Goal: Task Accomplishment & Management: Use online tool/utility

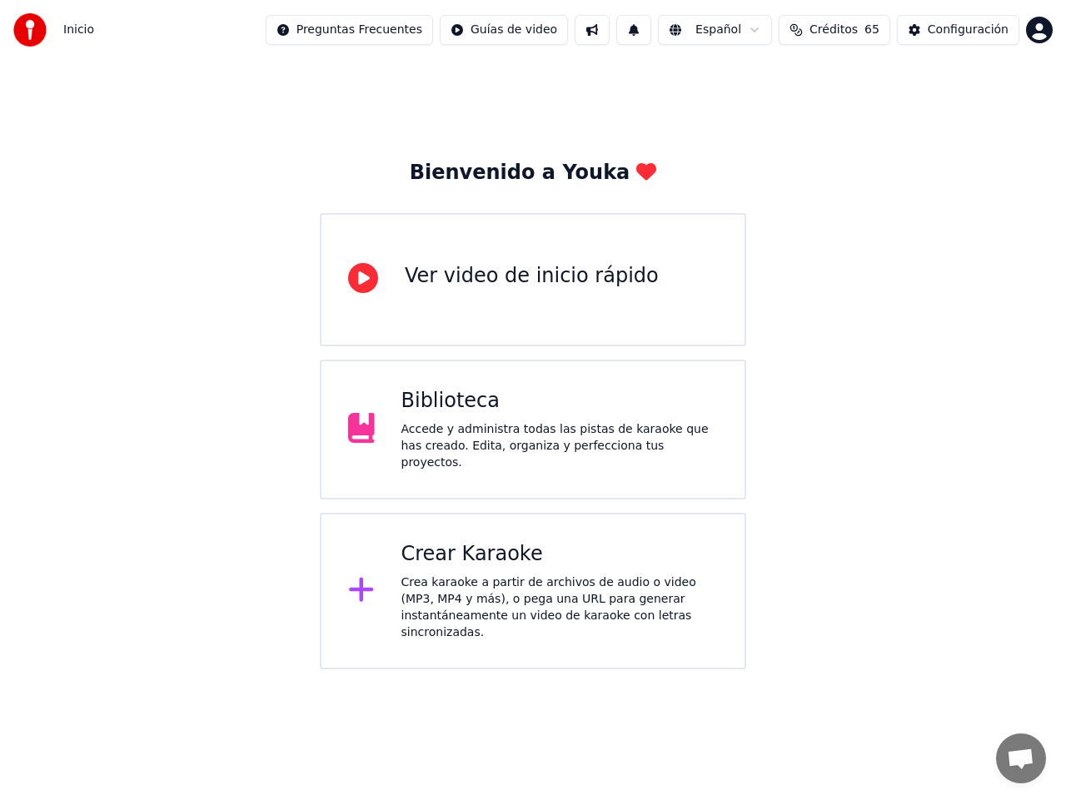
click at [468, 279] on div "Ver video de inicio rápido" at bounding box center [532, 276] width 254 height 27
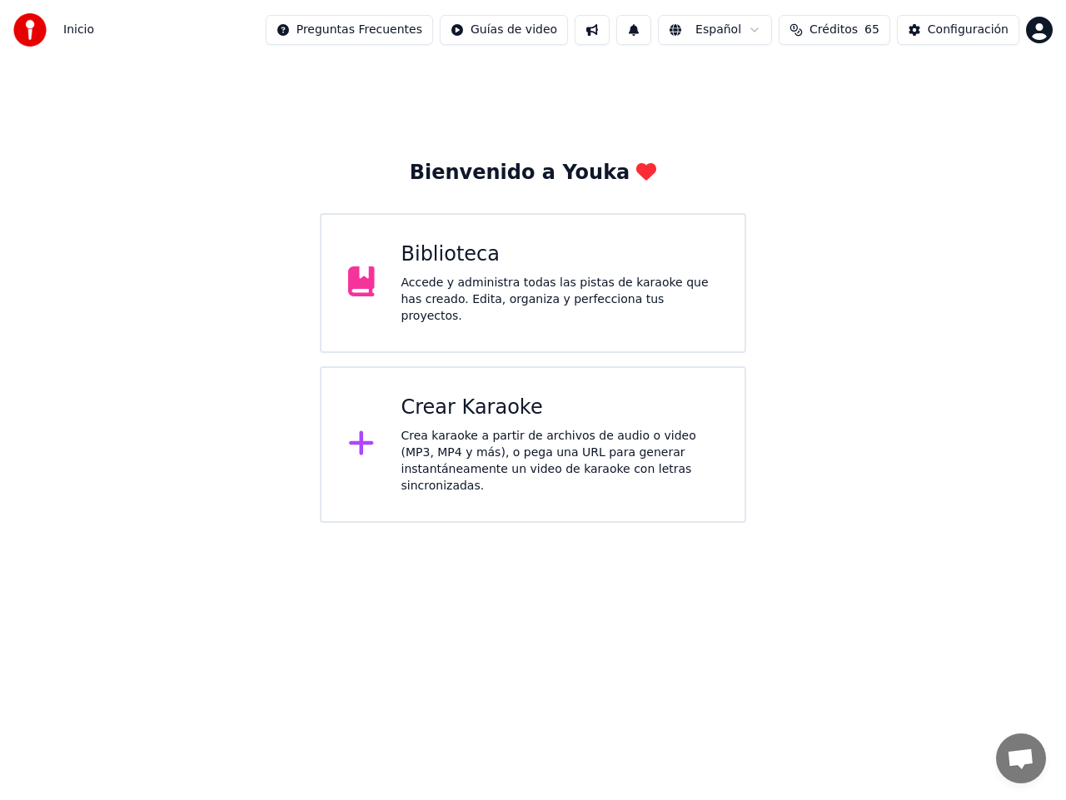
click at [849, 35] on span "Créditos" at bounding box center [833, 30] width 48 height 17
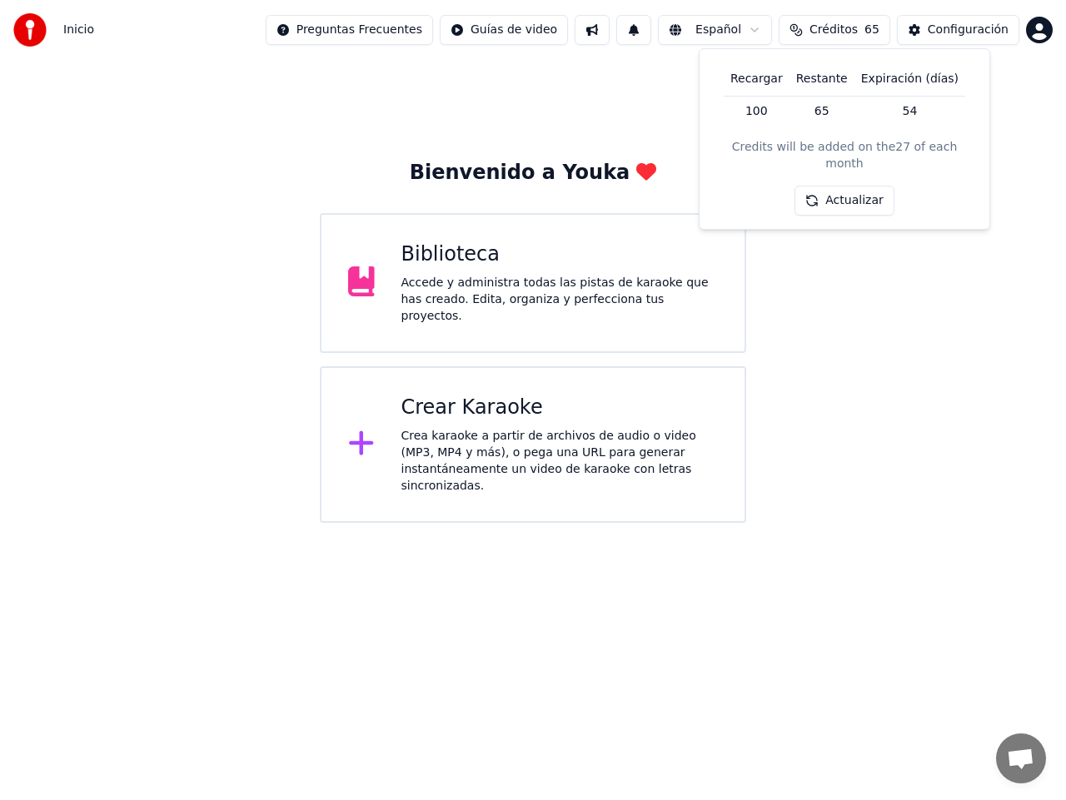
click at [849, 35] on span "Créditos" at bounding box center [833, 30] width 48 height 17
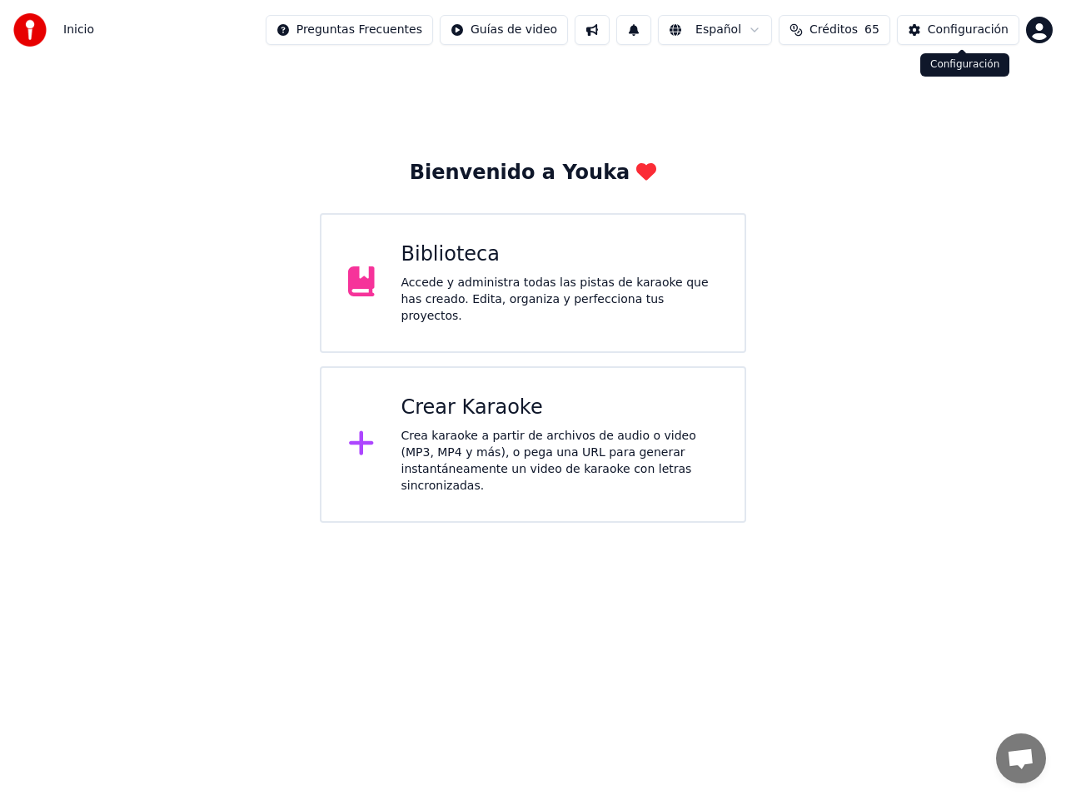
click at [962, 32] on div "Configuración" at bounding box center [967, 30] width 81 height 17
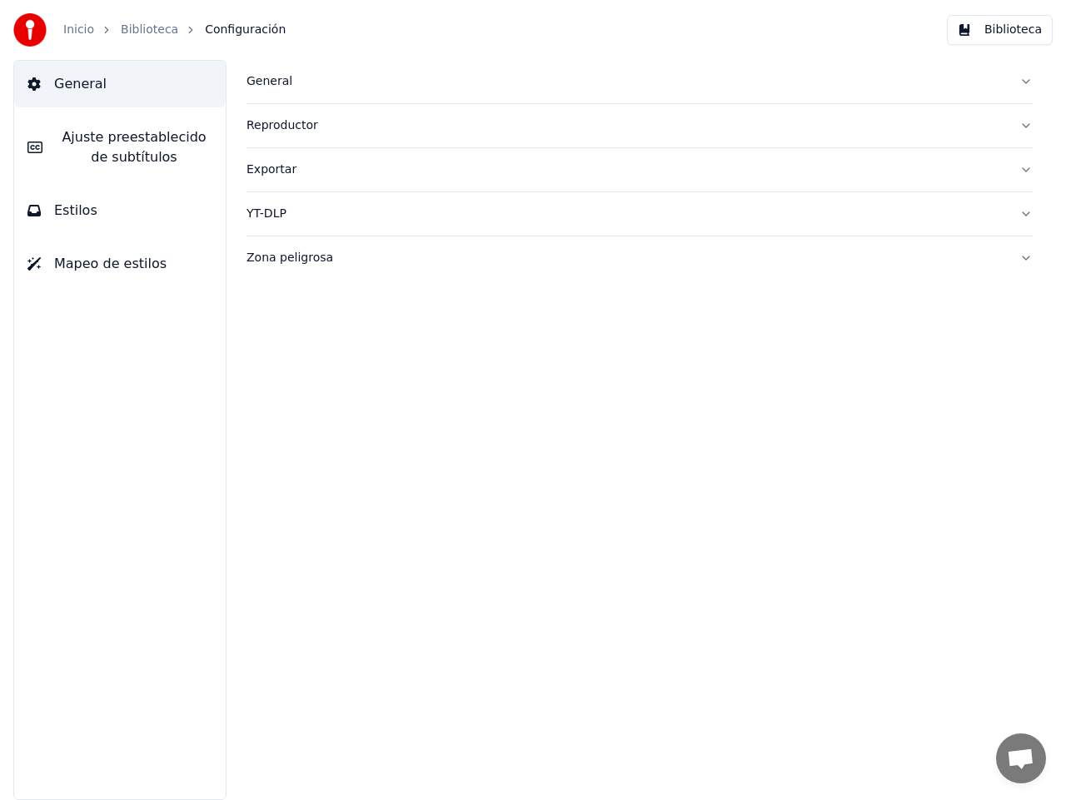
click at [962, 32] on button "Biblioteca" at bounding box center [999, 30] width 106 height 30
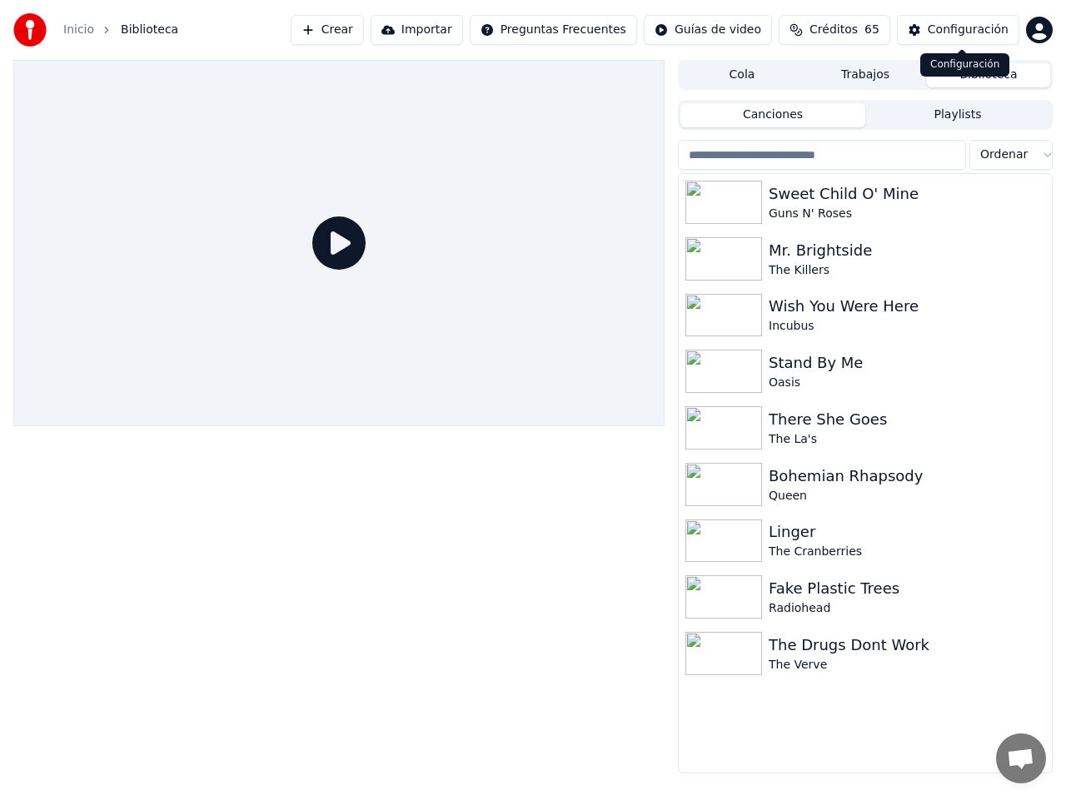
click at [976, 32] on div "Configuración" at bounding box center [967, 30] width 81 height 17
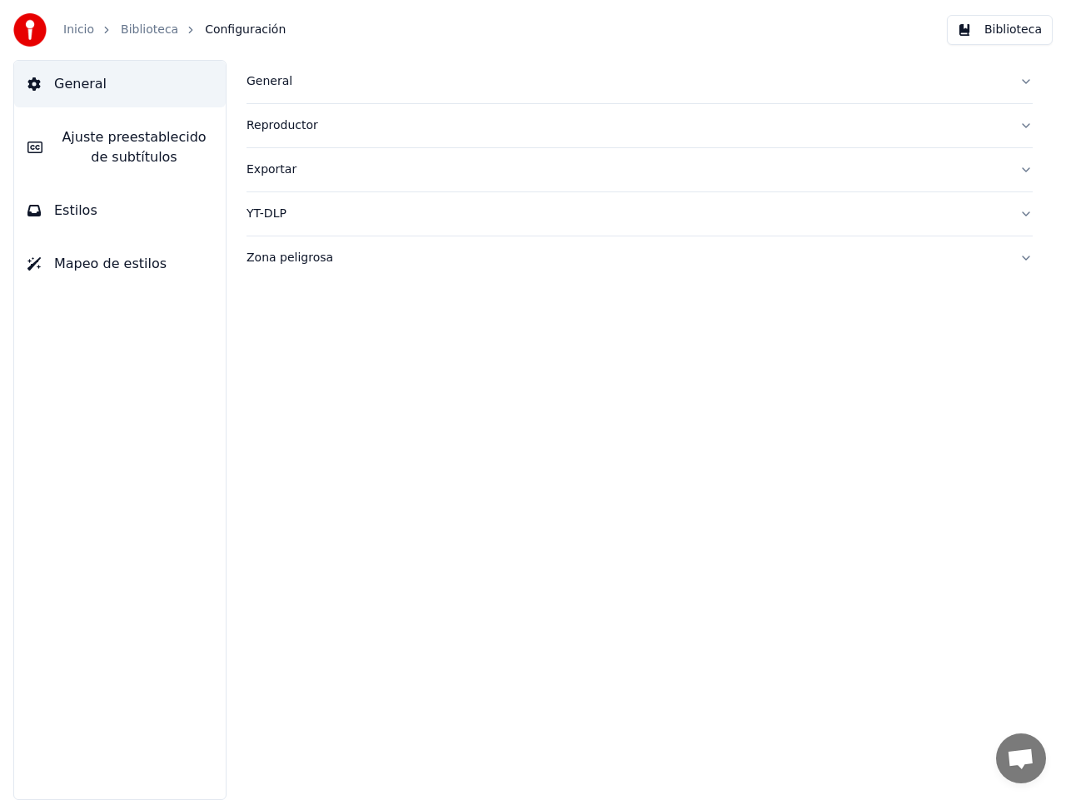
click at [85, 265] on span "Mapeo de estilos" at bounding box center [110, 264] width 112 height 20
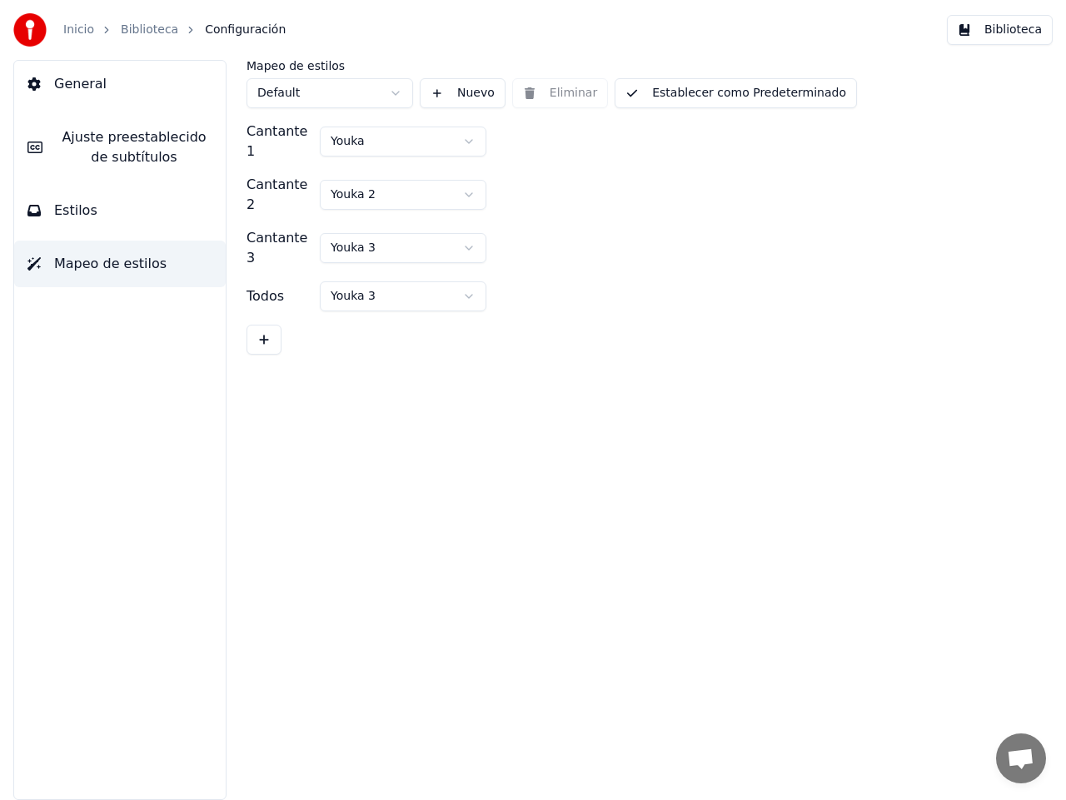
click at [87, 214] on span "Estilos" at bounding box center [75, 211] width 43 height 20
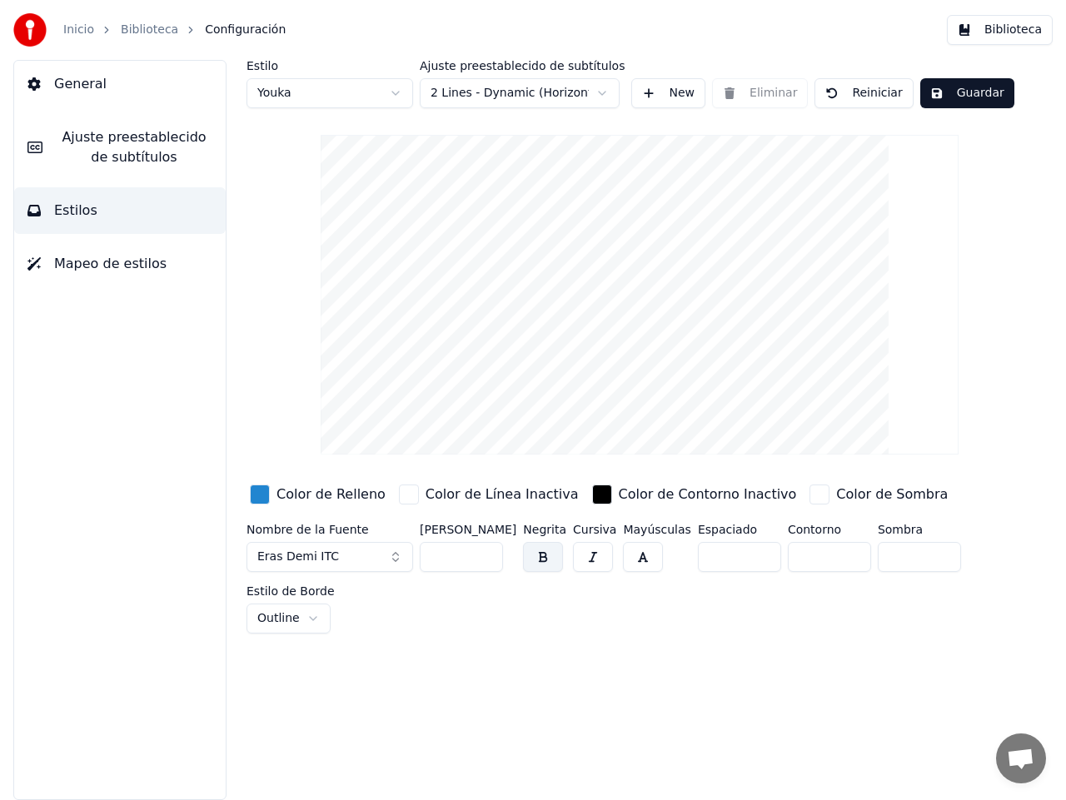
click at [395, 92] on html "Inicio Biblioteca Configuración Biblioteca General Ajuste preestablecido de sub…" at bounding box center [533, 400] width 1066 height 800
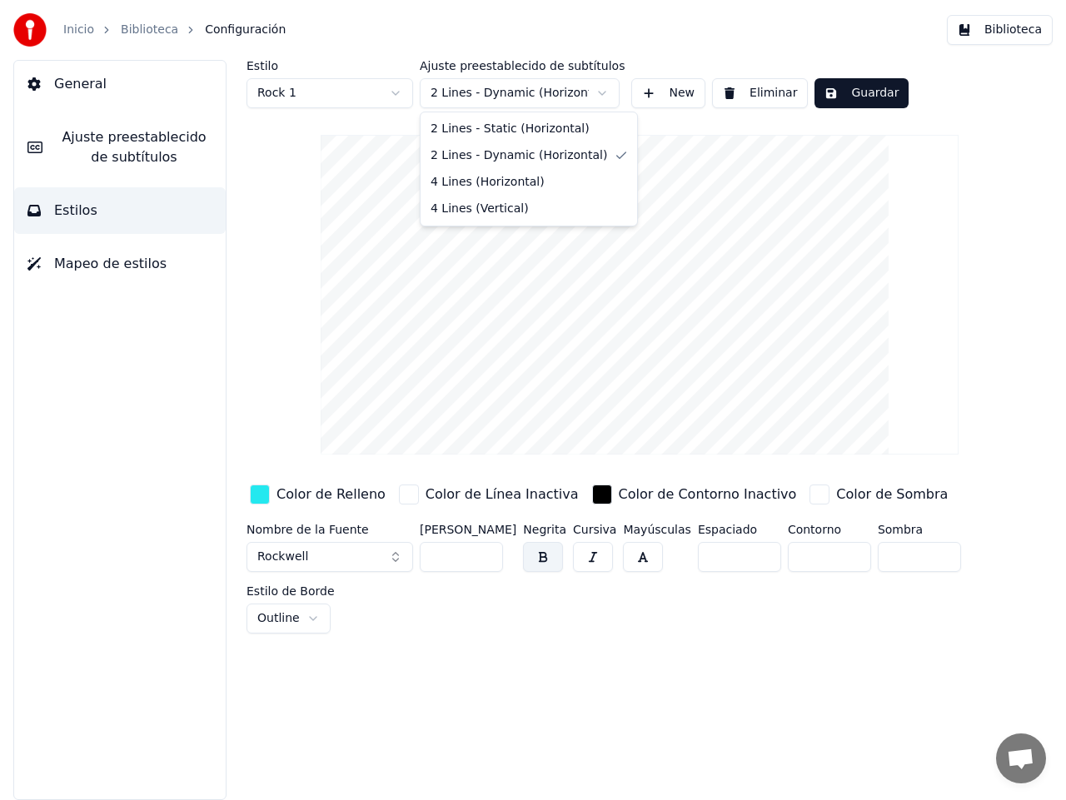
click at [602, 92] on html "Inicio Biblioteca Configuración Biblioteca General Ajuste preestablecido de sub…" at bounding box center [533, 400] width 1066 height 800
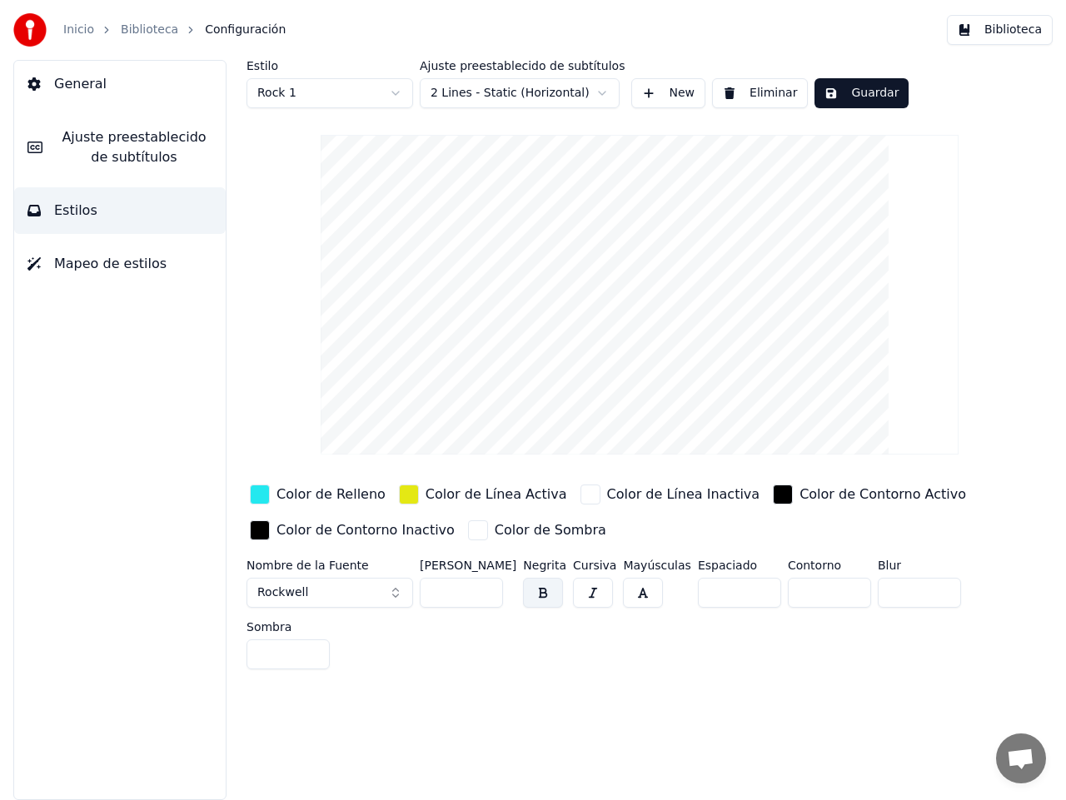
click at [397, 92] on html "Inicio Biblioteca Configuración Biblioteca General Ajuste preestablecido de sub…" at bounding box center [533, 400] width 1066 height 800
click at [602, 94] on html "Inicio Biblioteca Configuración Biblioteca General Ajuste preestablecido de sub…" at bounding box center [533, 400] width 1066 height 800
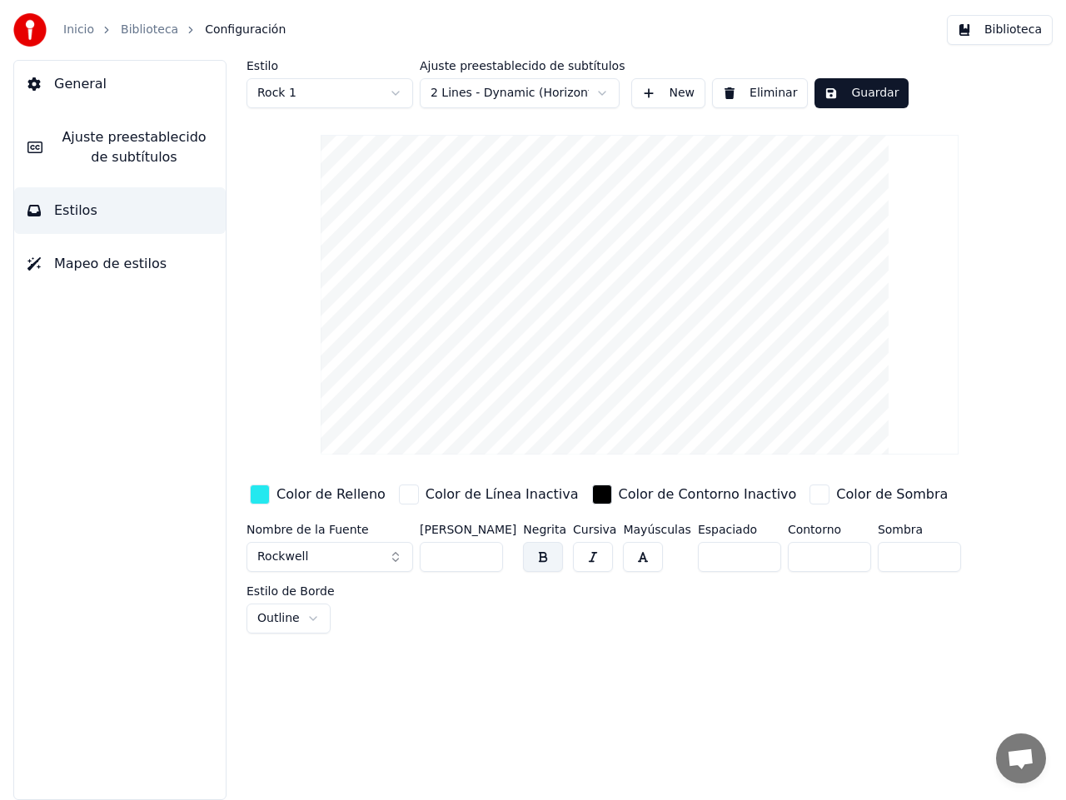
click at [397, 89] on html "Inicio Biblioteca Configuración Biblioteca General Ajuste preestablecido de sub…" at bounding box center [533, 400] width 1066 height 800
click at [398, 92] on html "Inicio Biblioteca Configuración Biblioteca General Ajuste preestablecido de sub…" at bounding box center [533, 400] width 1066 height 800
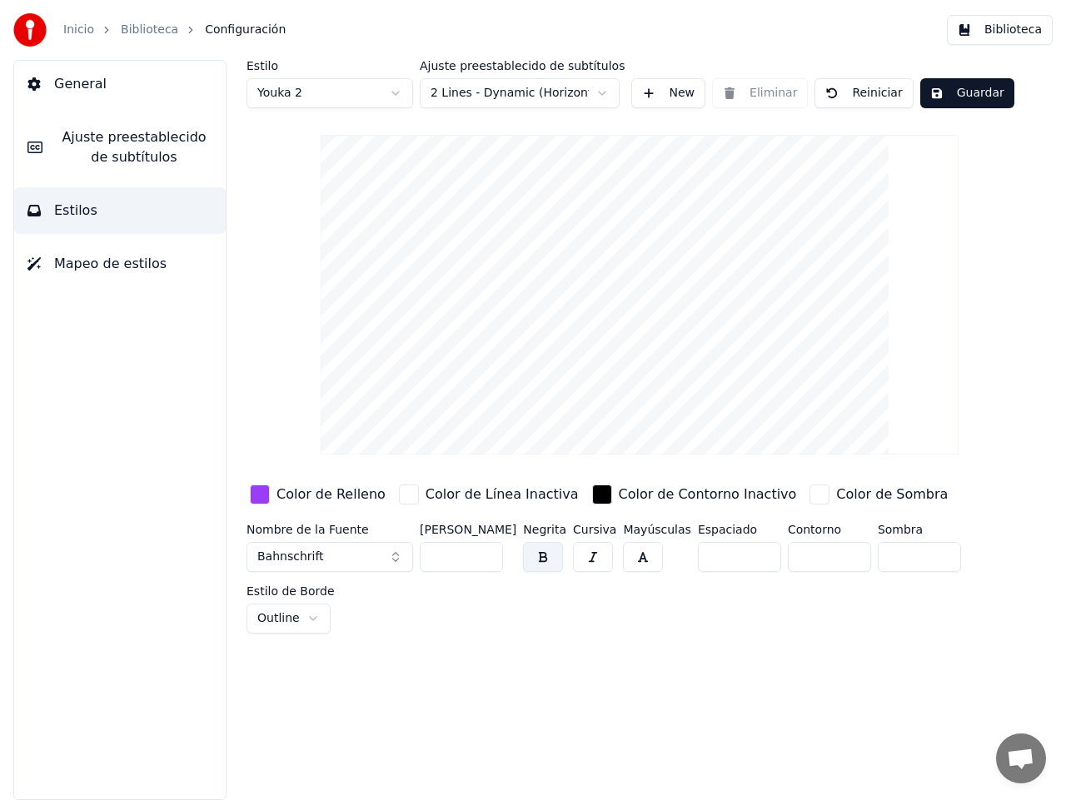
click at [310, 150] on div "Estilo Youka 2 Ajuste preestablecido de subtítulos 2 Lines - Dynamic (Horizonta…" at bounding box center [639, 347] width 786 height 574
click at [90, 88] on span "General" at bounding box center [80, 84] width 52 height 20
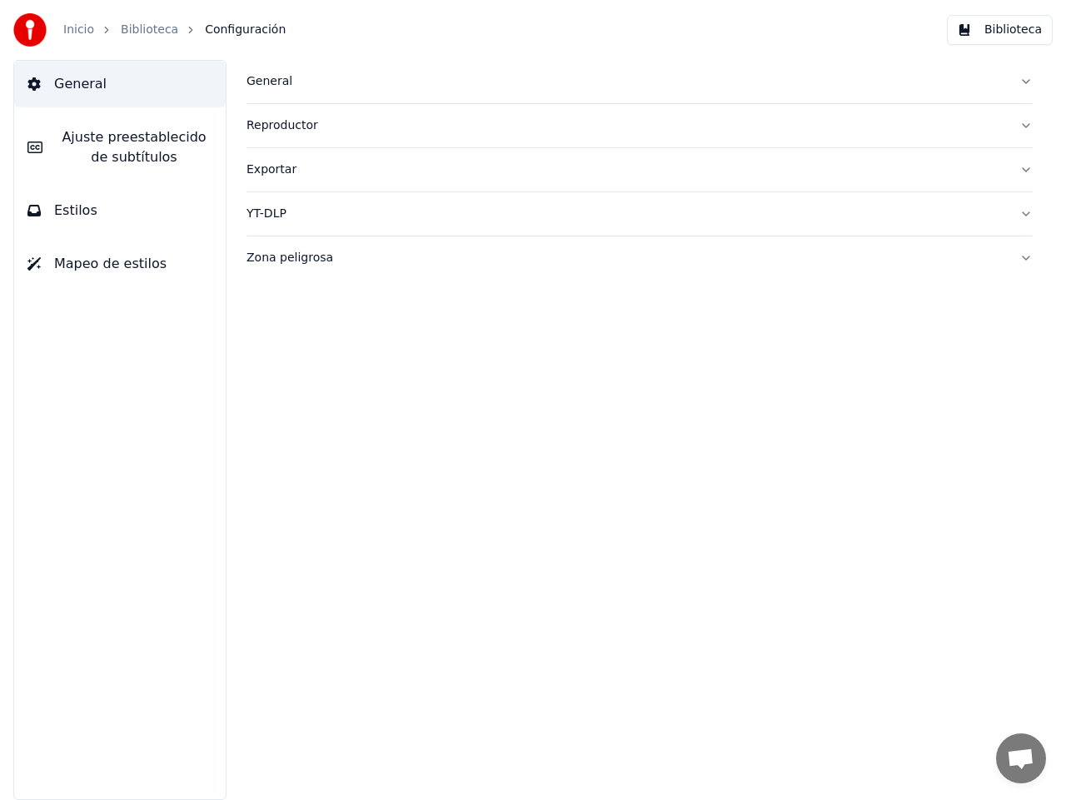
click at [129, 137] on span "Ajuste preestablecido de subtítulos" at bounding box center [134, 147] width 156 height 40
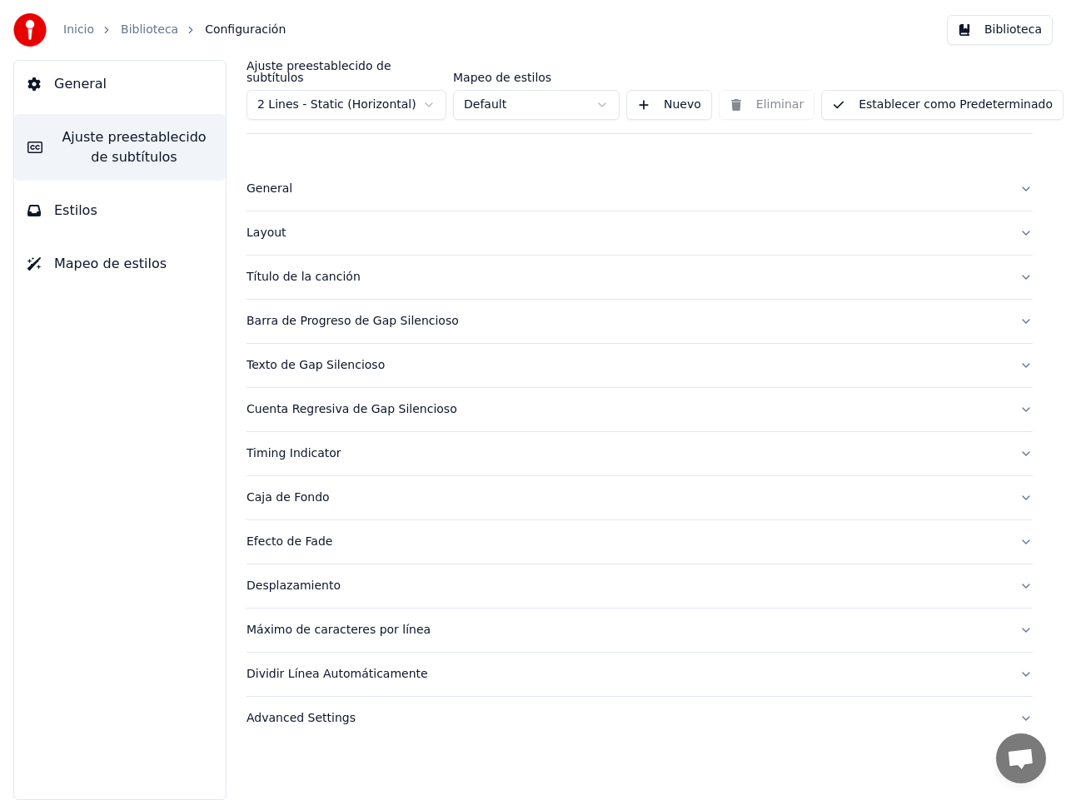
click at [315, 269] on div "Título de la canción" at bounding box center [625, 277] width 759 height 17
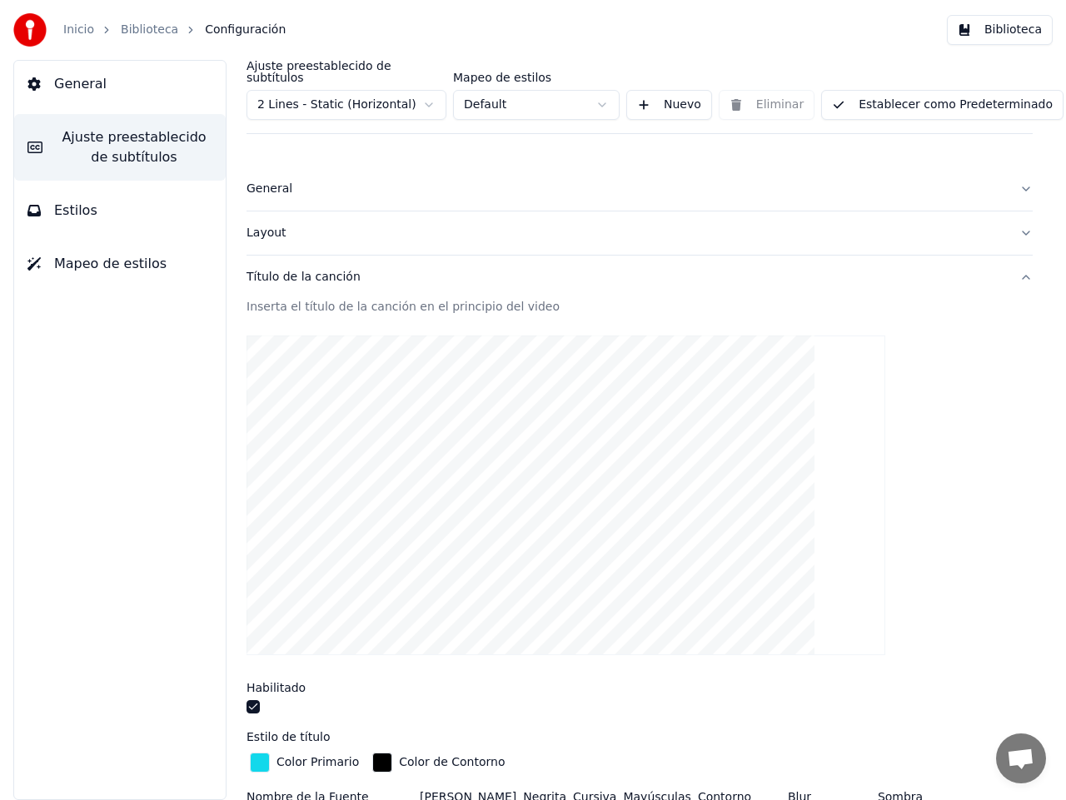
click at [432, 91] on html "Inicio Biblioteca Configuración Biblioteca General Ajuste preestablecido de sub…" at bounding box center [533, 400] width 1066 height 800
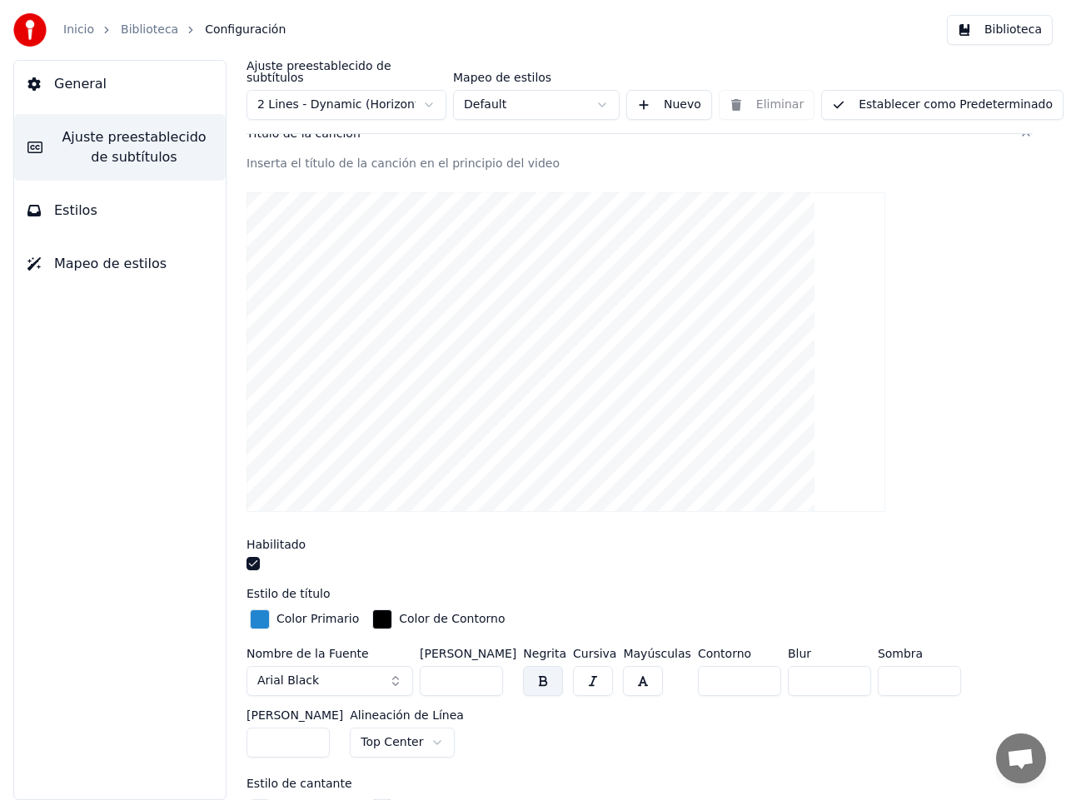
scroll to position [285, 0]
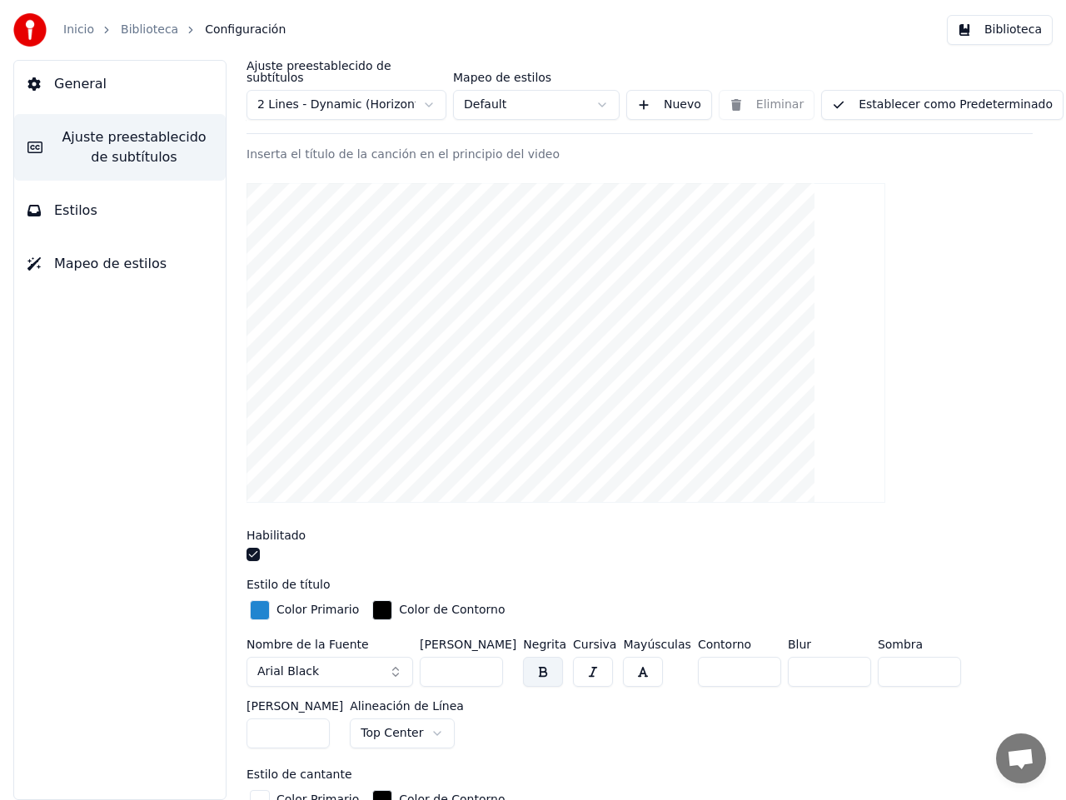
click at [259, 600] on div "button" at bounding box center [260, 610] width 20 height 20
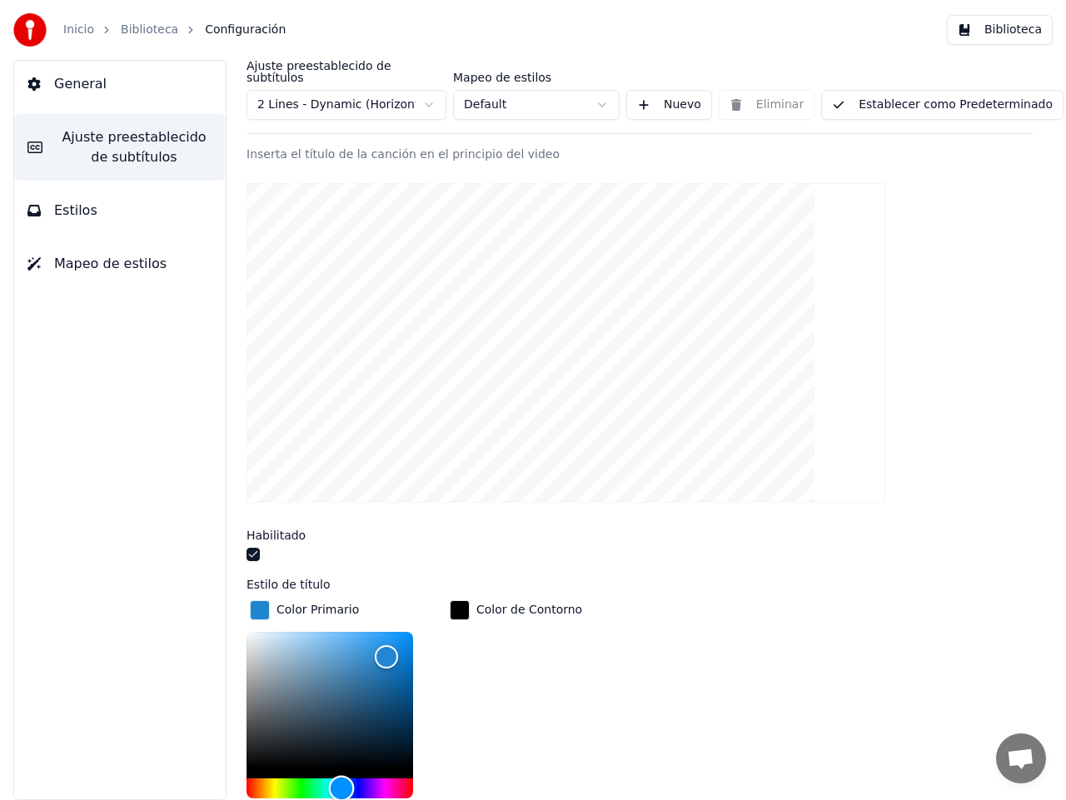
click at [259, 778] on div "Hue" at bounding box center [329, 788] width 166 height 20
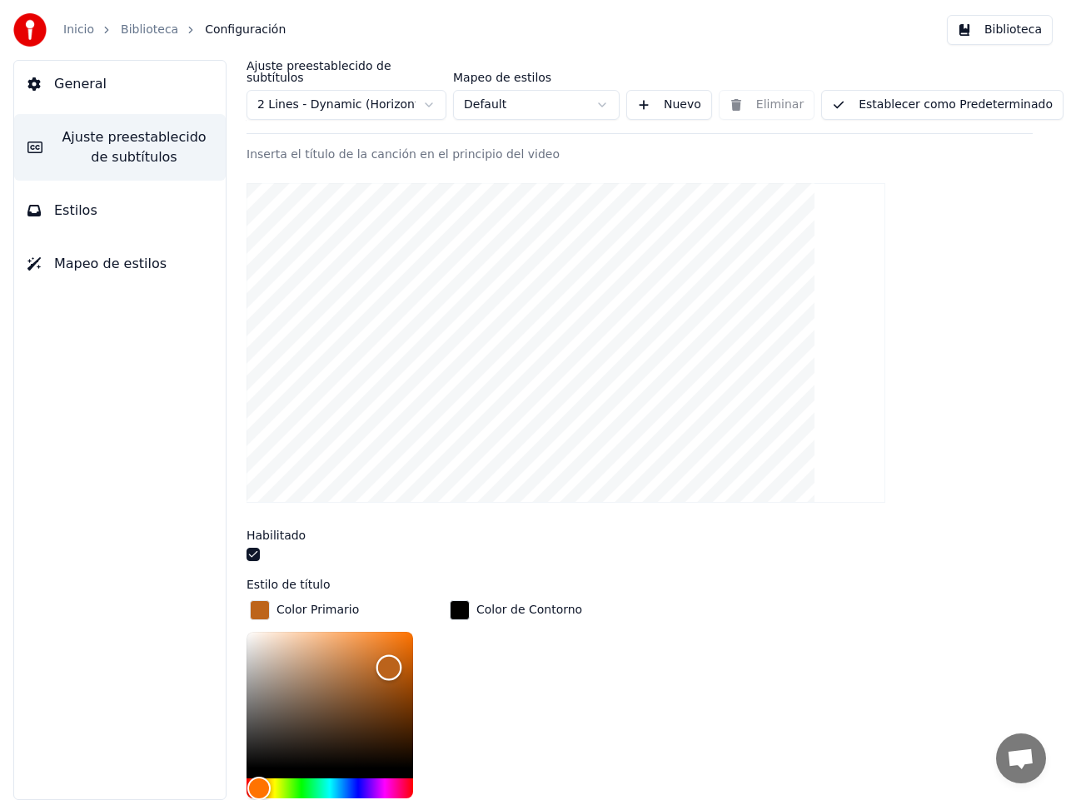
drag, startPoint x: 387, startPoint y: 643, endPoint x: 389, endPoint y: 654, distance: 11.8
click at [389, 655] on div "Color" at bounding box center [389, 668] width 26 height 26
type input "*******"
drag, startPoint x: 394, startPoint y: 652, endPoint x: 394, endPoint y: 641, distance: 10.8
click at [394, 642] on div "Color" at bounding box center [394, 655] width 26 height 26
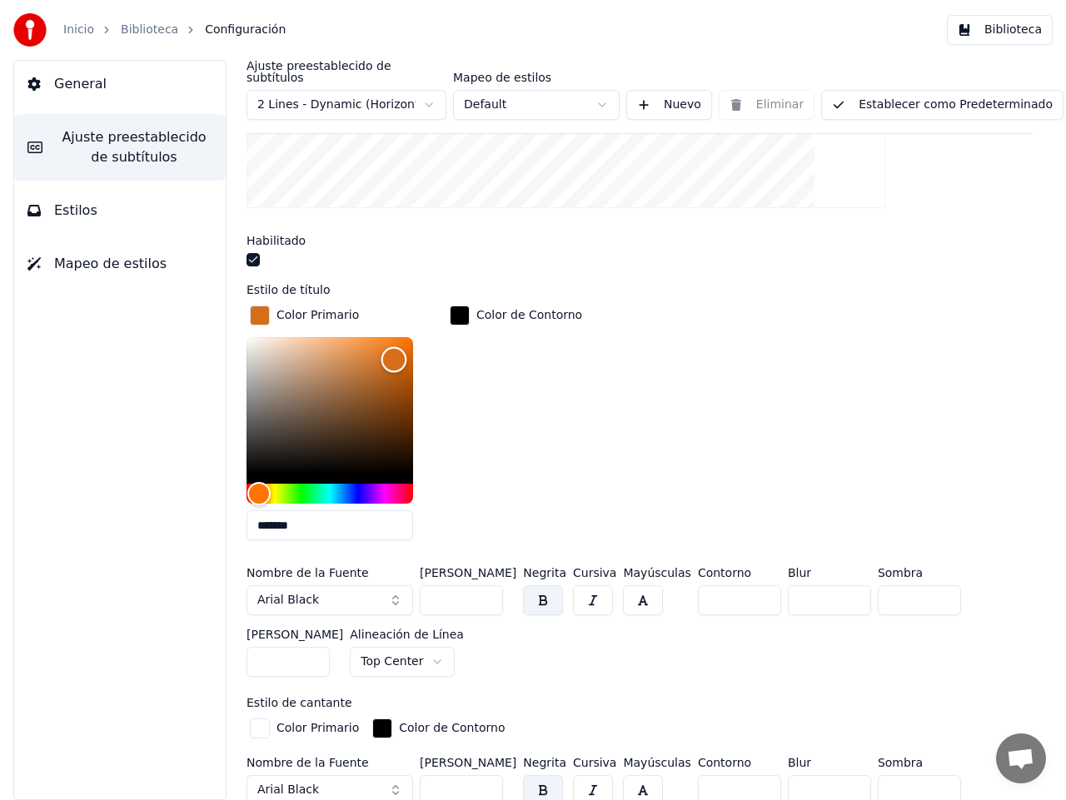
scroll to position [585, 0]
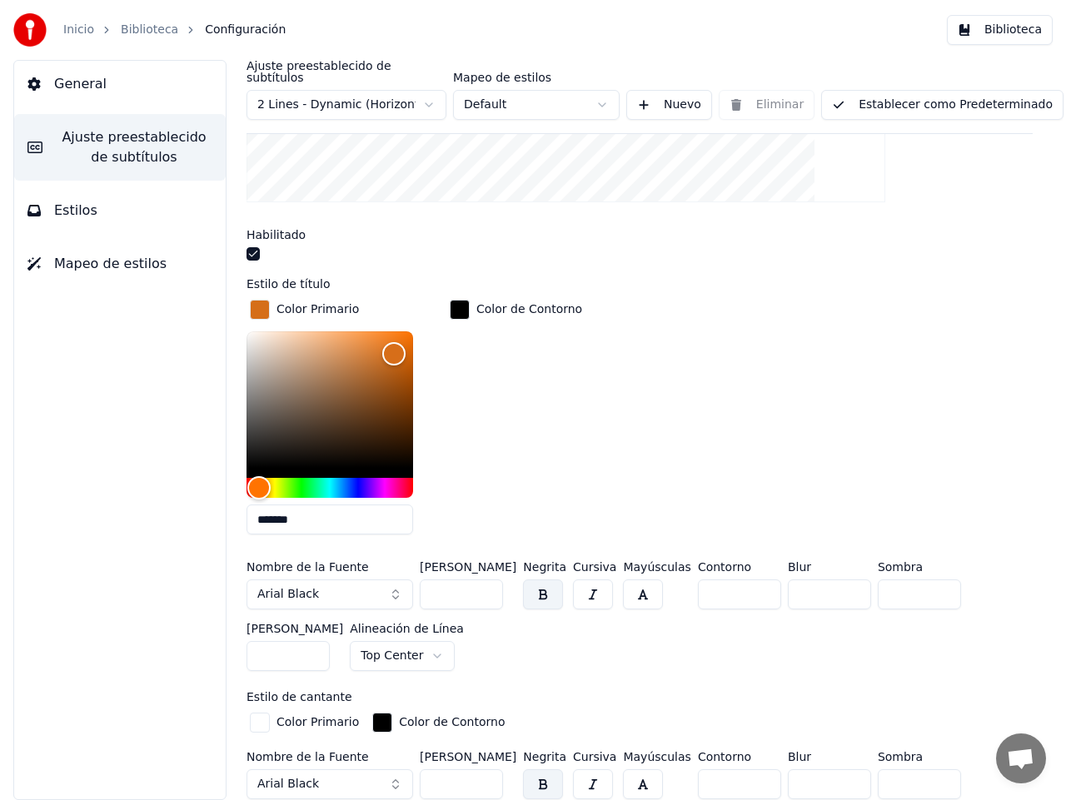
click at [402, 579] on button "Arial Black" at bounding box center [329, 594] width 166 height 30
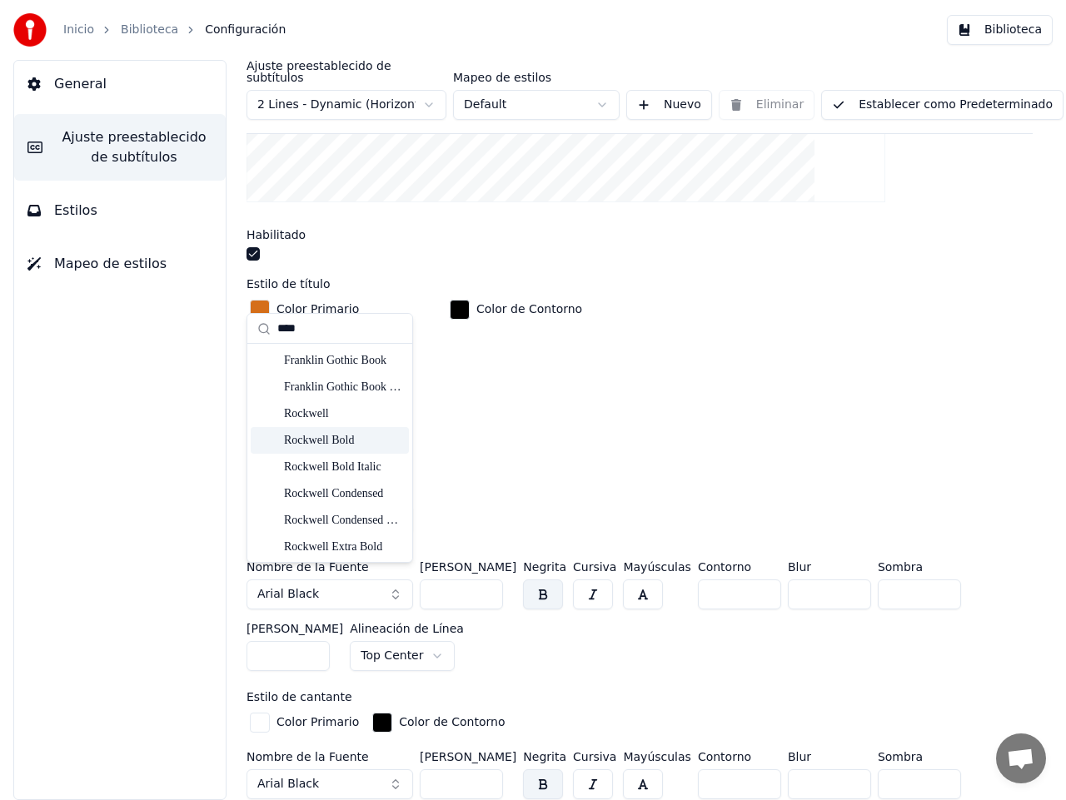
type input "****"
click at [332, 445] on div "Rockwell Bold" at bounding box center [343, 440] width 118 height 17
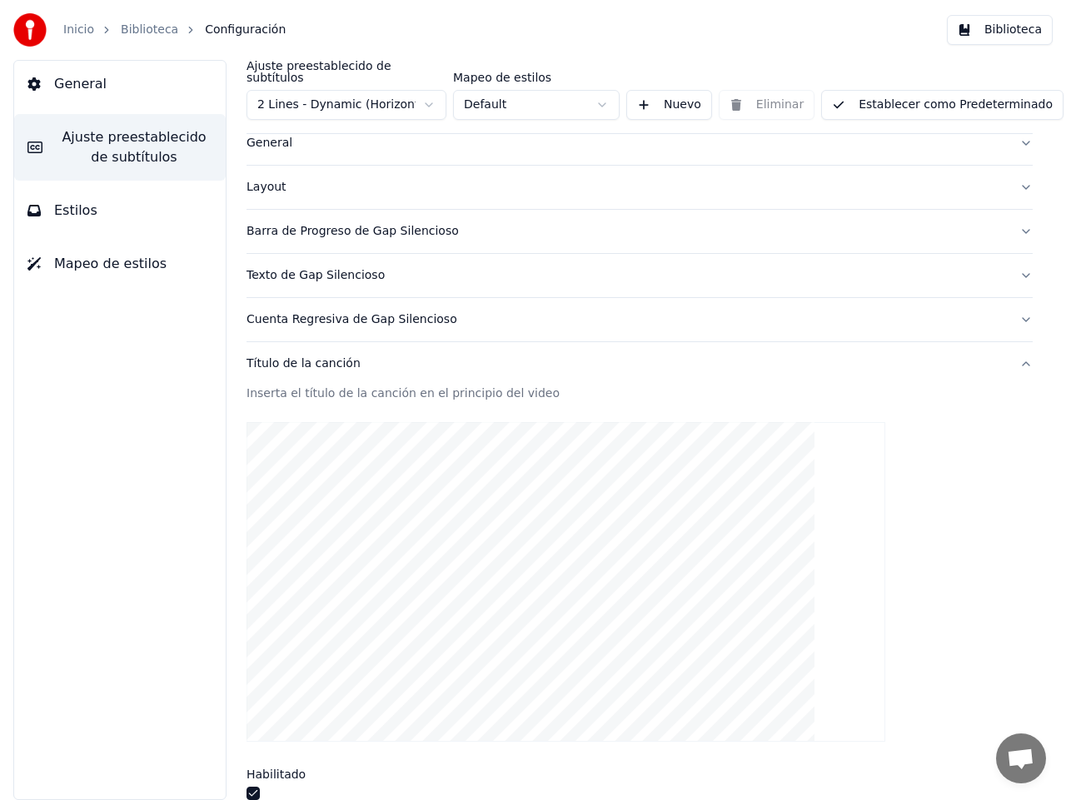
scroll to position [39, 0]
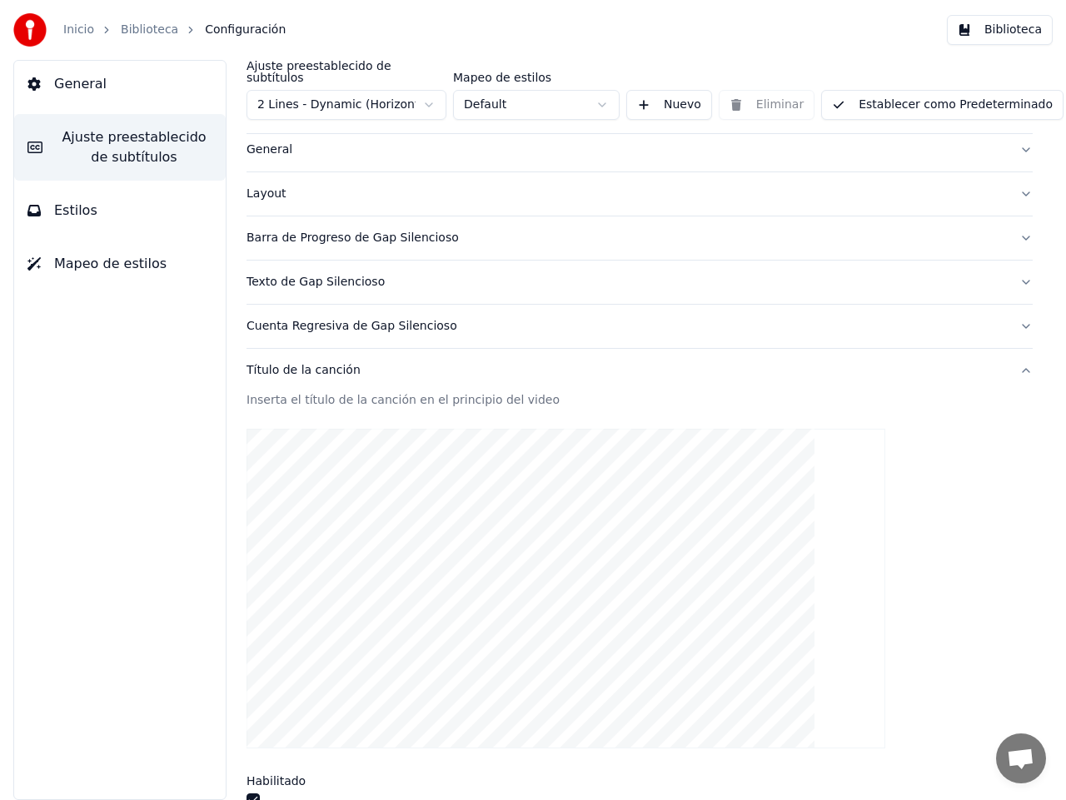
click at [314, 318] on div "Cuenta Regresiva de Gap Silencioso" at bounding box center [625, 326] width 759 height 17
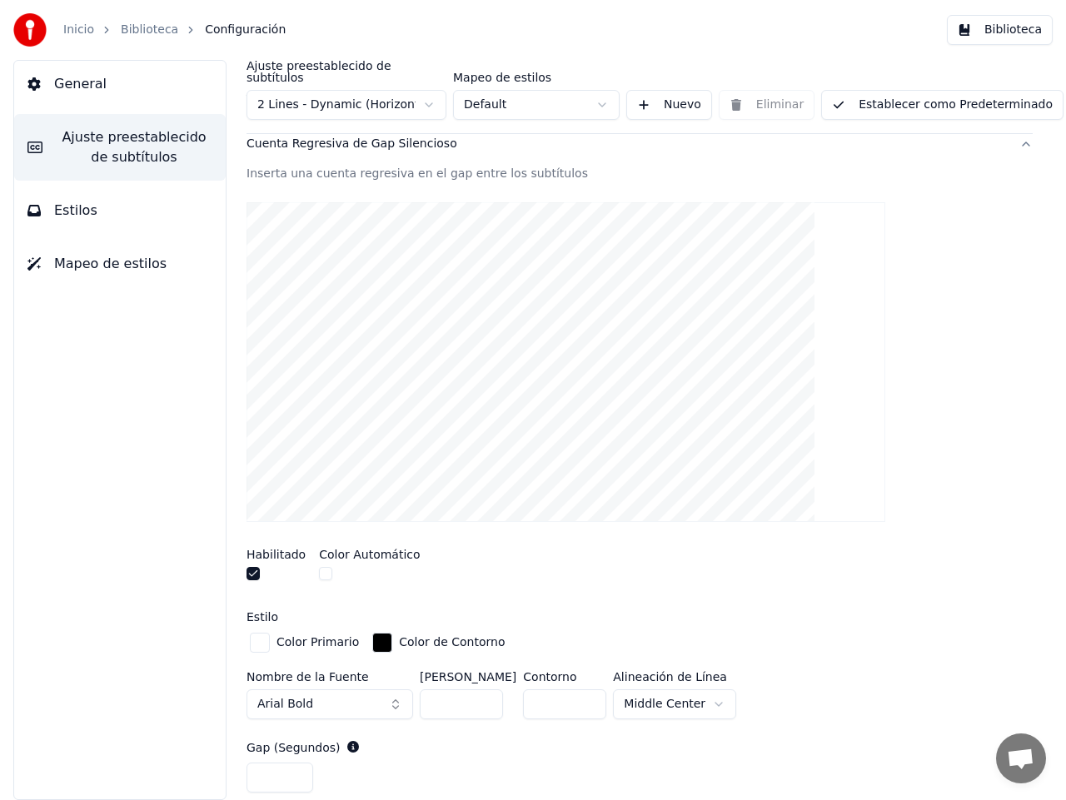
scroll to position [241, 0]
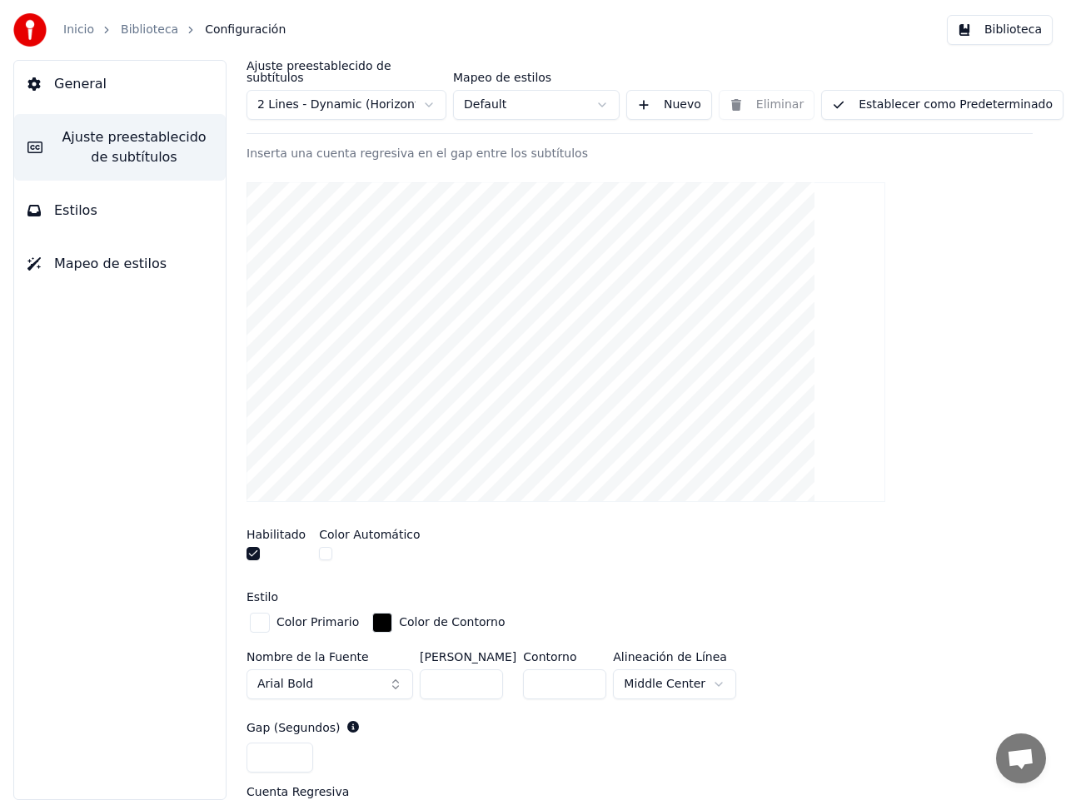
click at [399, 673] on button "Arial Bold" at bounding box center [329, 684] width 166 height 30
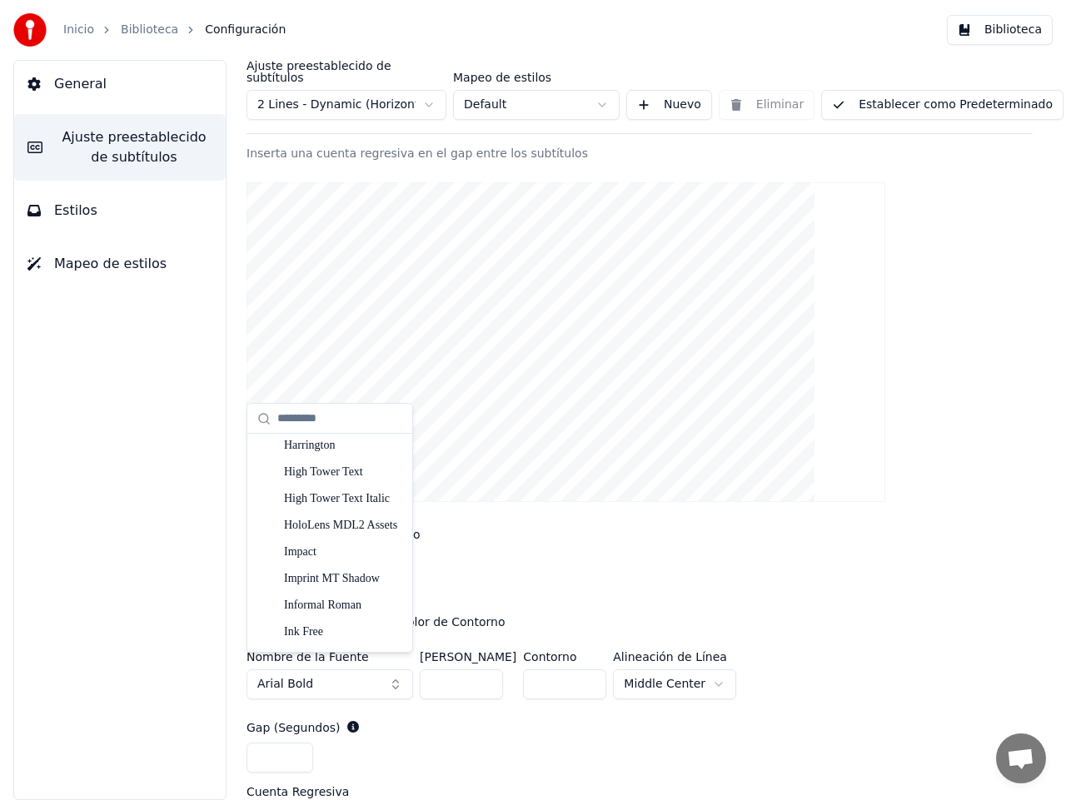
scroll to position [4518, 0]
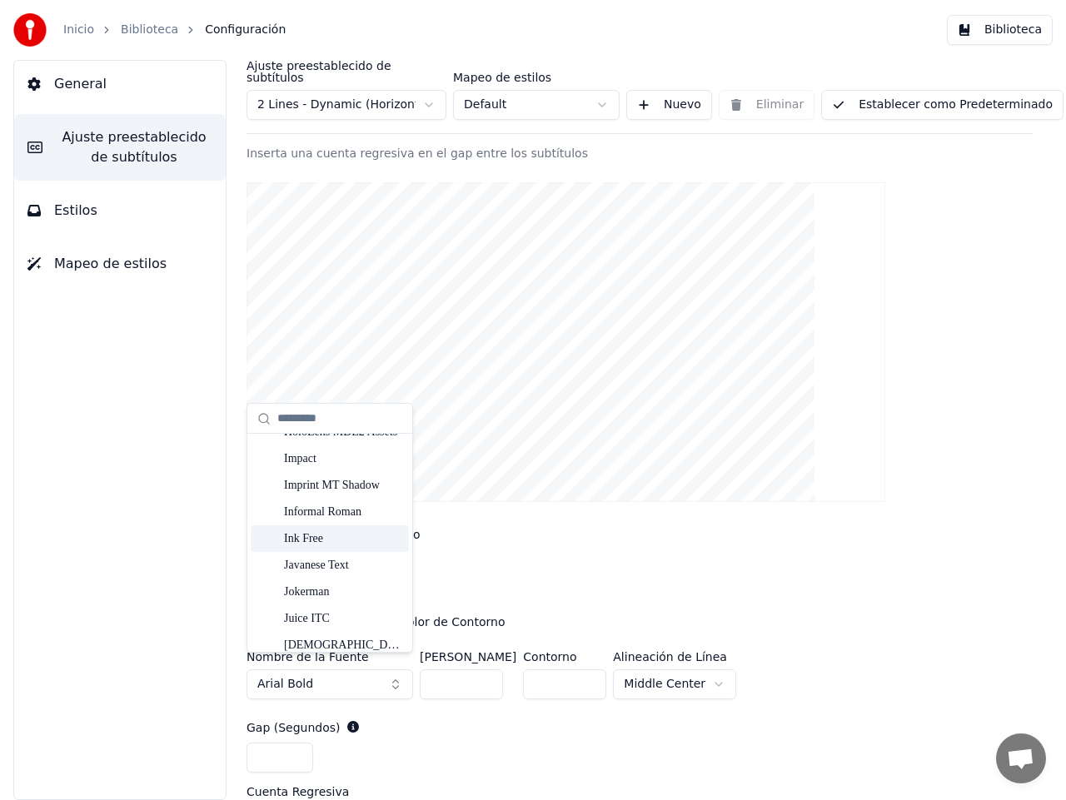
click at [328, 539] on div "Ink Free" at bounding box center [343, 538] width 118 height 17
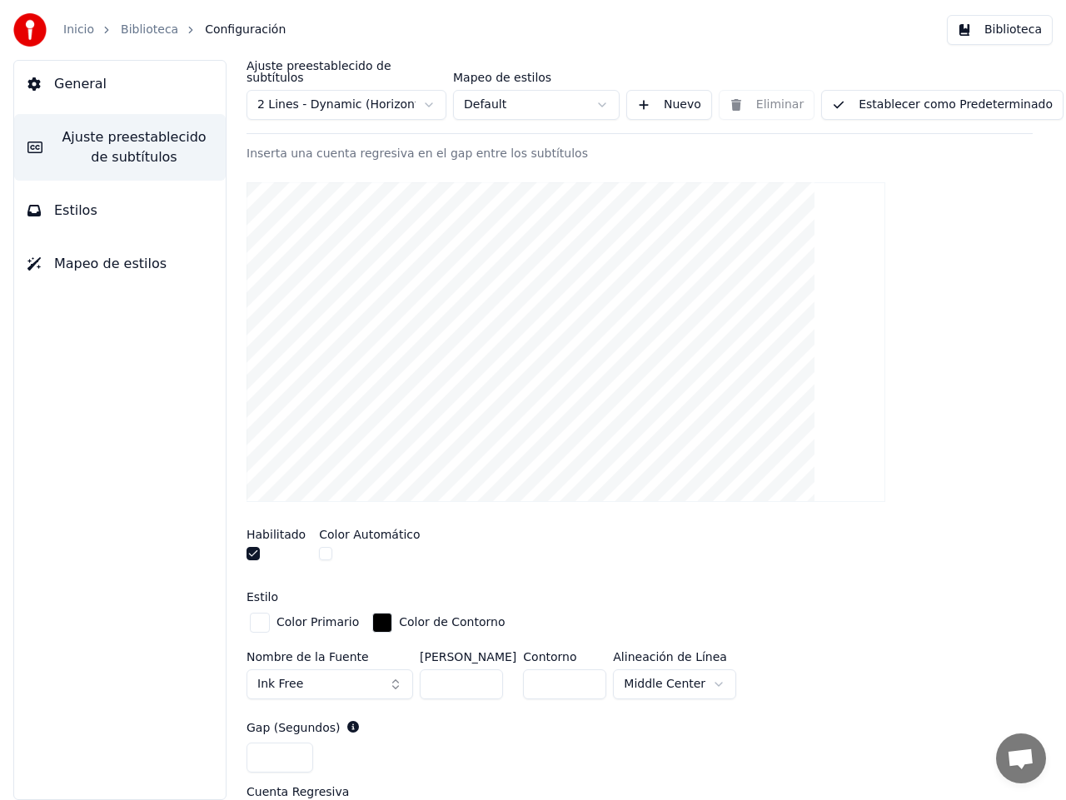
click at [395, 672] on button "Ink Free" at bounding box center [329, 684] width 166 height 30
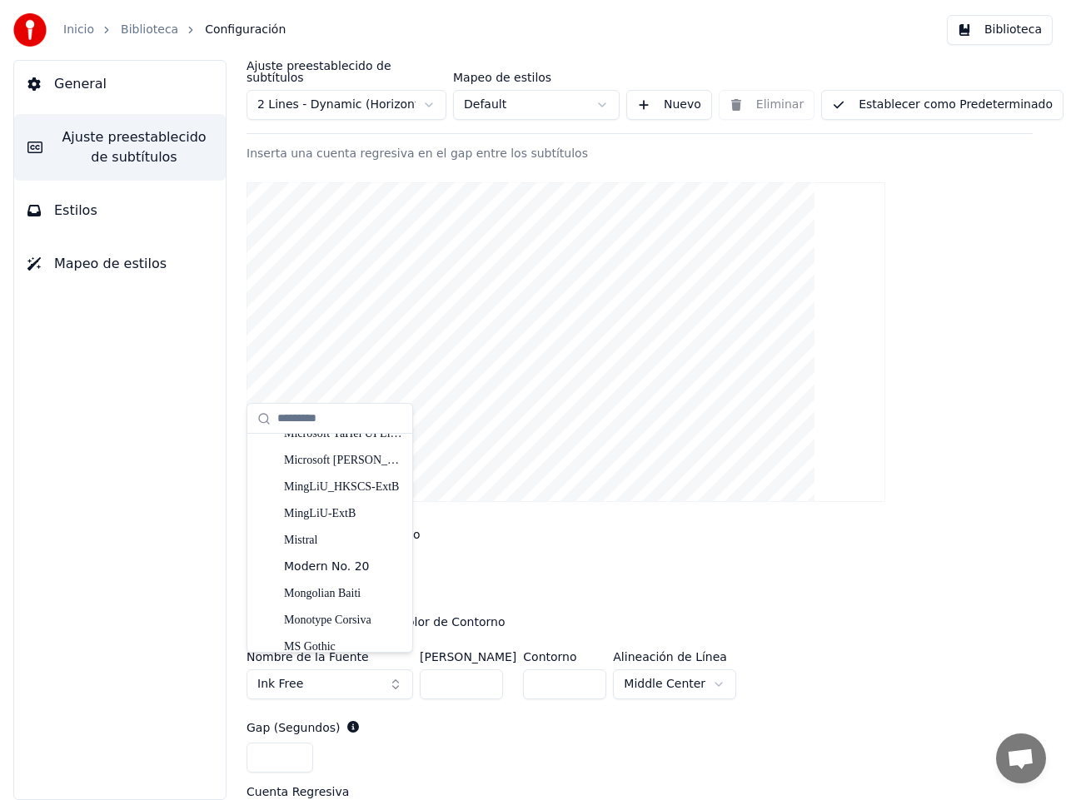
scroll to position [6194, 0]
click at [321, 544] on div "Mistral" at bounding box center [343, 539] width 118 height 17
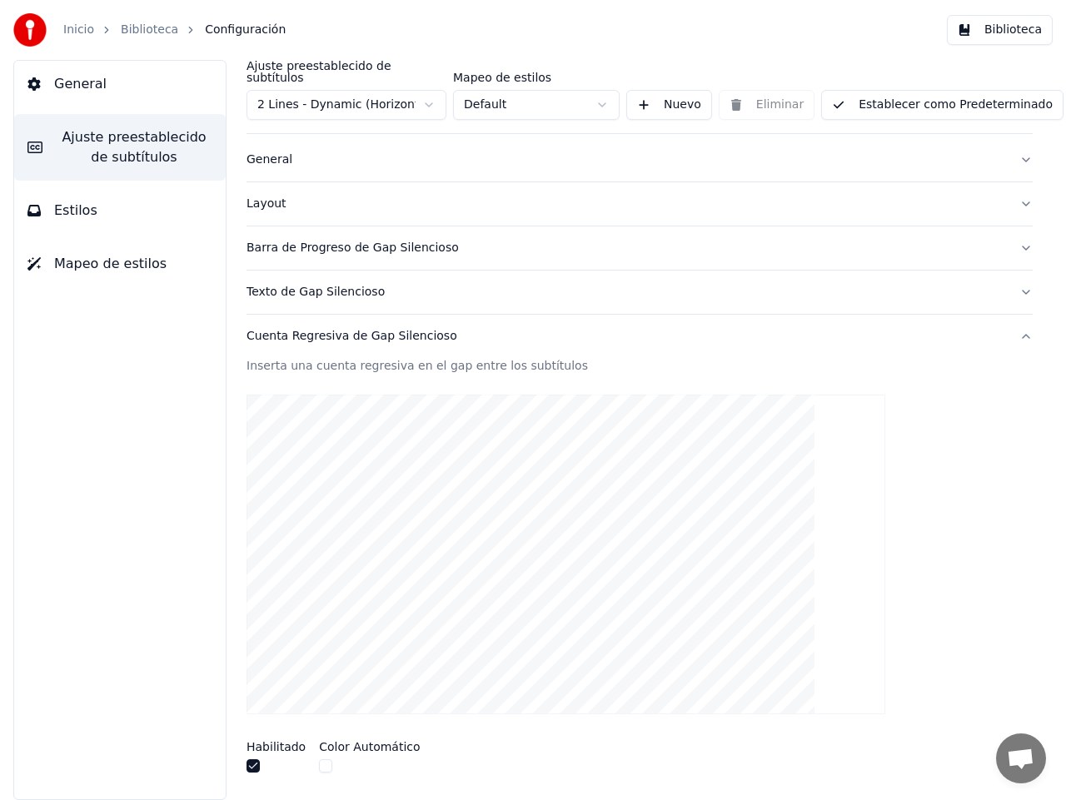
scroll to position [0, 0]
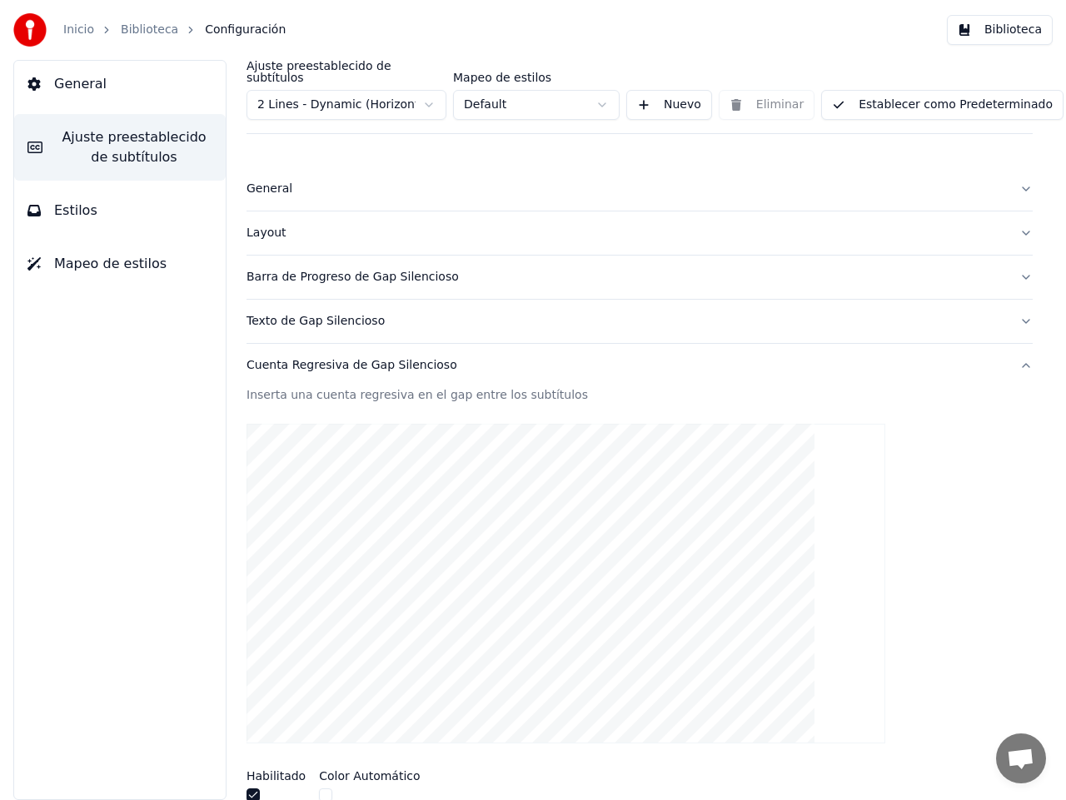
click at [281, 313] on div "Texto de Gap Silencioso" at bounding box center [625, 321] width 759 height 17
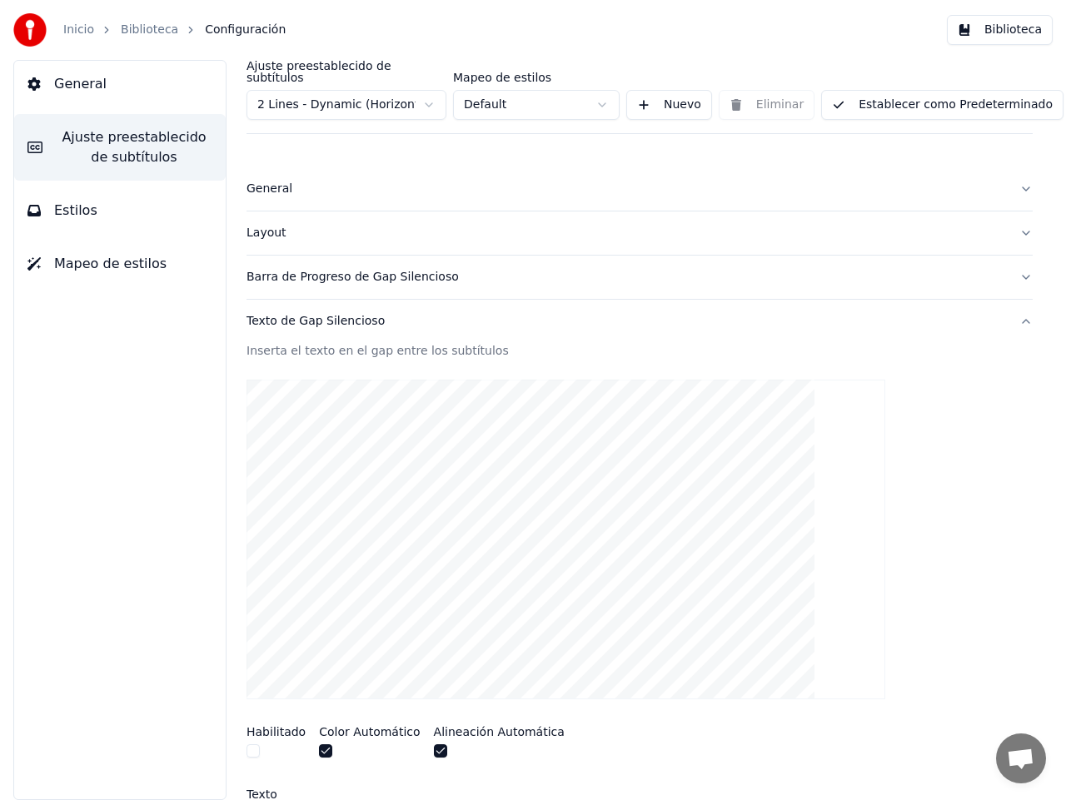
click at [383, 269] on div "Barra de Progreso de Gap Silencioso" at bounding box center [625, 277] width 759 height 17
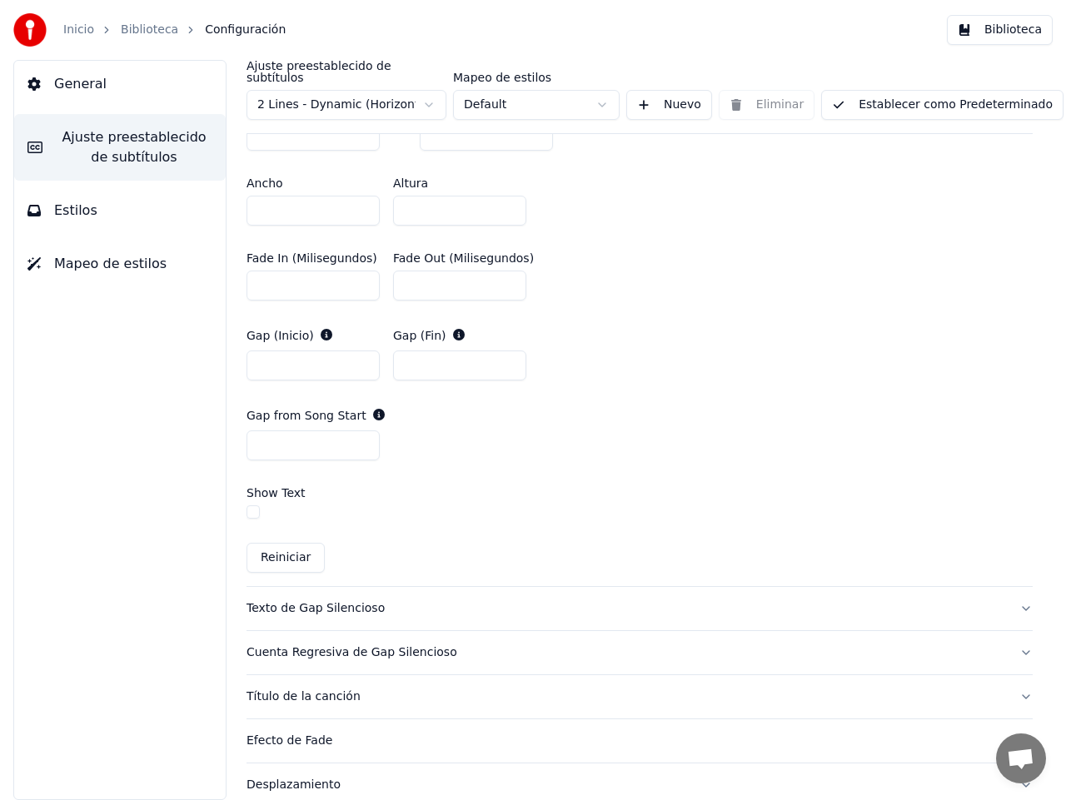
scroll to position [850, 0]
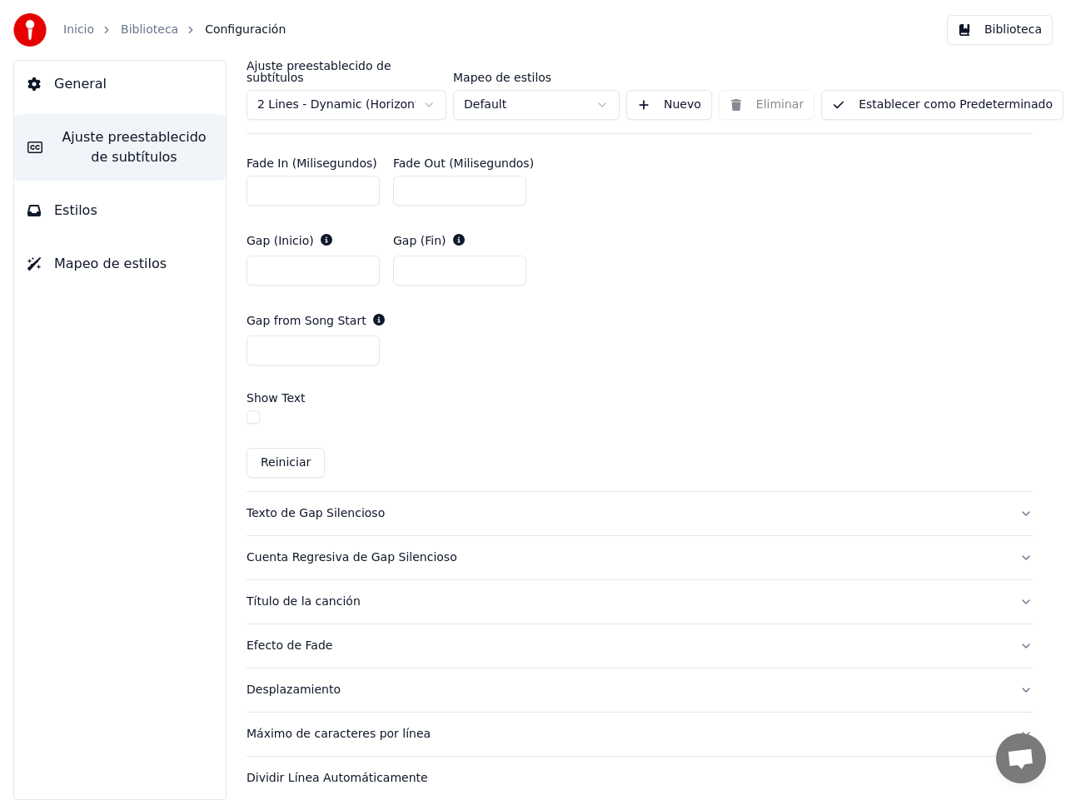
click at [327, 505] on div "Texto de Gap Silencioso" at bounding box center [625, 513] width 759 height 17
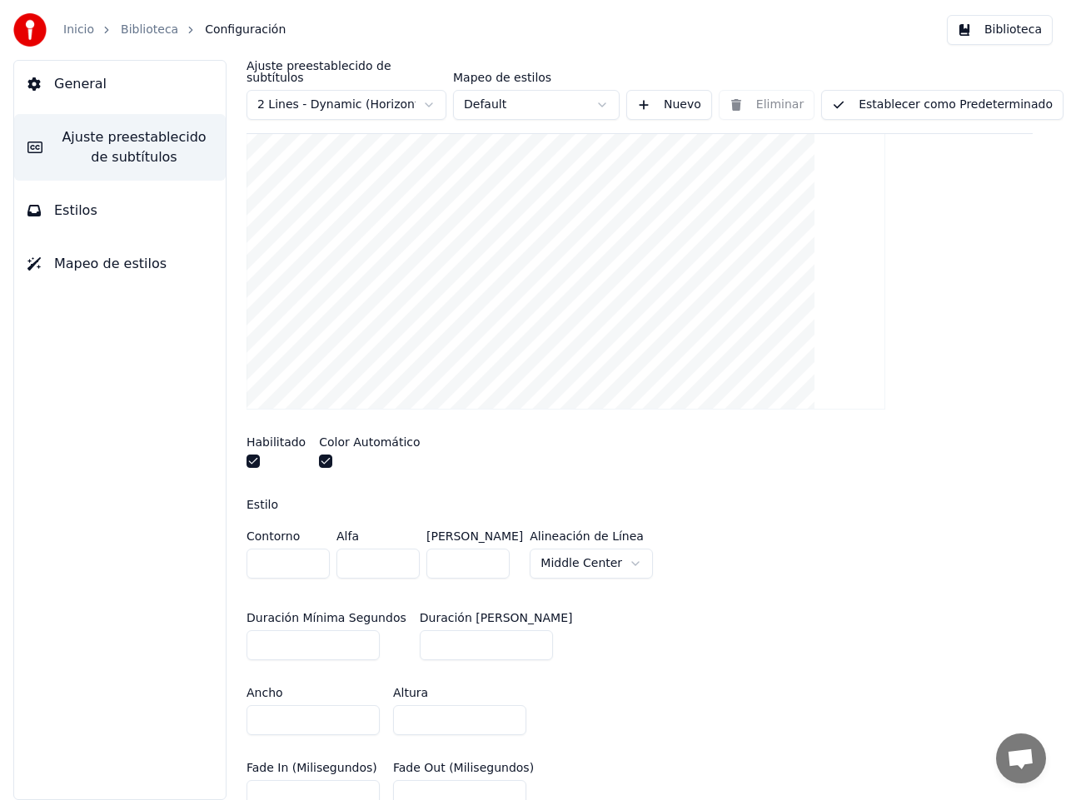
scroll to position [241, 0]
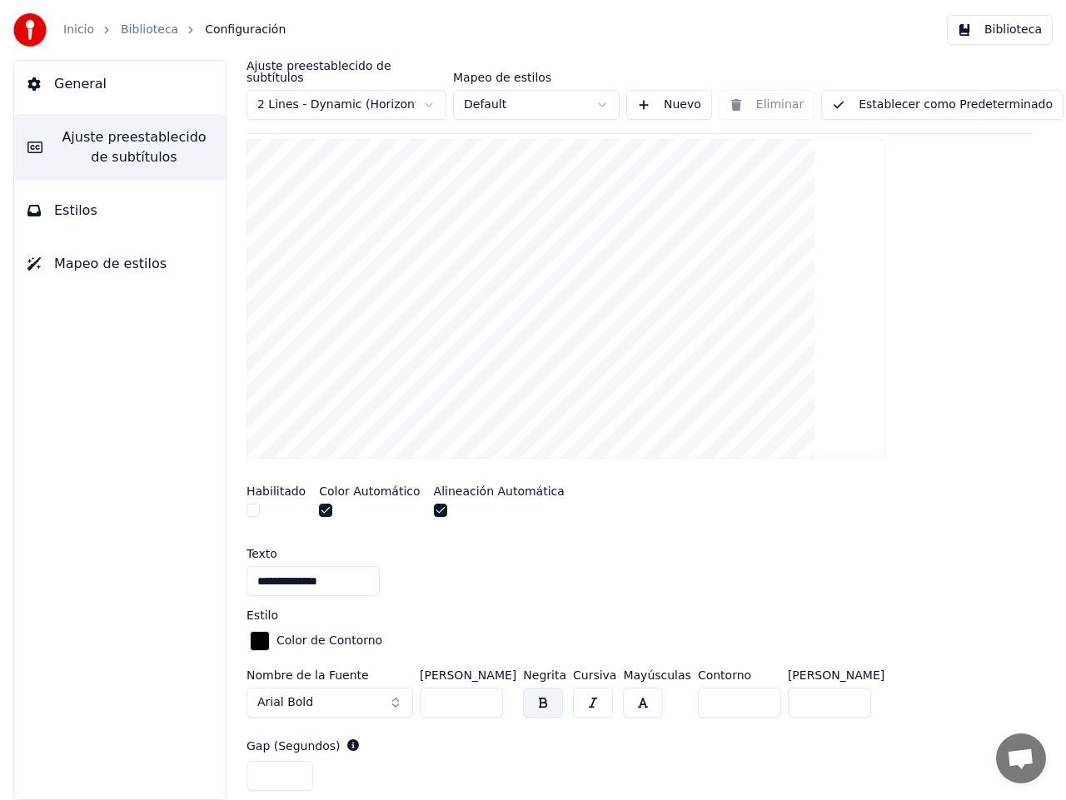
click at [397, 690] on button "Arial Bold" at bounding box center [329, 703] width 166 height 30
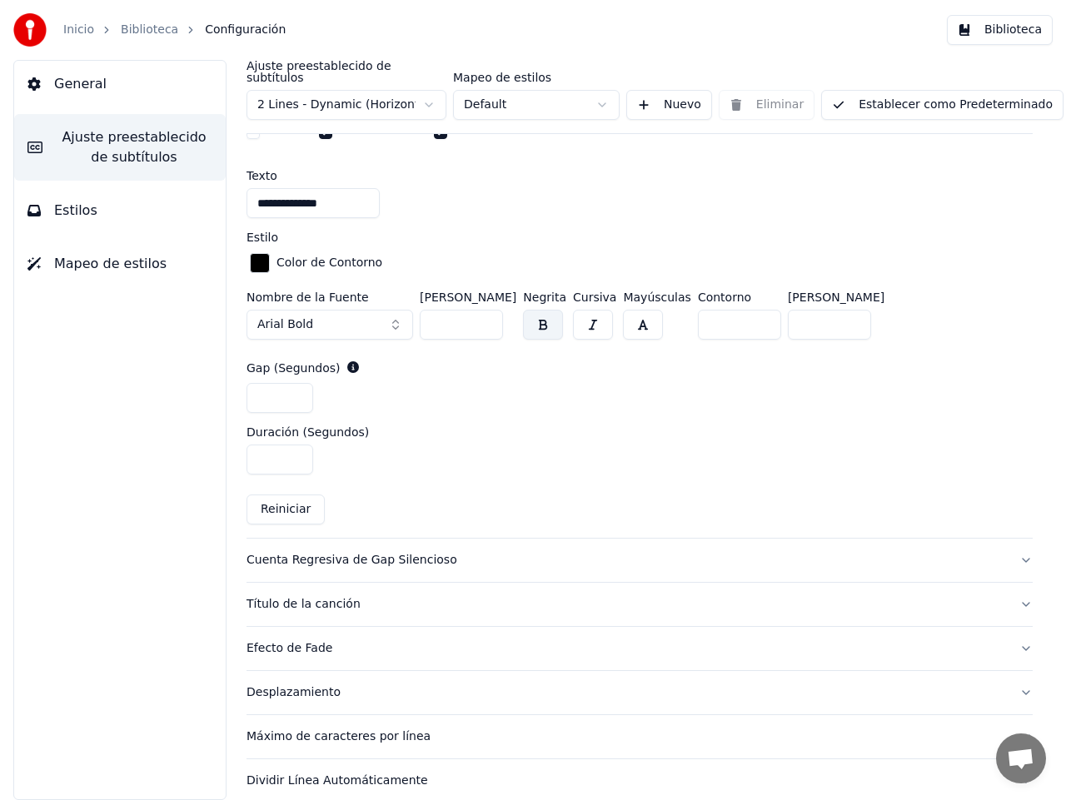
scroll to position [621, 0]
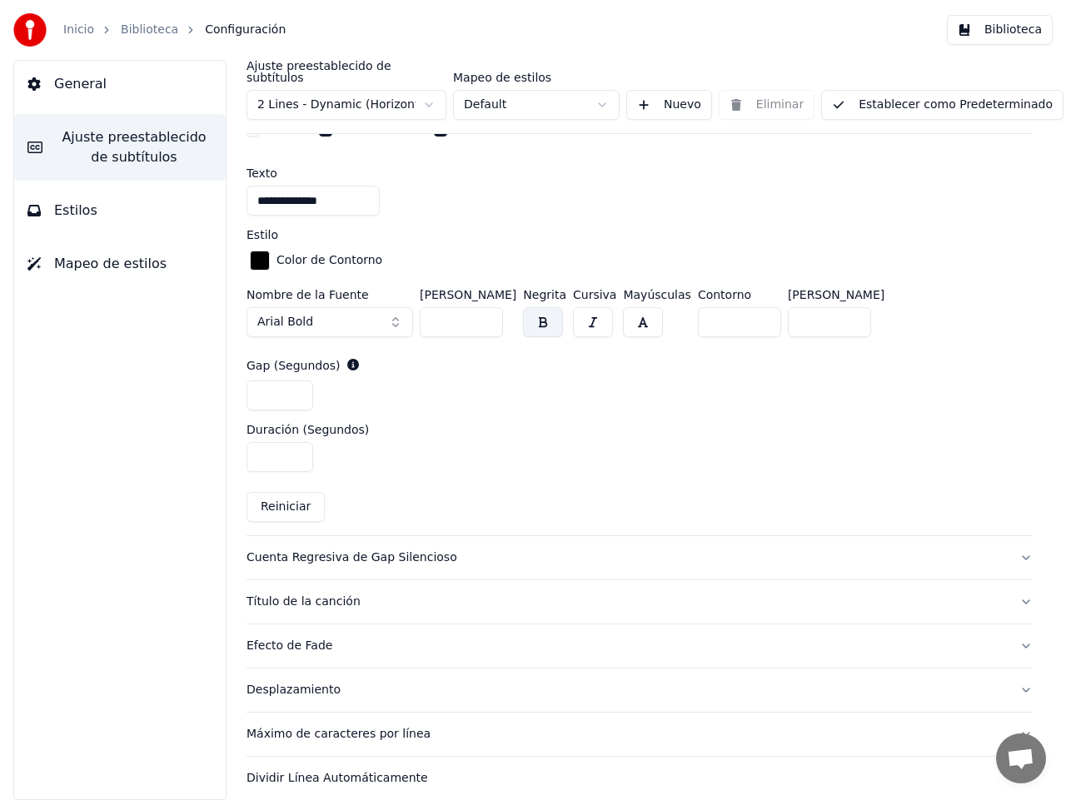
click at [451, 549] on div "Cuenta Regresiva de Gap Silencioso" at bounding box center [625, 557] width 759 height 17
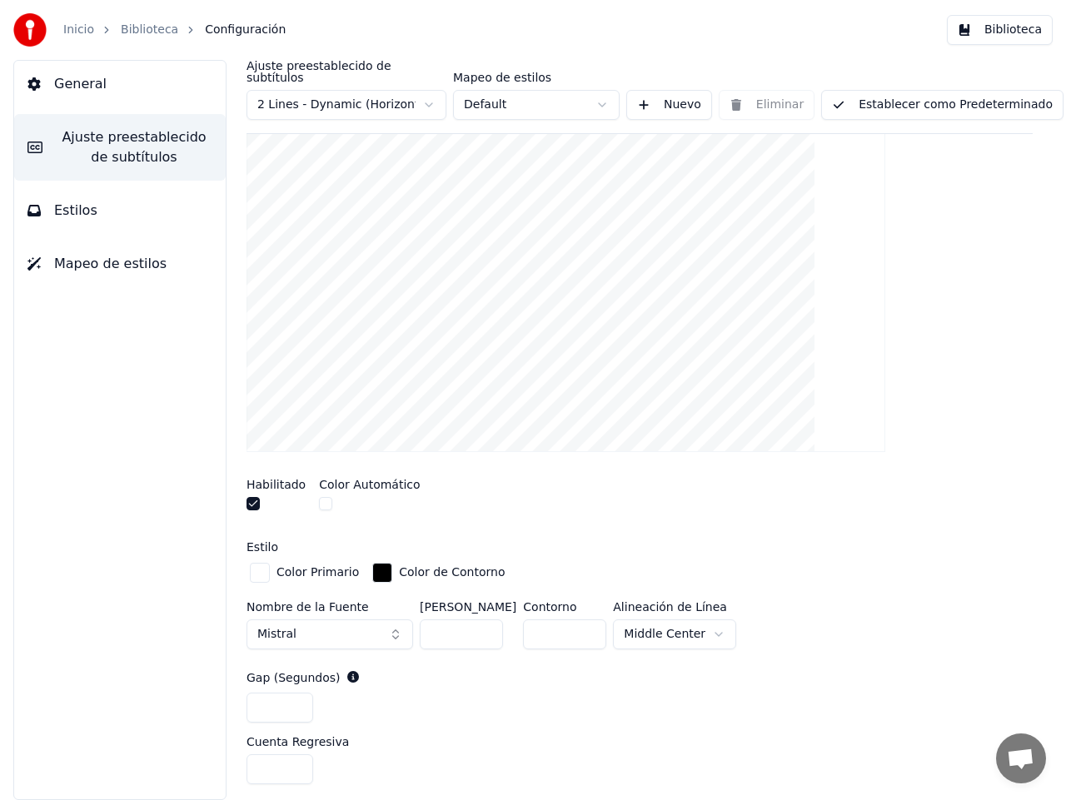
scroll to position [0, 0]
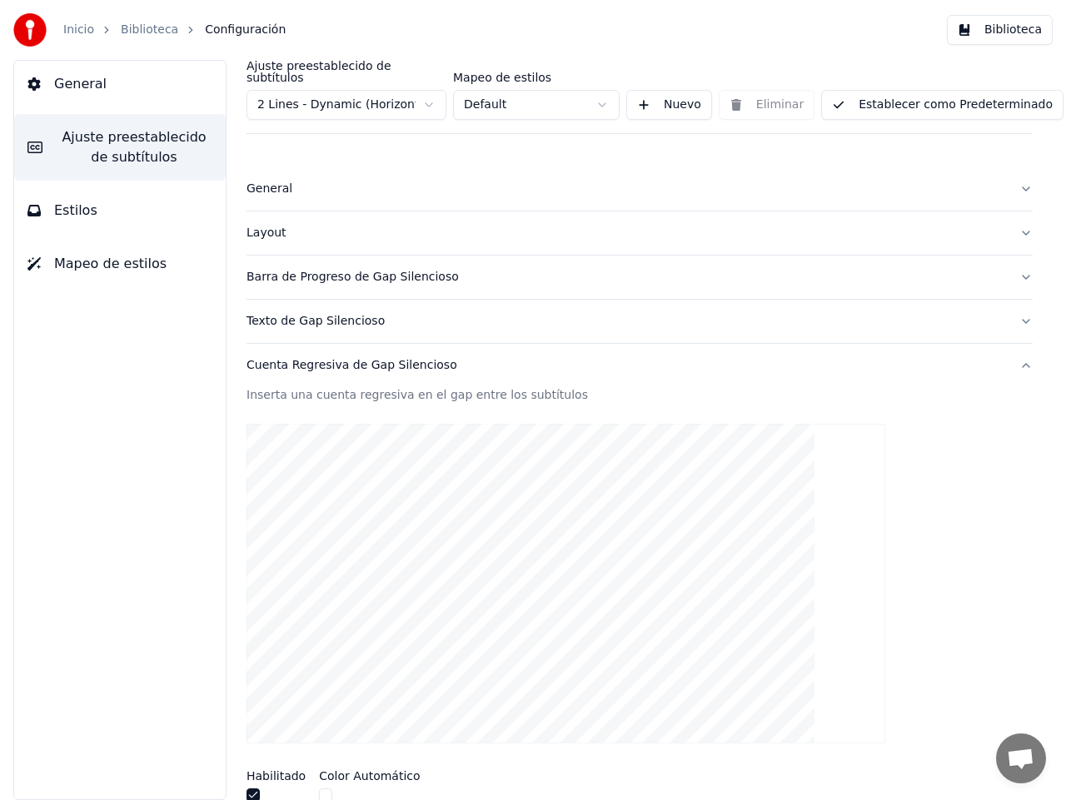
click at [330, 313] on div "Texto de Gap Silencioso" at bounding box center [625, 321] width 759 height 17
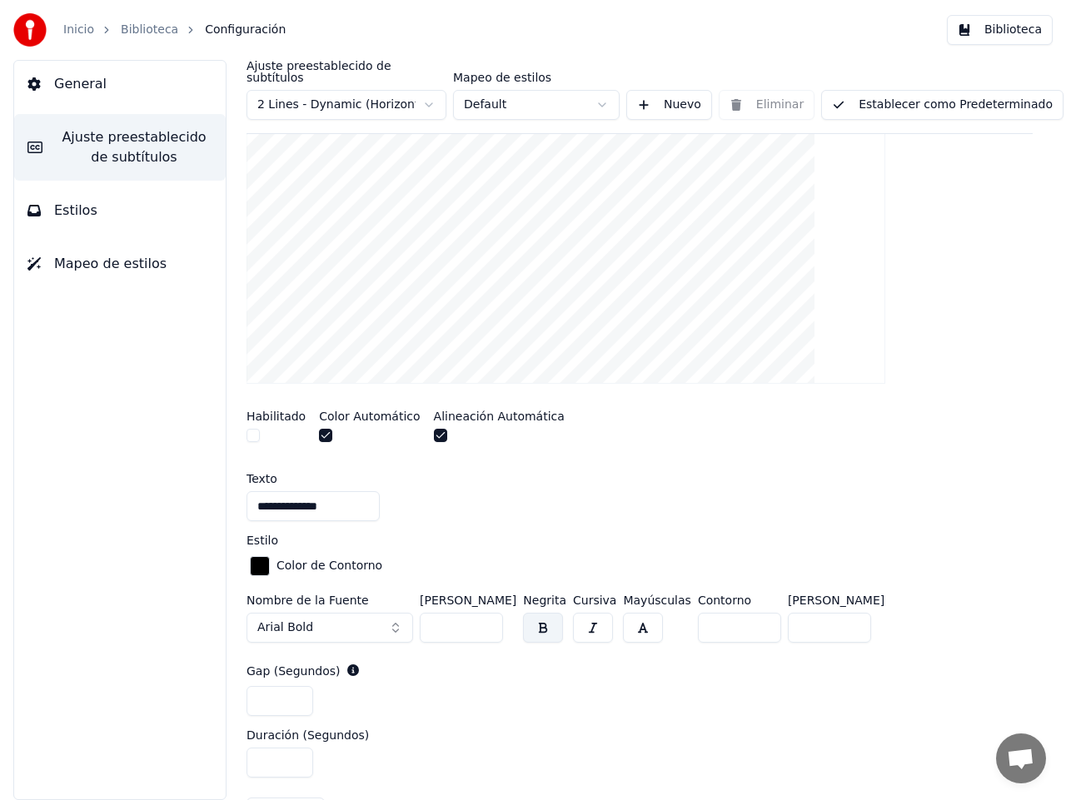
scroll to position [373, 0]
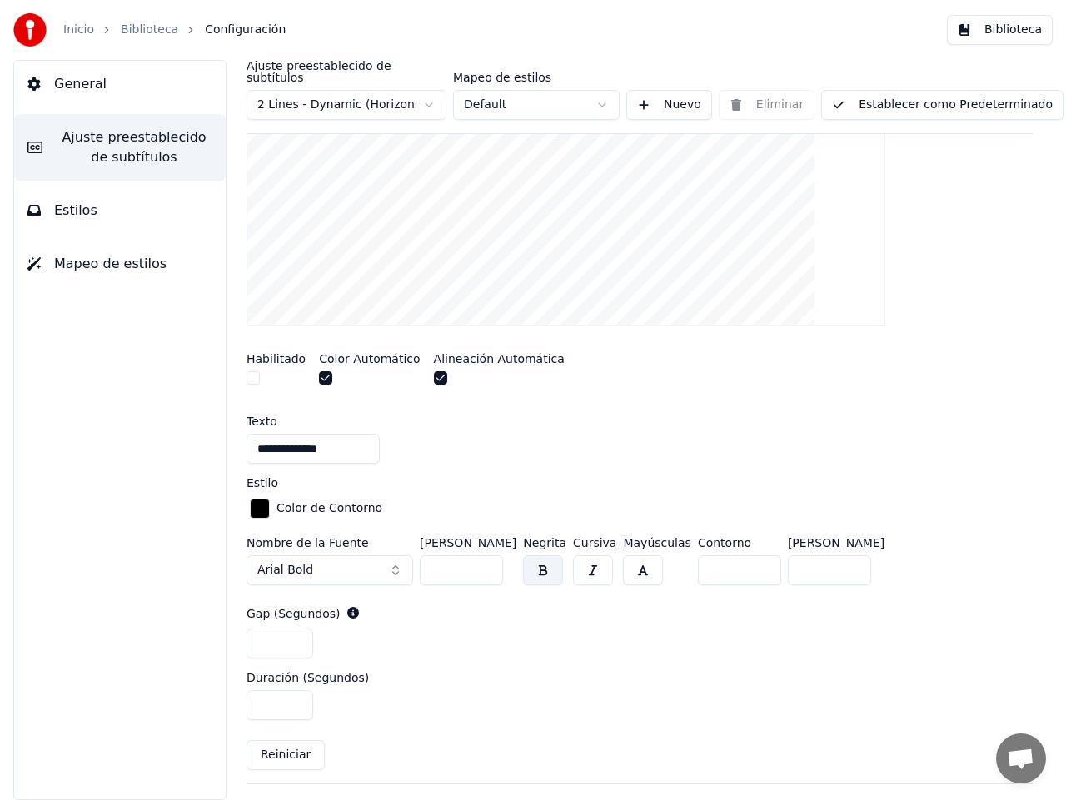
click at [400, 559] on button "Arial Bold" at bounding box center [329, 570] width 166 height 30
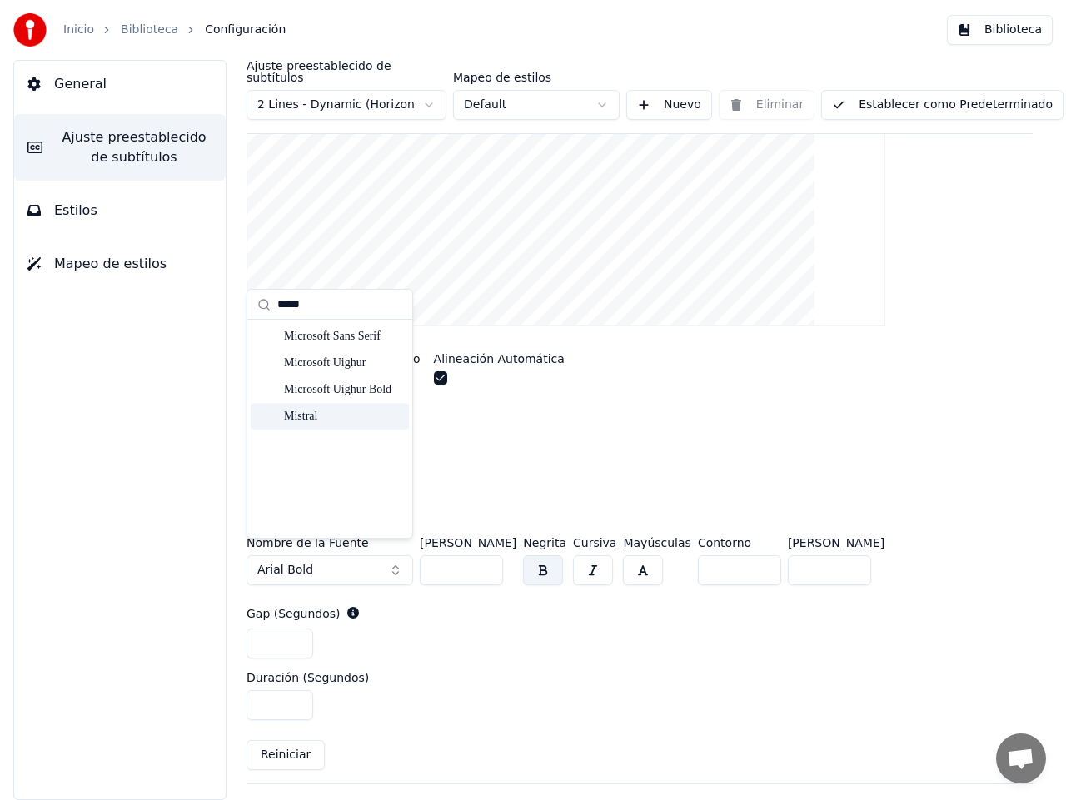
type input "*****"
click at [304, 414] on div "Mistral" at bounding box center [343, 416] width 118 height 17
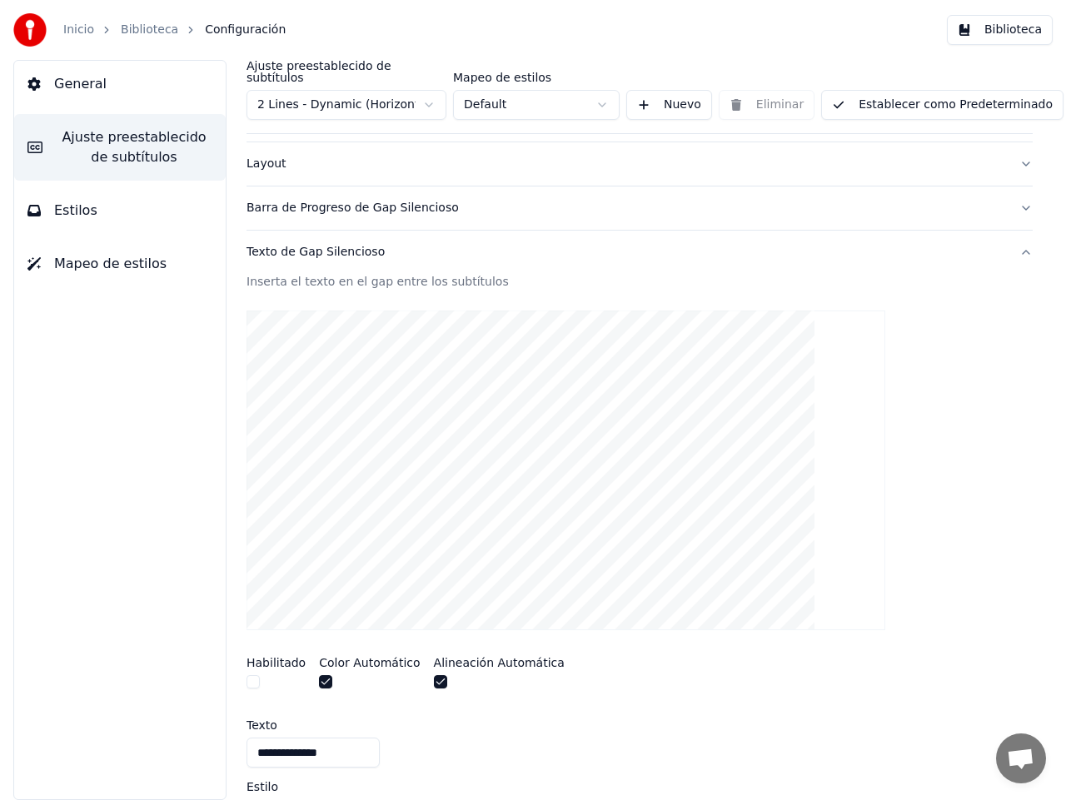
scroll to position [0, 0]
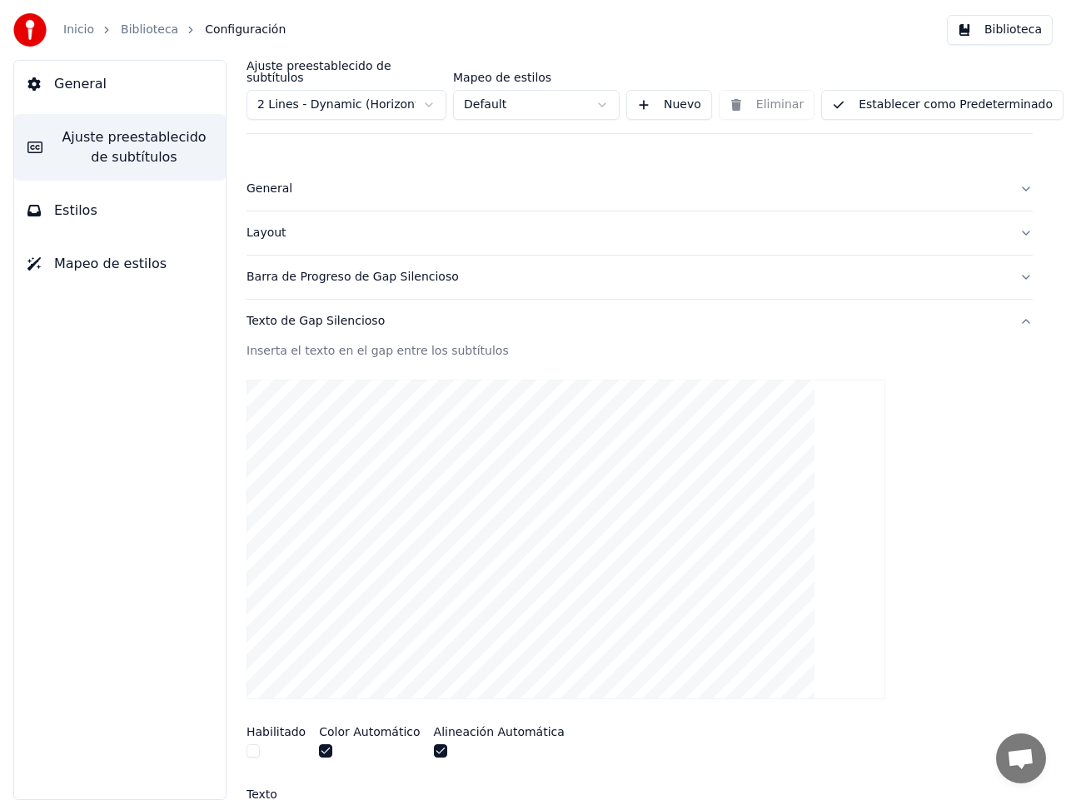
click at [315, 271] on div "Barra de Progreso de Gap Silencioso" at bounding box center [625, 277] width 759 height 17
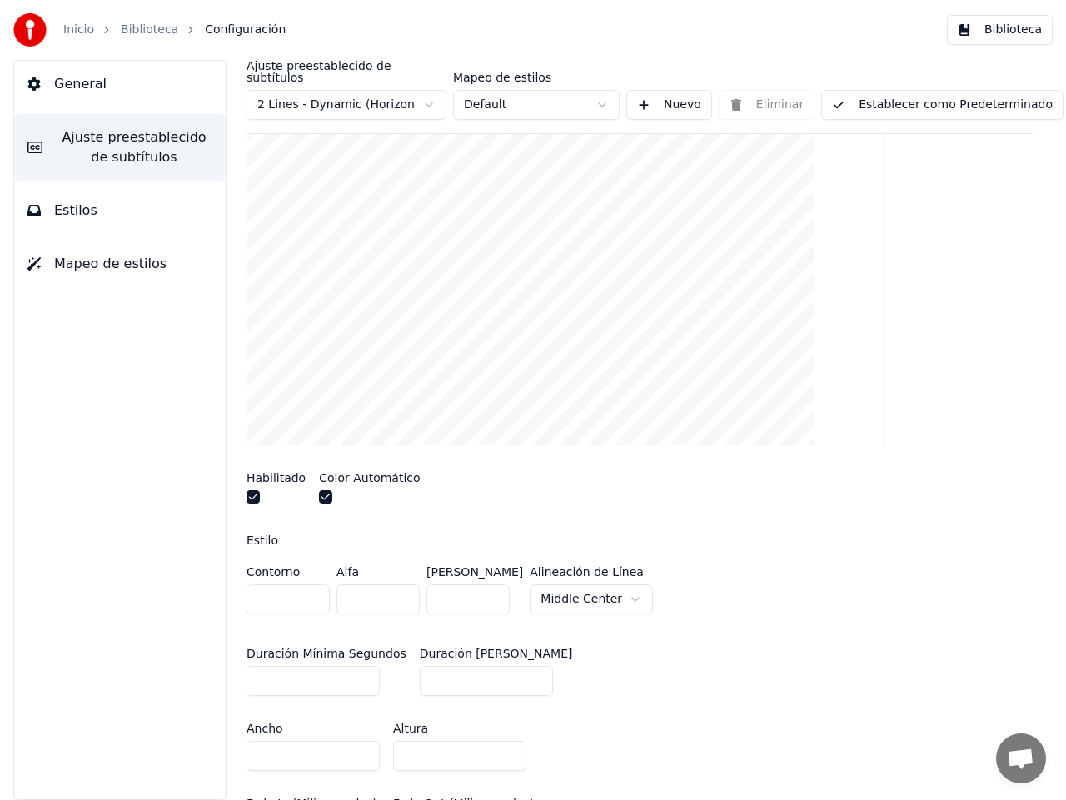
scroll to position [201, 0]
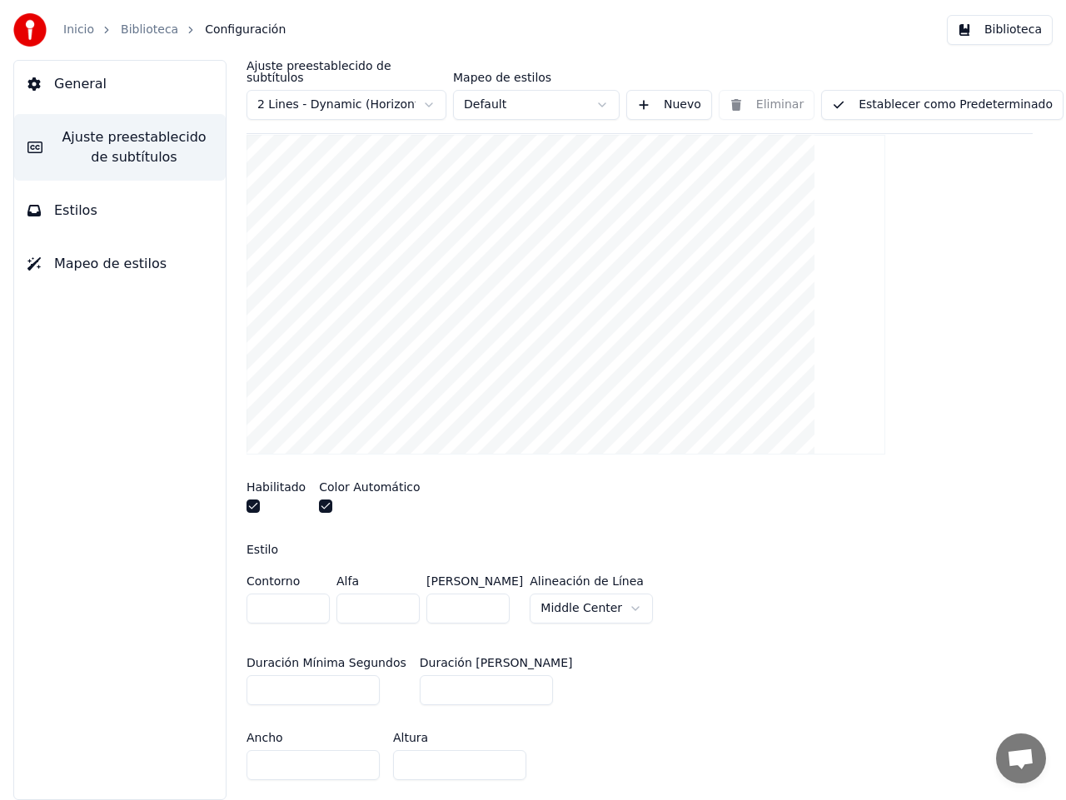
click at [323, 499] on button "button" at bounding box center [325, 505] width 13 height 13
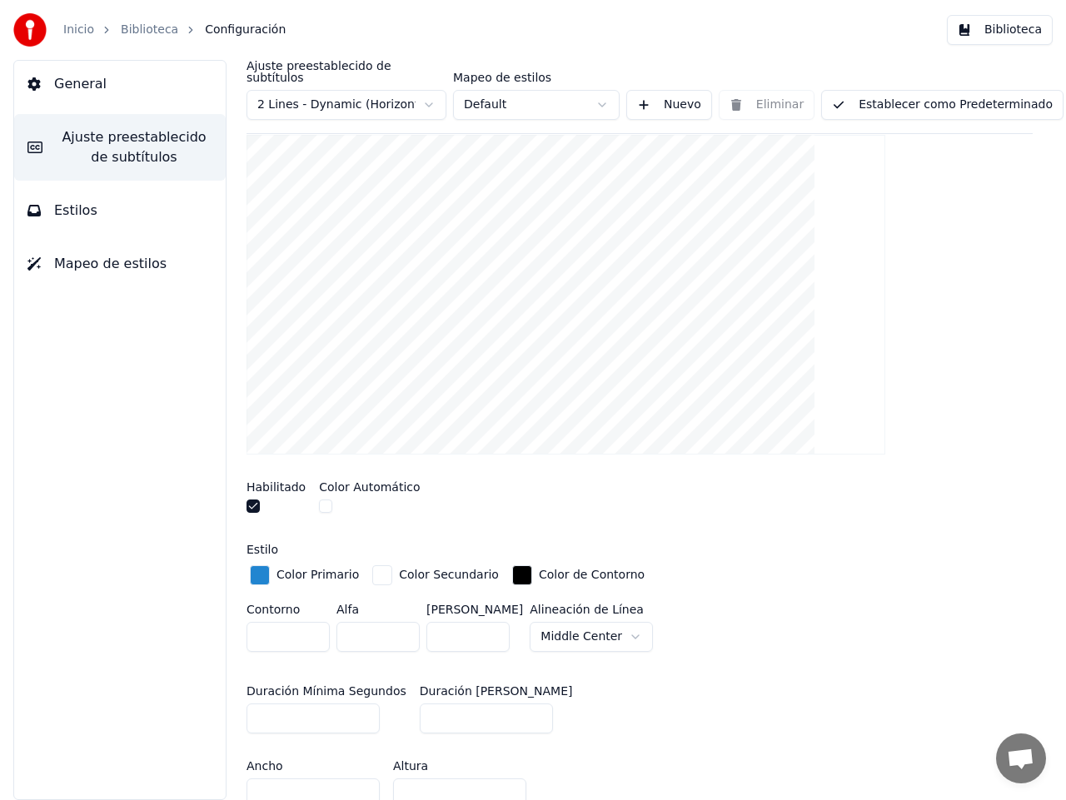
click at [256, 565] on div "button" at bounding box center [260, 575] width 20 height 20
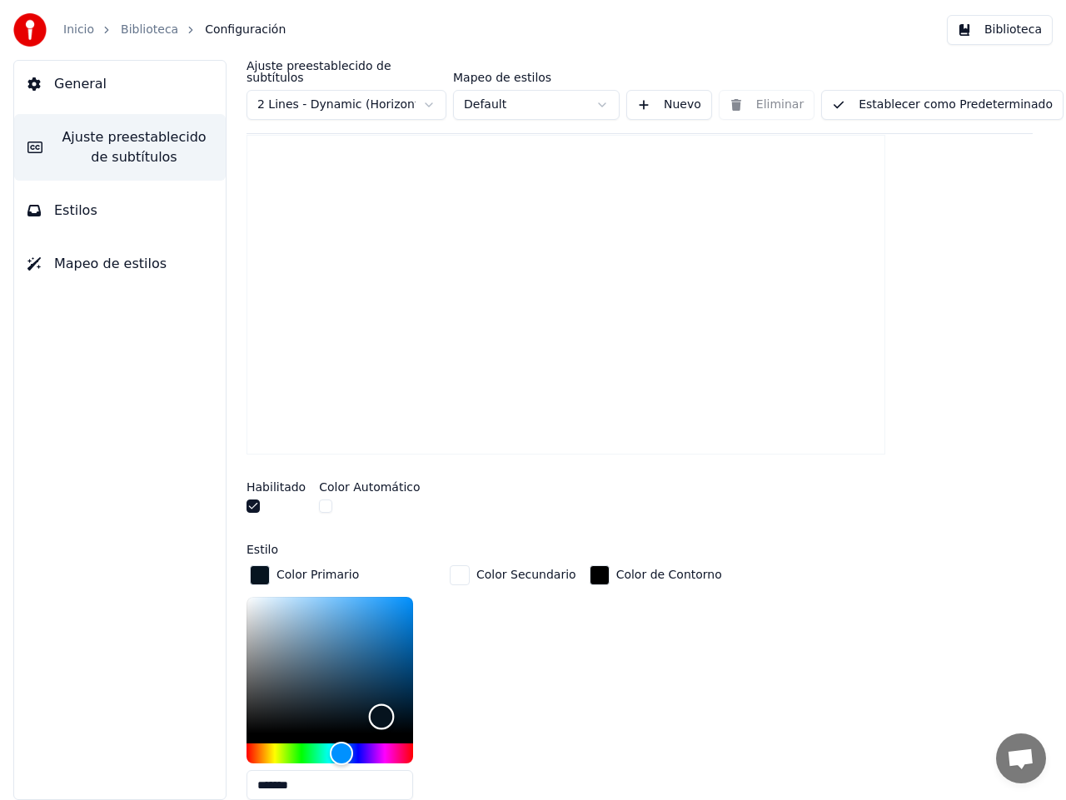
type input "*******"
drag, startPoint x: 387, startPoint y: 640, endPoint x: 379, endPoint y: 725, distance: 85.3
click at [379, 725] on div "Color" at bounding box center [379, 734] width 26 height 26
click at [589, 565] on div "button" at bounding box center [599, 575] width 20 height 20
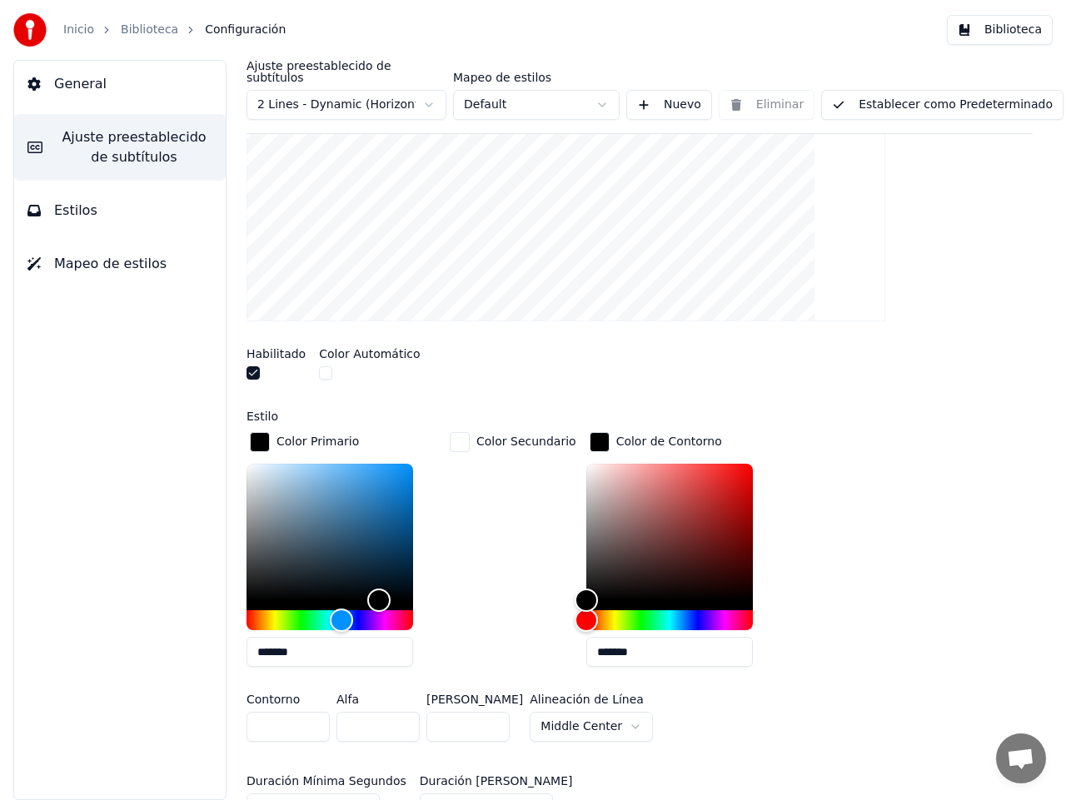
scroll to position [369, 0]
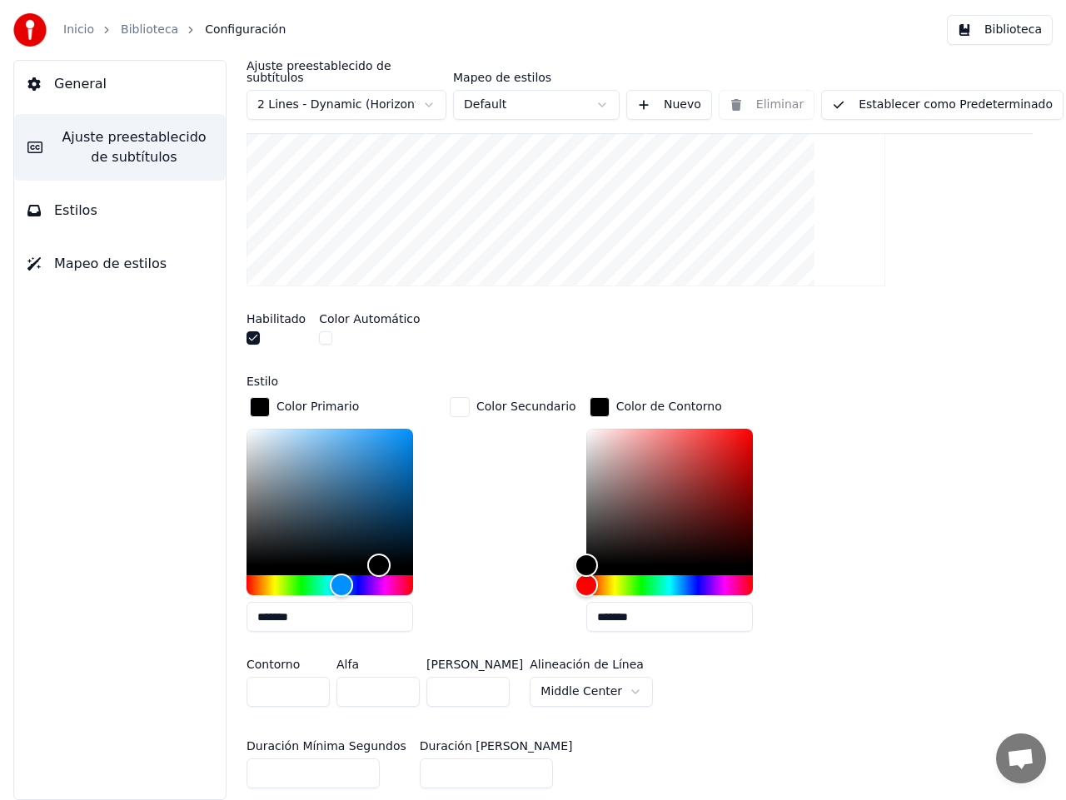
drag, startPoint x: 642, startPoint y: 612, endPoint x: 593, endPoint y: 609, distance: 49.2
click at [593, 609] on input "*******" at bounding box center [669, 617] width 166 height 30
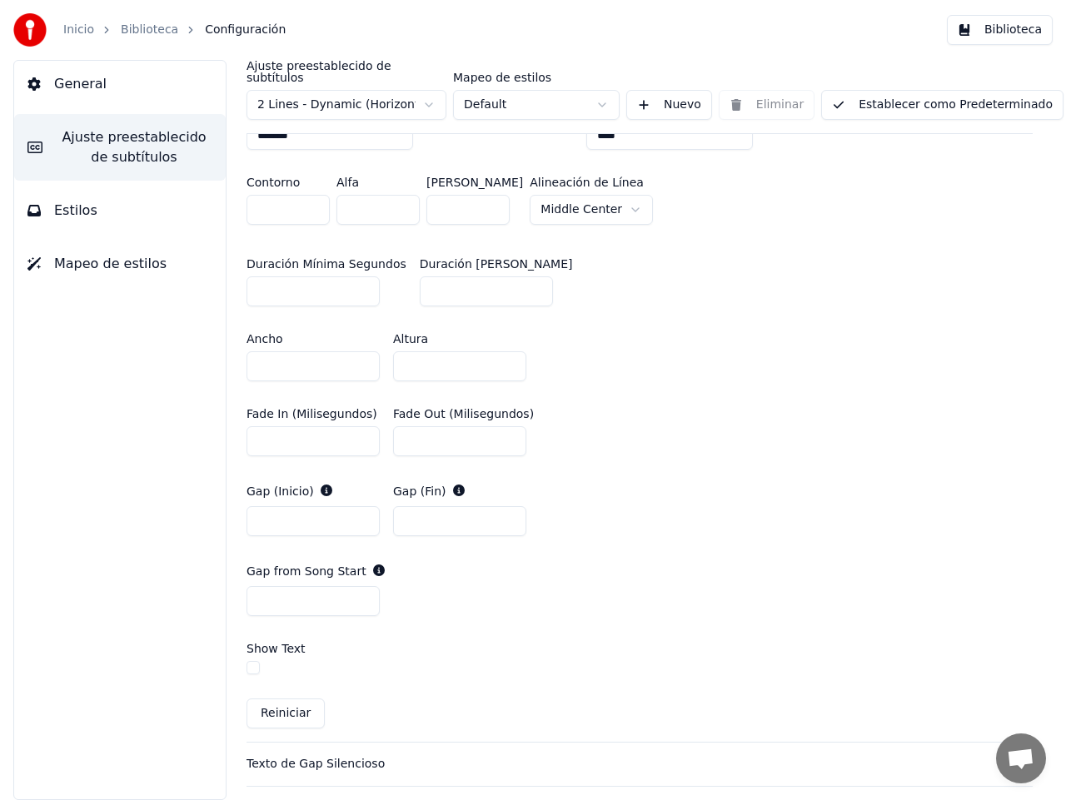
scroll to position [898, 0]
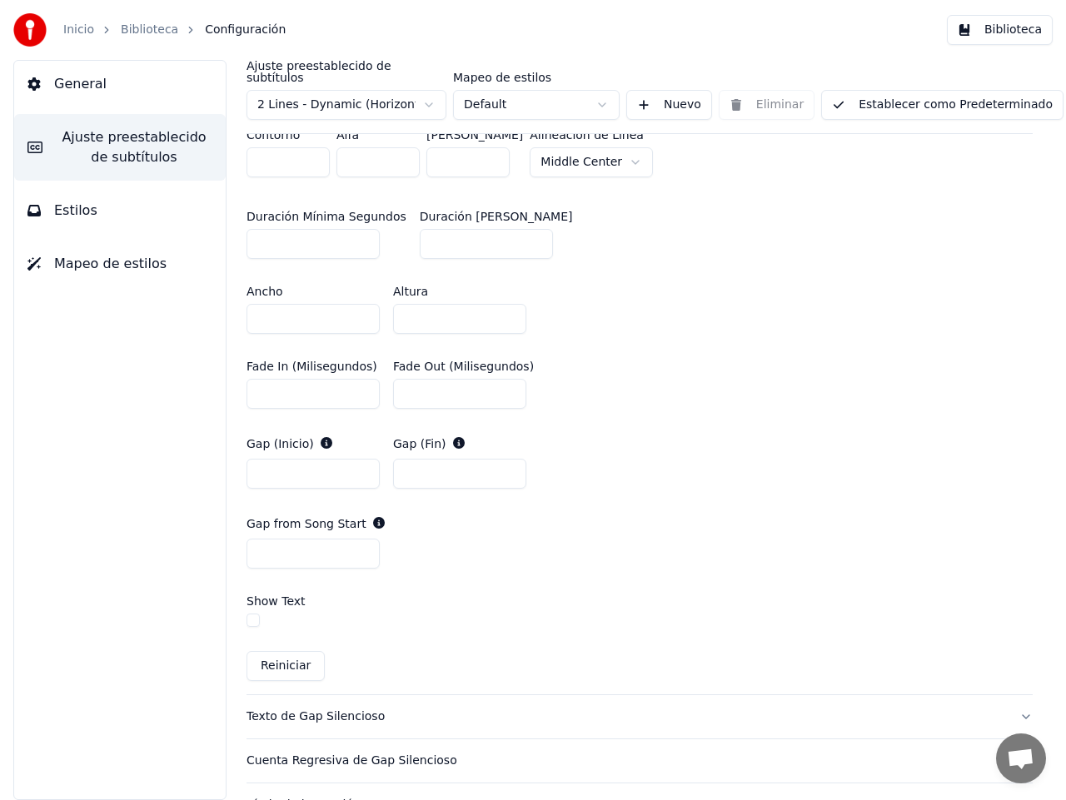
type input "****"
click at [254, 614] on button "button" at bounding box center [252, 620] width 13 height 13
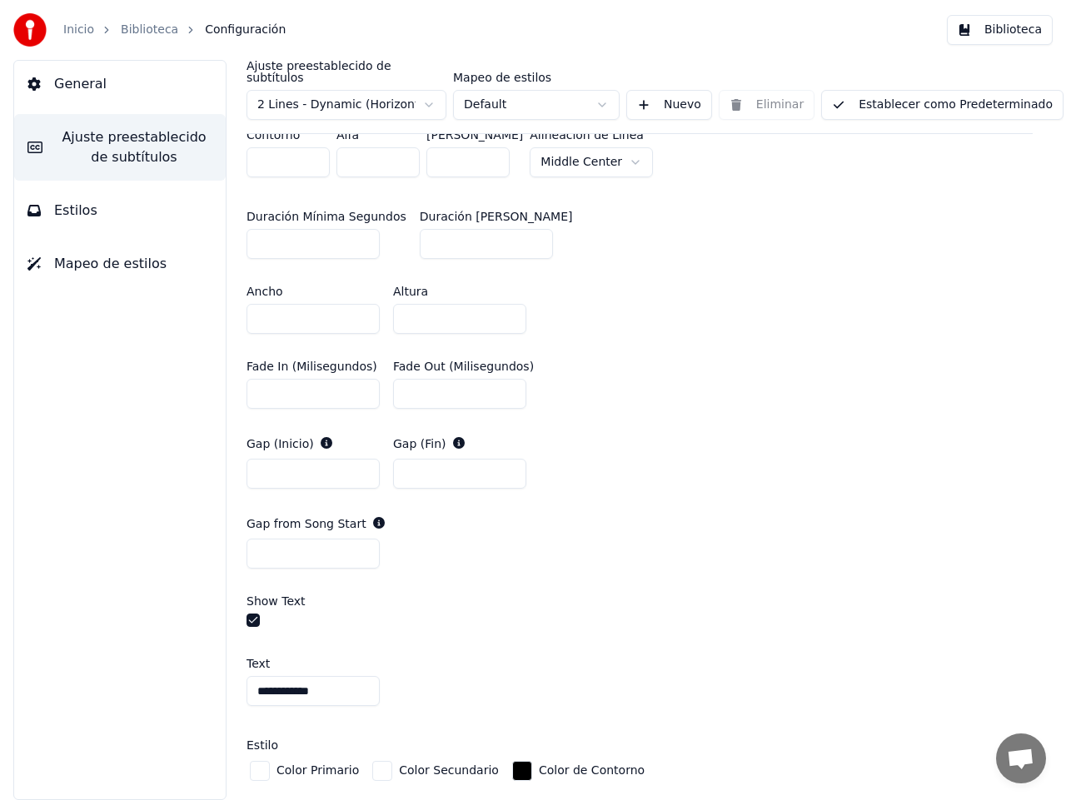
drag, startPoint x: 332, startPoint y: 676, endPoint x: 241, endPoint y: 671, distance: 91.7
click at [241, 671] on div "**********" at bounding box center [639, 430] width 852 height 740
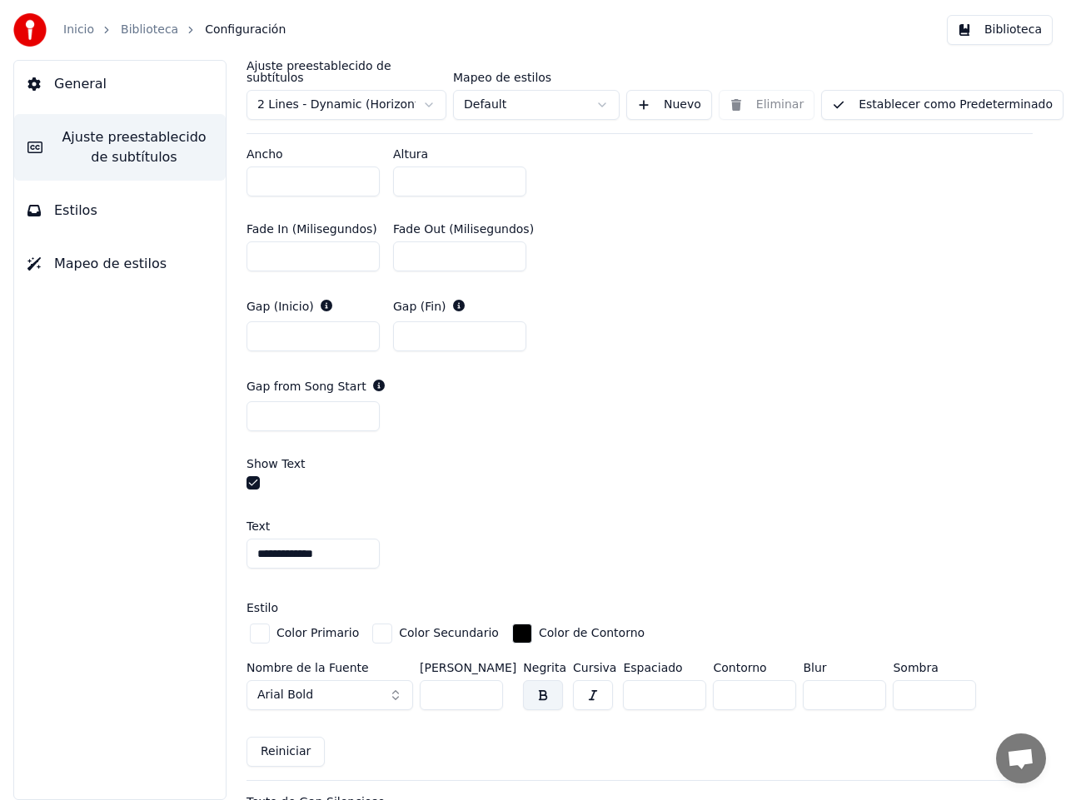
scroll to position [1120, 0]
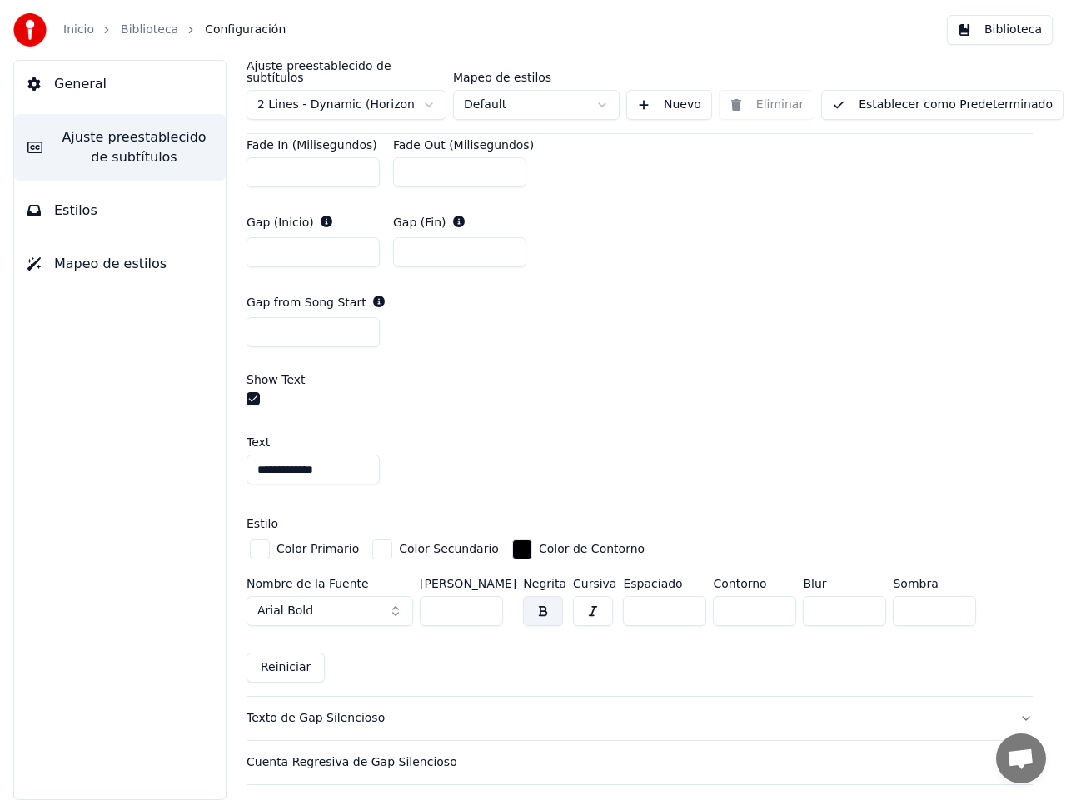
type input "**********"
click at [400, 596] on button "Arial Bold" at bounding box center [329, 611] width 166 height 30
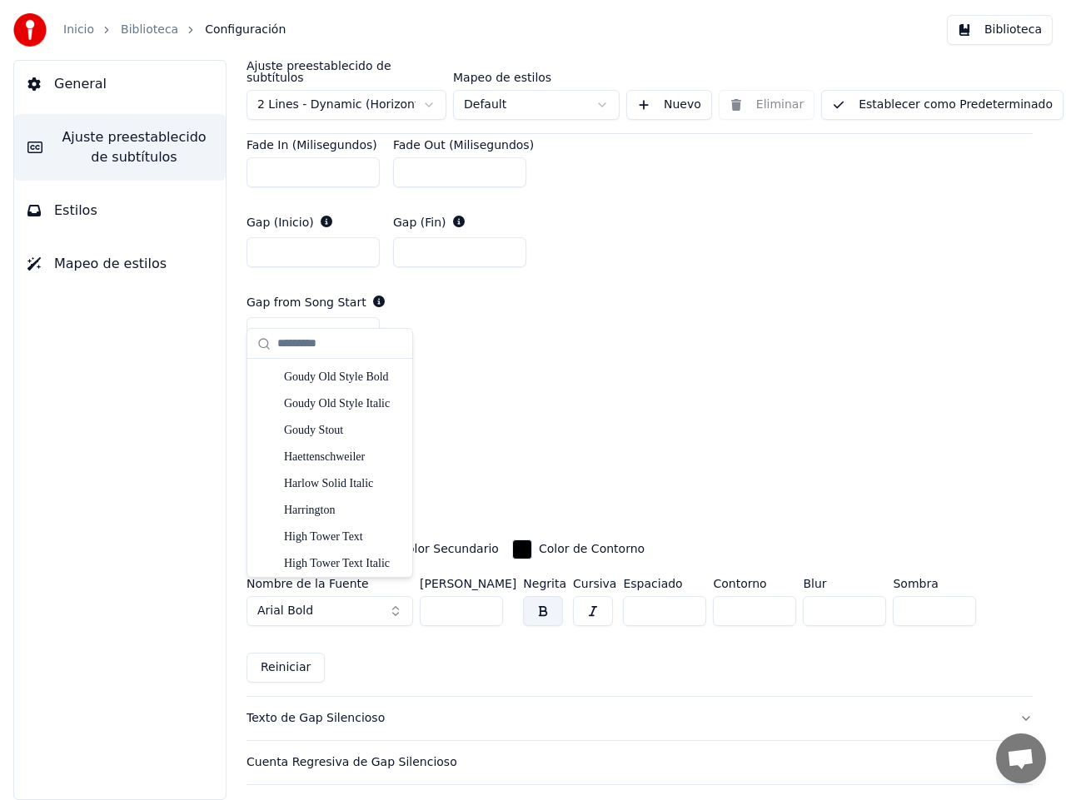
scroll to position [4424, 0]
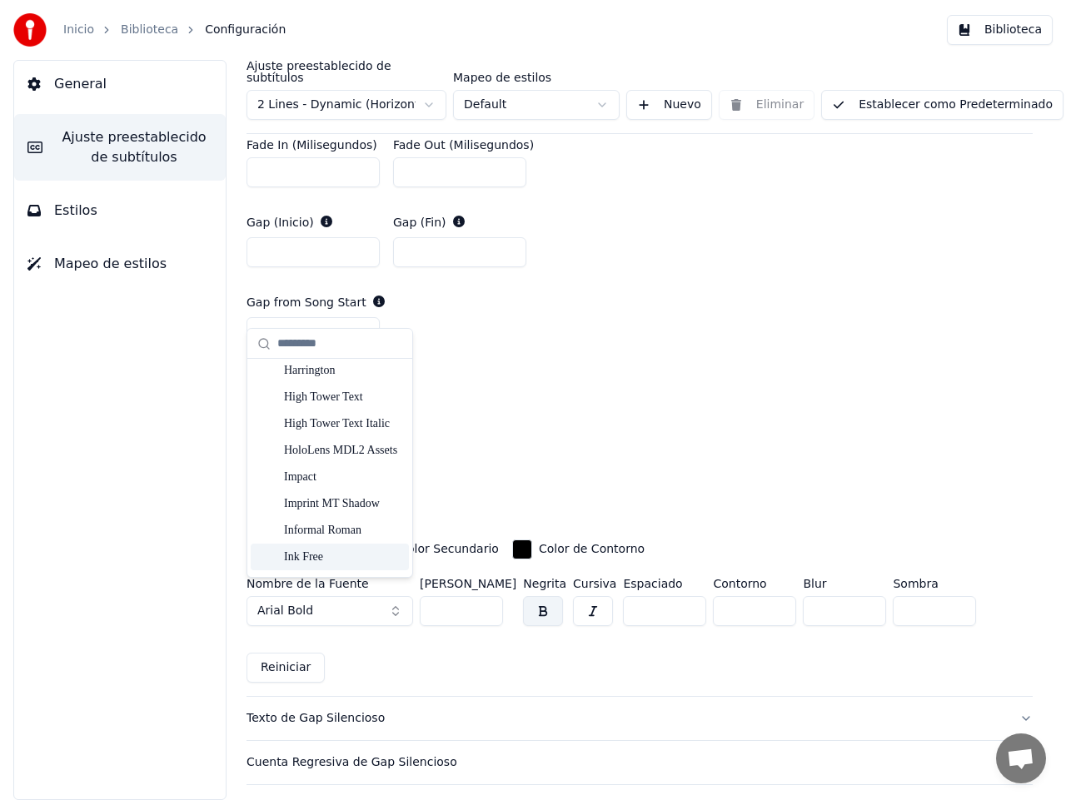
click at [335, 554] on div "Ink Free" at bounding box center [343, 557] width 118 height 17
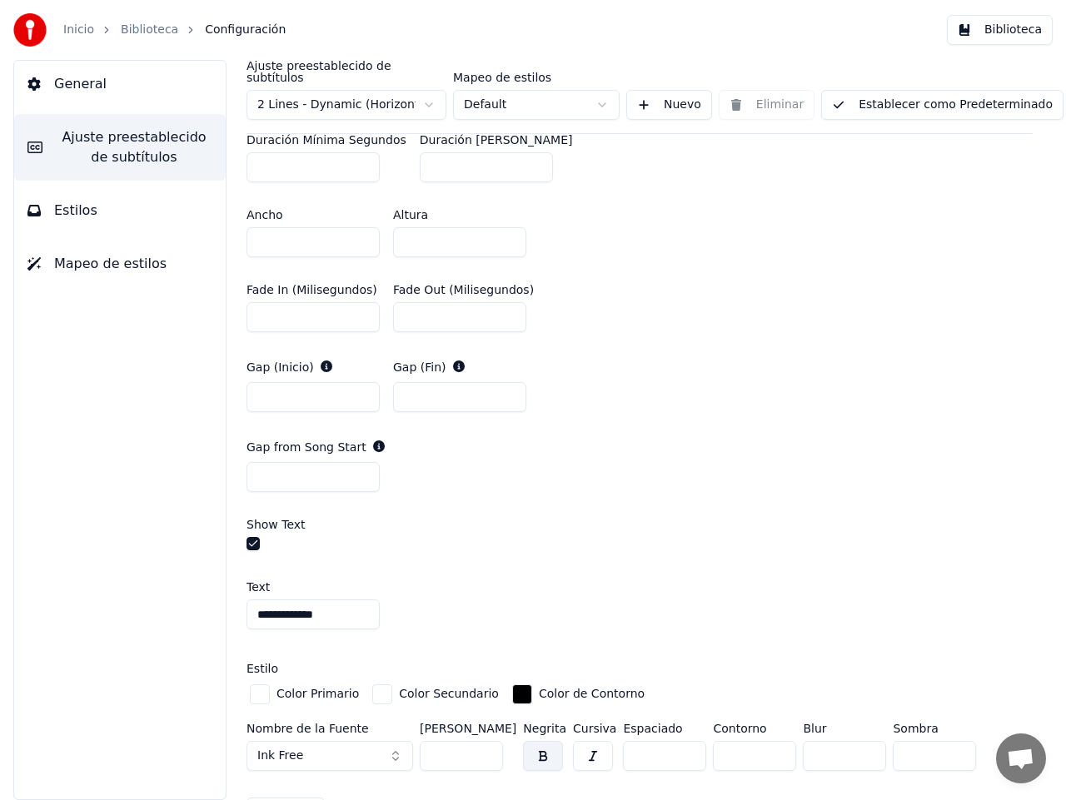
scroll to position [985, 0]
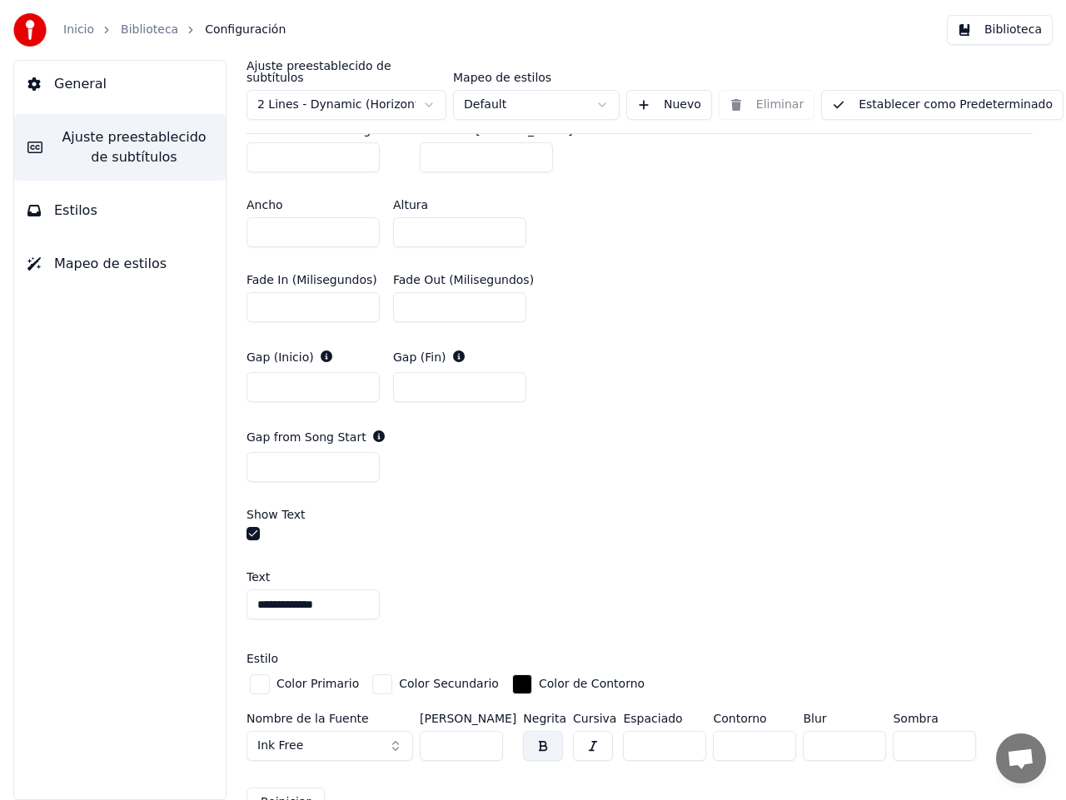
click at [512, 674] on div "button" at bounding box center [522, 684] width 20 height 20
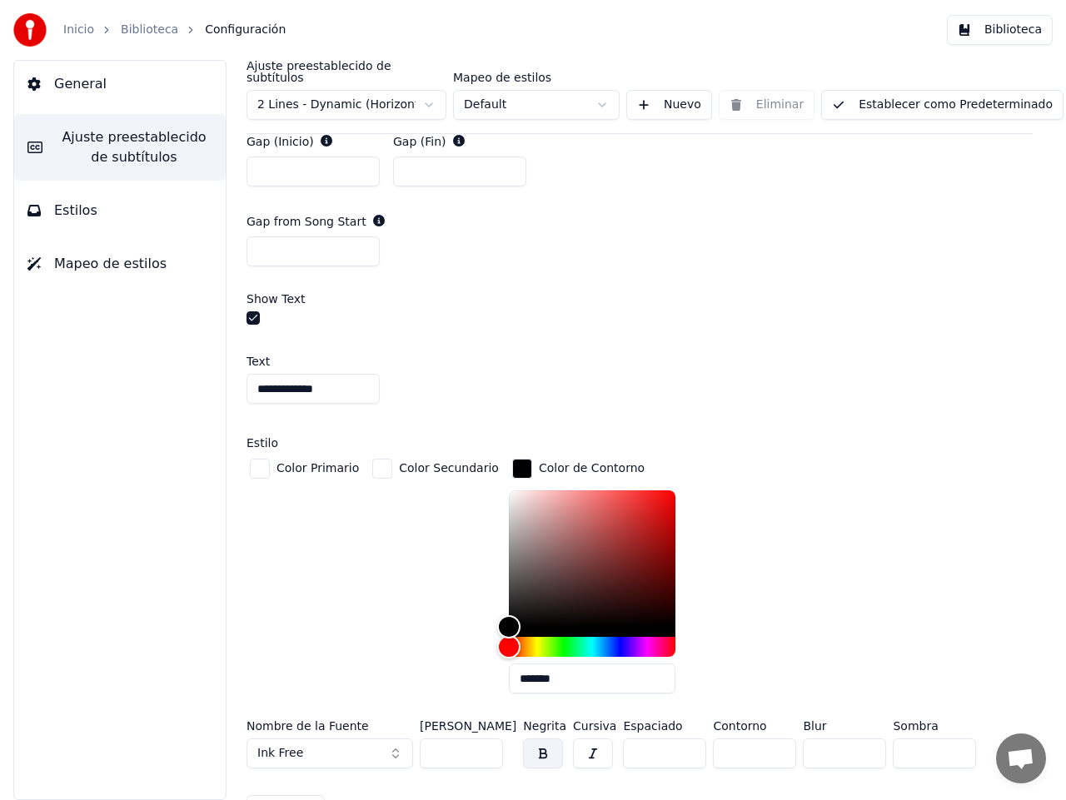
scroll to position [1286, 0]
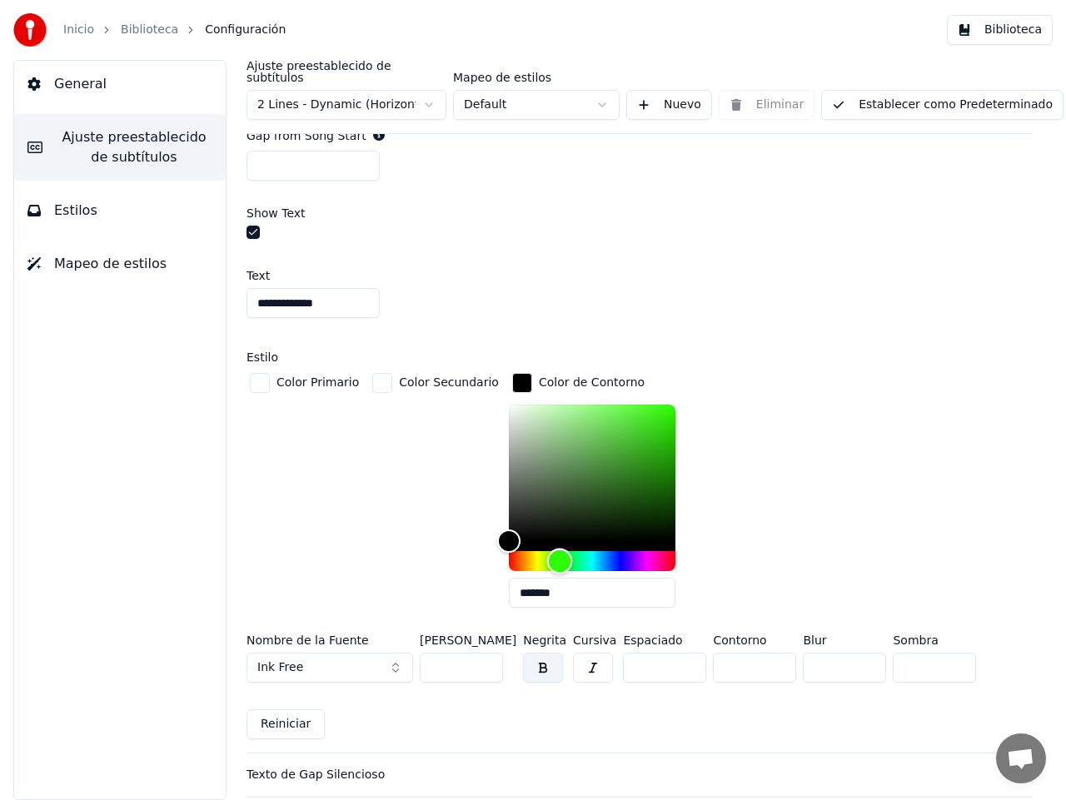
drag, startPoint x: 487, startPoint y: 547, endPoint x: 537, endPoint y: 549, distance: 50.0
click at [547, 549] on div "Hue" at bounding box center [560, 562] width 26 height 26
drag, startPoint x: 485, startPoint y: 523, endPoint x: 623, endPoint y: 425, distance: 168.9
click at [633, 427] on div "Color" at bounding box center [646, 440] width 26 height 26
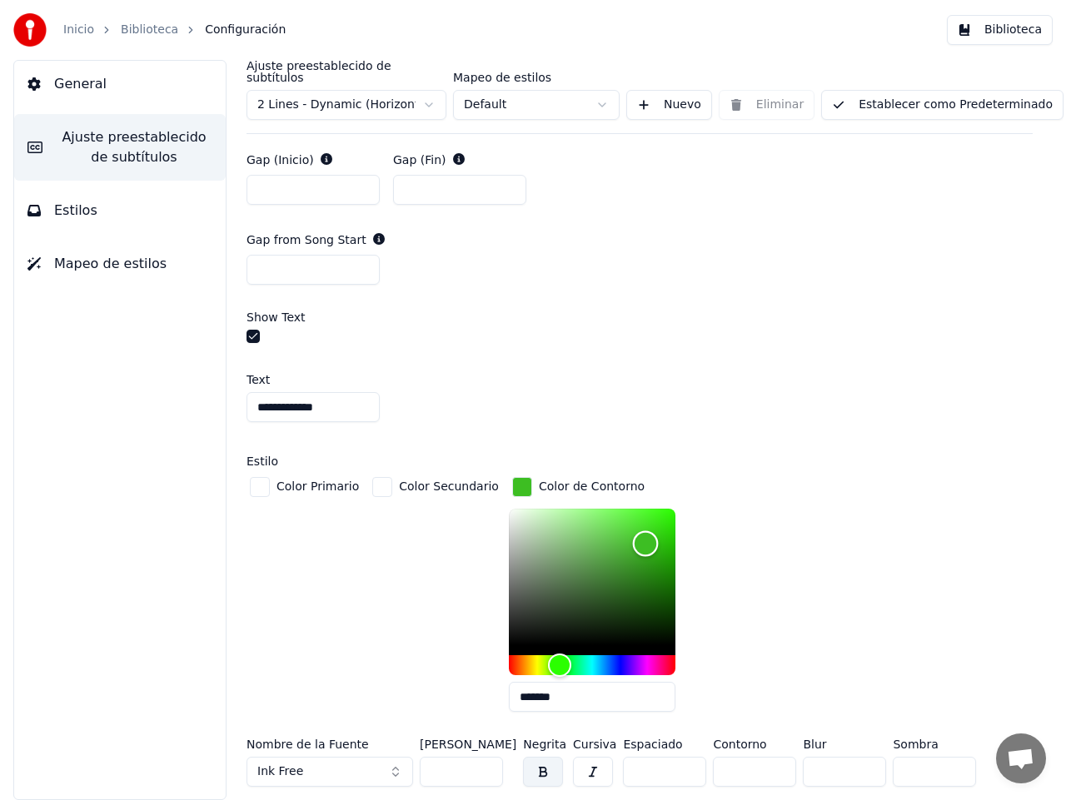
scroll to position [1228, 0]
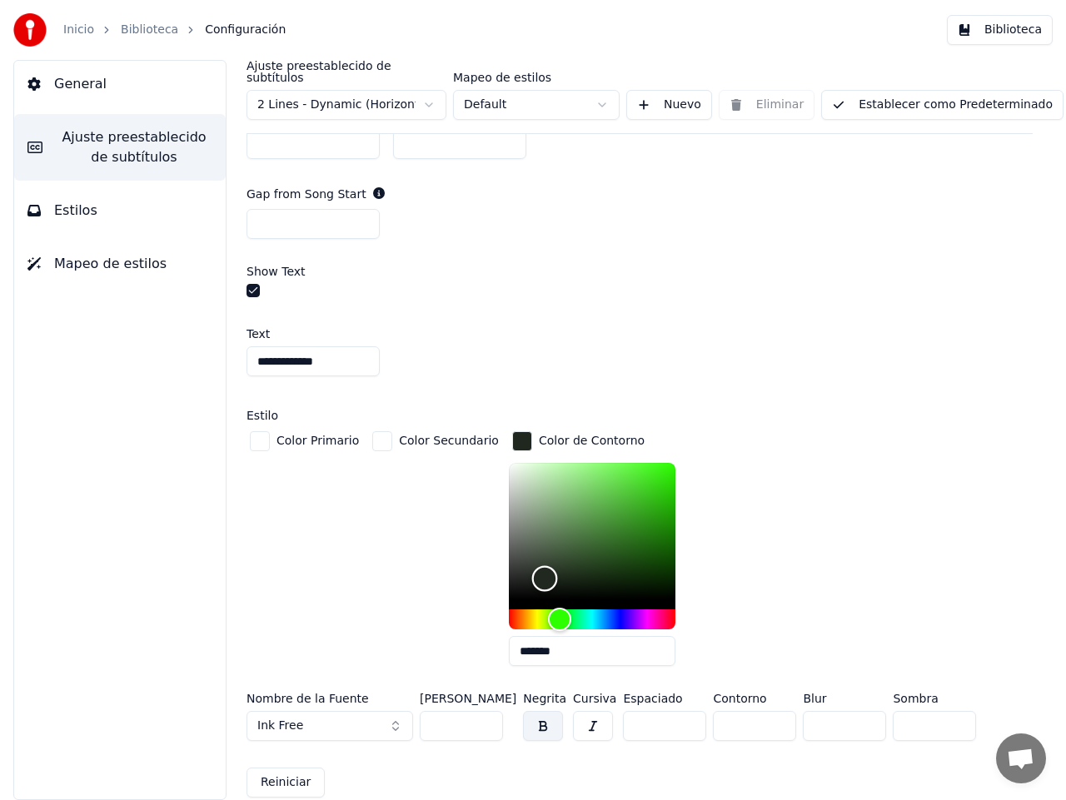
type input "*******"
drag, startPoint x: 624, startPoint y: 481, endPoint x: 493, endPoint y: 597, distance: 174.6
click at [503, 597] on div "Color" at bounding box center [516, 600] width 26 height 26
click at [449, 586] on div "Color Secundario" at bounding box center [435, 553] width 133 height 251
click at [440, 574] on div "Color Secundario" at bounding box center [435, 553] width 133 height 251
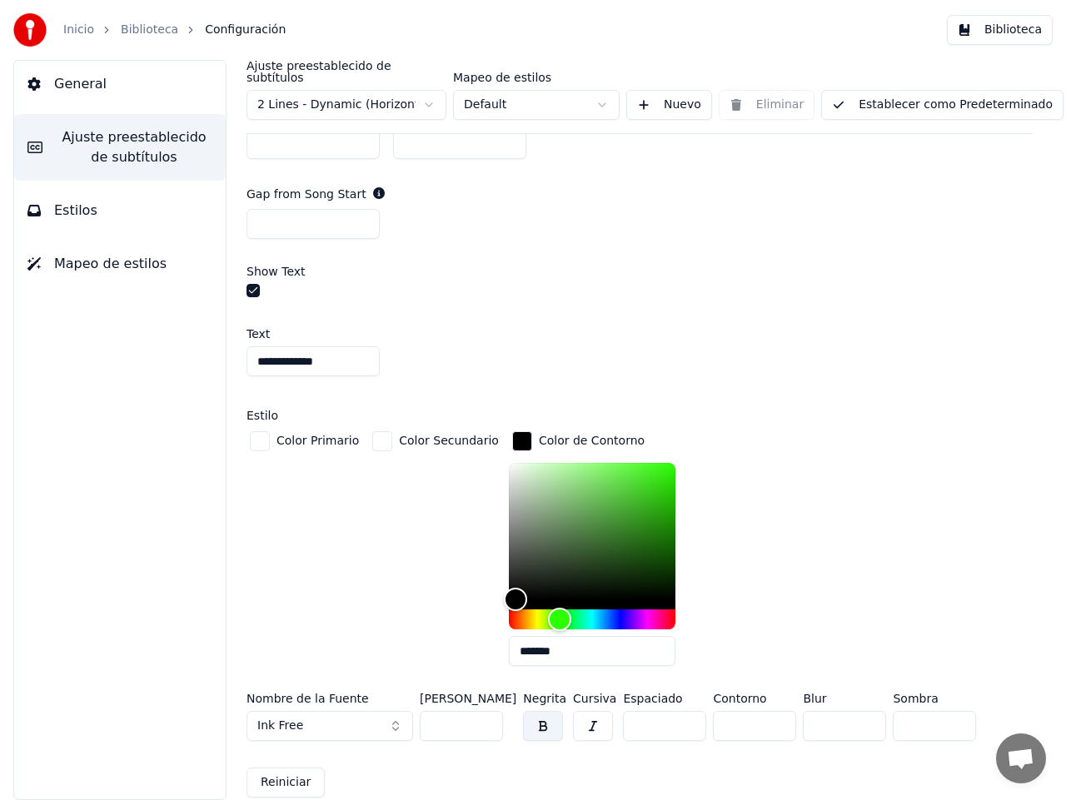
click at [259, 431] on div "button" at bounding box center [260, 441] width 20 height 20
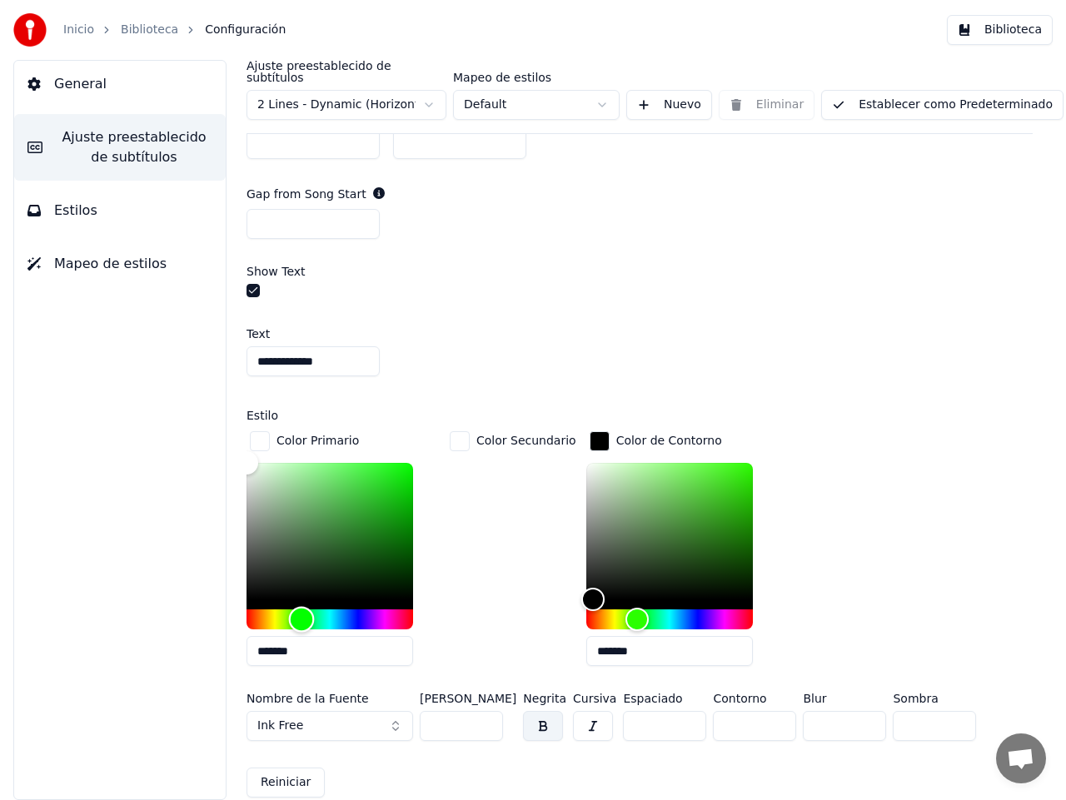
drag, startPoint x: 255, startPoint y: 605, endPoint x: 301, endPoint y: 609, distance: 46.7
click at [301, 609] on div "Hue" at bounding box center [302, 620] width 26 height 26
type input "*******"
drag, startPoint x: 253, startPoint y: 450, endPoint x: 368, endPoint y: 499, distance: 124.6
click at [368, 501] on div "Color" at bounding box center [368, 514] width 26 height 26
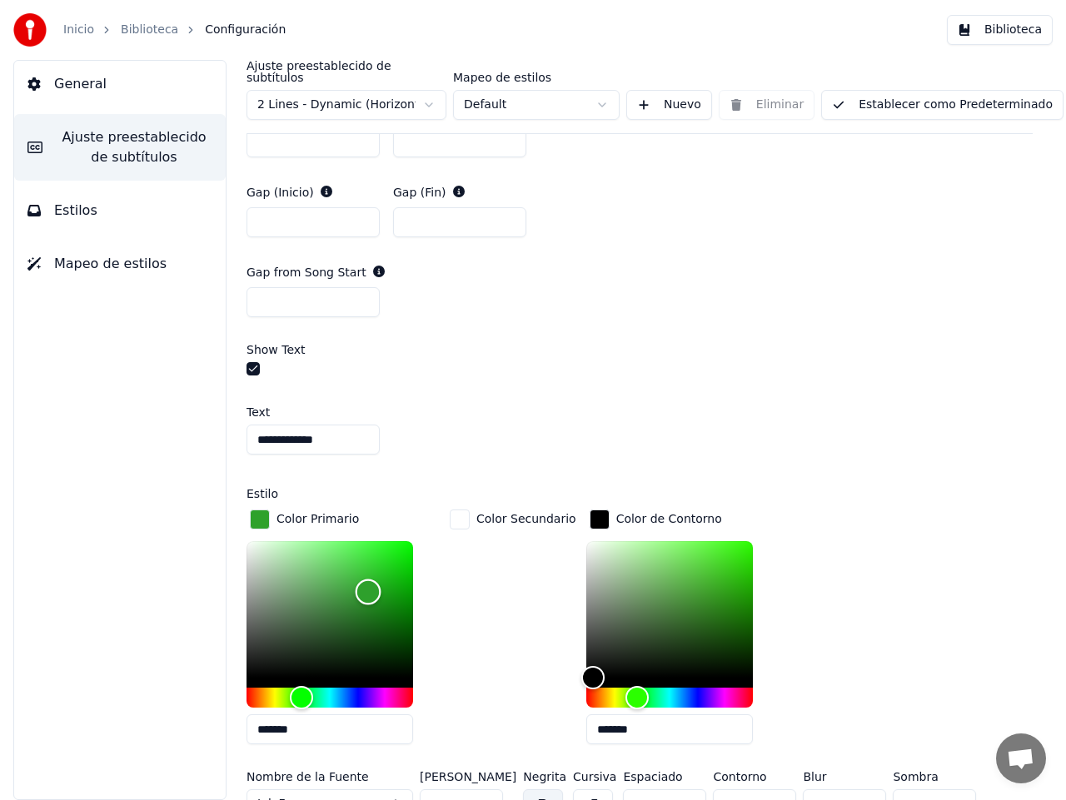
scroll to position [1153, 0]
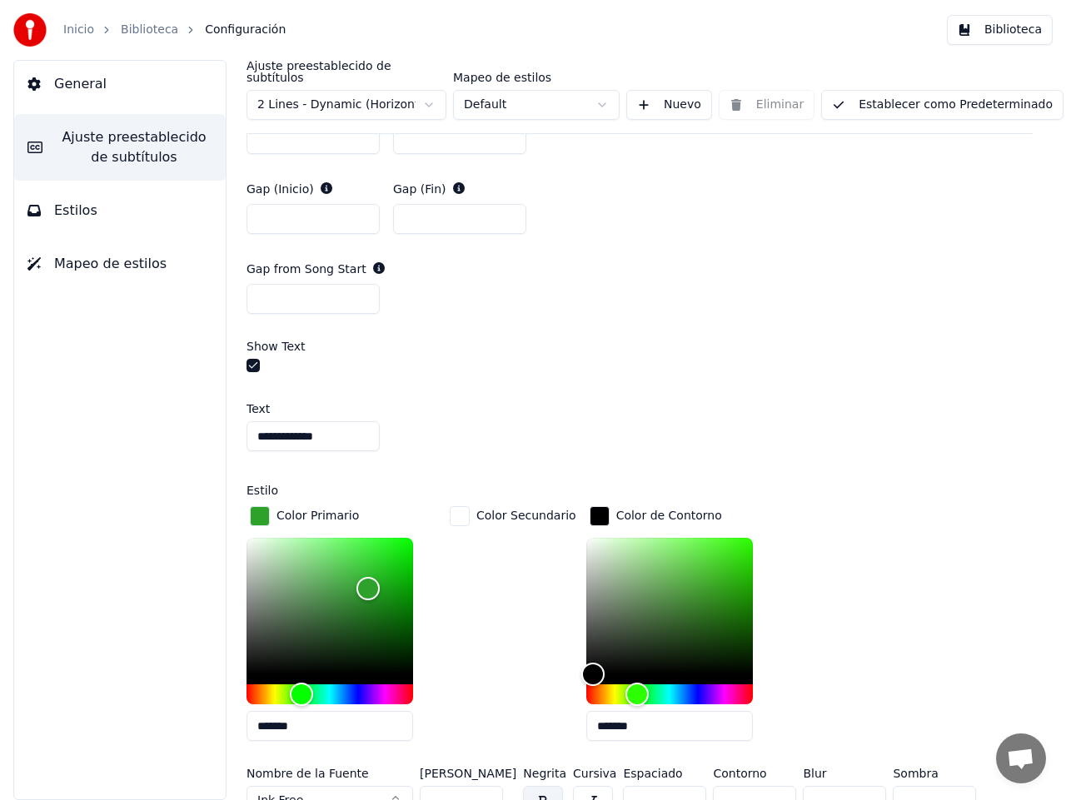
drag, startPoint x: 637, startPoint y: 716, endPoint x: 592, endPoint y: 708, distance: 45.6
click at [592, 711] on input "*******" at bounding box center [669, 726] width 166 height 30
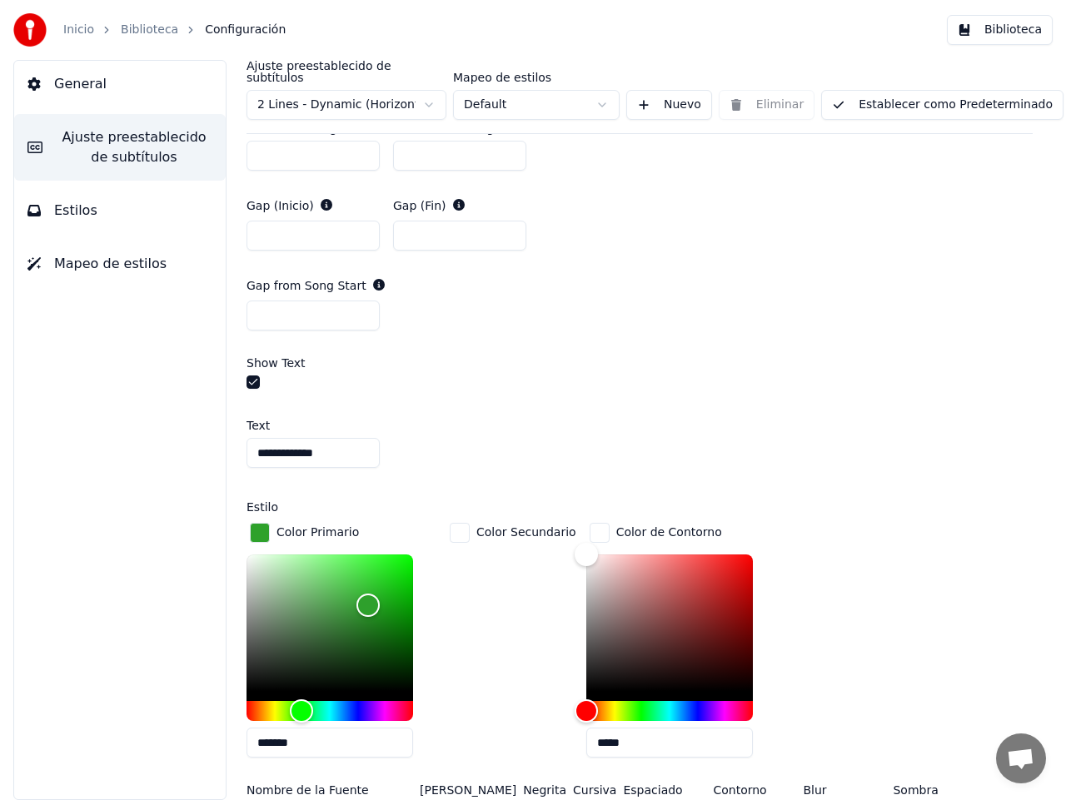
scroll to position [1200, 0]
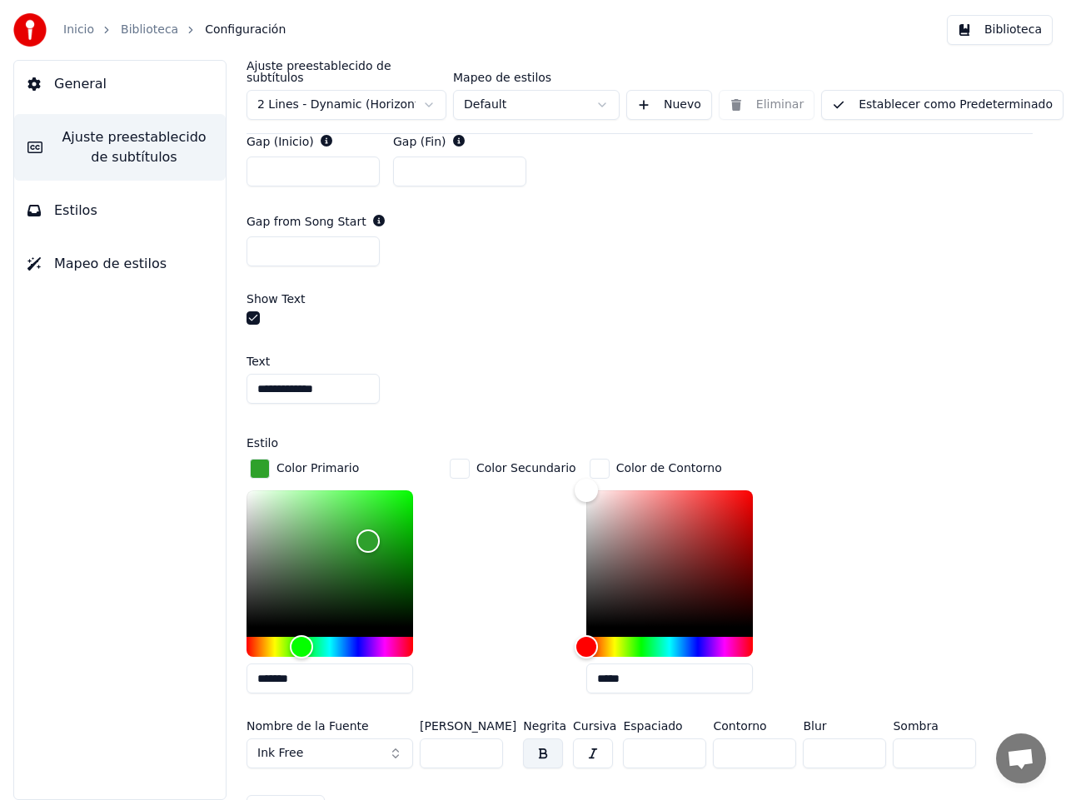
type input "*****"
drag, startPoint x: 314, startPoint y: 666, endPoint x: 264, endPoint y: 659, distance: 50.4
click at [264, 663] on input "*******" at bounding box center [329, 678] width 166 height 30
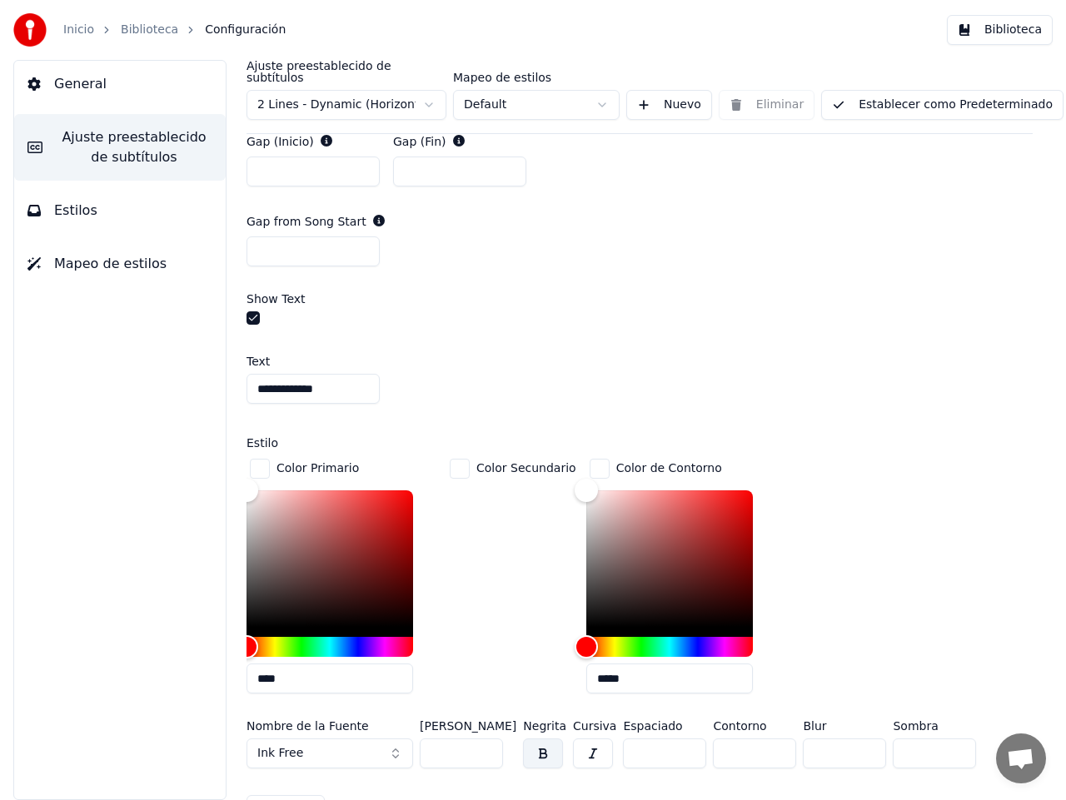
type input "****"
click at [629, 666] on input "*****" at bounding box center [669, 678] width 166 height 30
type input "****"
drag, startPoint x: 842, startPoint y: 604, endPoint x: 888, endPoint y: 612, distance: 47.4
click at [842, 604] on div "Color Primario **** Color Secundario Color de Contorno ****" at bounding box center [639, 580] width 786 height 251
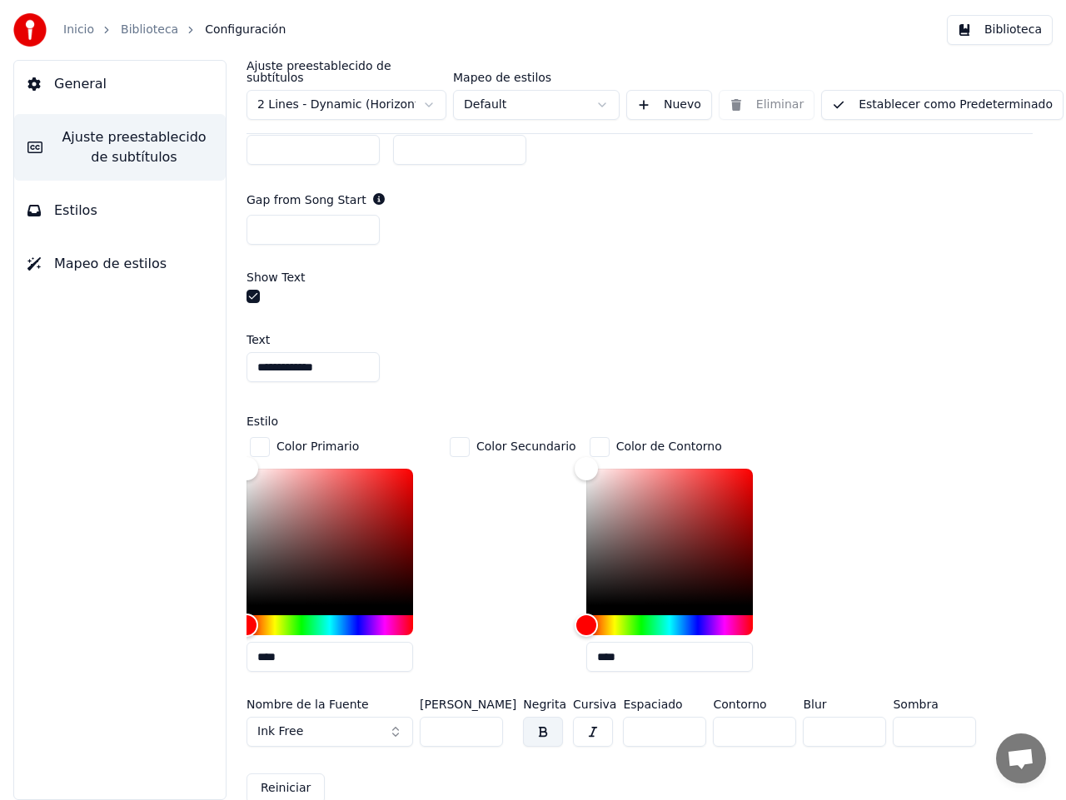
scroll to position [1249, 0]
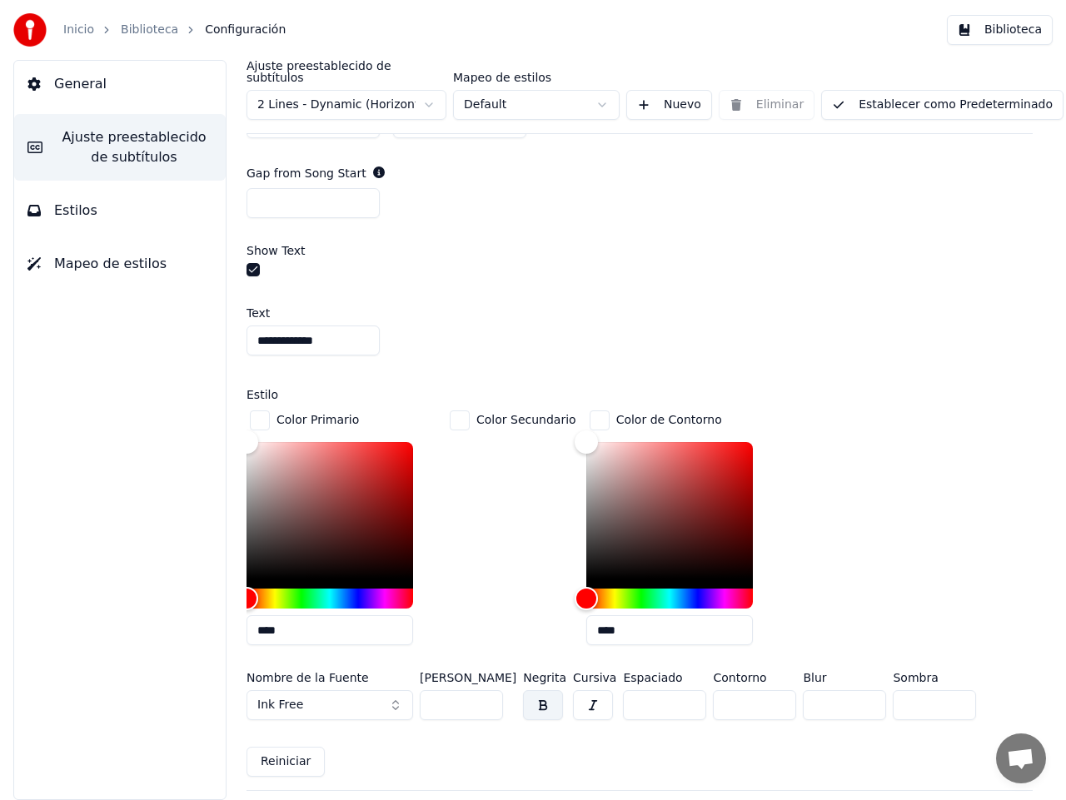
click at [595, 410] on div "button" at bounding box center [599, 420] width 20 height 20
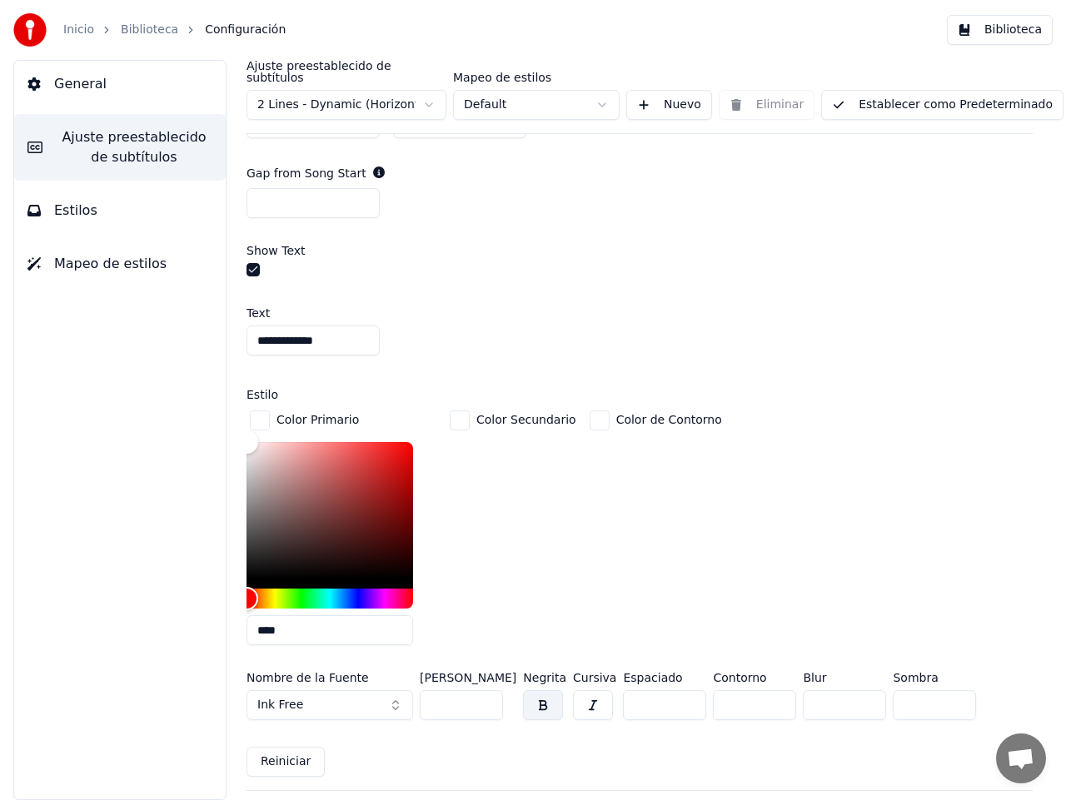
click at [261, 410] on div "button" at bounding box center [260, 420] width 20 height 20
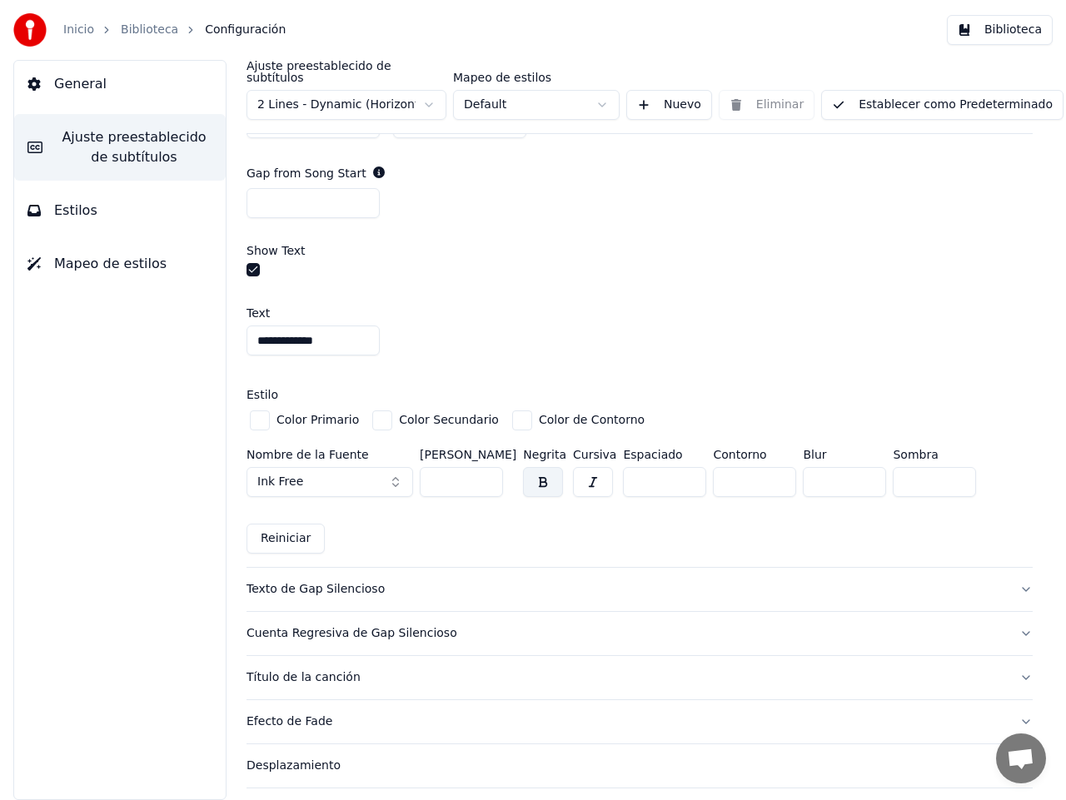
click at [396, 467] on button "Ink Free" at bounding box center [329, 482] width 166 height 30
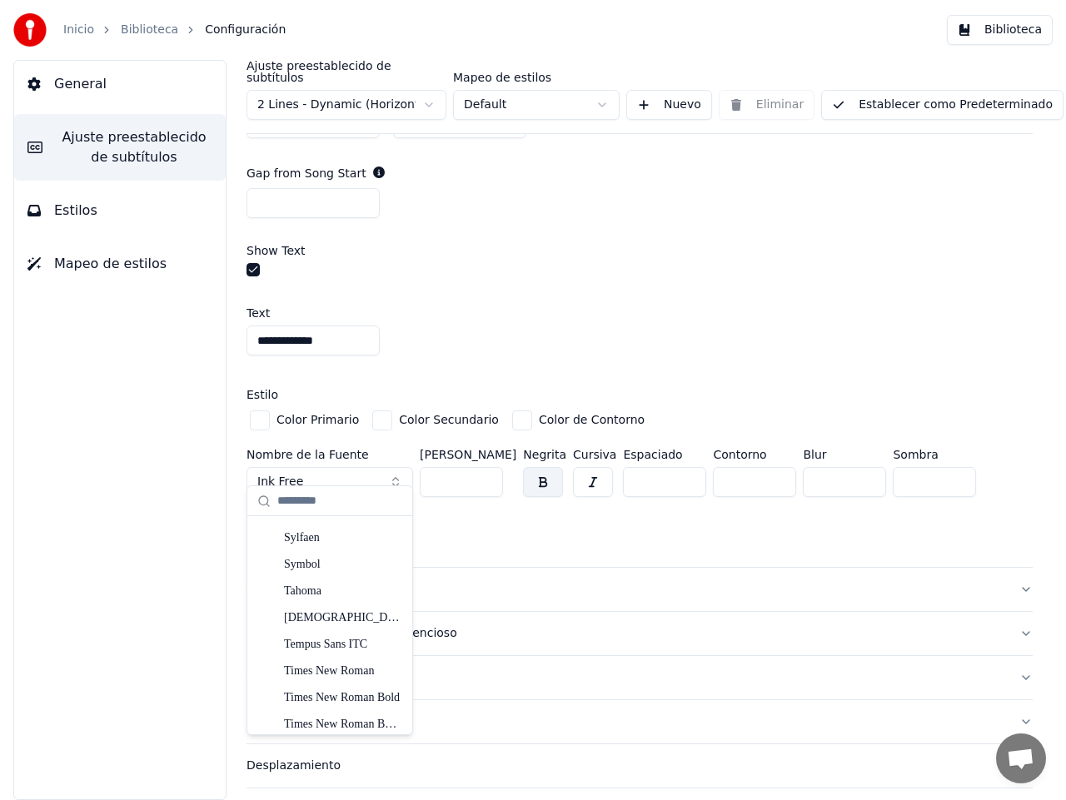
scroll to position [8848, 0]
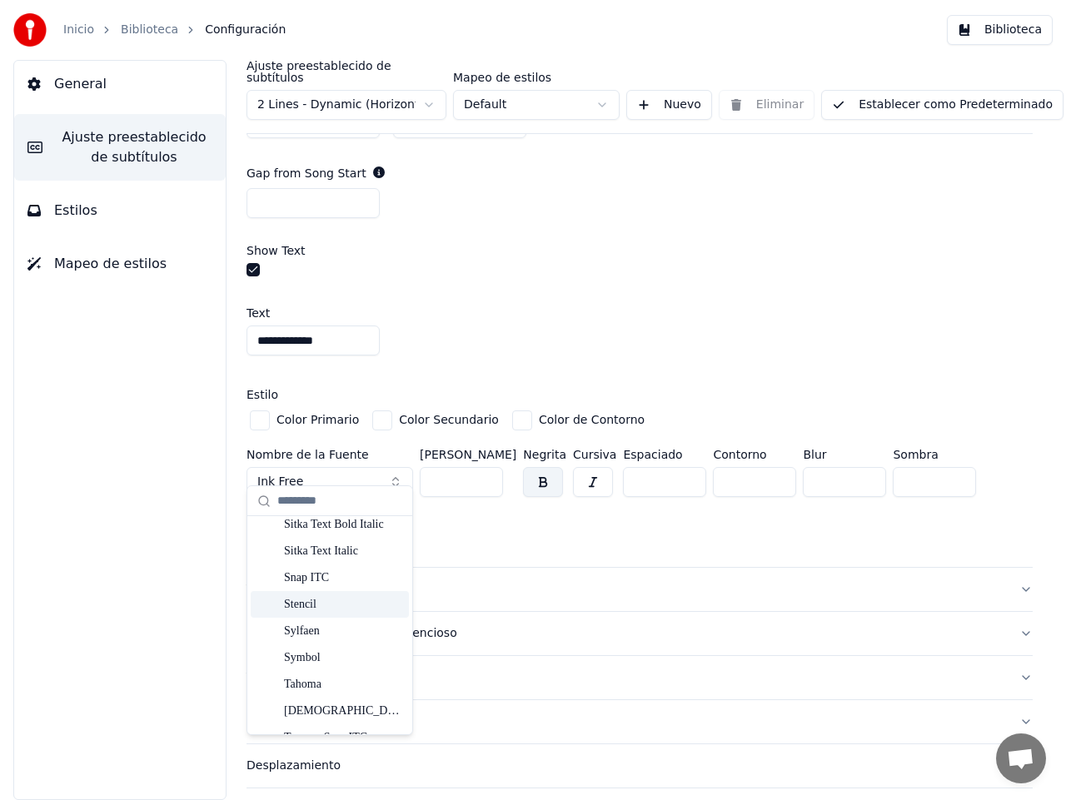
click at [322, 604] on div "Stencil" at bounding box center [343, 604] width 118 height 17
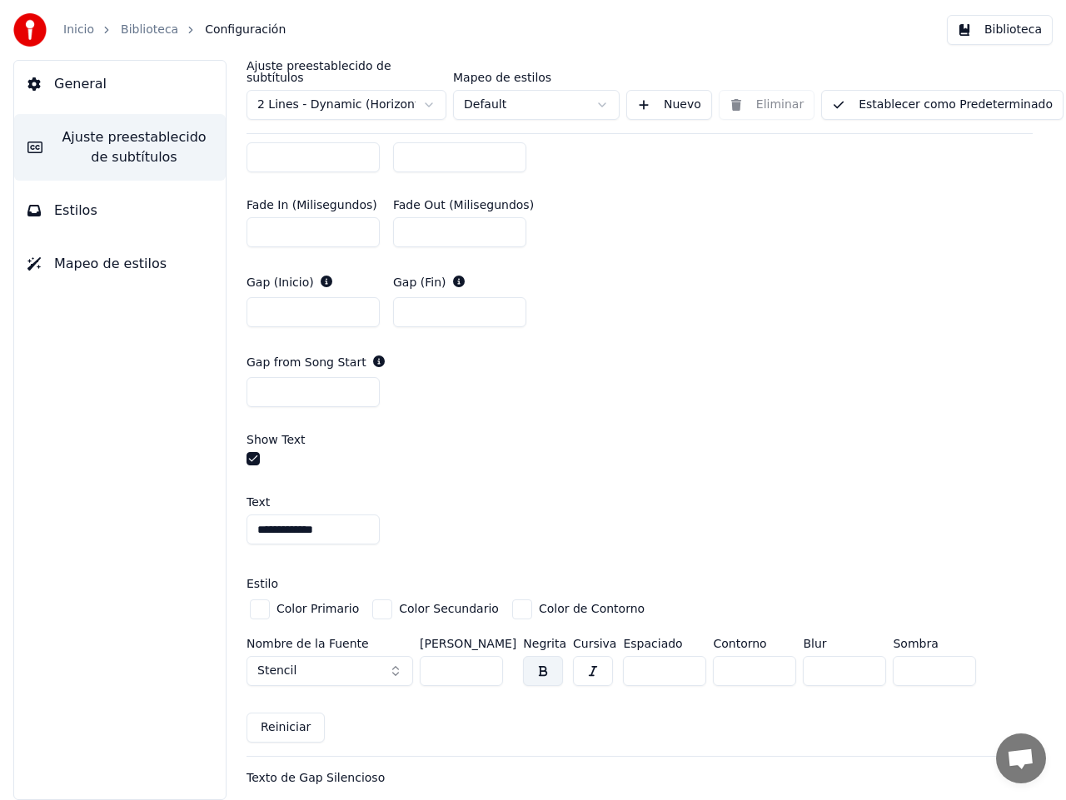
scroll to position [1081, 0]
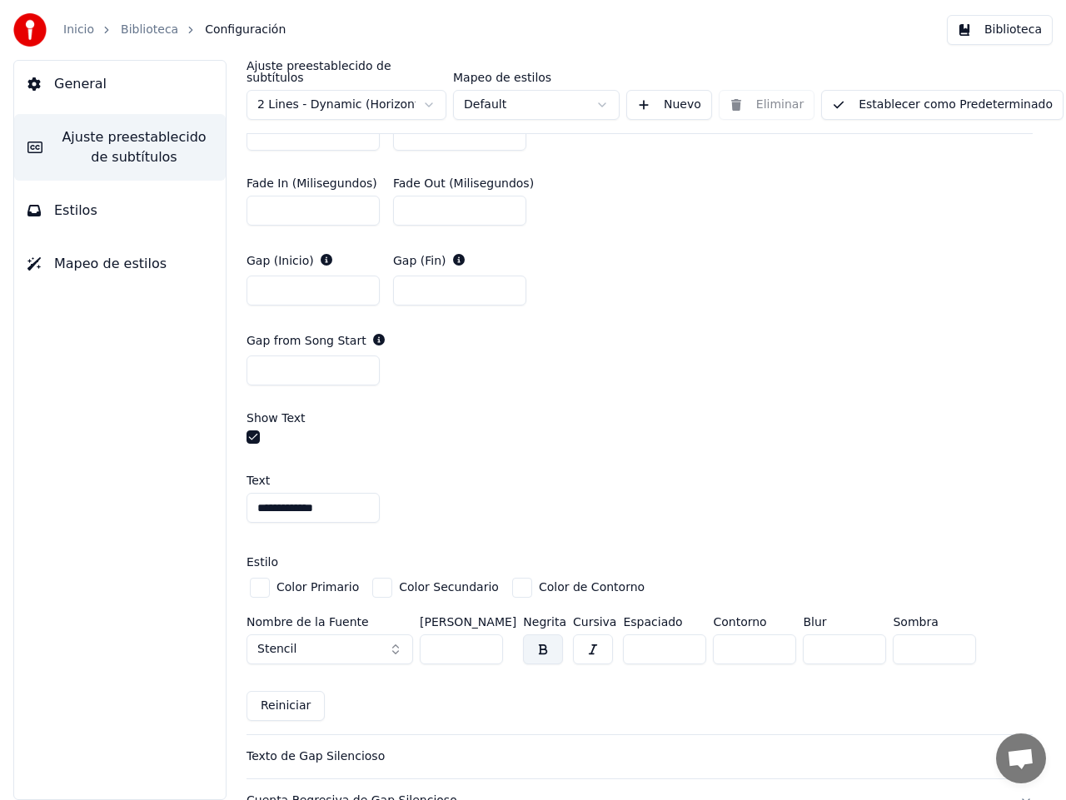
click at [391, 635] on button "Stencil" at bounding box center [329, 649] width 166 height 30
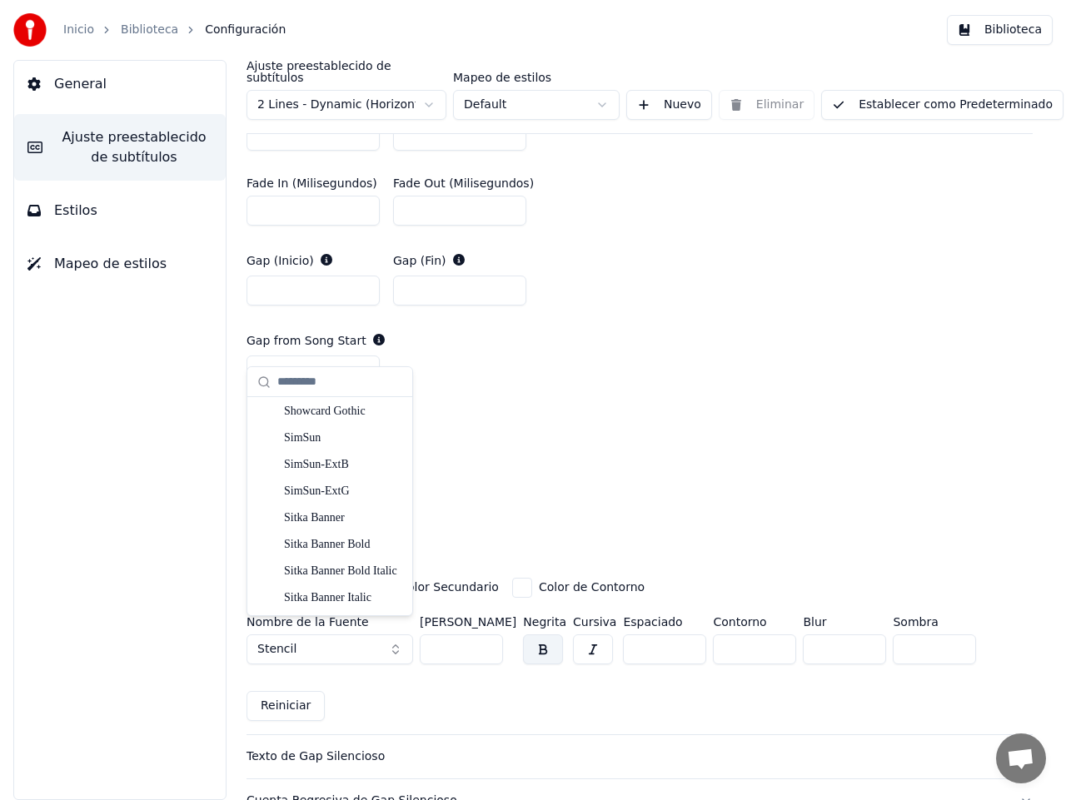
scroll to position [8010, 0]
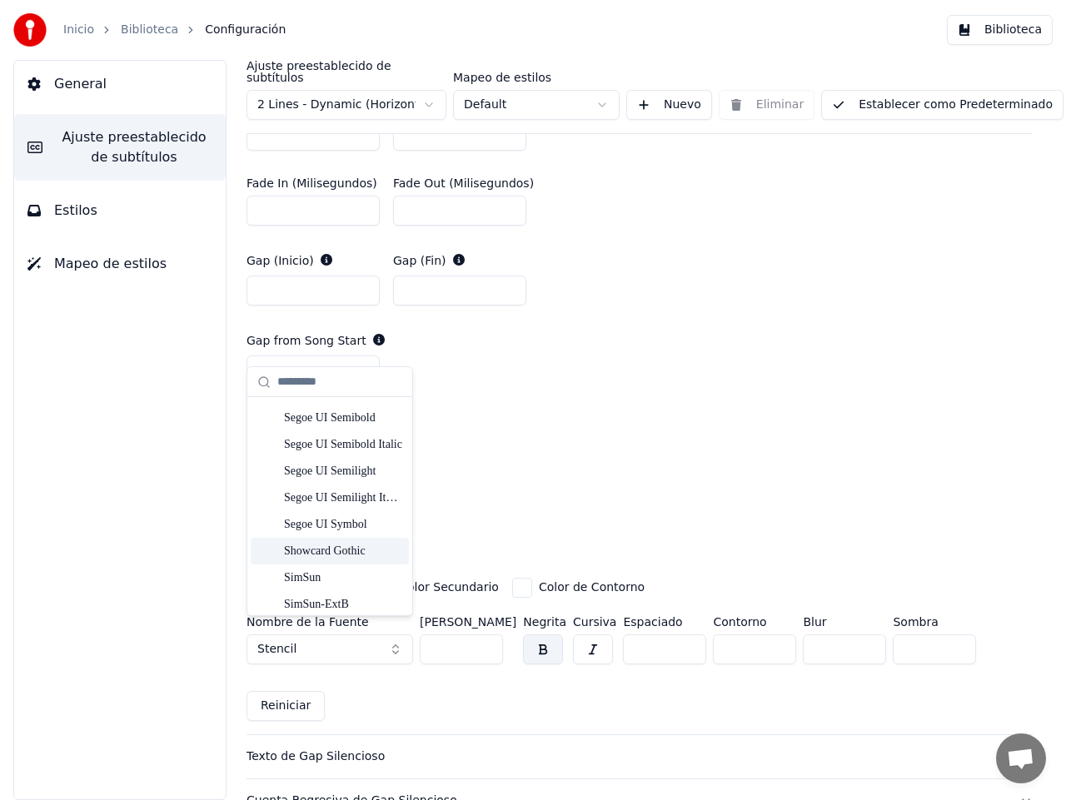
click at [347, 548] on div "Showcard Gothic" at bounding box center [343, 551] width 118 height 17
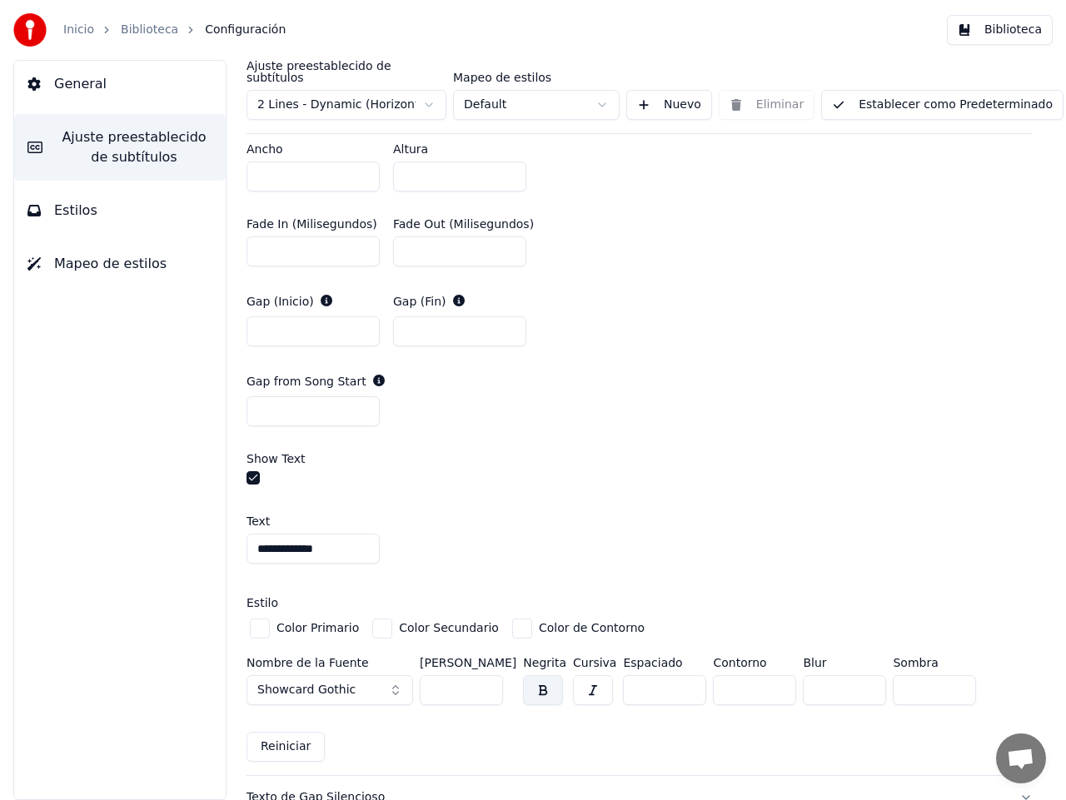
scroll to position [1098, 0]
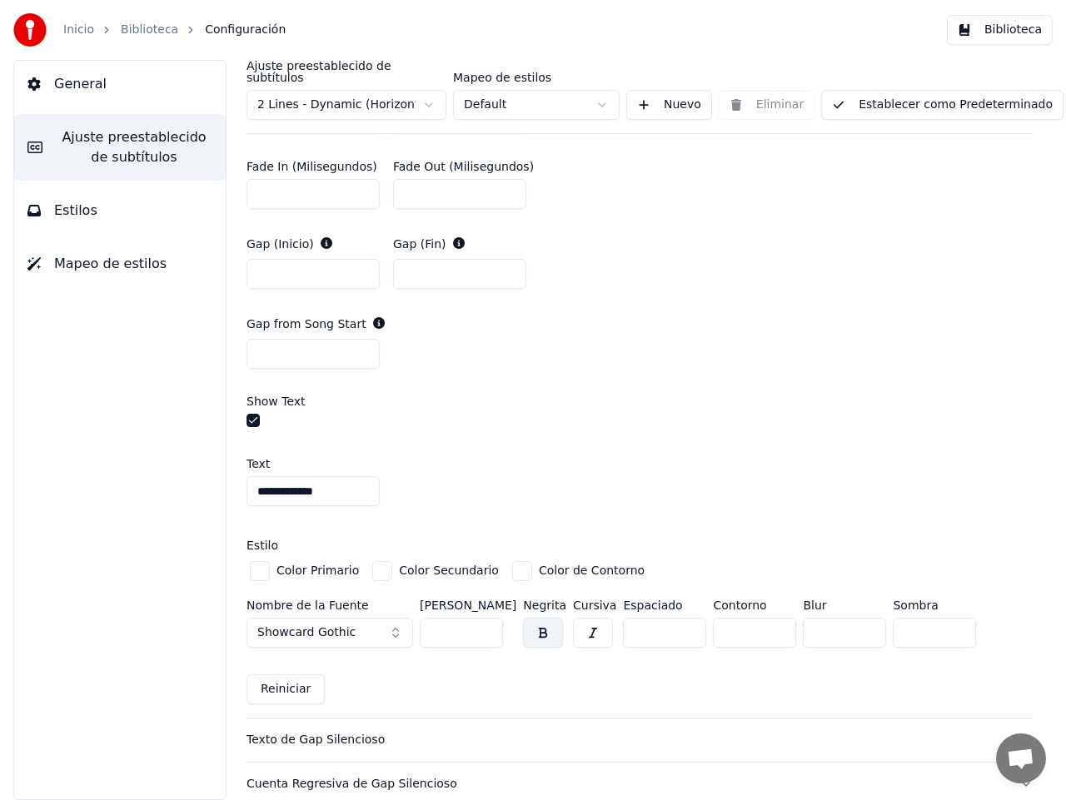
click at [512, 561] on div "button" at bounding box center [522, 571] width 20 height 20
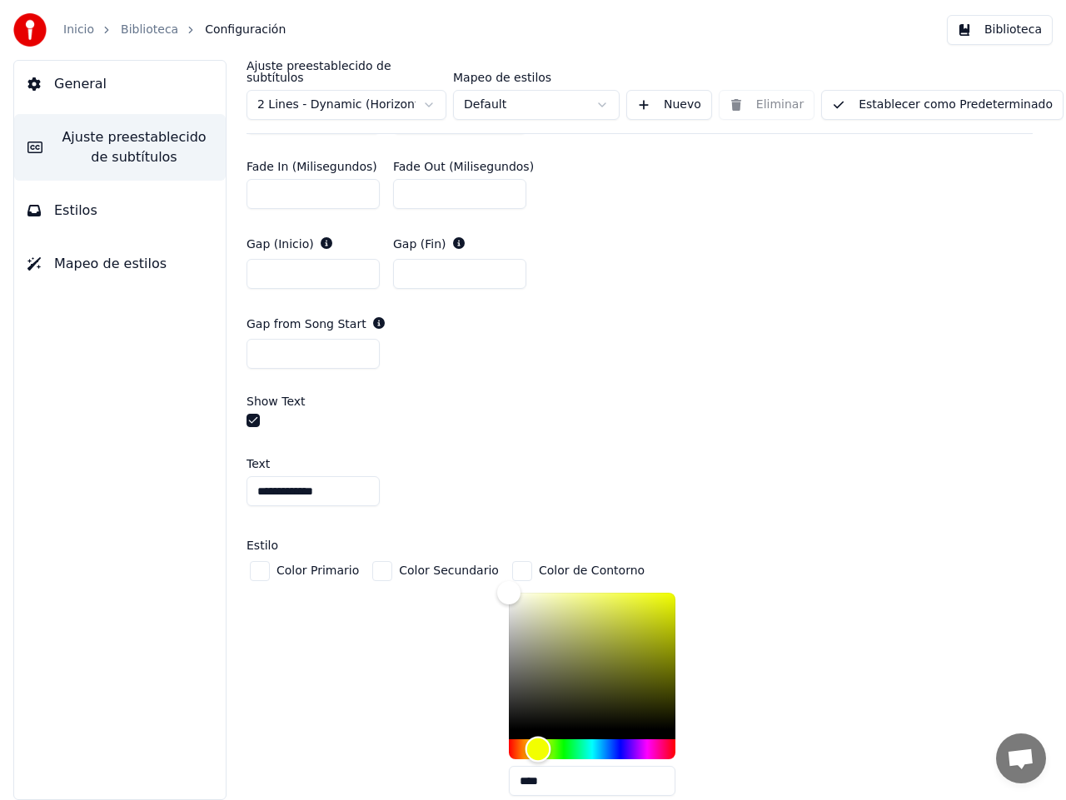
drag, startPoint x: 489, startPoint y: 735, endPoint x: 585, endPoint y: 684, distance: 108.4
click at [525, 737] on div "Hue" at bounding box center [538, 750] width 26 height 26
drag, startPoint x: 490, startPoint y: 582, endPoint x: 638, endPoint y: 592, distance: 147.7
click at [648, 594] on div "Color" at bounding box center [661, 607] width 26 height 26
click at [523, 737] on div "Hue" at bounding box center [536, 750] width 26 height 26
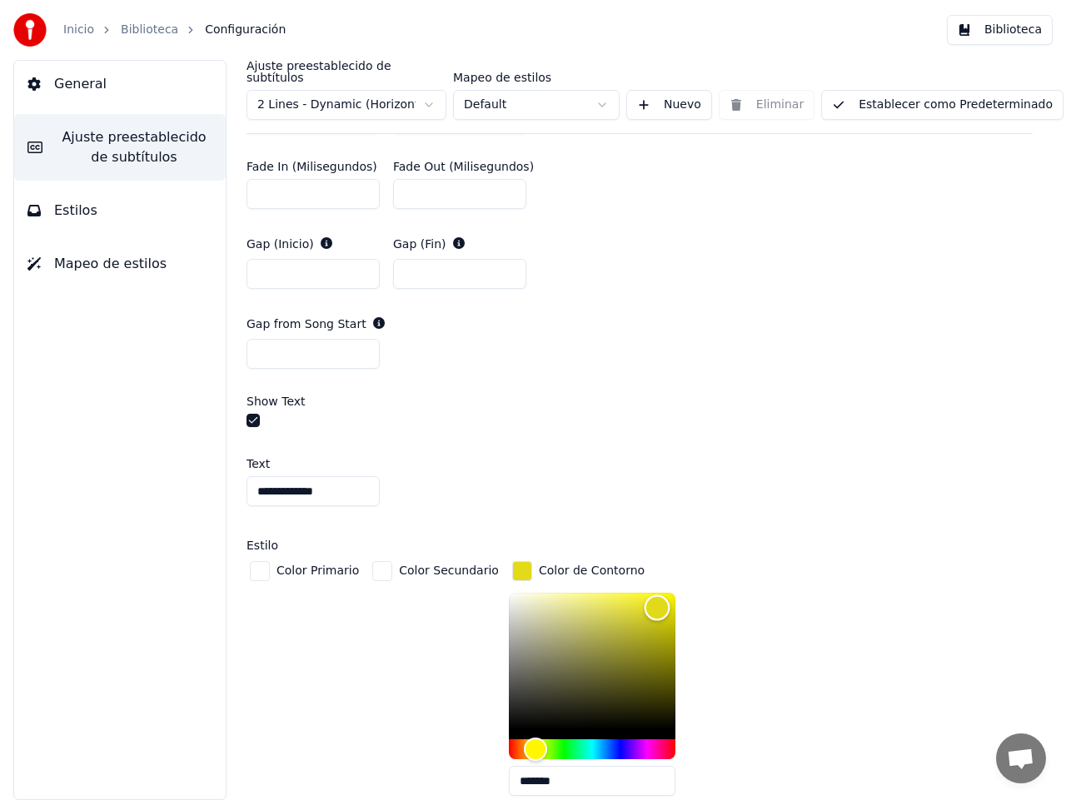
type input "*******"
click at [645, 595] on div "Color" at bounding box center [658, 608] width 26 height 26
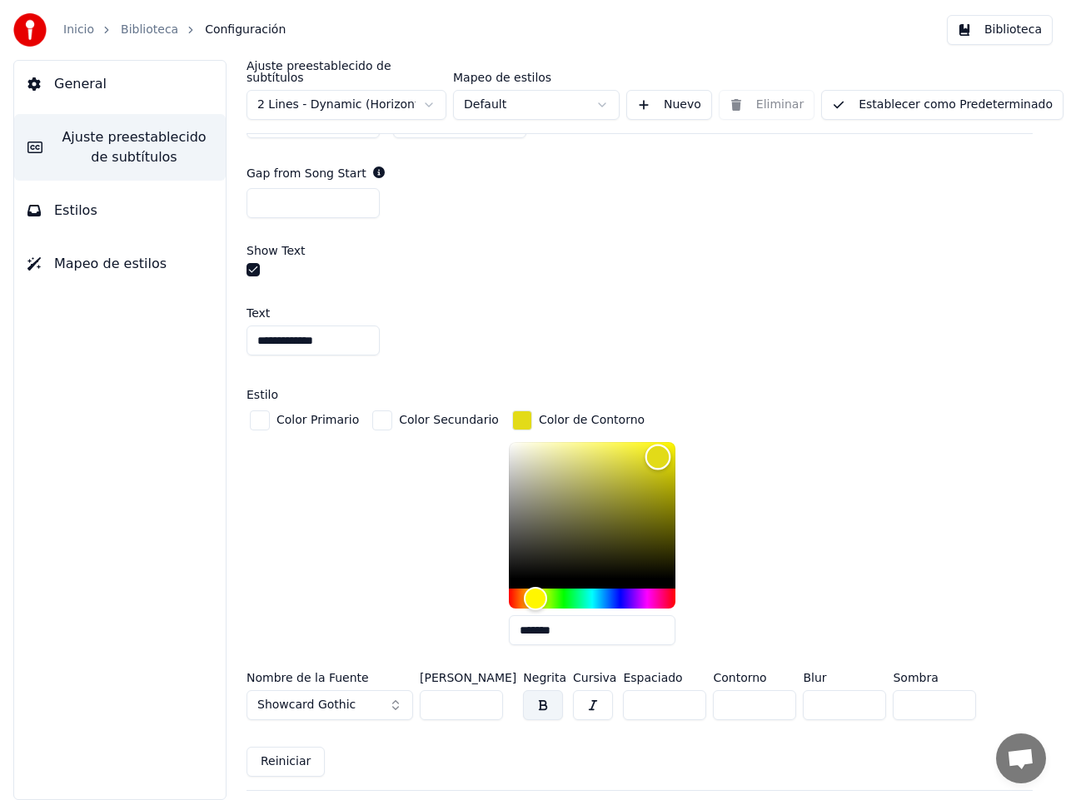
scroll to position [1308, 0]
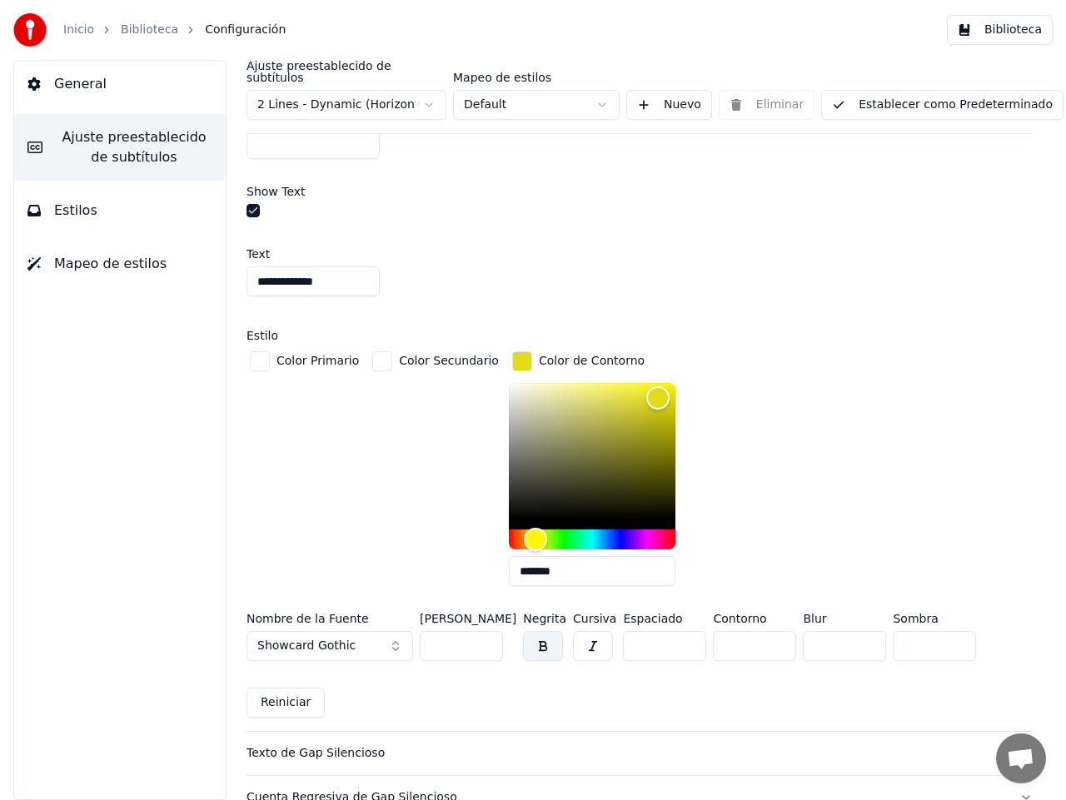
click at [392, 635] on button "Showcard Gothic" at bounding box center [329, 646] width 166 height 30
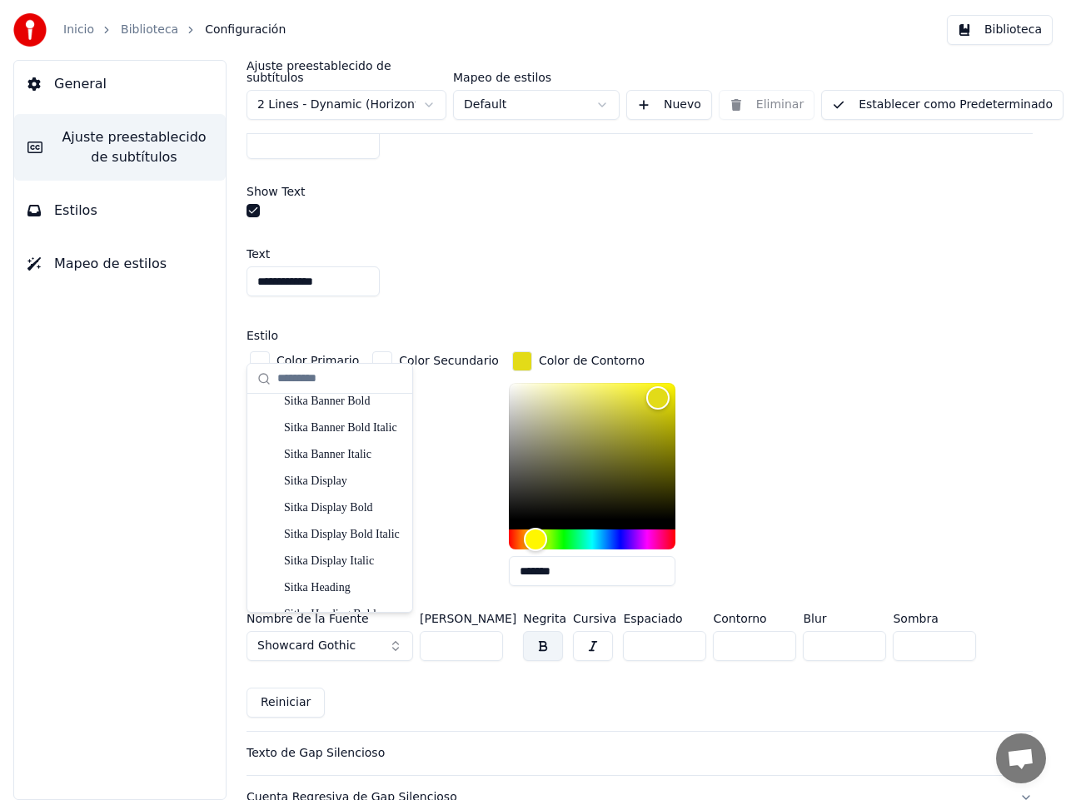
scroll to position [8150, 0]
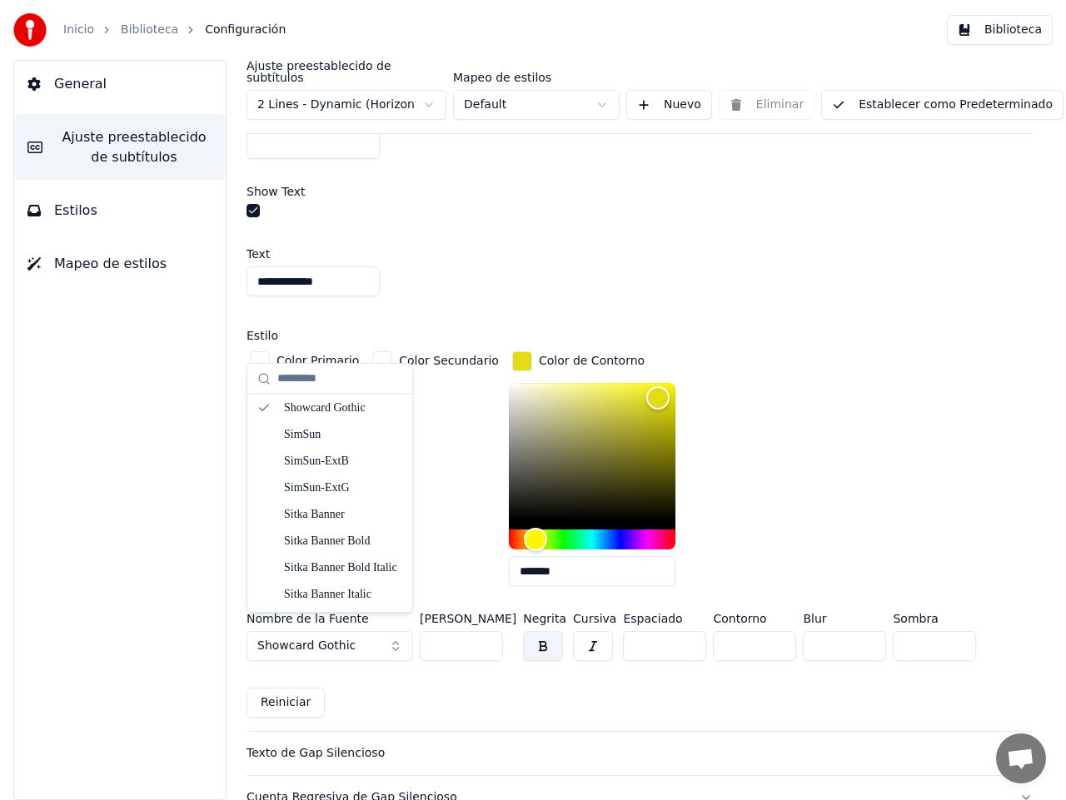
click at [323, 384] on input "text" at bounding box center [339, 378] width 125 height 33
type input "****"
click at [334, 465] on div "Rockwell Bold" at bounding box center [343, 462] width 118 height 17
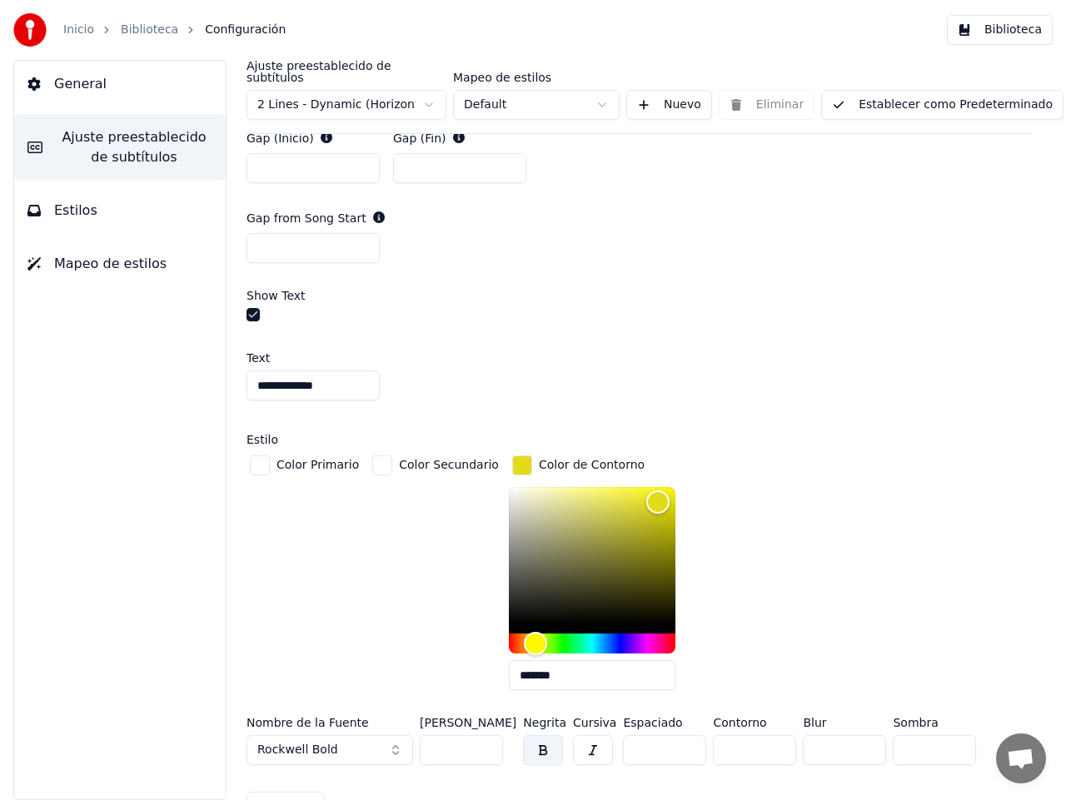
scroll to position [1212, 0]
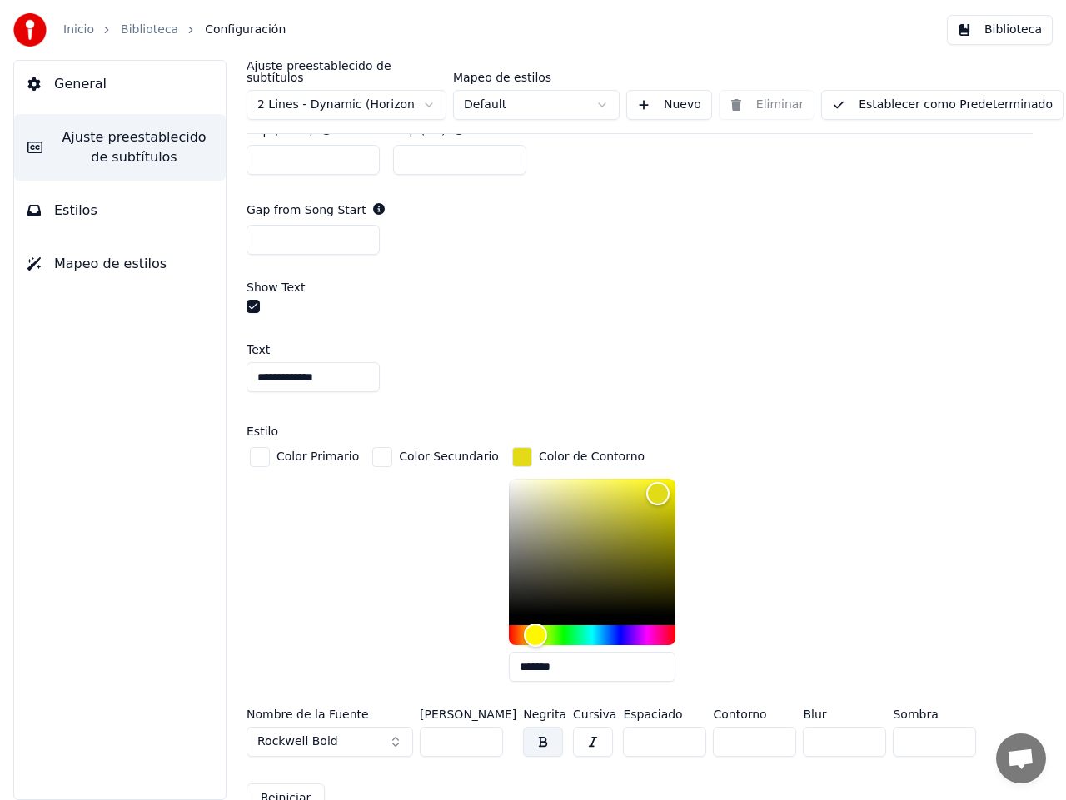
click at [375, 447] on div "button" at bounding box center [382, 457] width 20 height 20
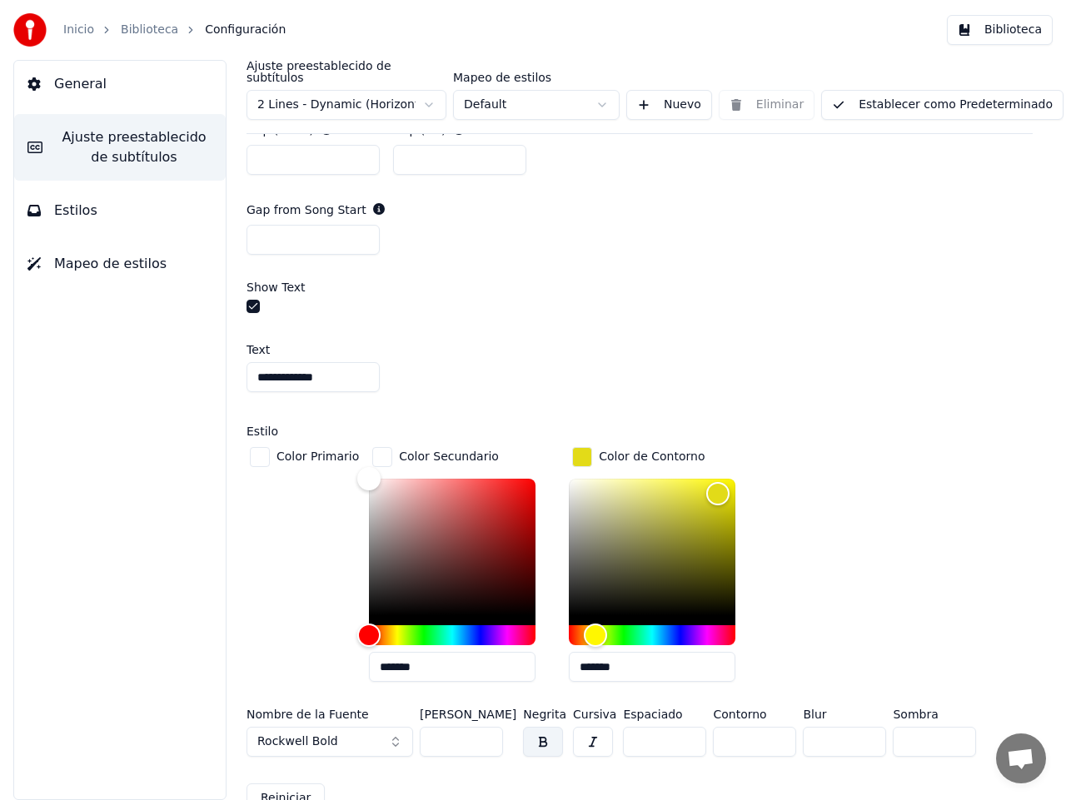
click at [265, 447] on div "button" at bounding box center [260, 457] width 20 height 20
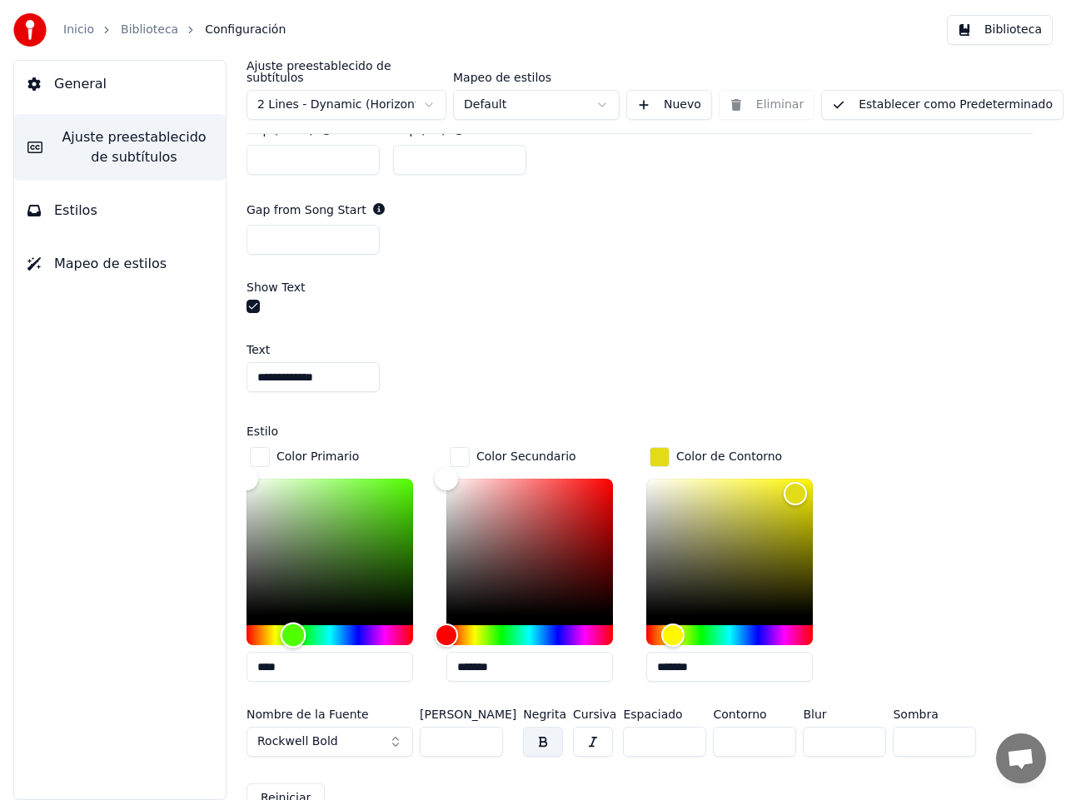
drag, startPoint x: 247, startPoint y: 617, endPoint x: 293, endPoint y: 619, distance: 45.9
click at [293, 623] on div "Hue" at bounding box center [294, 636] width 26 height 26
type input "*******"
drag, startPoint x: 247, startPoint y: 468, endPoint x: 400, endPoint y: 475, distance: 153.4
click at [400, 478] on div "Color" at bounding box center [401, 491] width 26 height 26
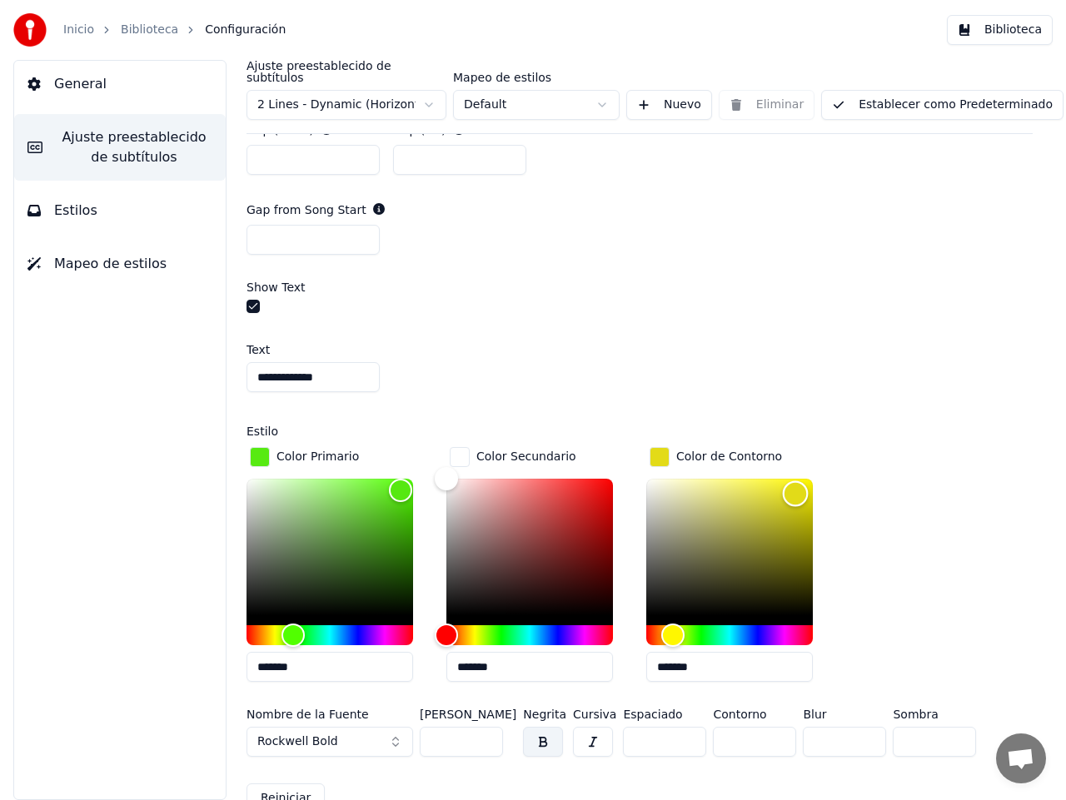
type input "*******"
drag, startPoint x: 787, startPoint y: 479, endPoint x: 654, endPoint y: 610, distance: 186.0
click at [654, 610] on div "Color" at bounding box center [655, 616] width 26 height 26
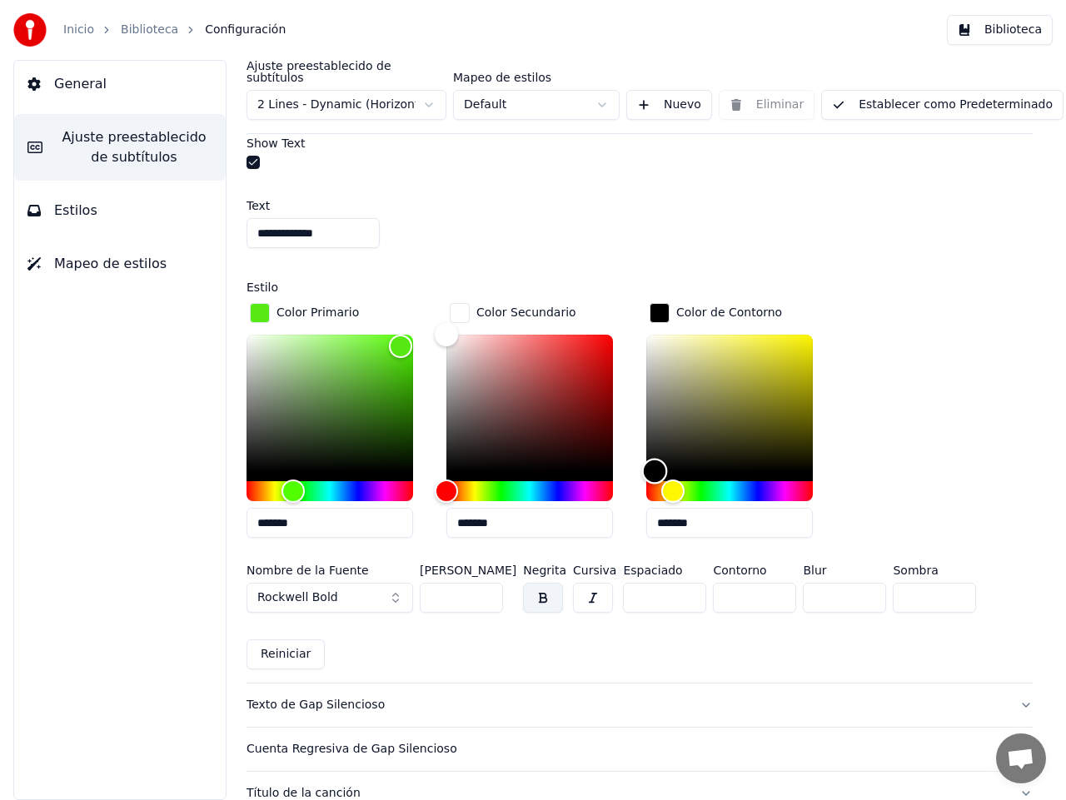
scroll to position [1359, 0]
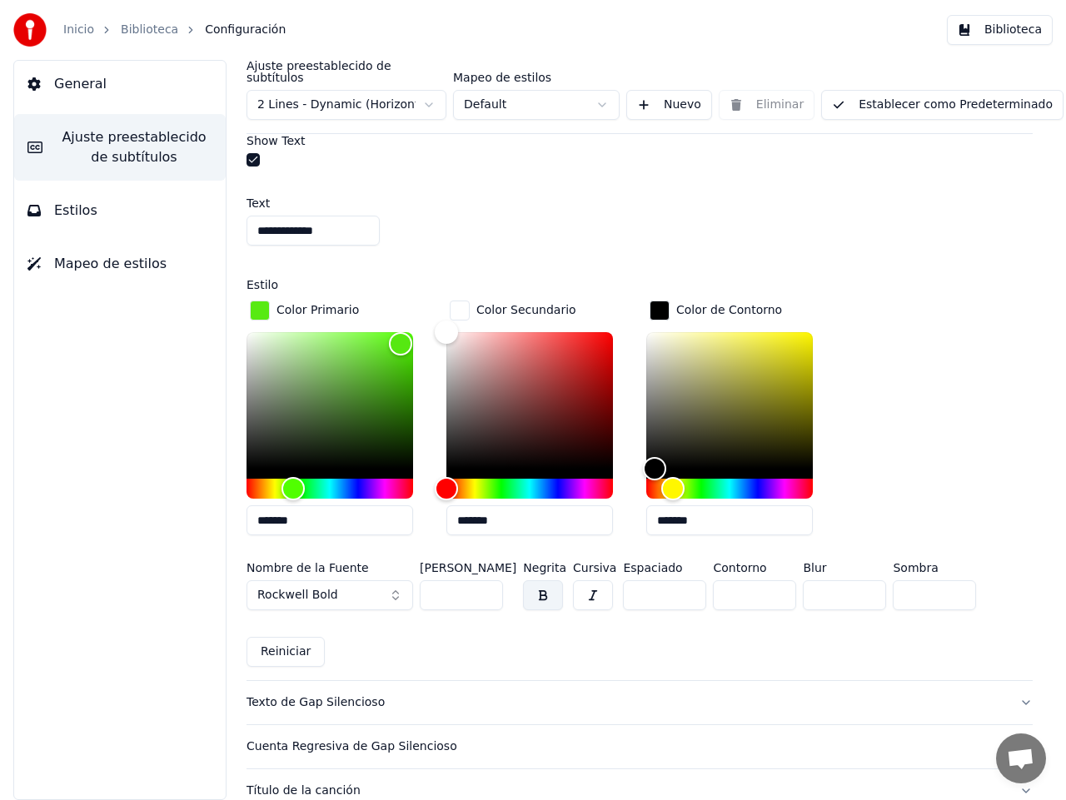
click at [395, 581] on button "Rockwell Bold" at bounding box center [329, 595] width 166 height 30
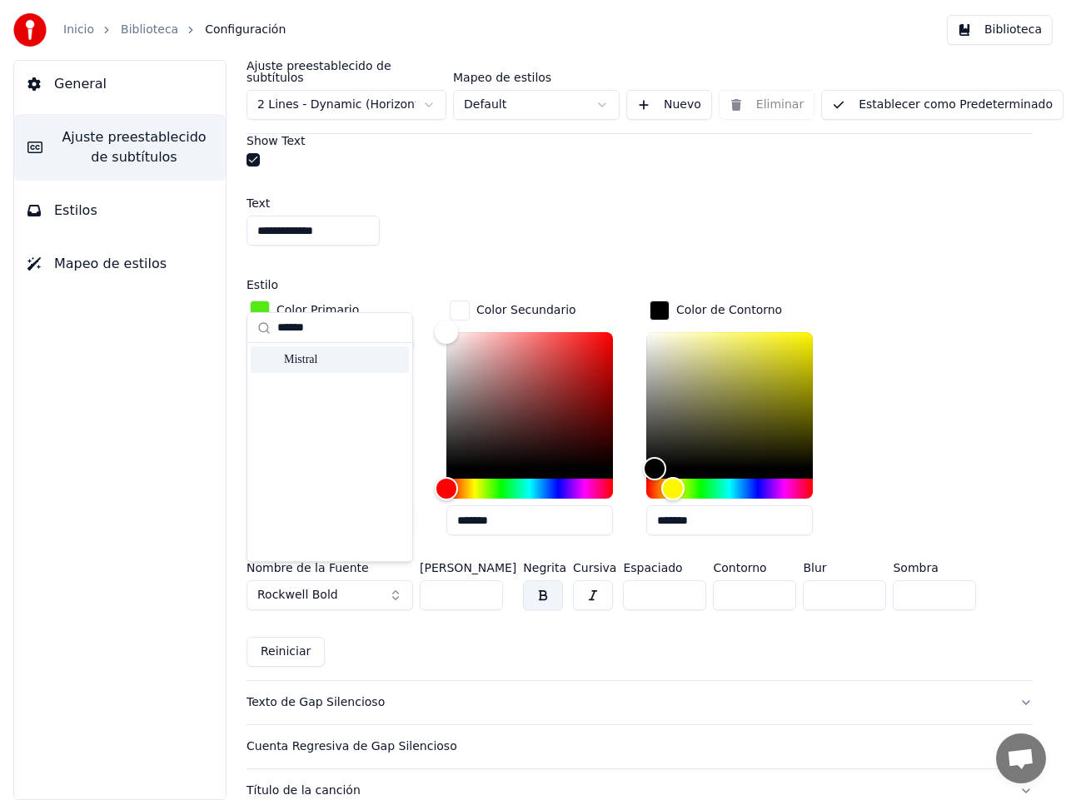
type input "******"
click at [294, 362] on div "Mistral" at bounding box center [343, 359] width 118 height 17
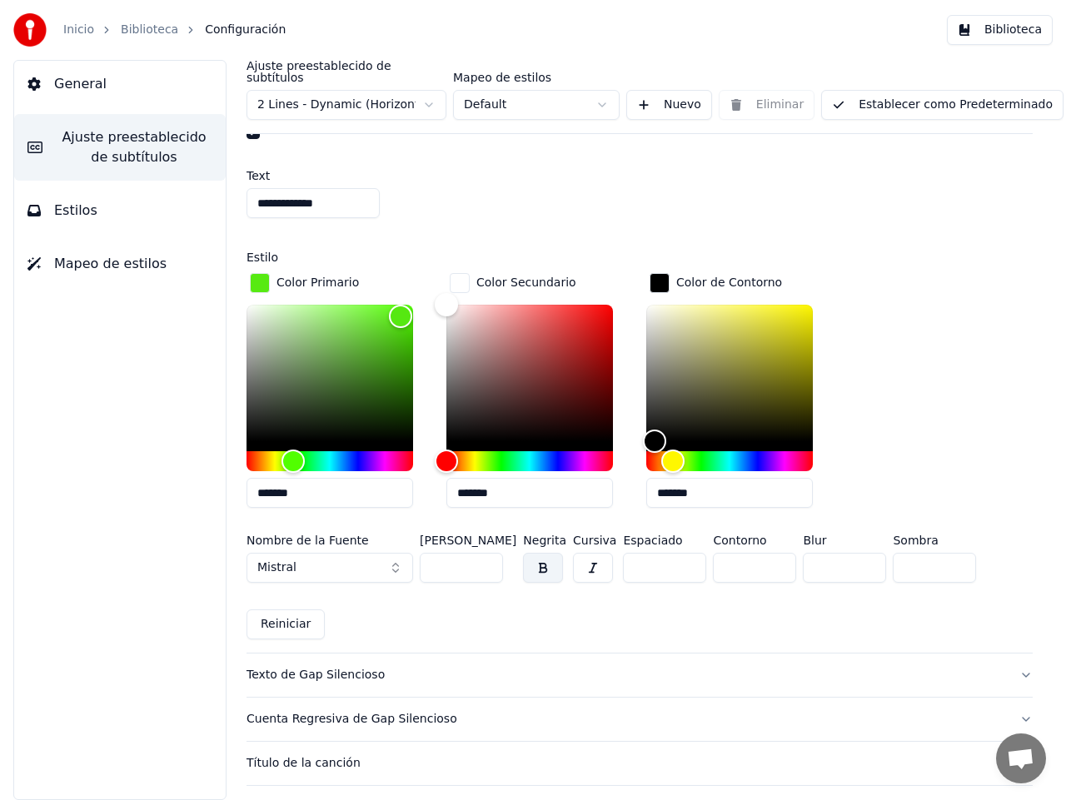
scroll to position [1382, 0]
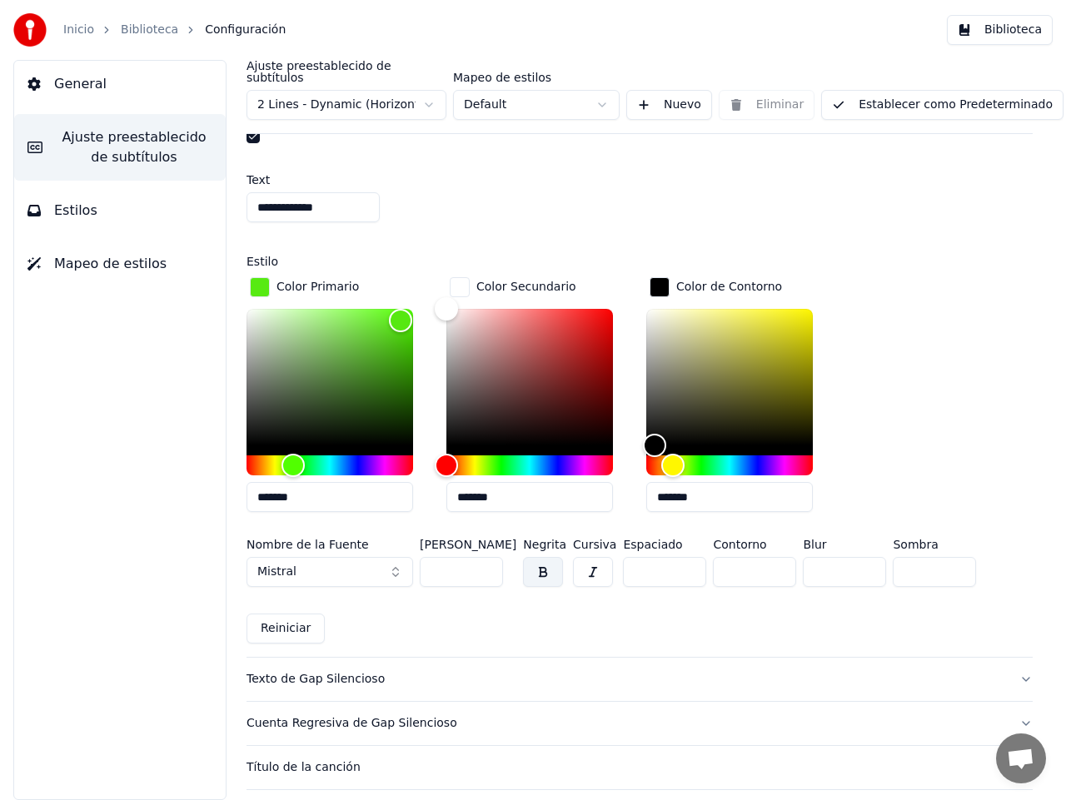
click at [683, 557] on input "*" at bounding box center [664, 572] width 83 height 30
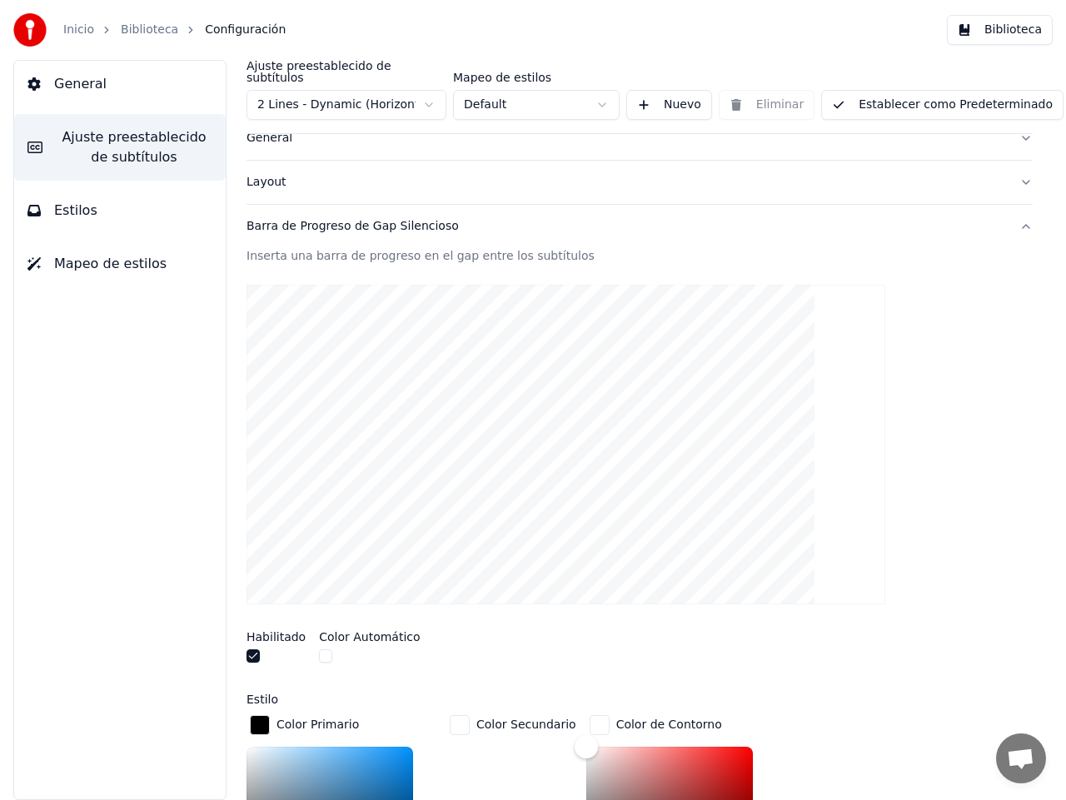
scroll to position [13, 0]
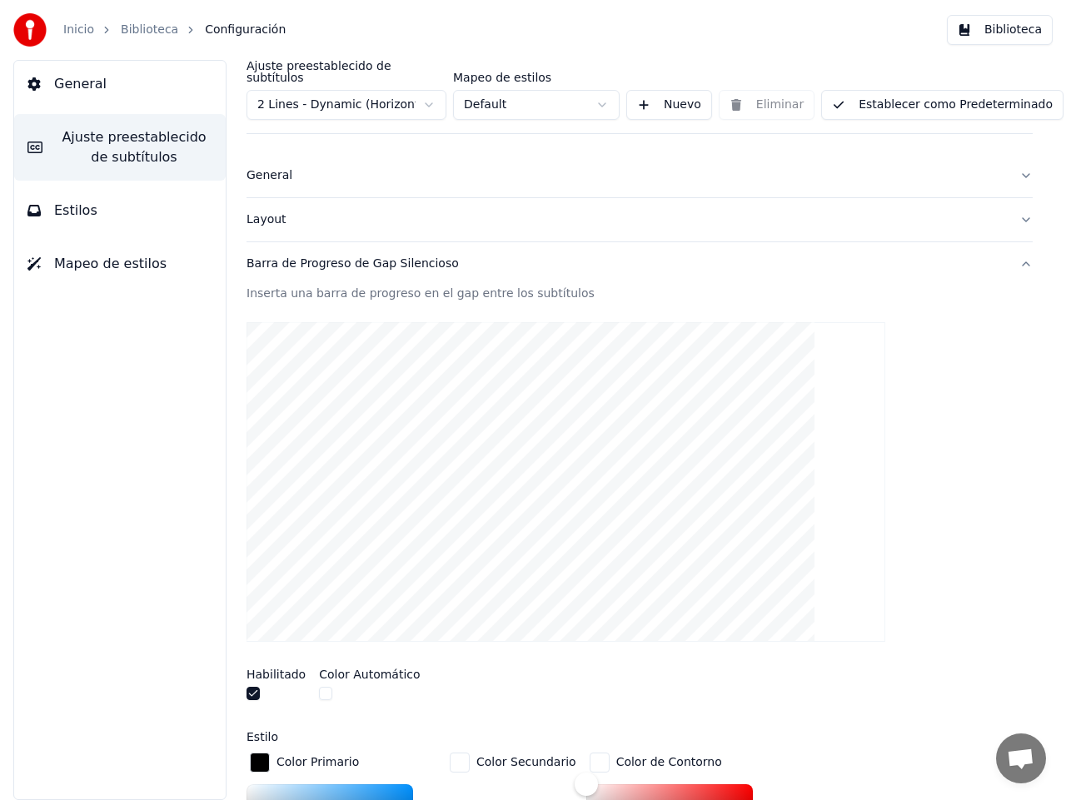
click at [900, 429] on div at bounding box center [639, 482] width 786 height 346
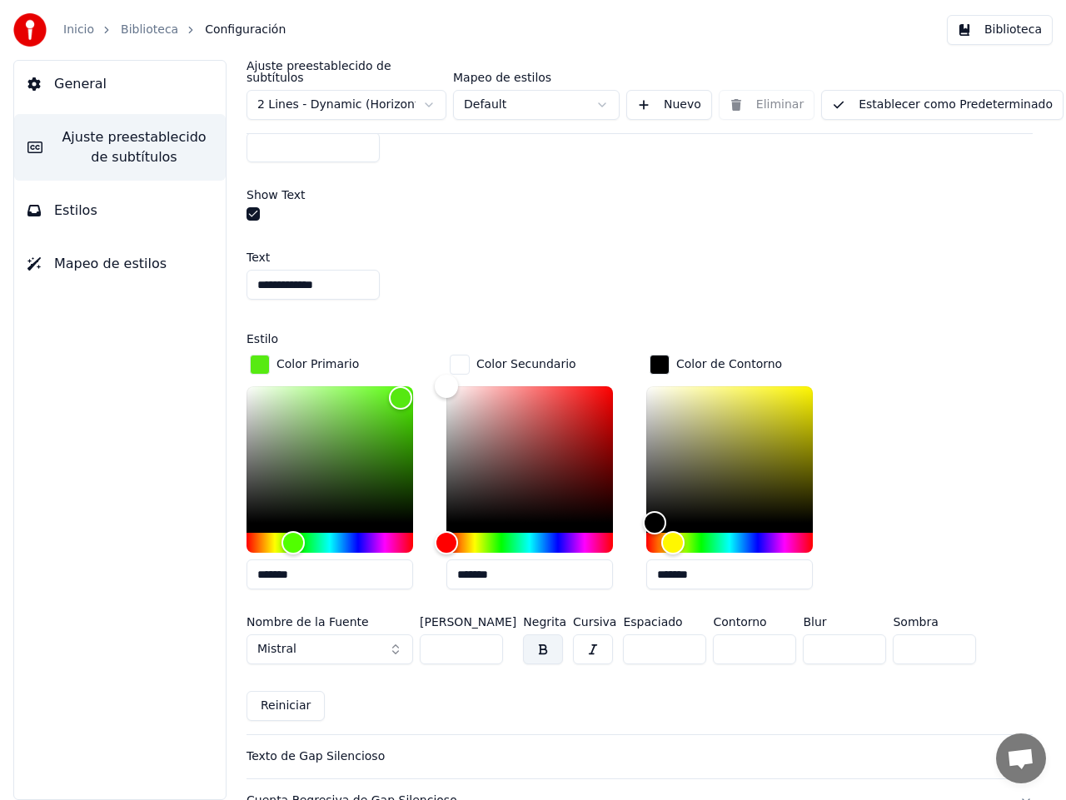
scroll to position [1359, 0]
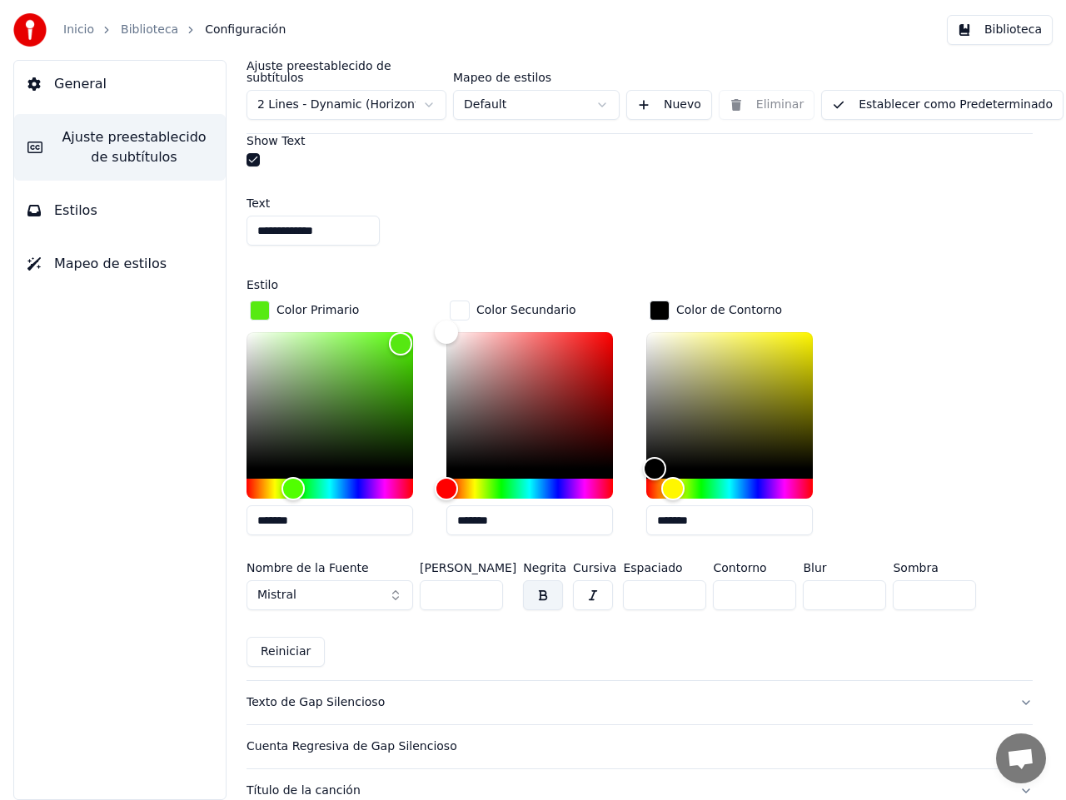
click at [681, 580] on input "*" at bounding box center [664, 595] width 83 height 30
type input "*"
click at [681, 580] on input "*" at bounding box center [664, 595] width 83 height 30
click at [773, 580] on input "*" at bounding box center [754, 595] width 83 height 30
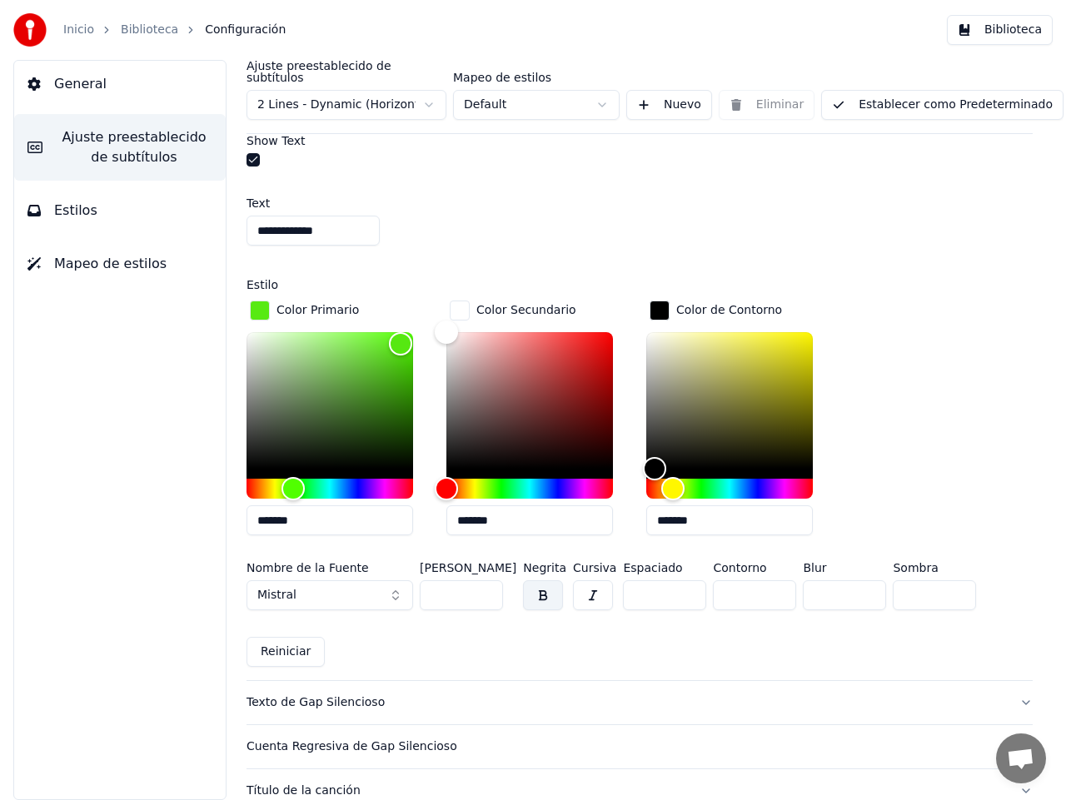
click at [773, 580] on input "*" at bounding box center [754, 595] width 83 height 30
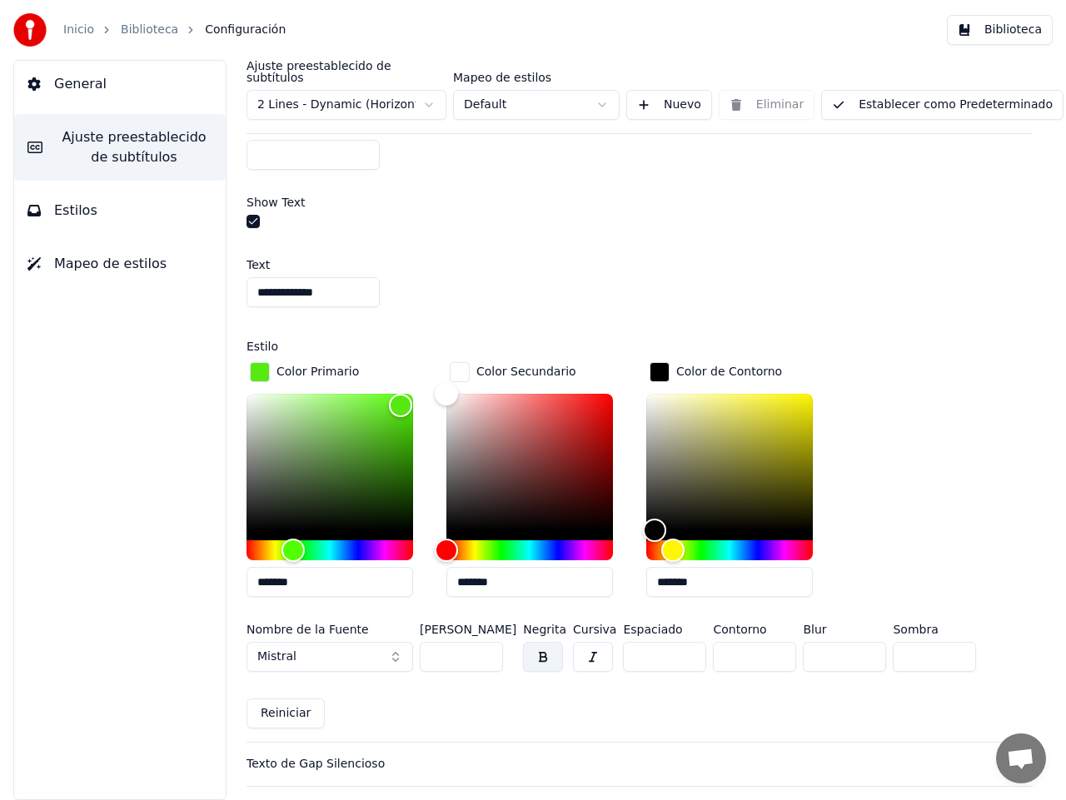
scroll to position [1391, 0]
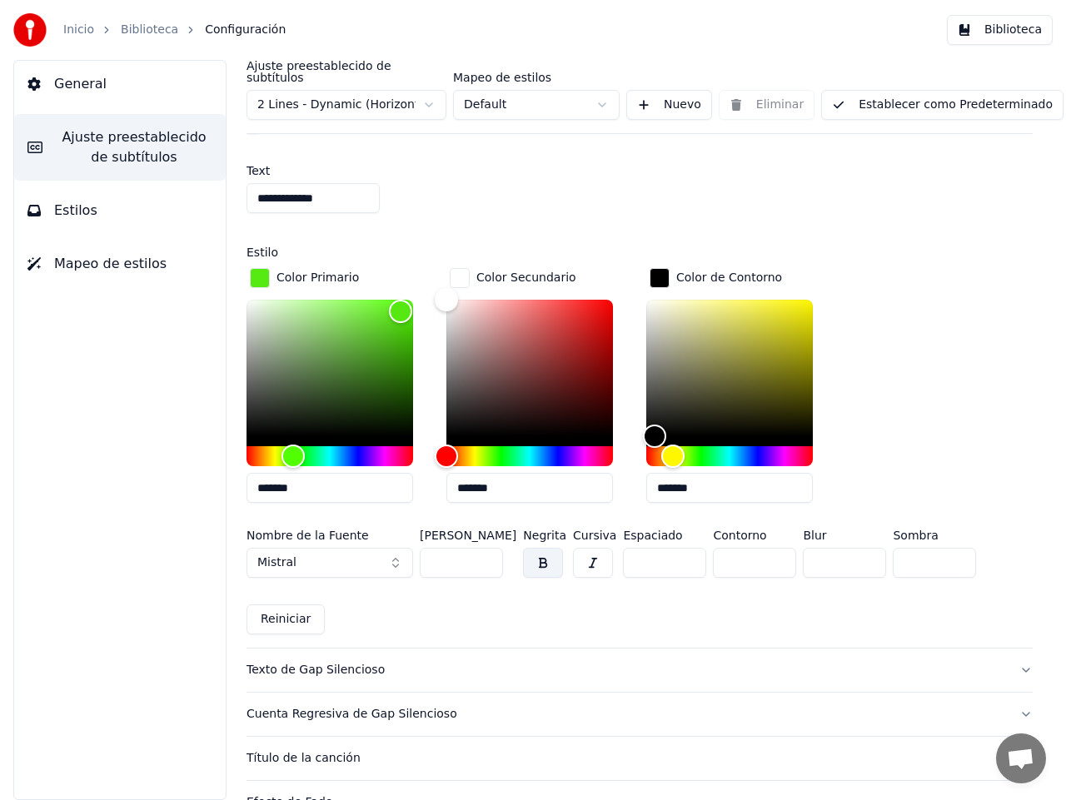
click at [396, 549] on button "Mistral" at bounding box center [329, 563] width 166 height 30
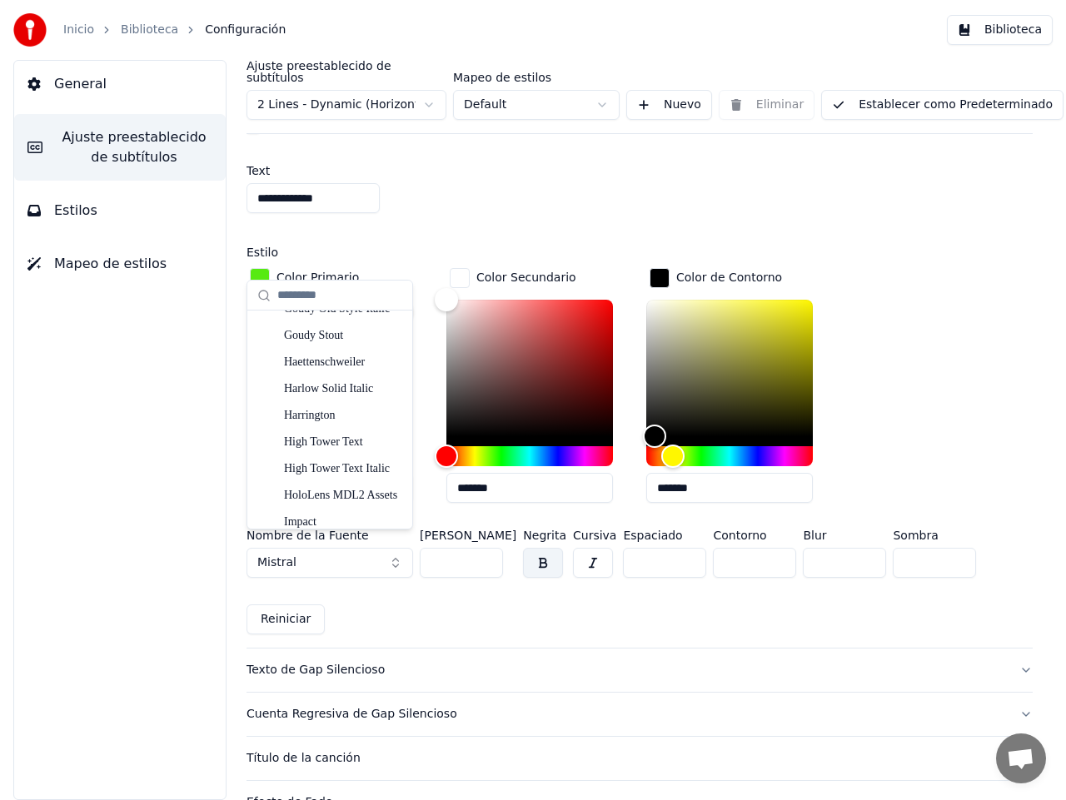
scroll to position [4378, 0]
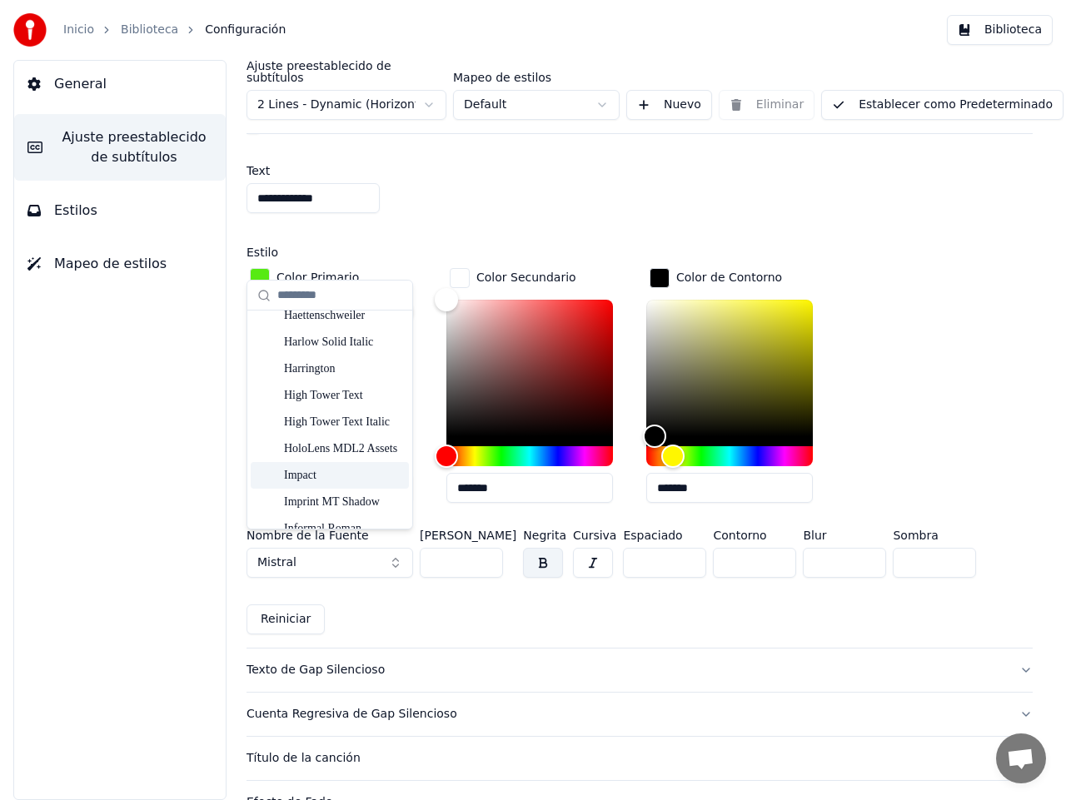
click at [316, 473] on div "Impact" at bounding box center [343, 475] width 118 height 17
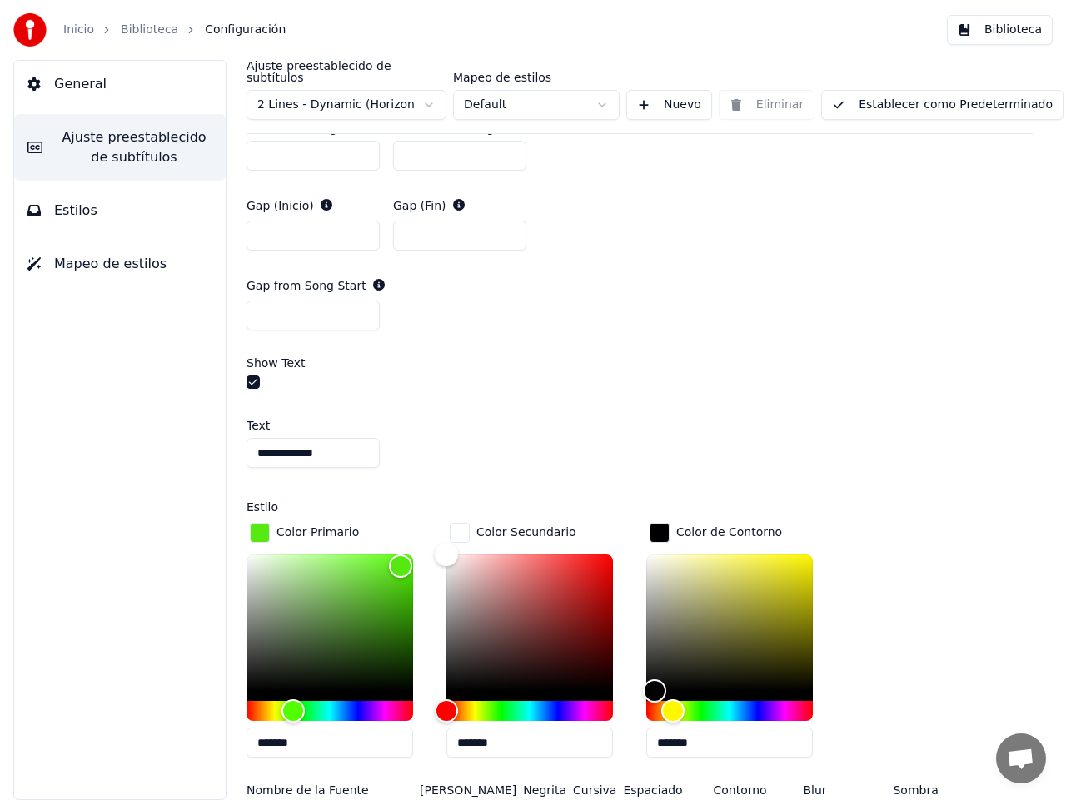
scroll to position [1264, 0]
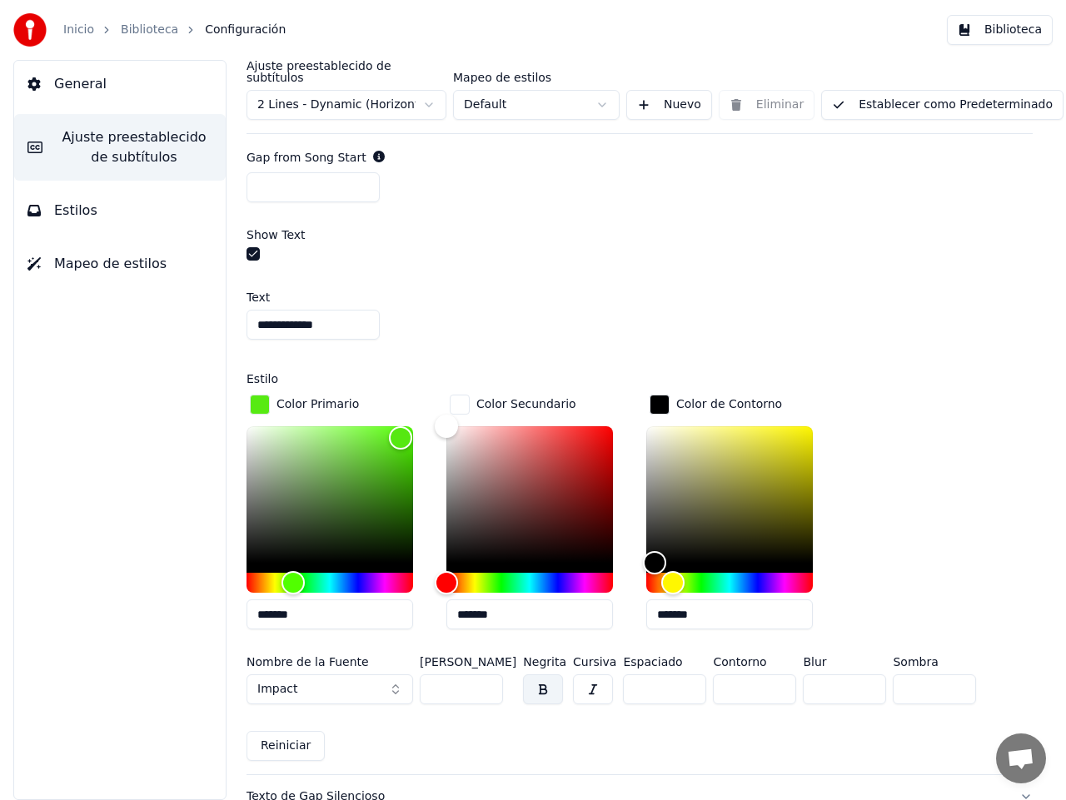
click at [397, 674] on button "Impact" at bounding box center [329, 689] width 166 height 30
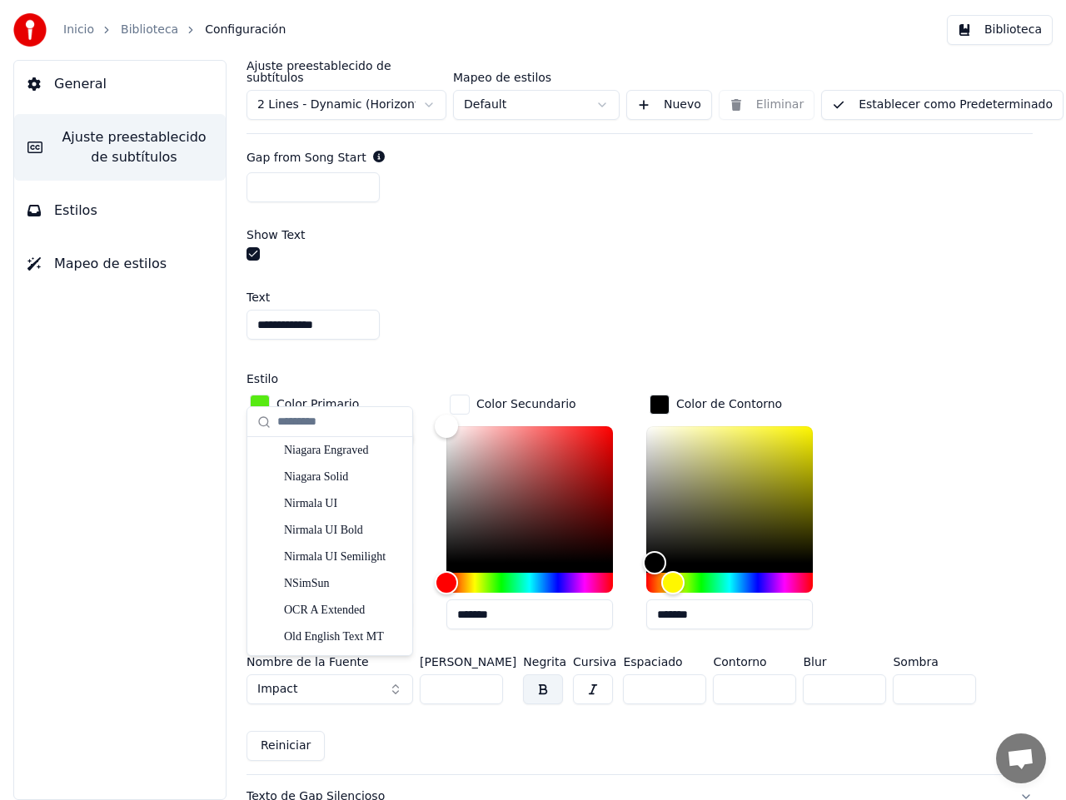
scroll to position [6520, 0]
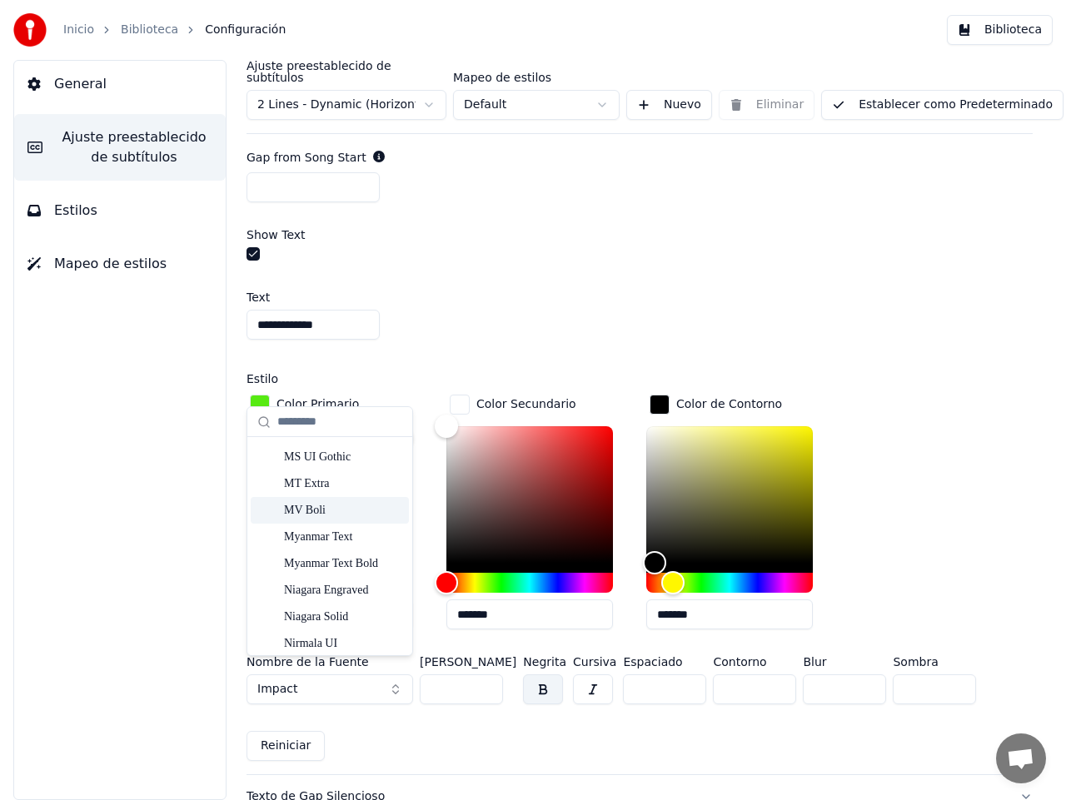
click at [308, 512] on div "MV Boli" at bounding box center [343, 510] width 118 height 17
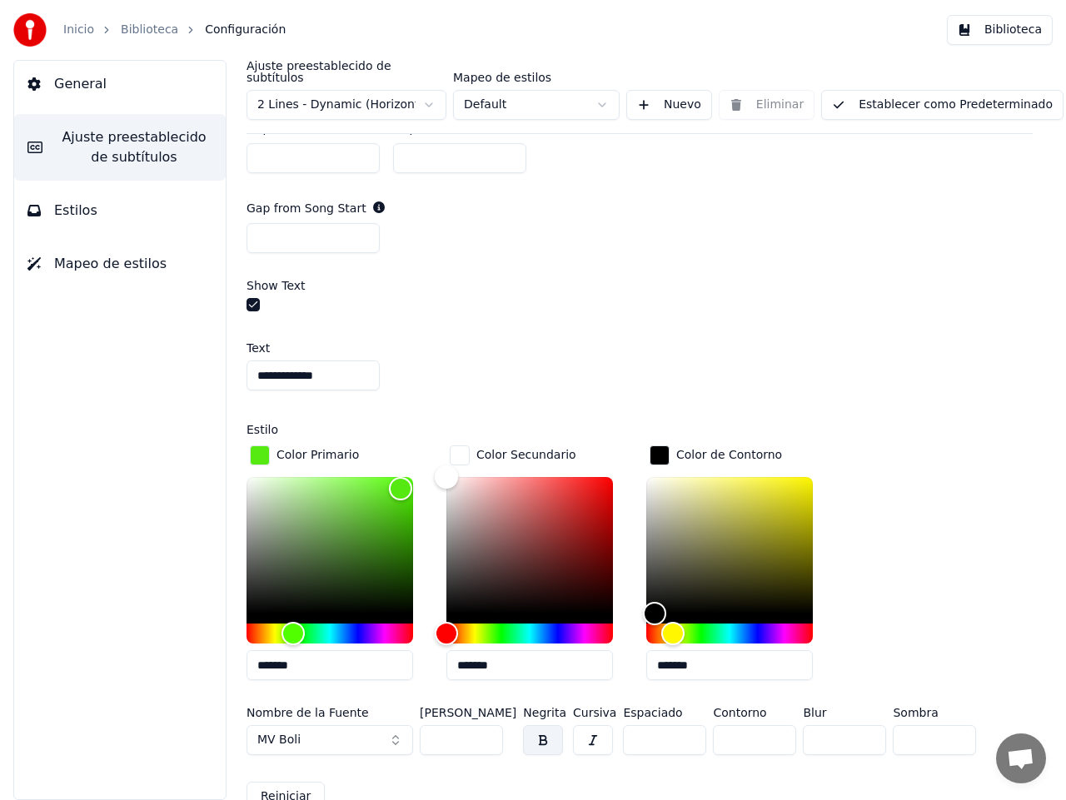
scroll to position [1241, 0]
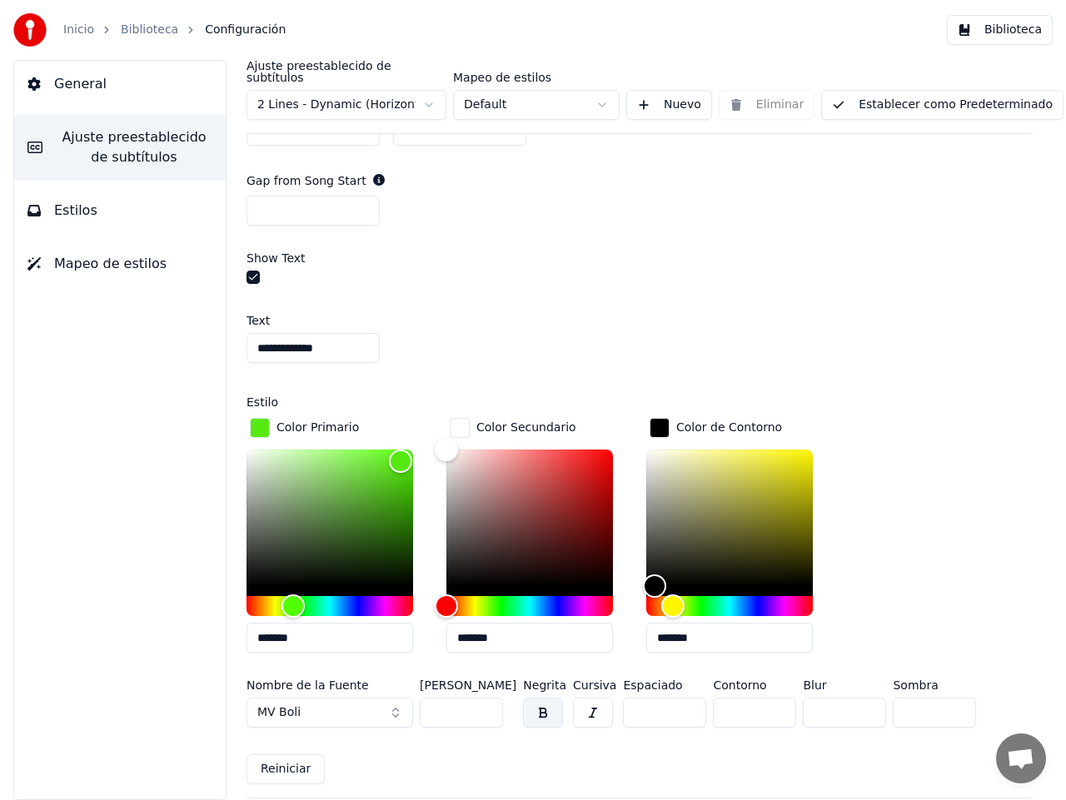
click at [398, 698] on button "MV Boli" at bounding box center [329, 713] width 166 height 30
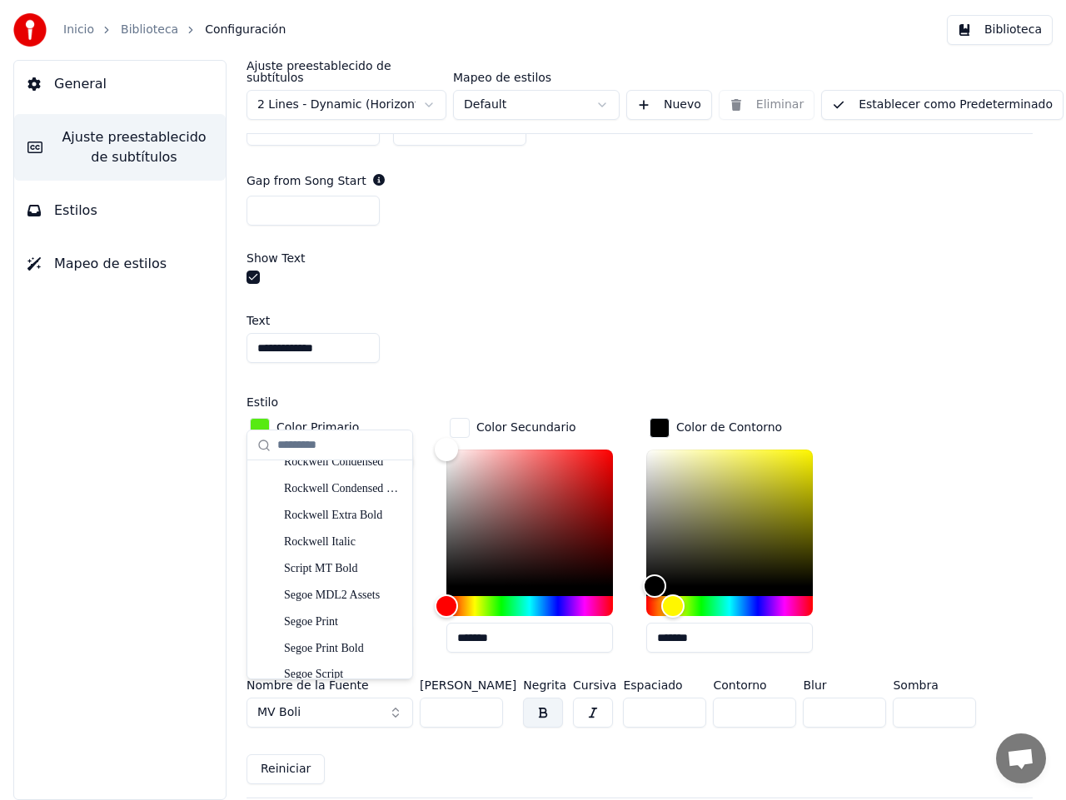
scroll to position [7638, 0]
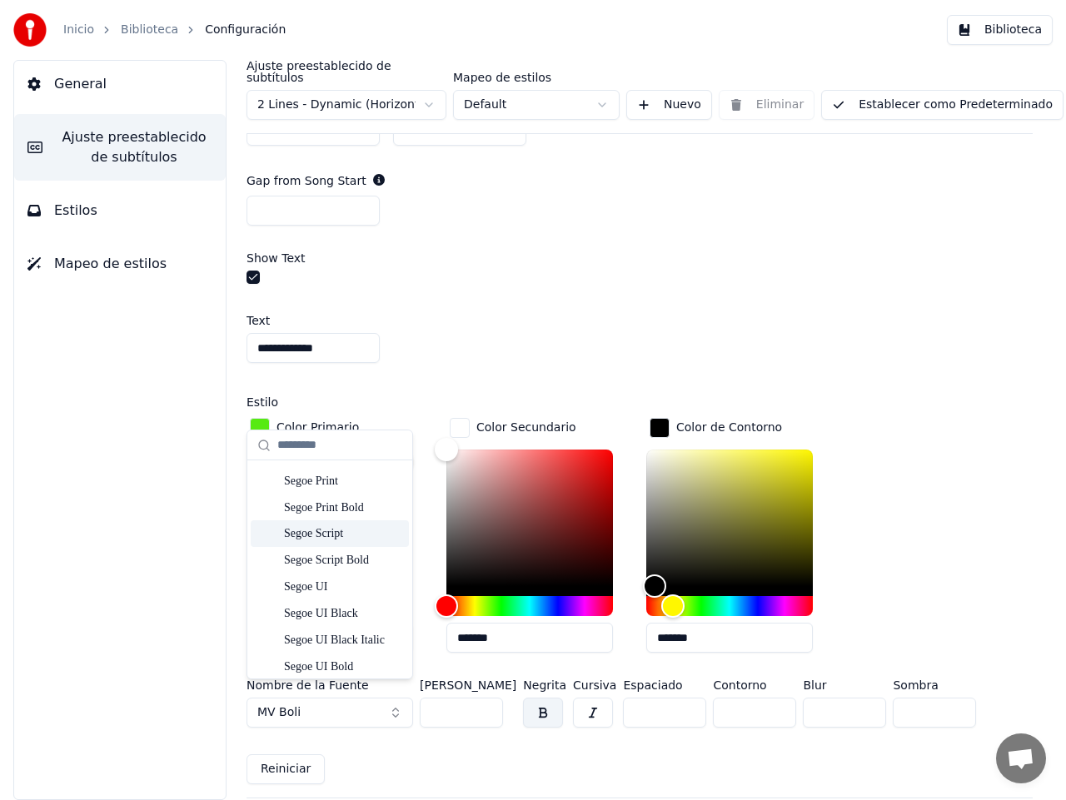
click at [341, 535] on div "Segoe Script" at bounding box center [343, 533] width 118 height 17
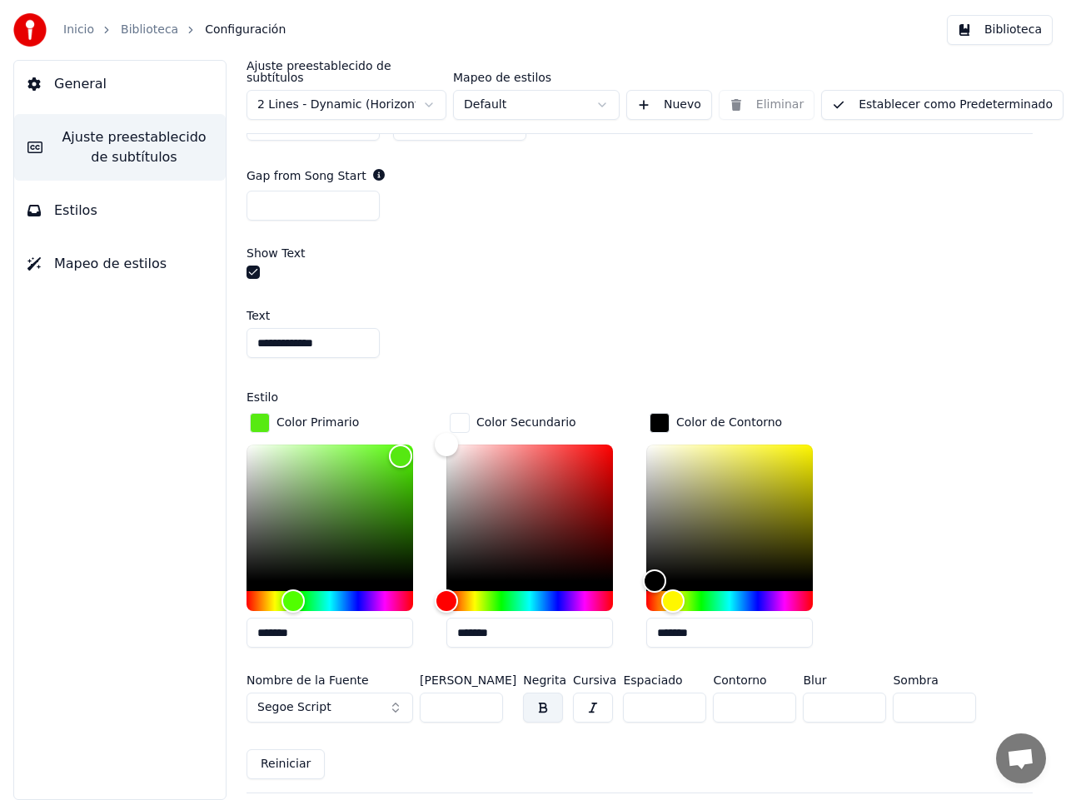
scroll to position [1359, 0]
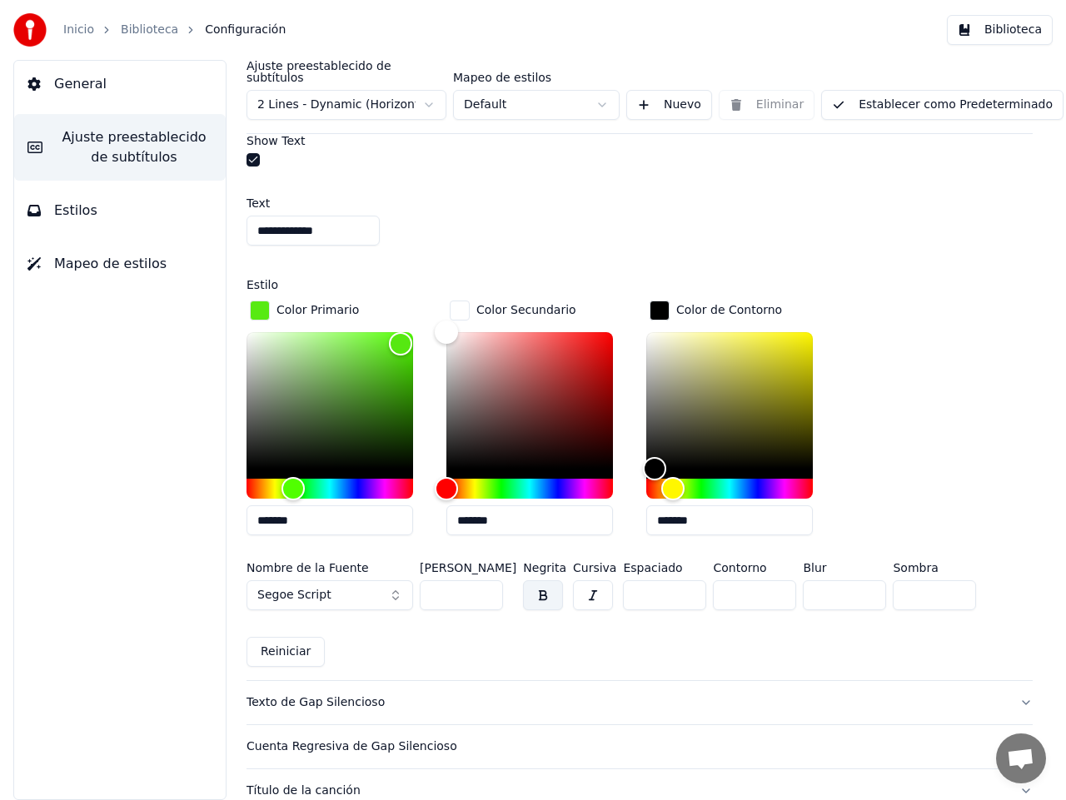
click at [392, 580] on button "Segoe Script" at bounding box center [329, 595] width 166 height 30
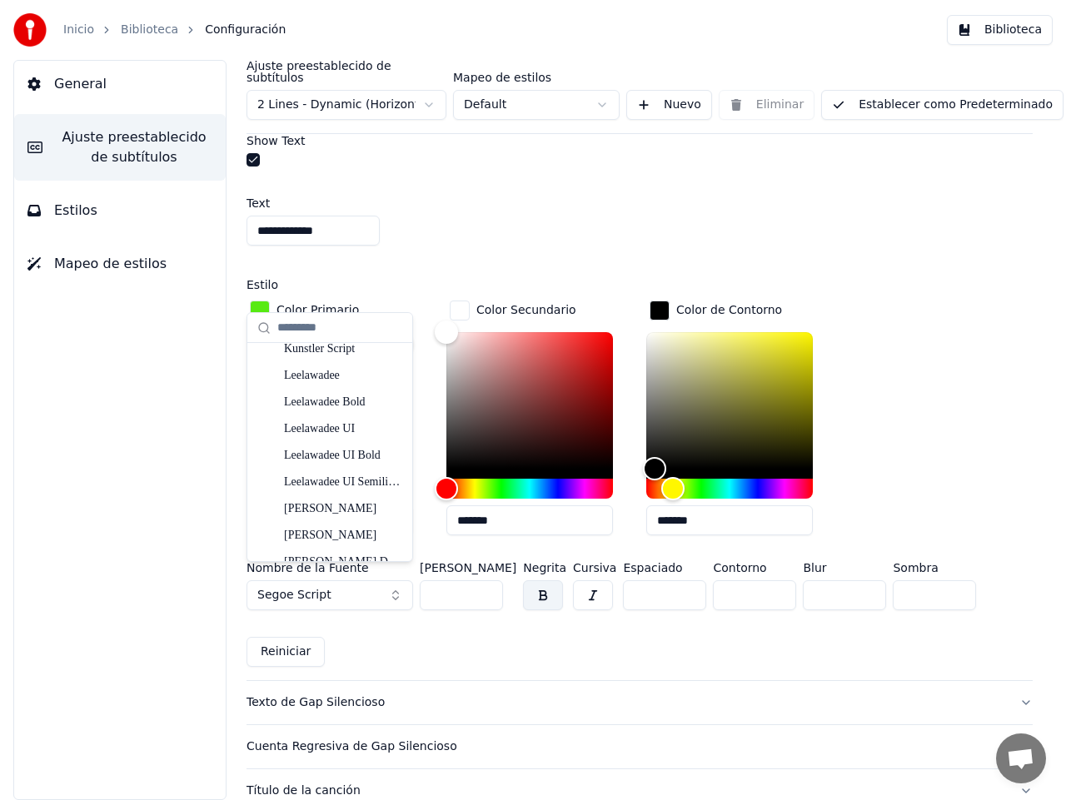
scroll to position [4517, 0]
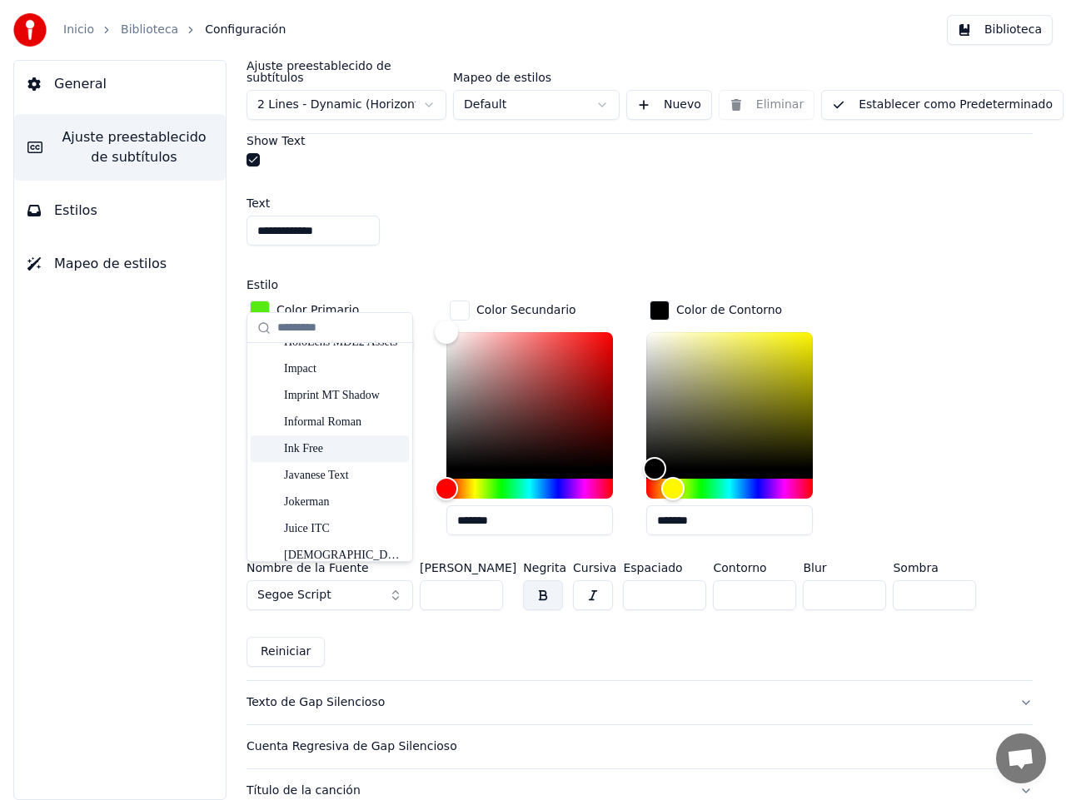
click at [335, 449] on div "Ink Free" at bounding box center [343, 448] width 118 height 17
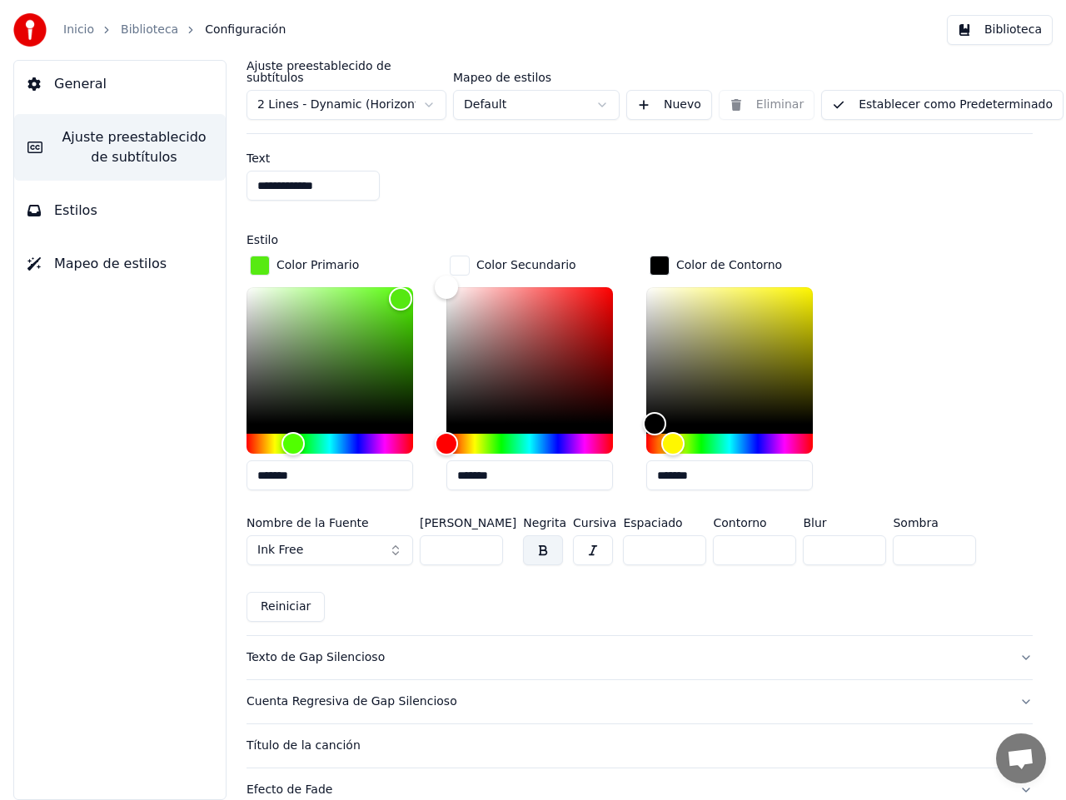
scroll to position [1409, 0]
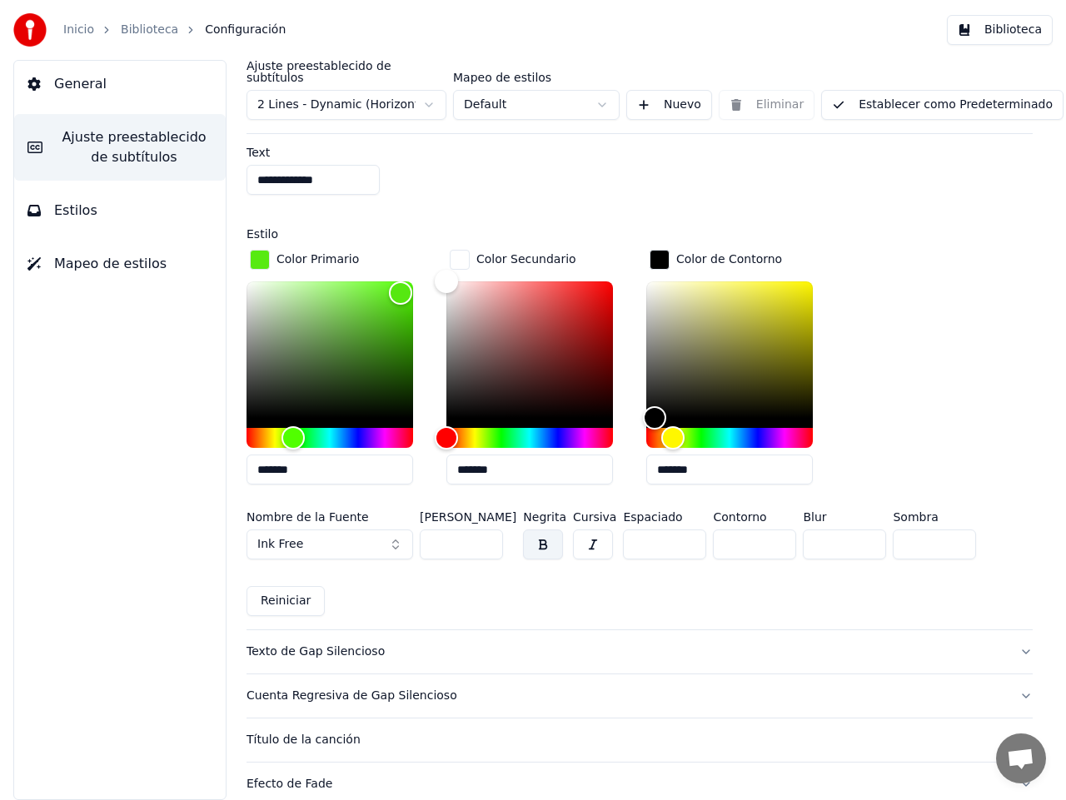
click at [773, 534] on input "*" at bounding box center [754, 544] width 83 height 30
type input "*"
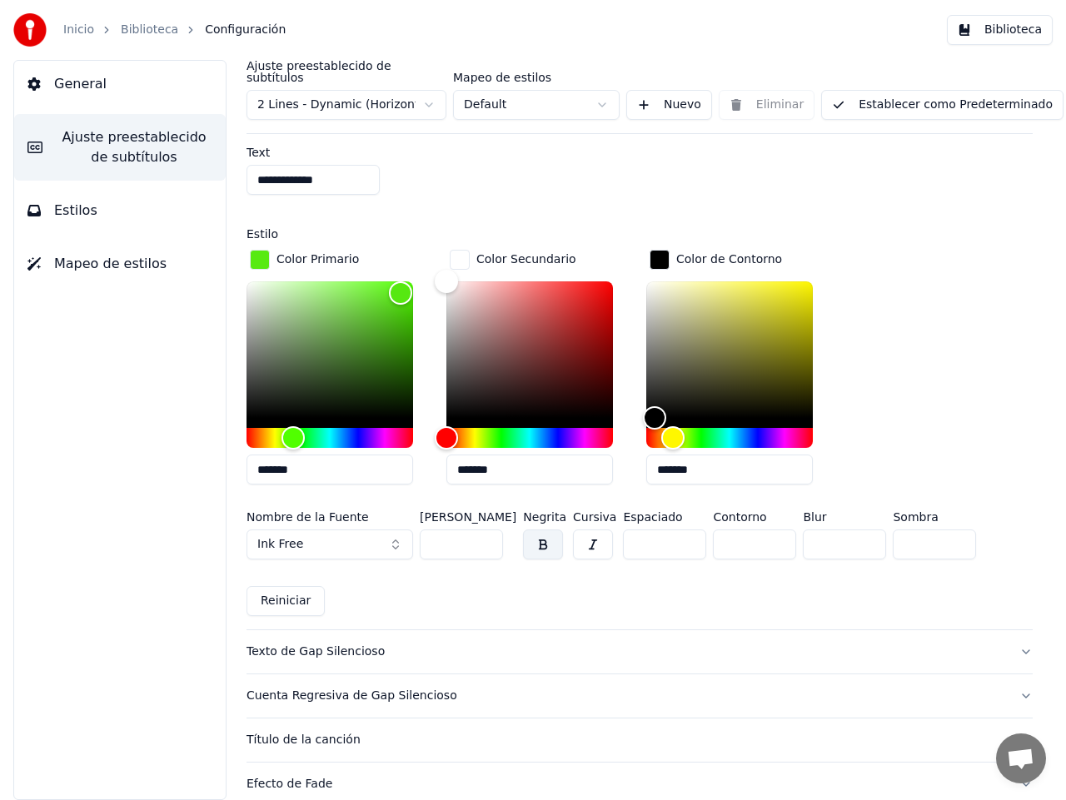
click at [773, 534] on input "*" at bounding box center [754, 544] width 83 height 30
click at [682, 534] on input "*" at bounding box center [664, 544] width 83 height 30
click at [682, 533] on input "*" at bounding box center [664, 544] width 83 height 30
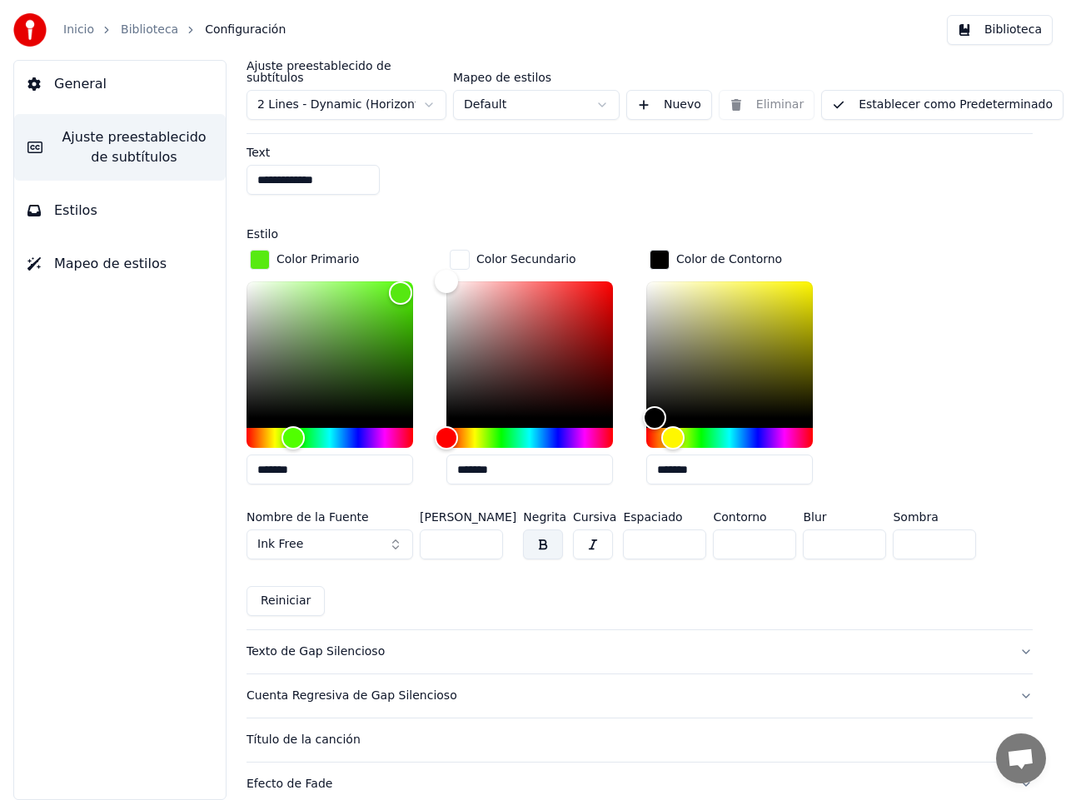
type input "*"
click at [682, 533] on input "*" at bounding box center [664, 544] width 83 height 30
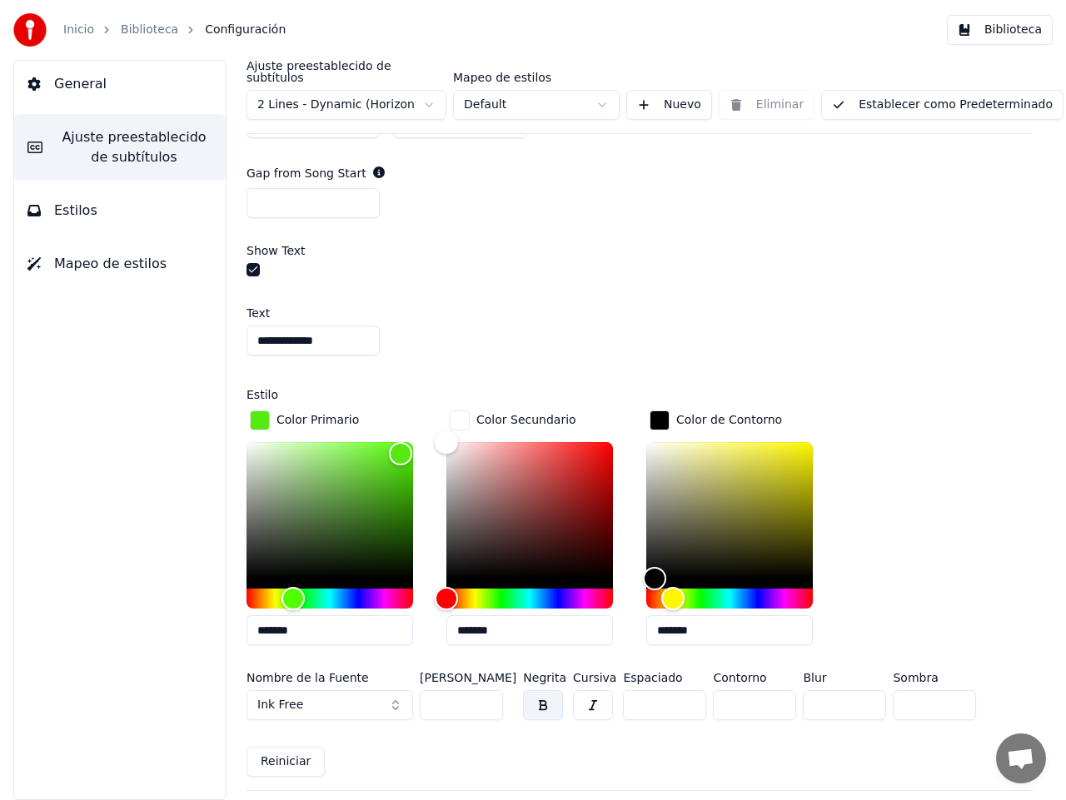
scroll to position [1259, 0]
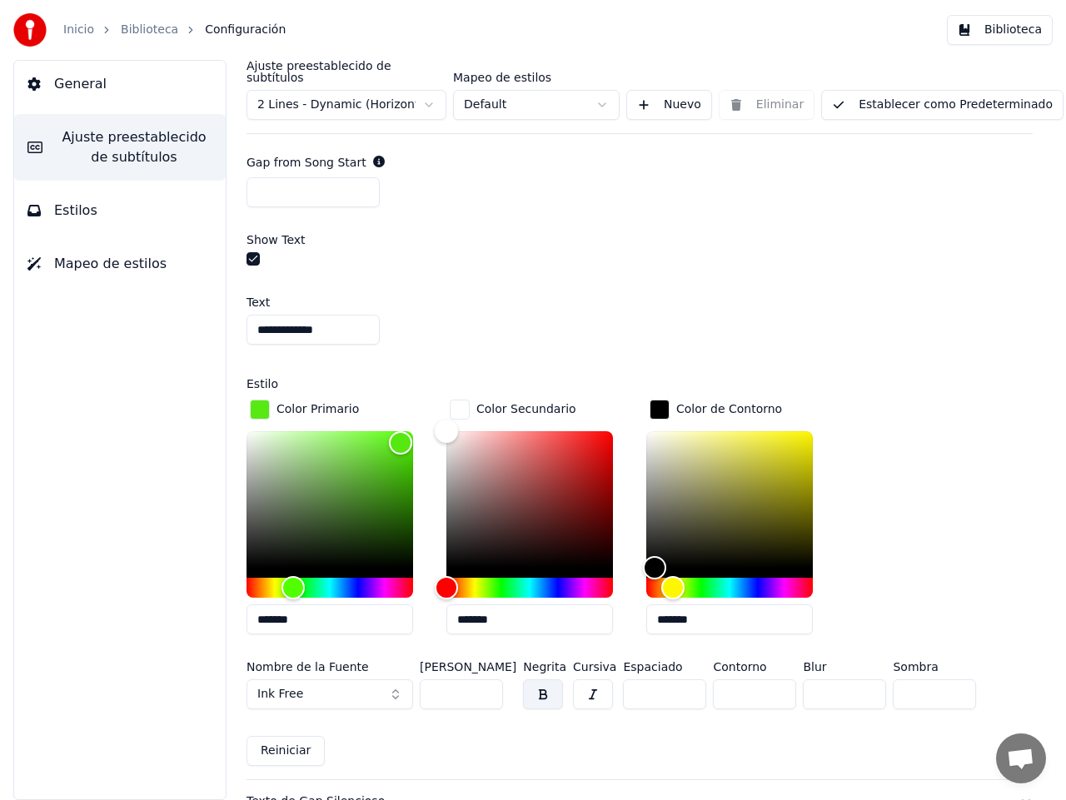
click at [395, 683] on button "Ink Free" at bounding box center [329, 694] width 166 height 30
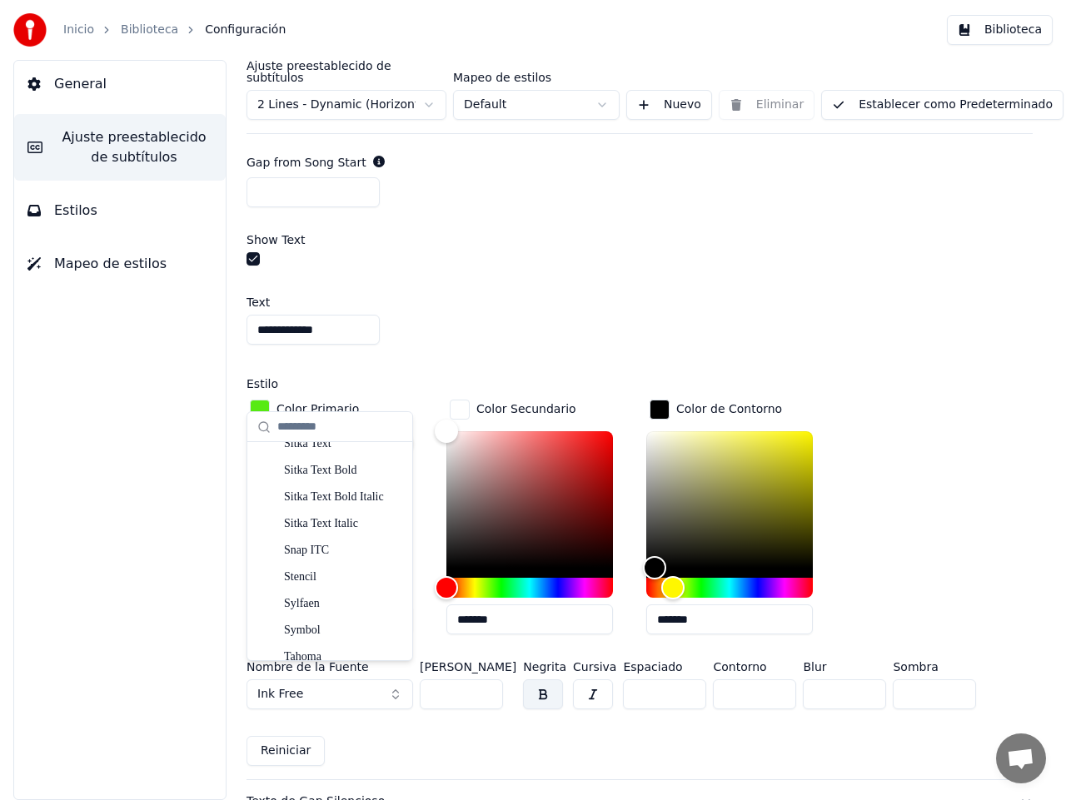
scroll to position [8895, 0]
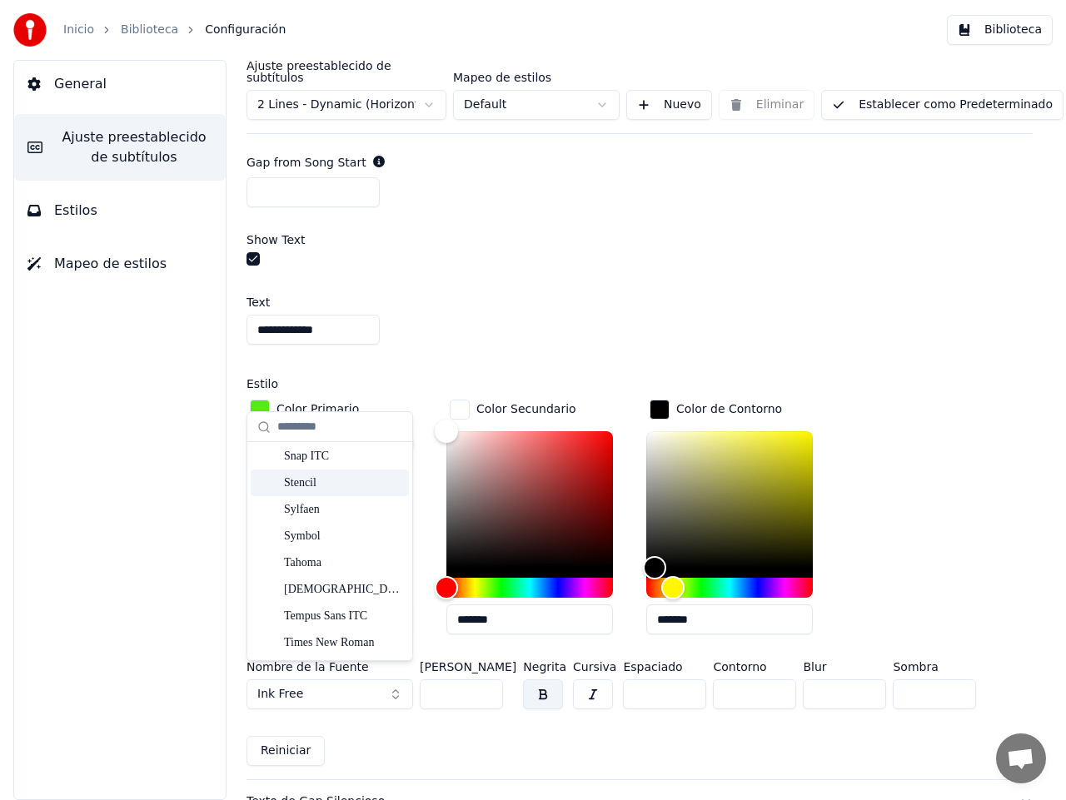
click at [328, 486] on div "Stencil" at bounding box center [343, 482] width 118 height 17
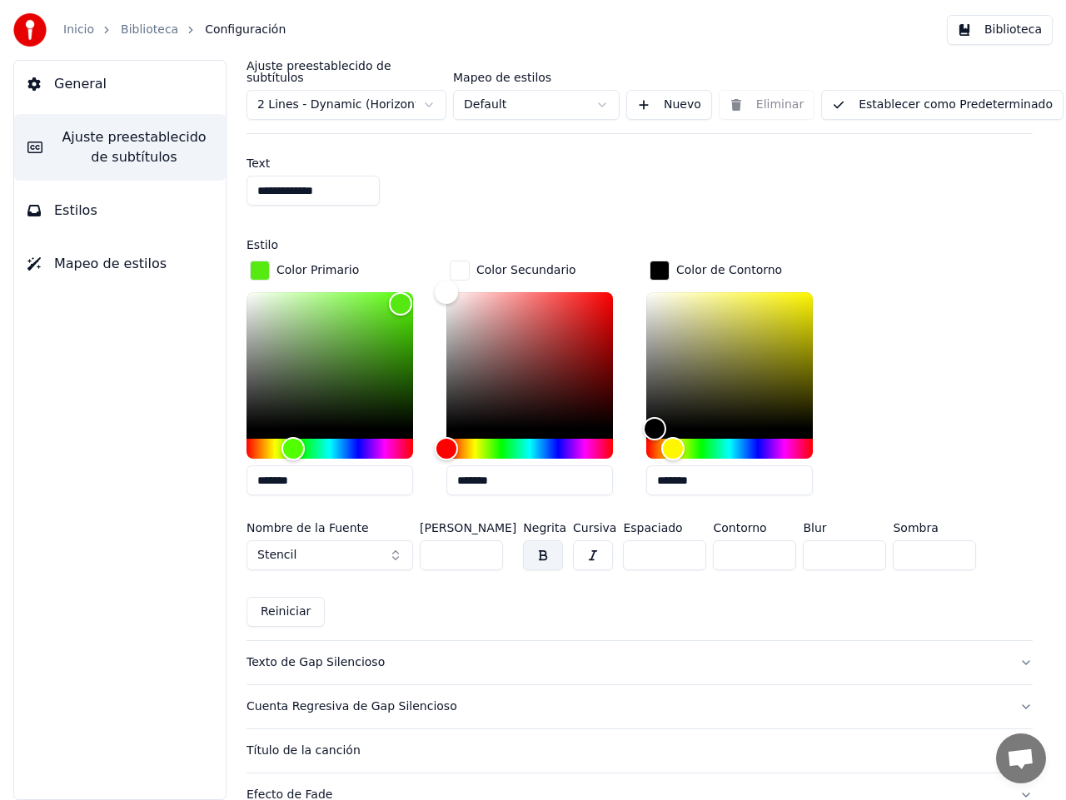
scroll to position [1546, 0]
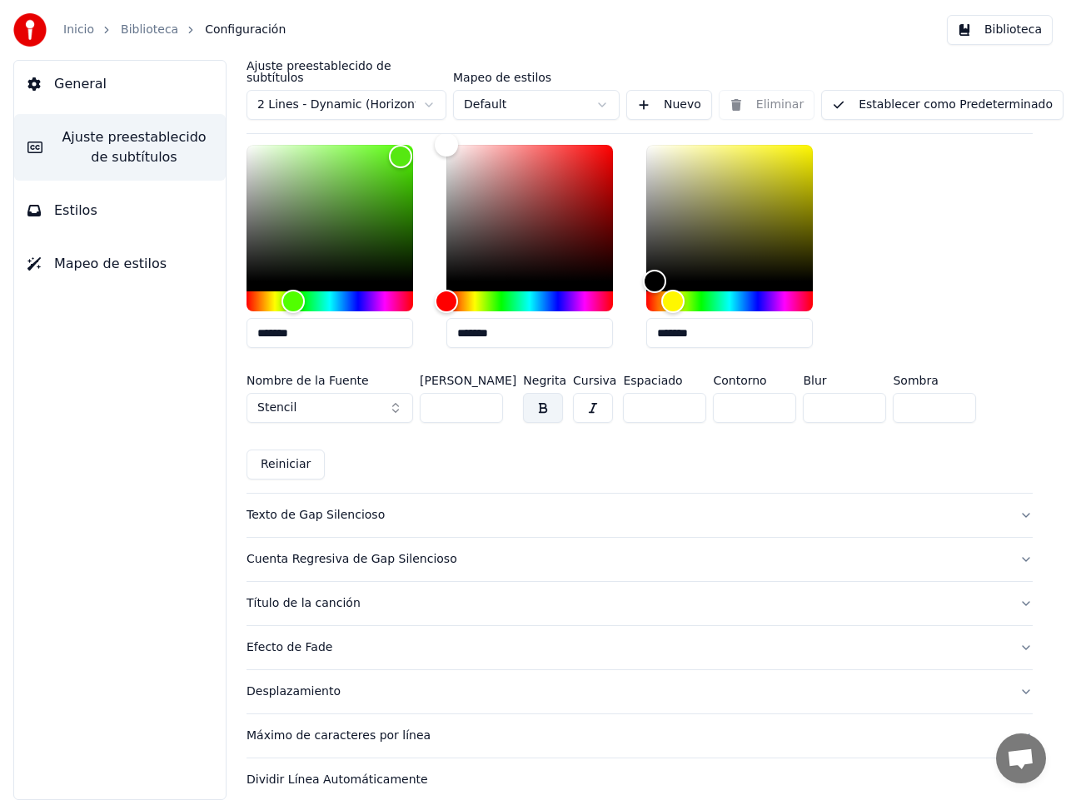
click at [336, 507] on div "Texto de Gap Silencioso" at bounding box center [625, 515] width 759 height 17
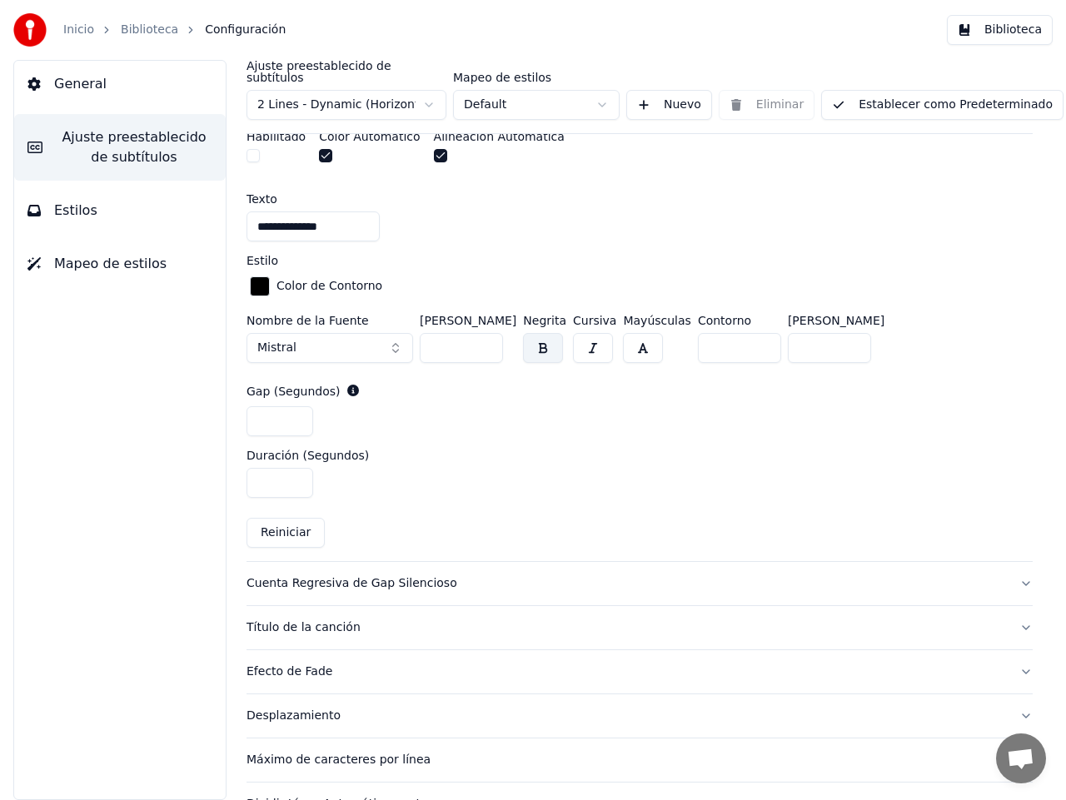
scroll to position [621, 0]
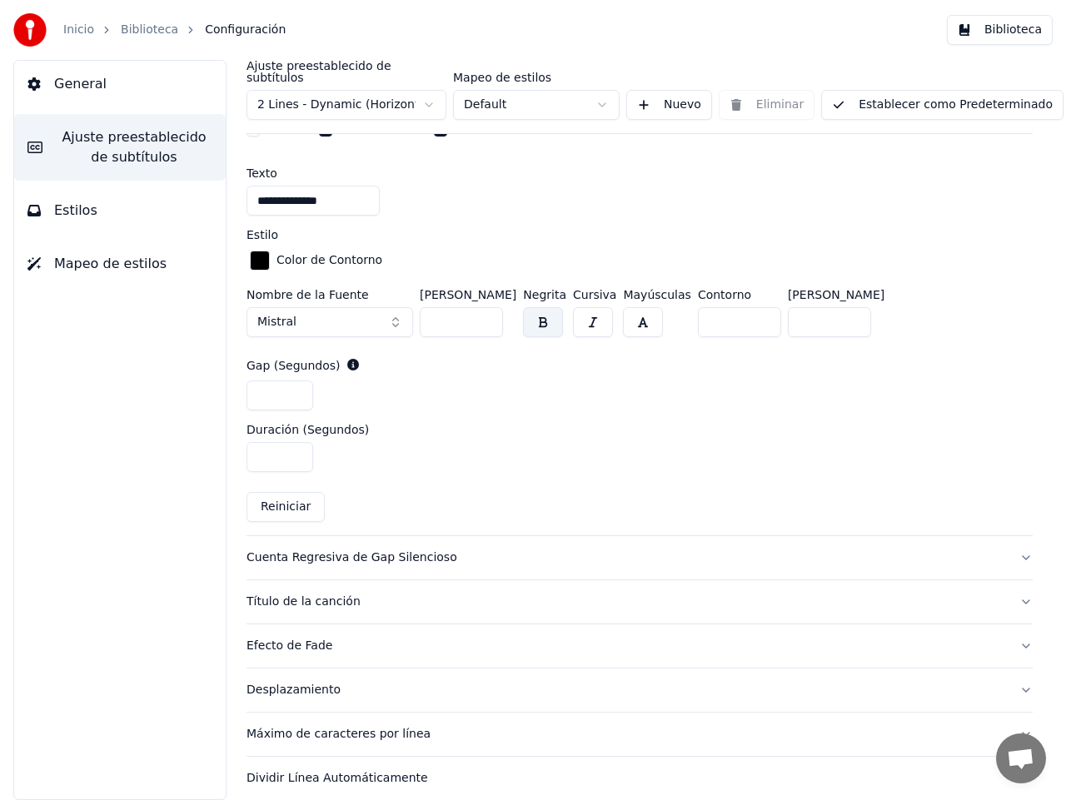
click at [385, 549] on div "Cuenta Regresiva de Gap Silencioso" at bounding box center [625, 557] width 759 height 17
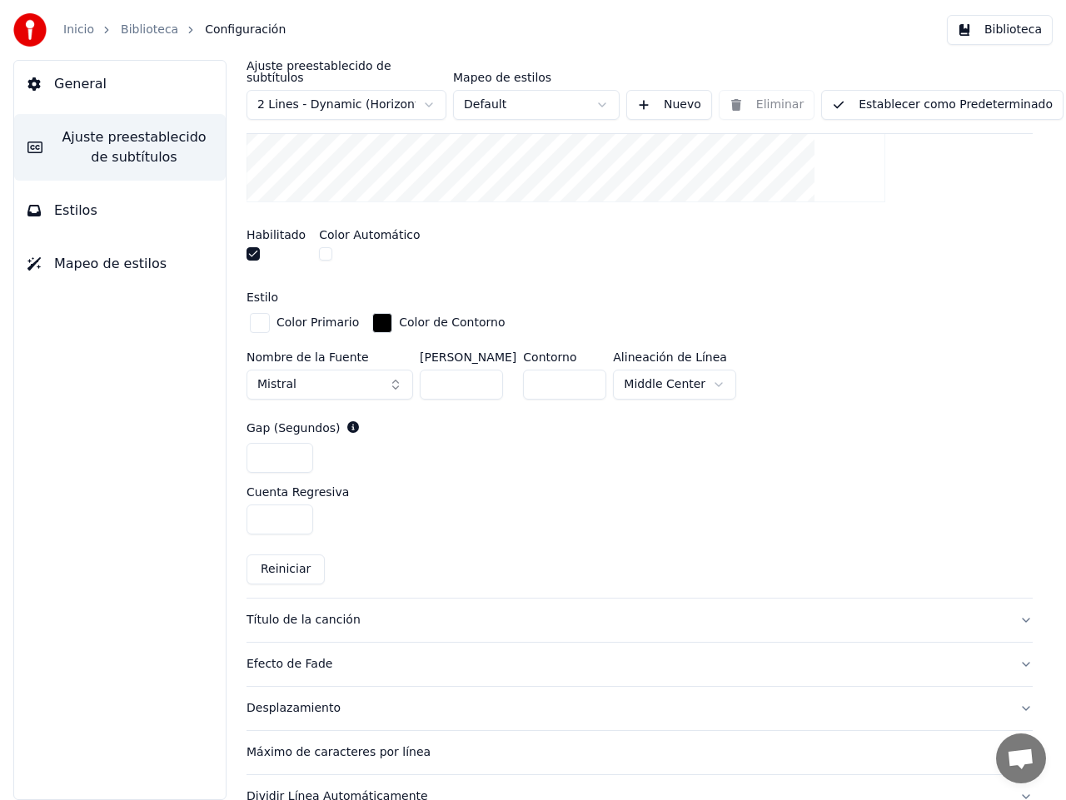
scroll to position [559, 0]
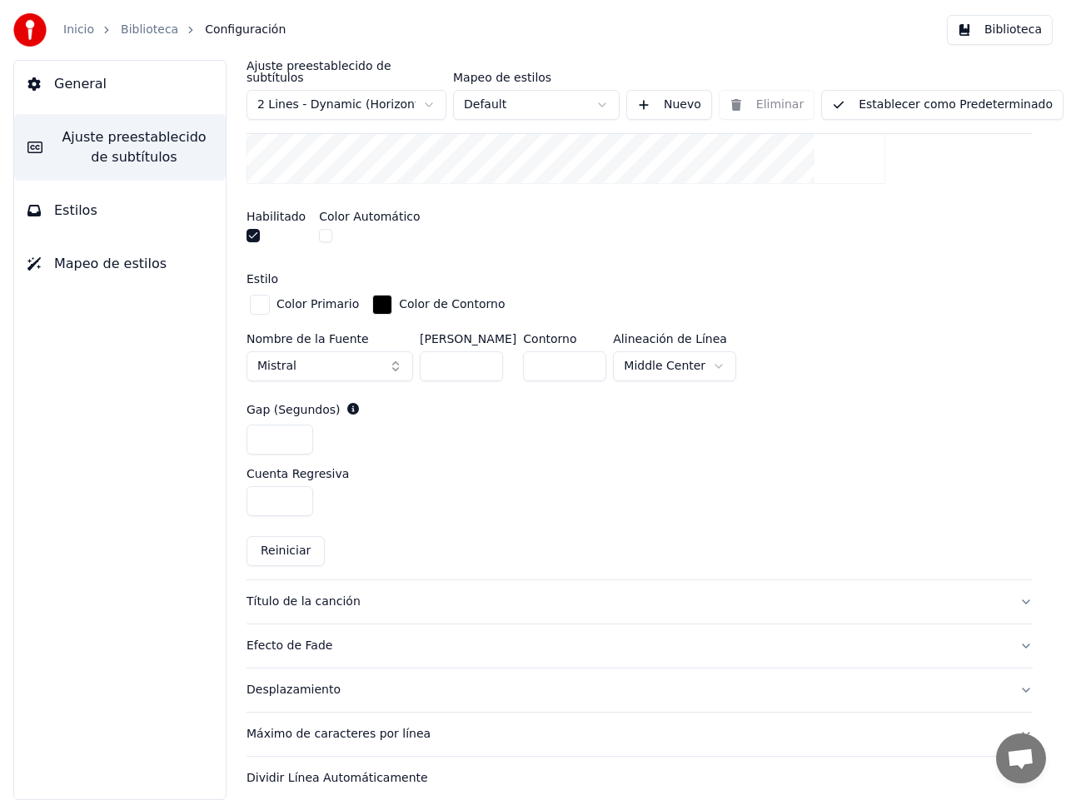
click at [276, 594] on div "Título de la canción" at bounding box center [625, 602] width 759 height 17
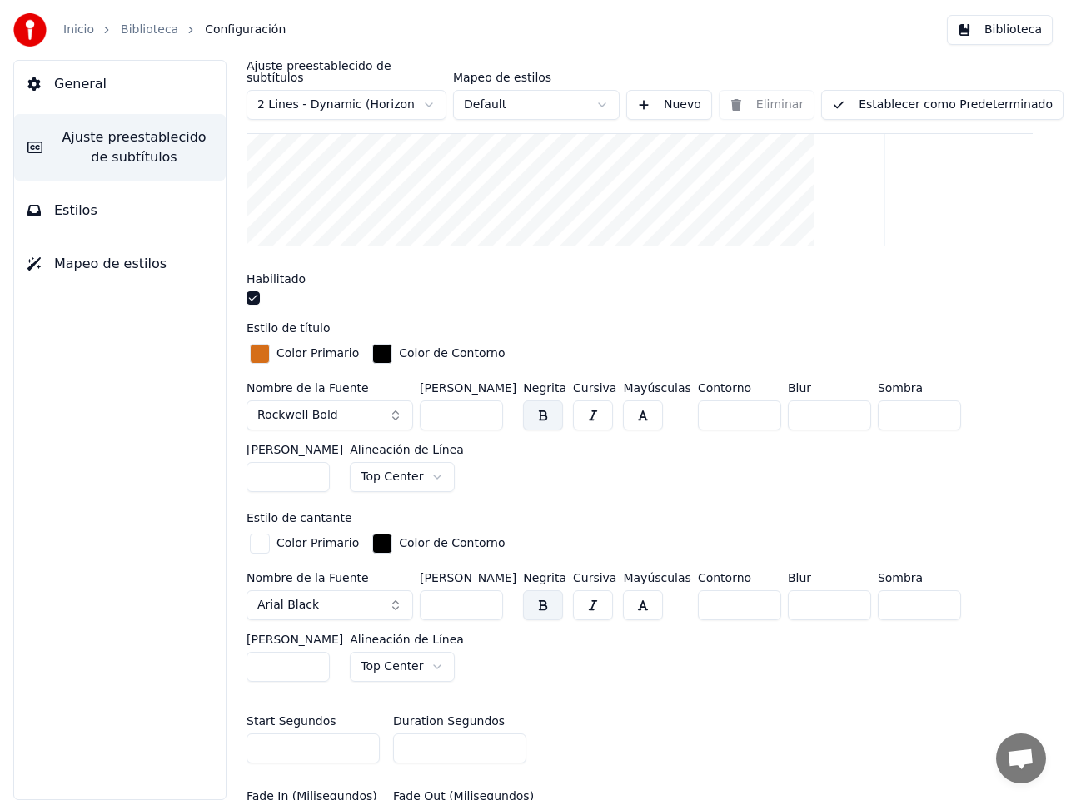
scroll to position [554, 0]
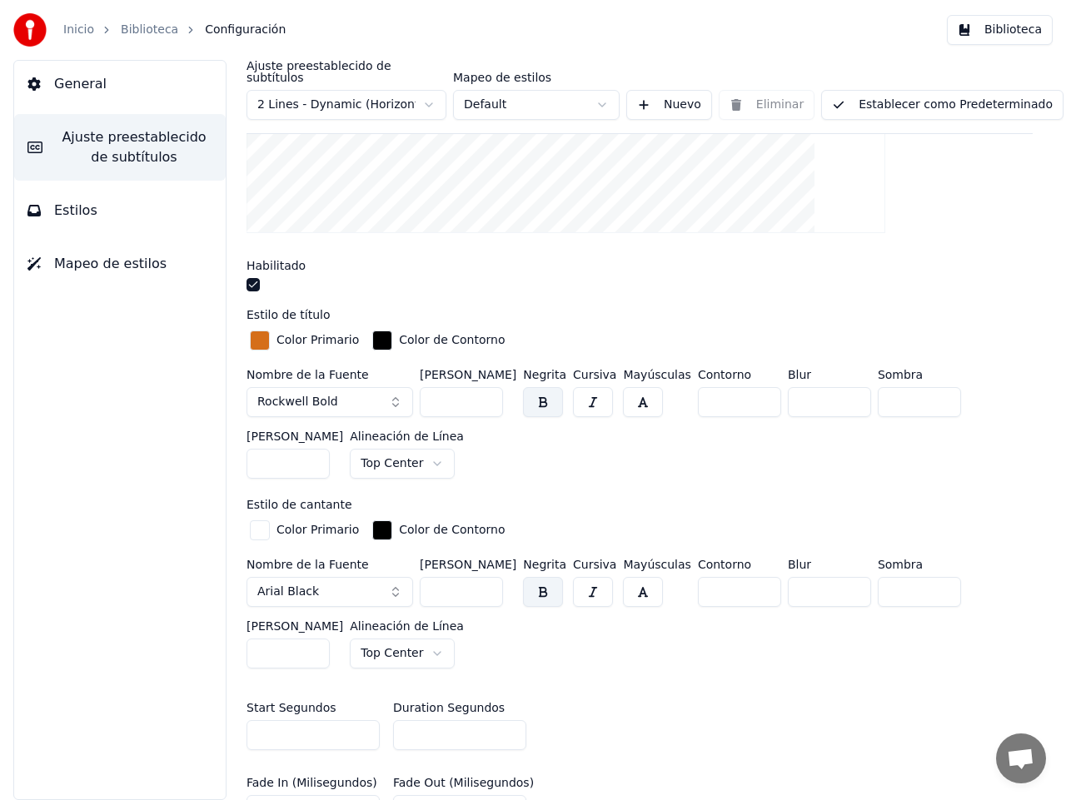
click at [399, 577] on button "Arial Black" at bounding box center [329, 592] width 166 height 30
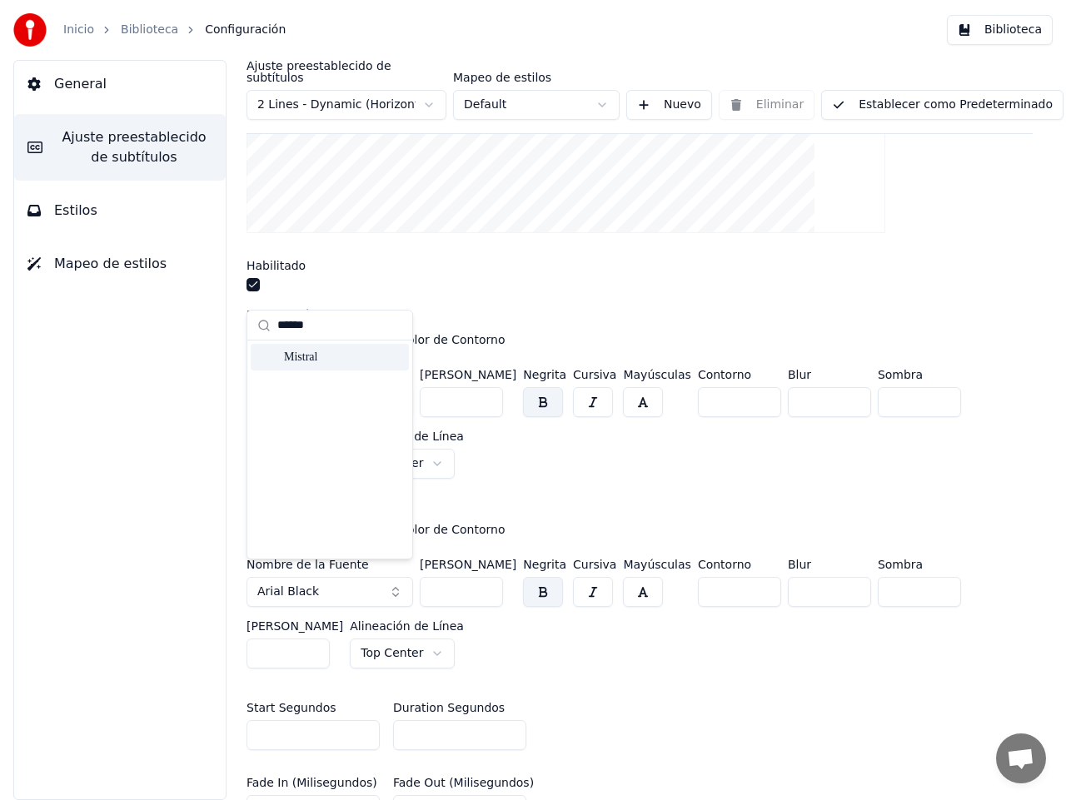
type input "******"
click at [315, 353] on div "Mistral" at bounding box center [343, 357] width 118 height 17
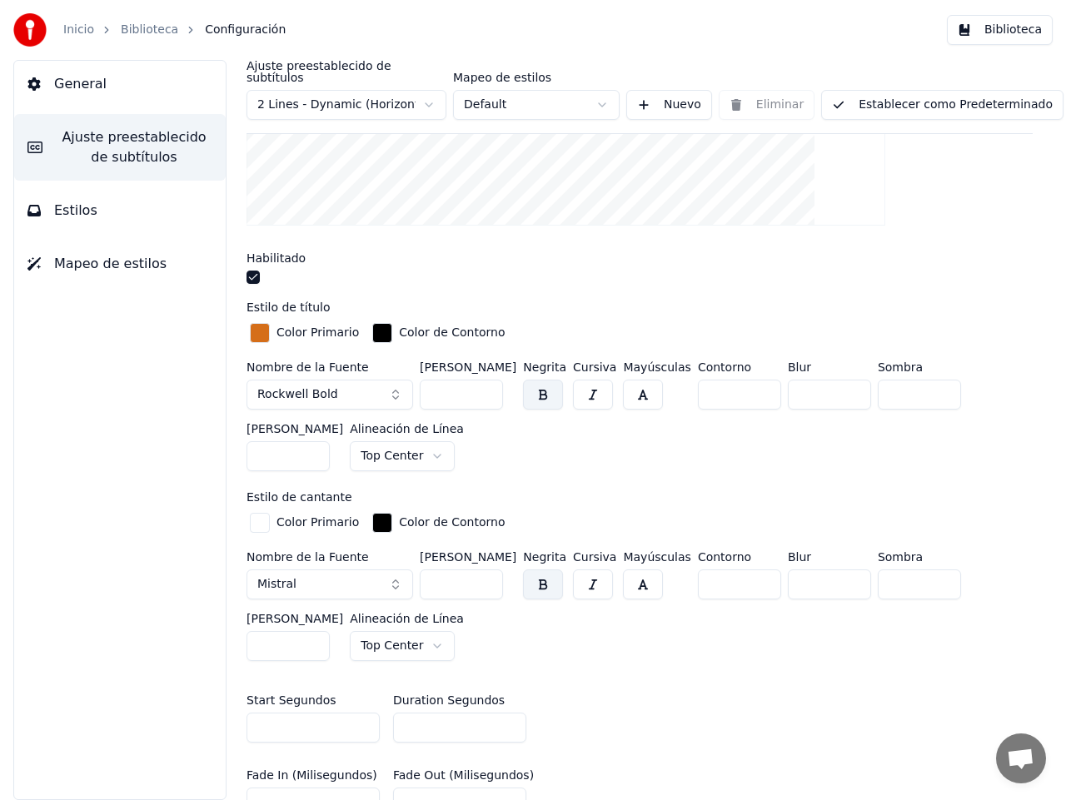
scroll to position [567, 0]
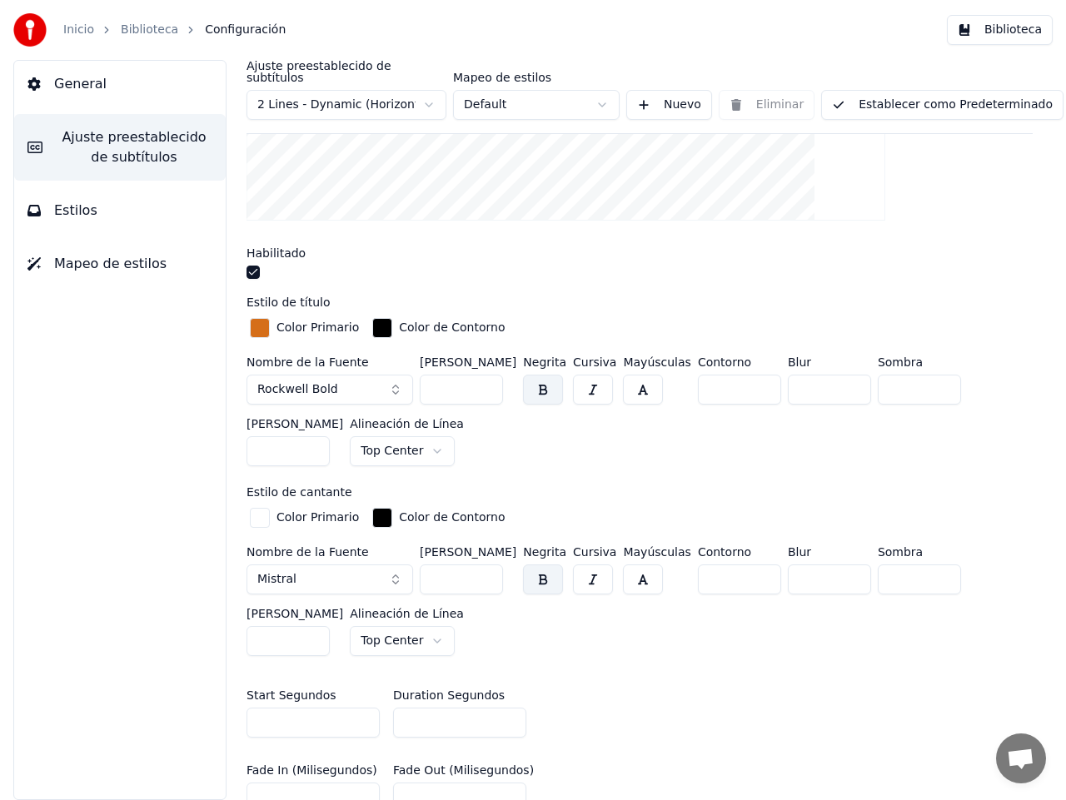
click at [397, 564] on button "Mistral" at bounding box center [329, 579] width 166 height 30
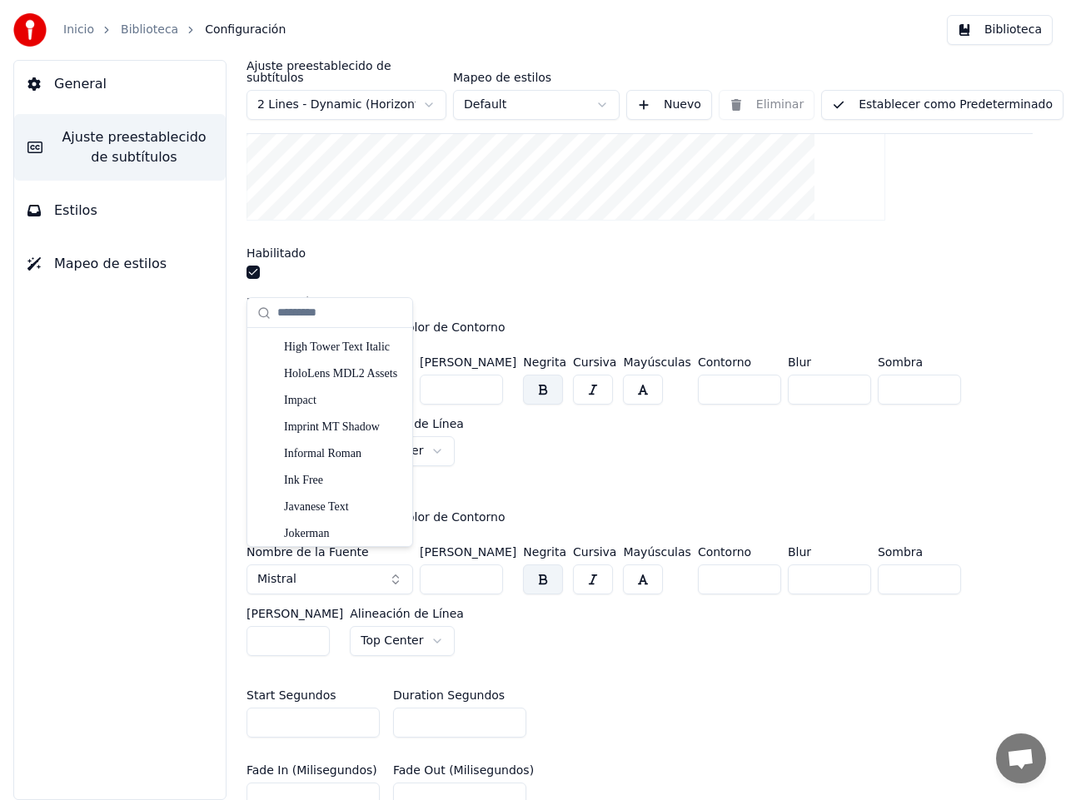
scroll to position [4563, 0]
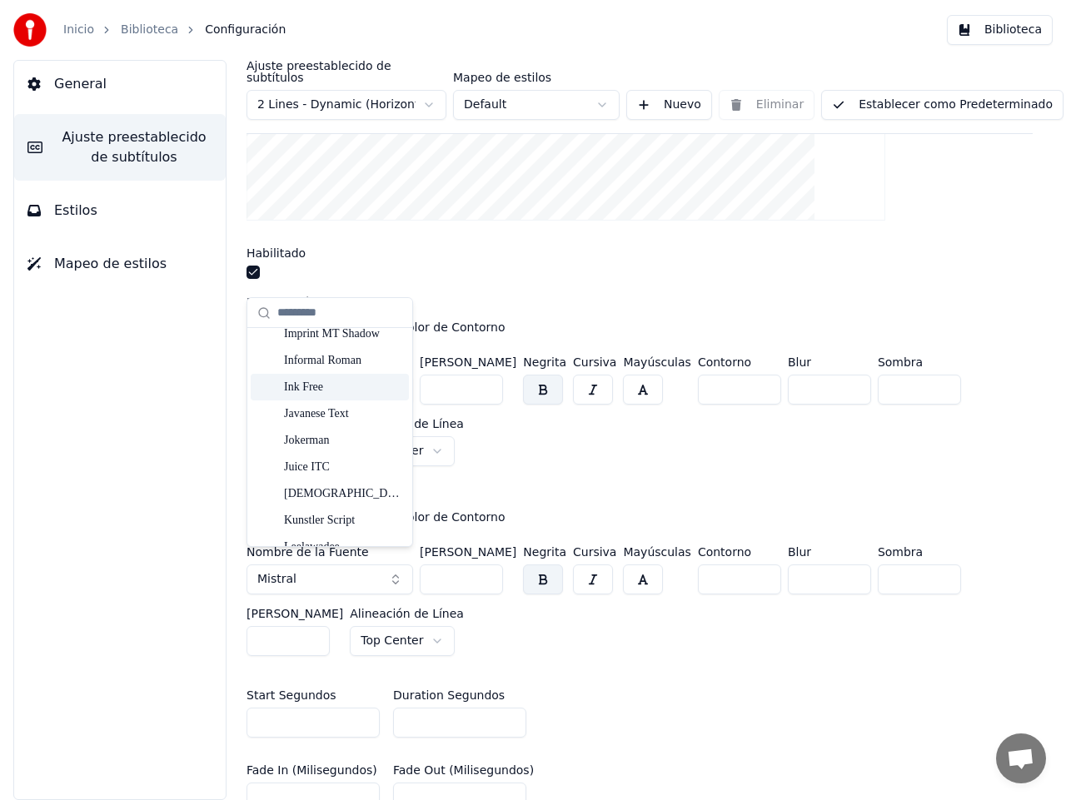
click at [306, 386] on div "Ink Free" at bounding box center [343, 387] width 118 height 17
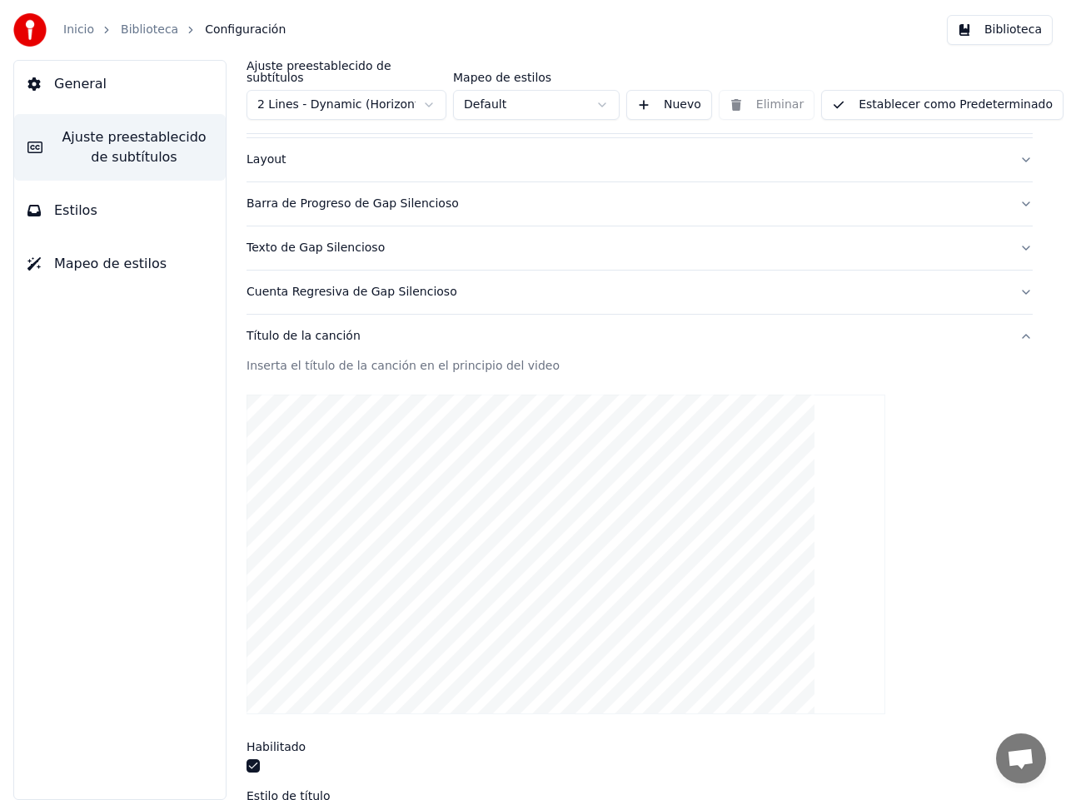
scroll to position [0, 0]
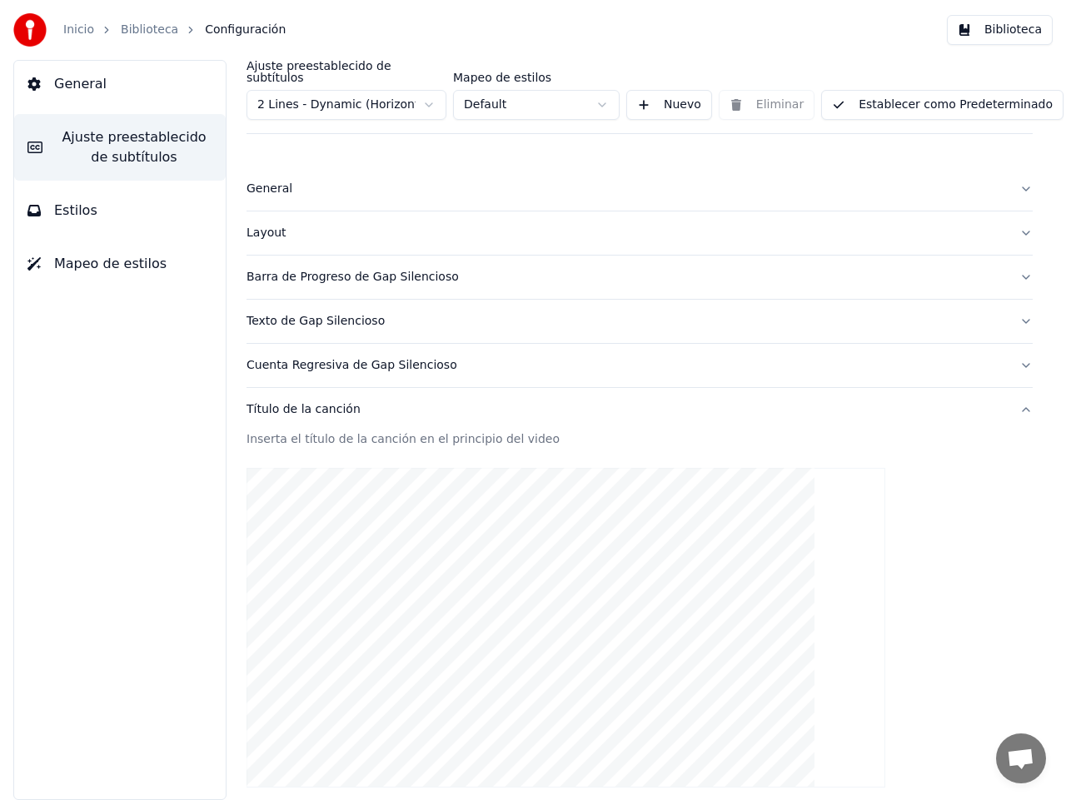
click at [903, 94] on button "Establecer como Predeterminado" at bounding box center [942, 105] width 242 height 30
click at [428, 92] on html "Inicio Biblioteca Configuración Biblioteca General Ajuste preestablecido de sub…" at bounding box center [533, 400] width 1066 height 800
click at [908, 97] on button "Establecer como Predeterminado" at bounding box center [942, 105] width 242 height 30
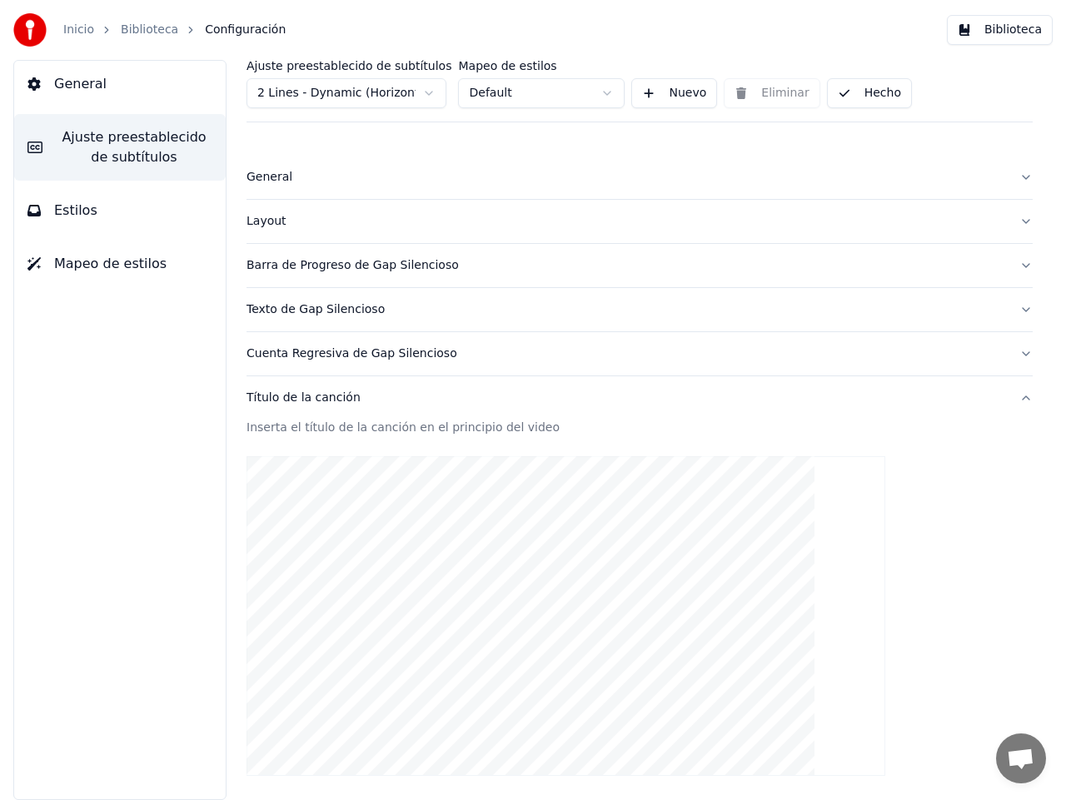
click at [92, 215] on button "Estilos" at bounding box center [119, 210] width 211 height 47
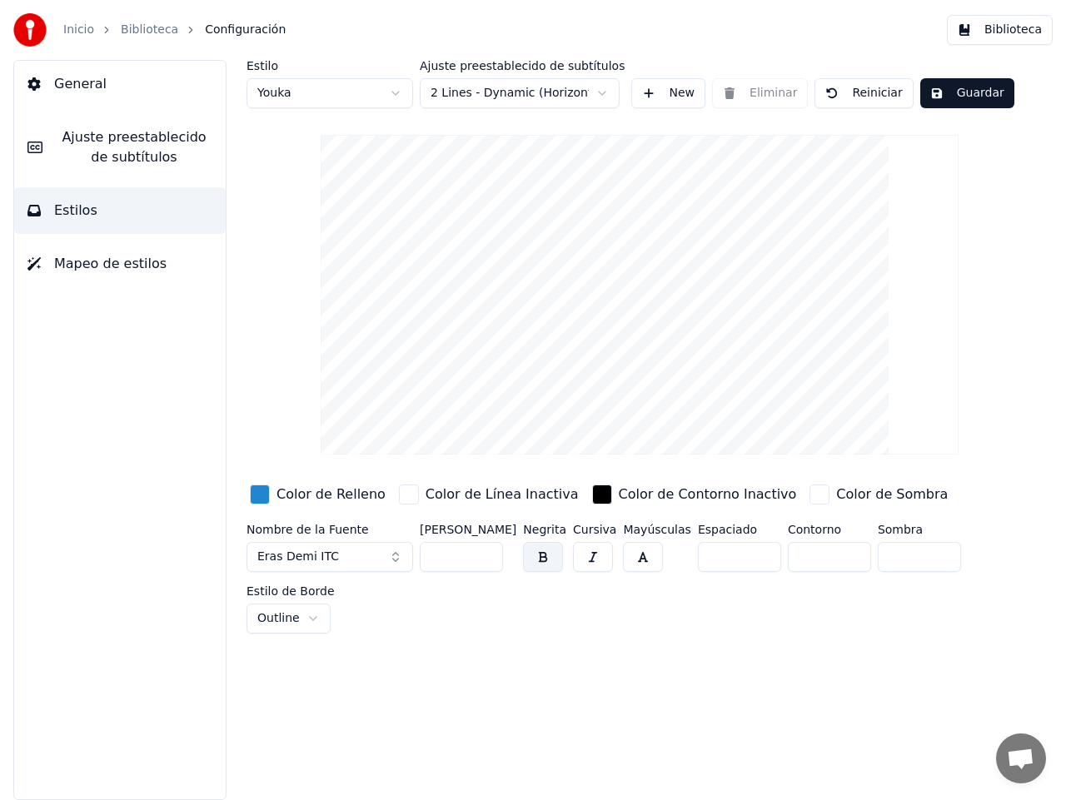
click at [256, 491] on div "button" at bounding box center [260, 494] width 20 height 20
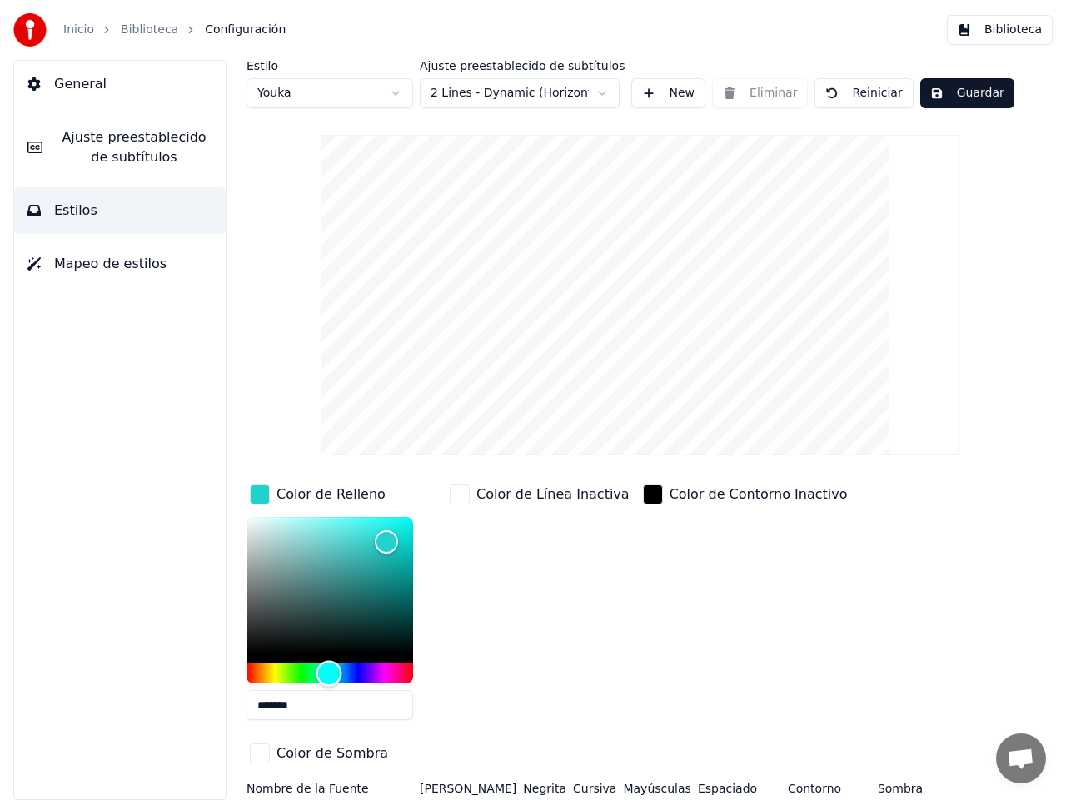
drag, startPoint x: 342, startPoint y: 672, endPoint x: 329, endPoint y: 669, distance: 13.6
click at [329, 669] on div "Hue" at bounding box center [329, 674] width 26 height 26
drag, startPoint x: 385, startPoint y: 536, endPoint x: 364, endPoint y: 527, distance: 22.7
click at [364, 527] on div "Color" at bounding box center [364, 528] width 26 height 26
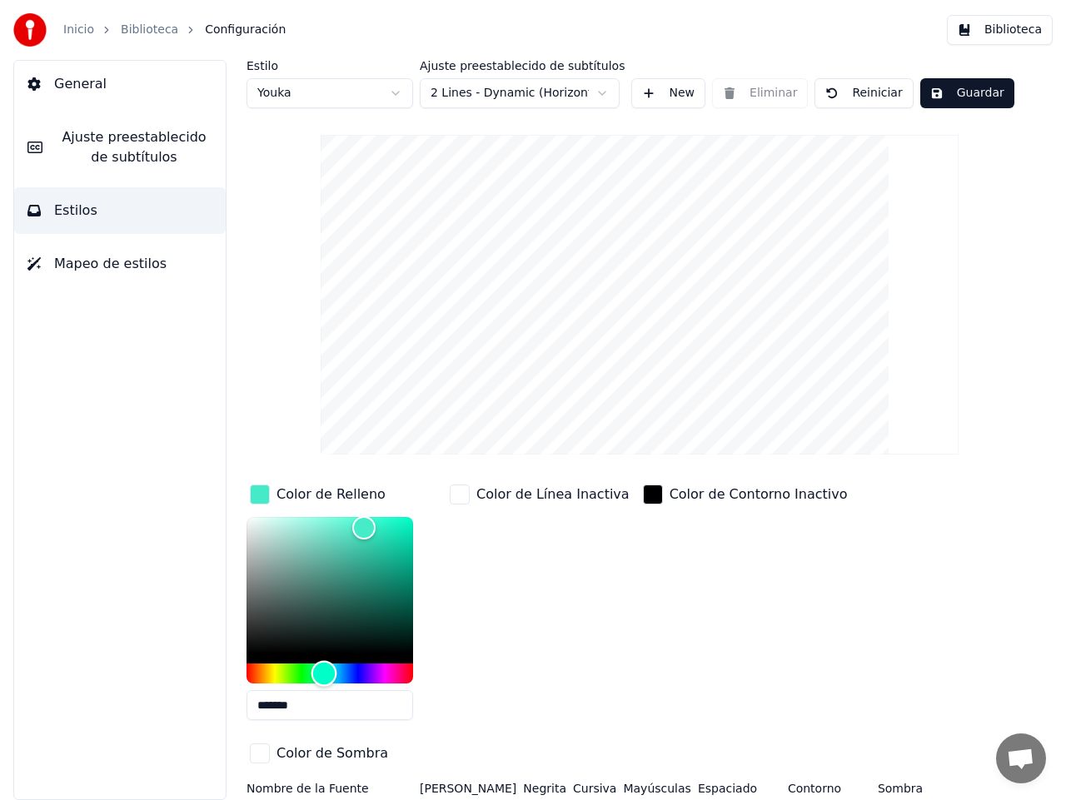
click at [324, 666] on div "Hue" at bounding box center [324, 674] width 26 height 26
drag, startPoint x: 365, startPoint y: 528, endPoint x: 380, endPoint y: 528, distance: 14.2
click at [380, 528] on div "Color" at bounding box center [380, 529] width 26 height 26
click at [326, 670] on div "Hue" at bounding box center [327, 674] width 26 height 26
type input "*******"
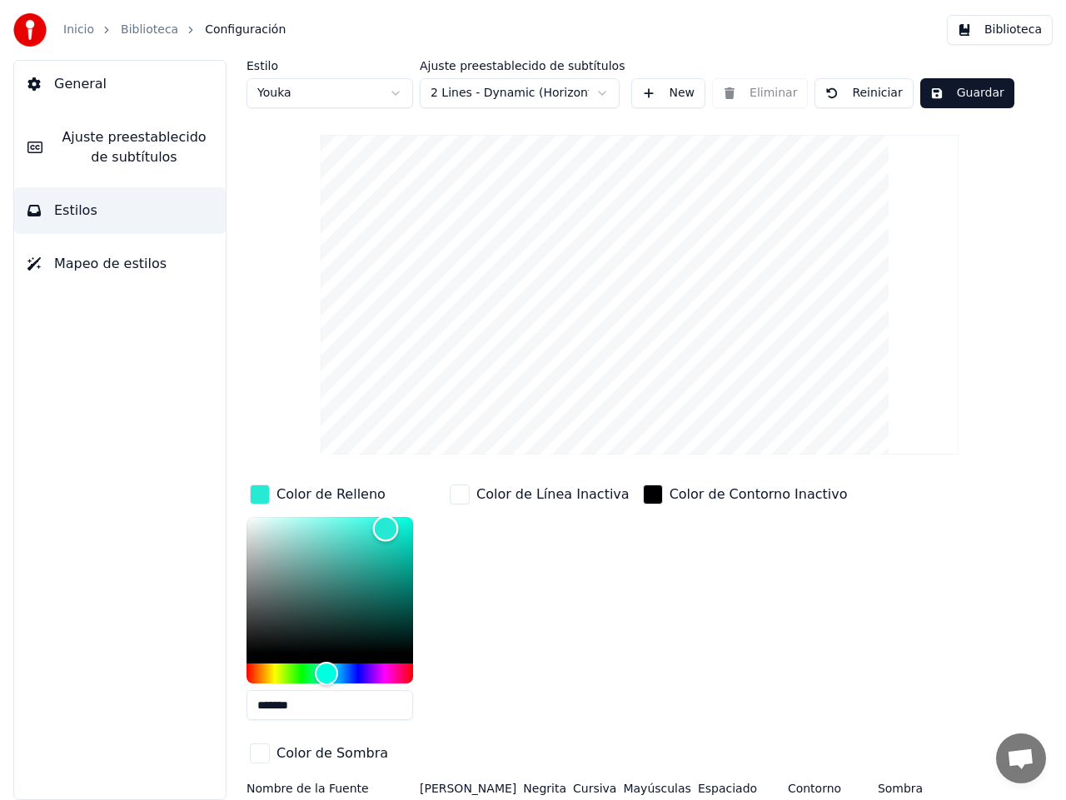
click at [385, 528] on div "Color" at bounding box center [386, 529] width 26 height 26
click at [945, 96] on button "Guardar" at bounding box center [967, 93] width 94 height 30
click at [123, 156] on span "Ajuste preestablecido de subtítulos" at bounding box center [134, 147] width 156 height 40
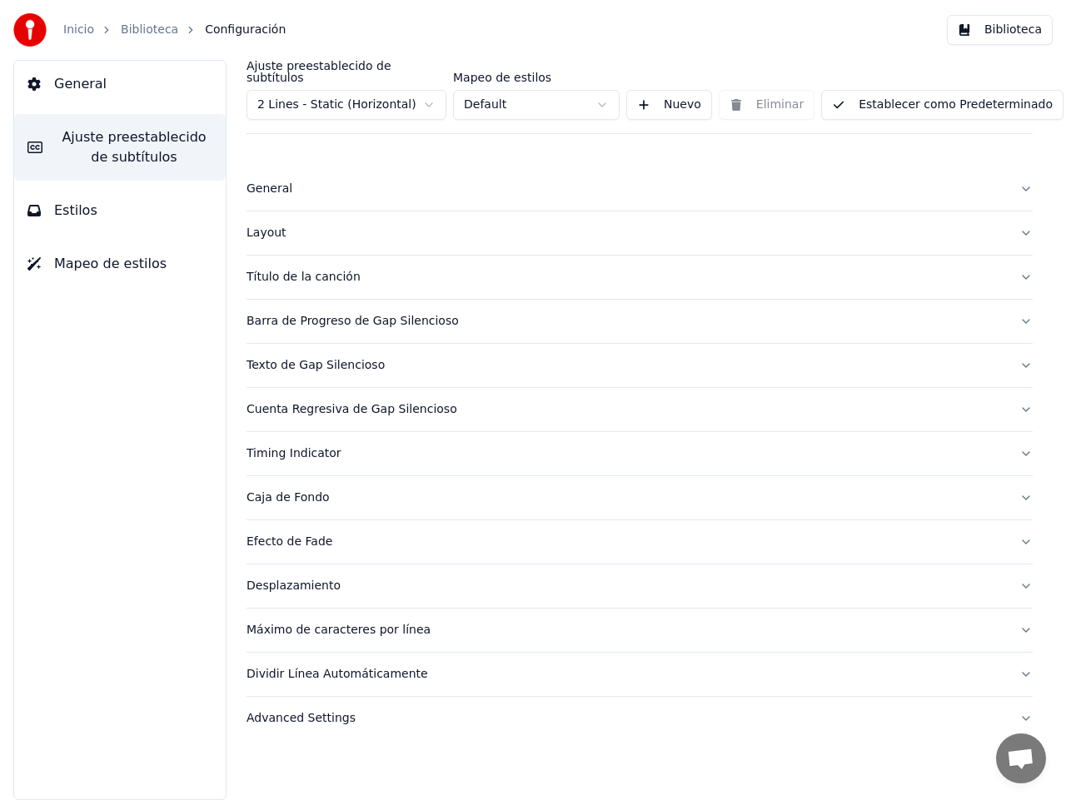
click at [899, 97] on button "Establecer como Predeterminado" at bounding box center [942, 105] width 242 height 30
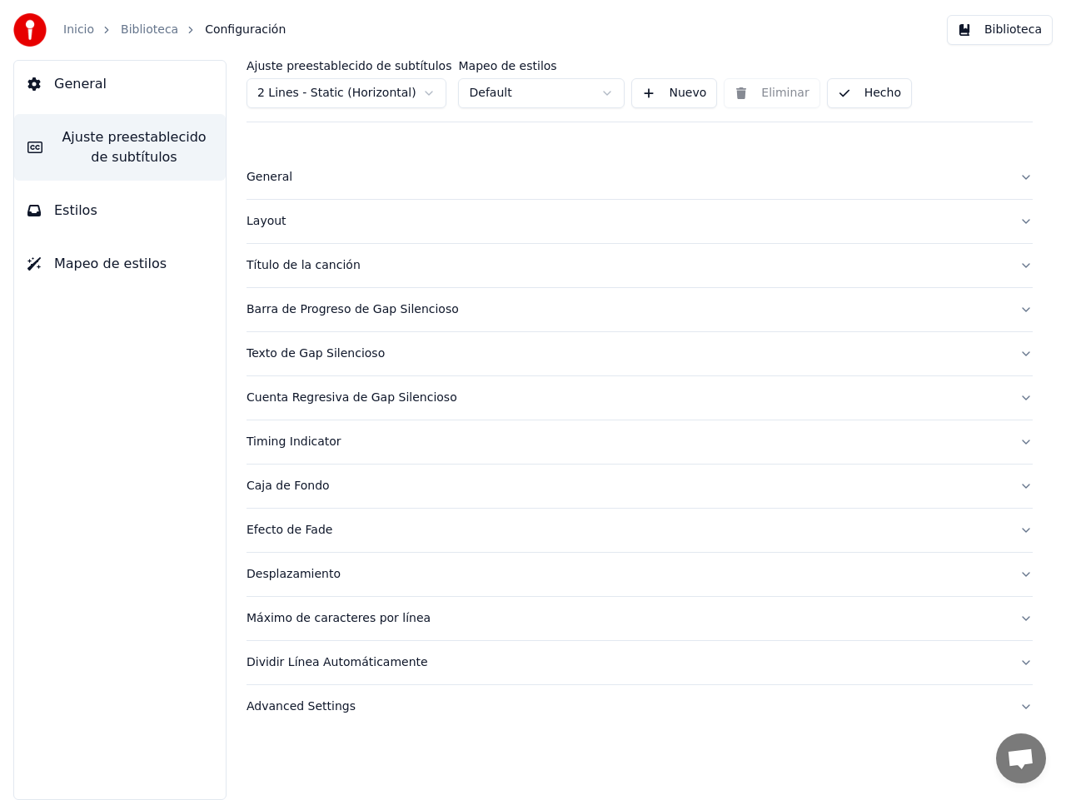
click at [70, 89] on span "General" at bounding box center [80, 84] width 52 height 20
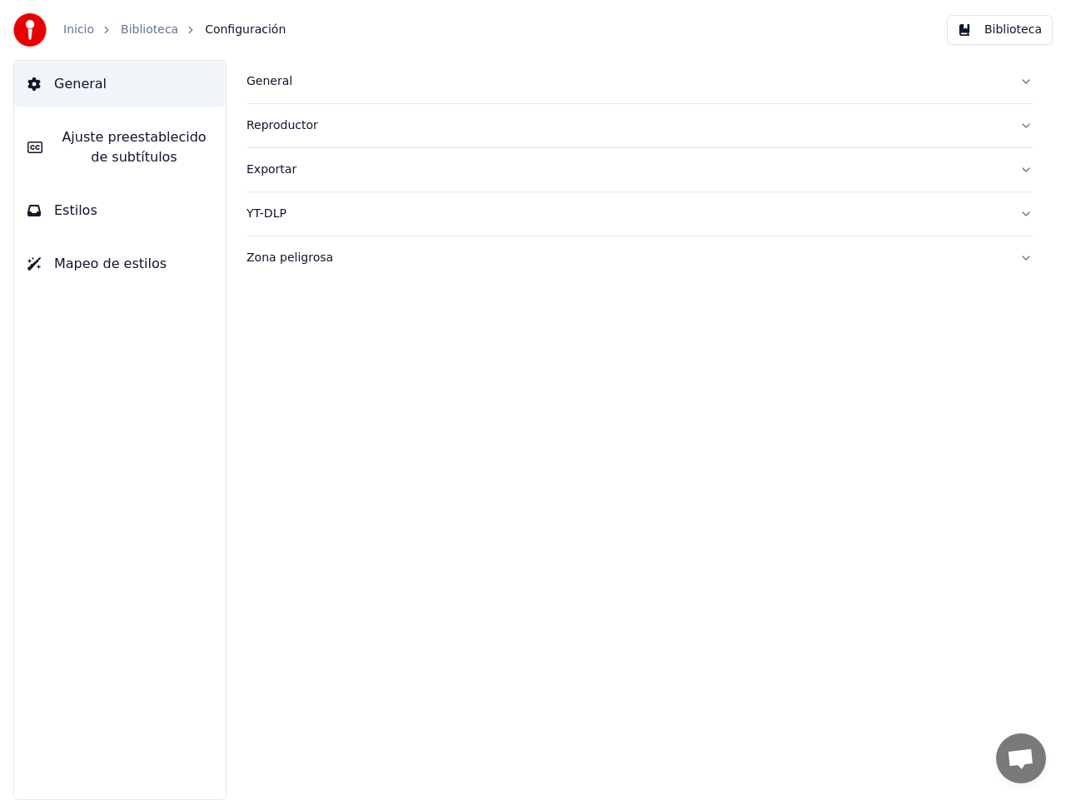
click at [81, 27] on link "Inicio" at bounding box center [78, 30] width 31 height 17
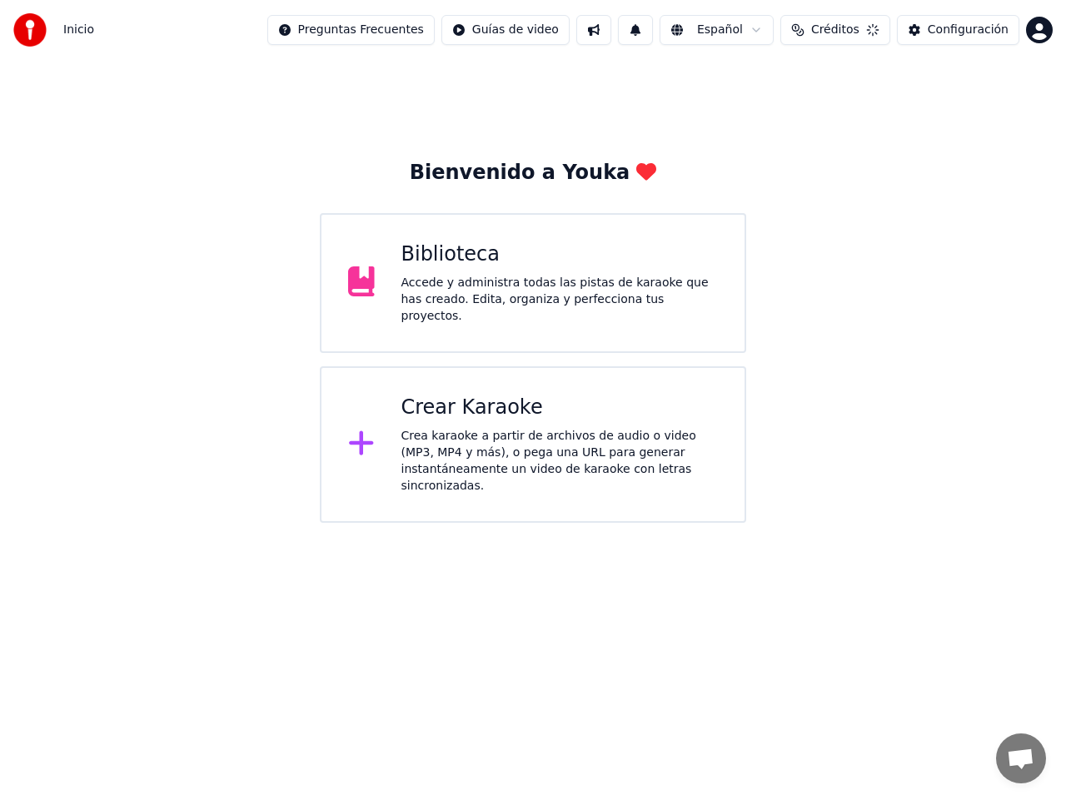
click at [469, 428] on div "Crea karaoke a partir de archivos de audio o video (MP3, MP4 y más), o pega una…" at bounding box center [559, 461] width 317 height 67
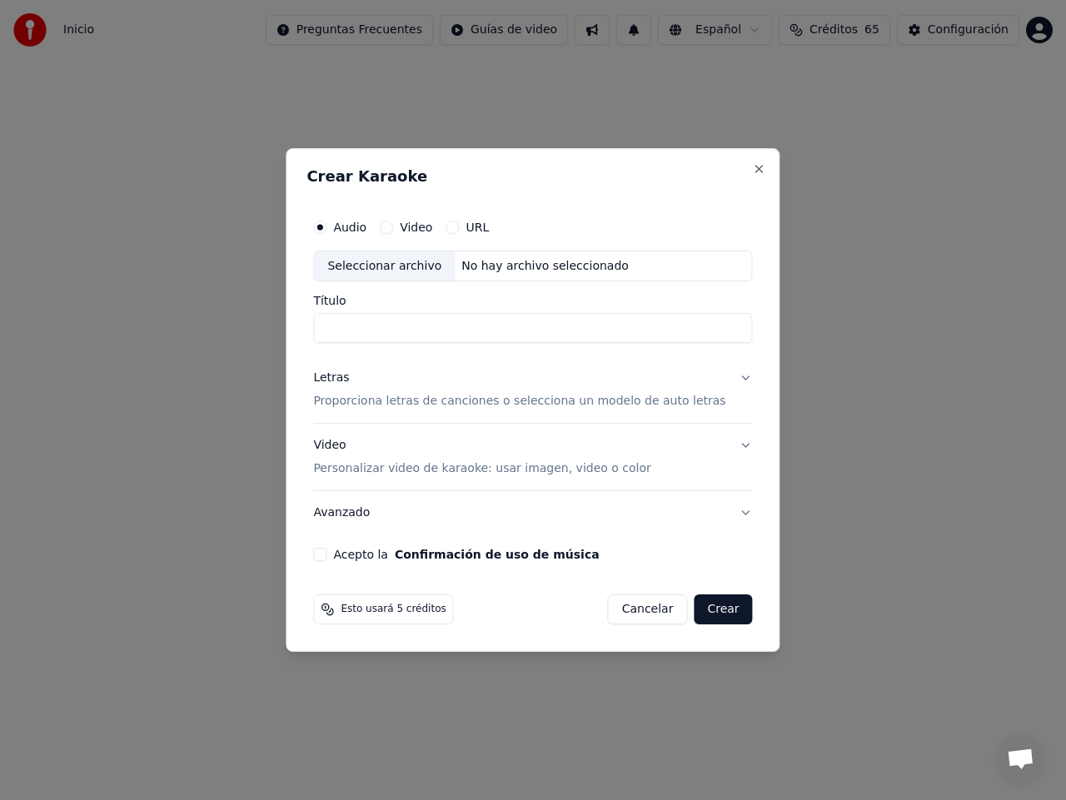
click at [425, 267] on div "Seleccionar archivo" at bounding box center [384, 266] width 141 height 30
drag, startPoint x: 592, startPoint y: 332, endPoint x: 492, endPoint y: 331, distance: 99.9
click at [492, 331] on input "**********" at bounding box center [532, 329] width 439 height 30
click at [372, 399] on p "Proporciona letras de canciones o selecciona un modelo de auto letras" at bounding box center [519, 402] width 412 height 17
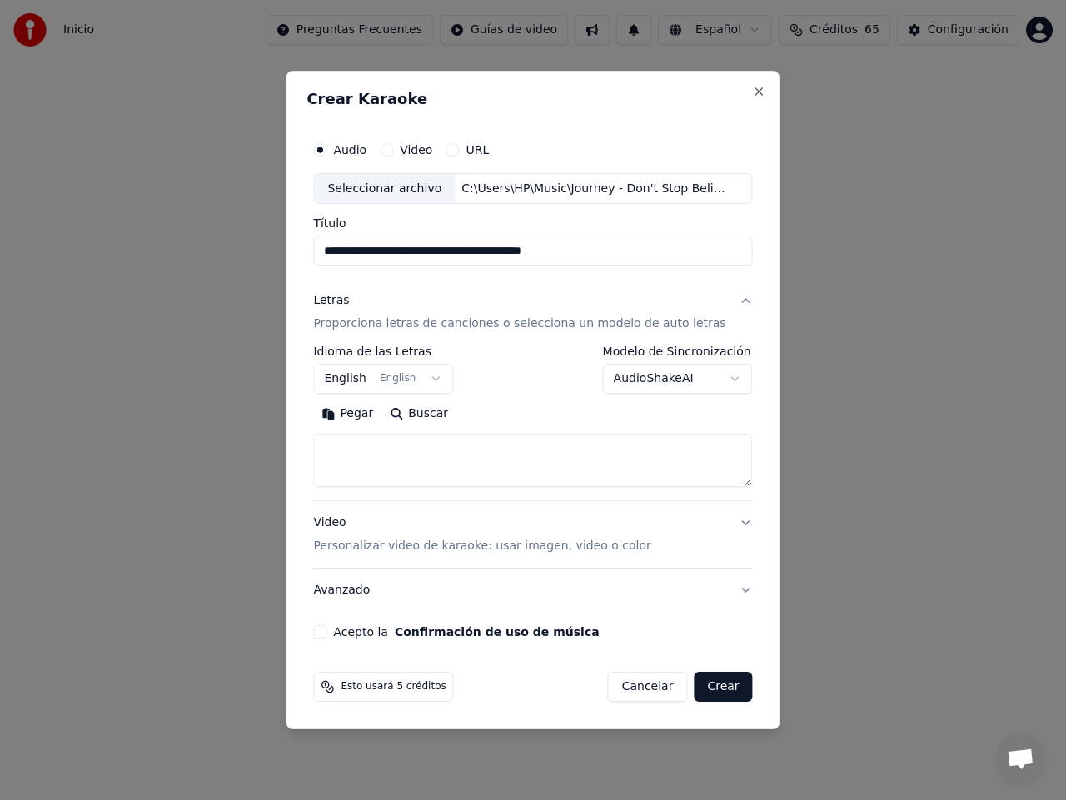
click at [428, 410] on button "Buscar" at bounding box center [418, 414] width 75 height 27
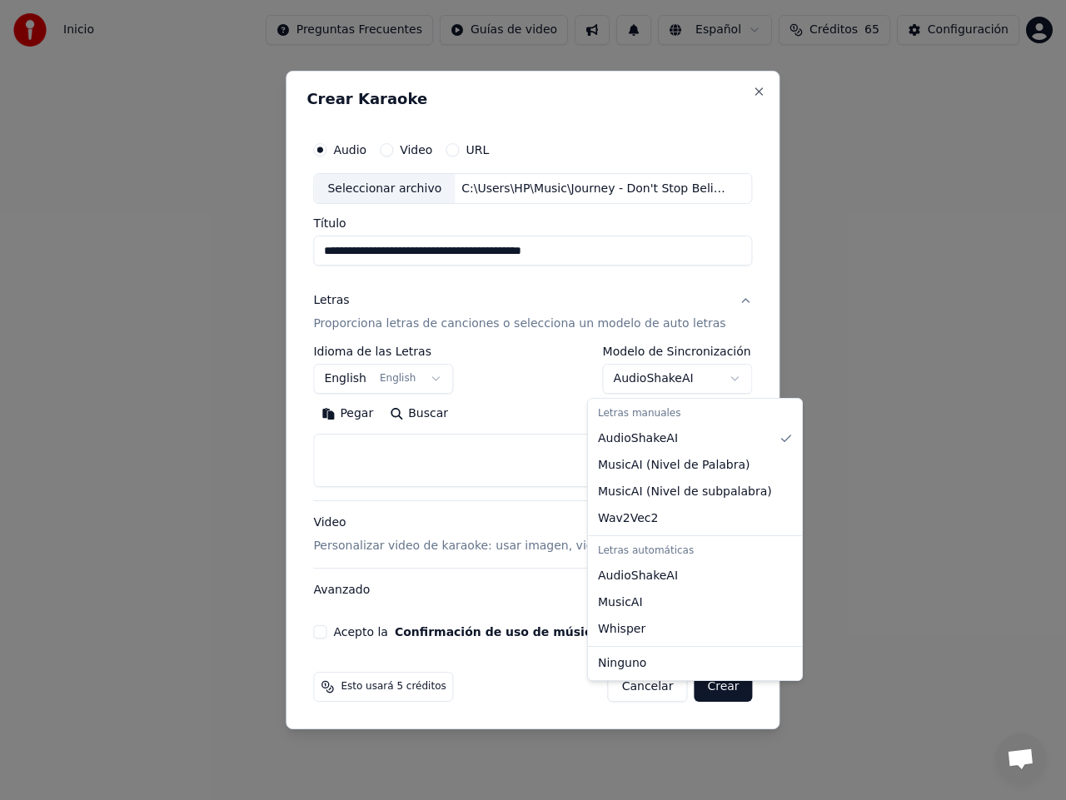
click at [684, 375] on body "**********" at bounding box center [533, 261] width 1066 height 523
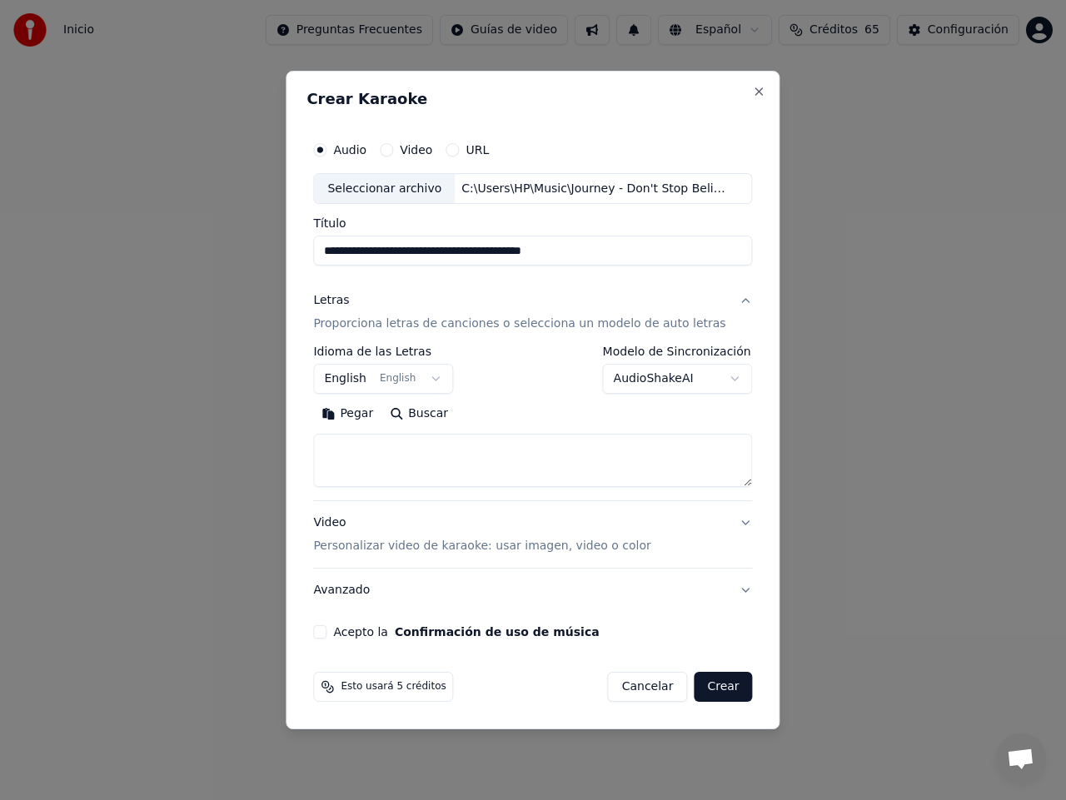
click at [441, 420] on button "Buscar" at bounding box center [418, 414] width 75 height 27
click at [493, 250] on input "**********" at bounding box center [532, 251] width 439 height 30
drag, startPoint x: 579, startPoint y: 256, endPoint x: 492, endPoint y: 246, distance: 88.0
click at [492, 246] on input "**********" at bounding box center [532, 251] width 439 height 30
type input "**********"
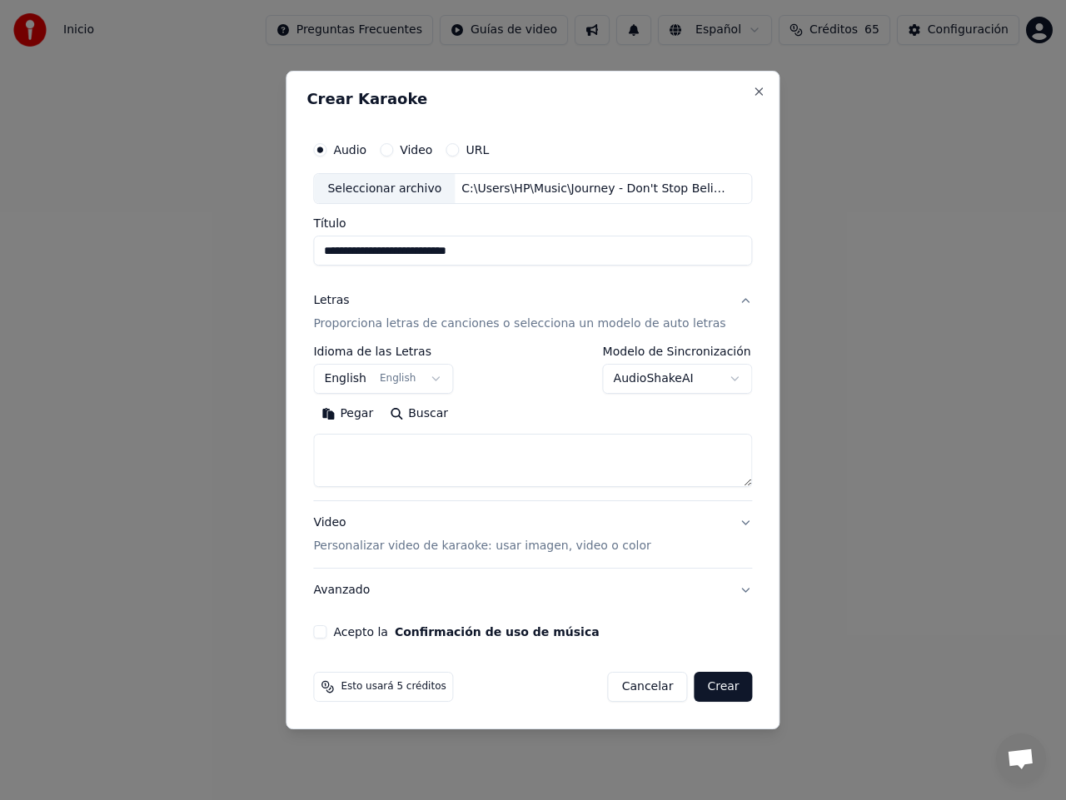
click at [432, 410] on button "Buscar" at bounding box center [418, 414] width 75 height 27
type textarea "**********"
click at [412, 544] on p "Personalizar video de karaoke: usar imagen, video o color" at bounding box center [481, 546] width 337 height 17
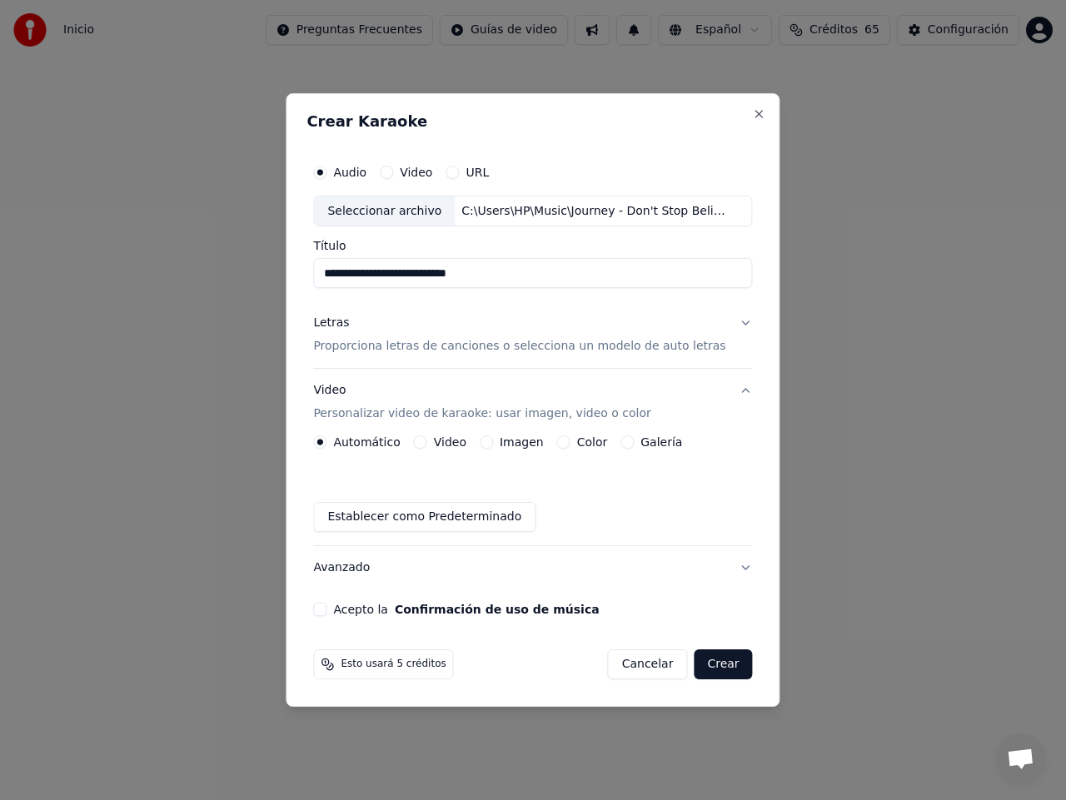
click at [445, 444] on label "Video" at bounding box center [450, 442] width 32 height 12
click at [427, 444] on button "Video" at bounding box center [420, 441] width 13 height 13
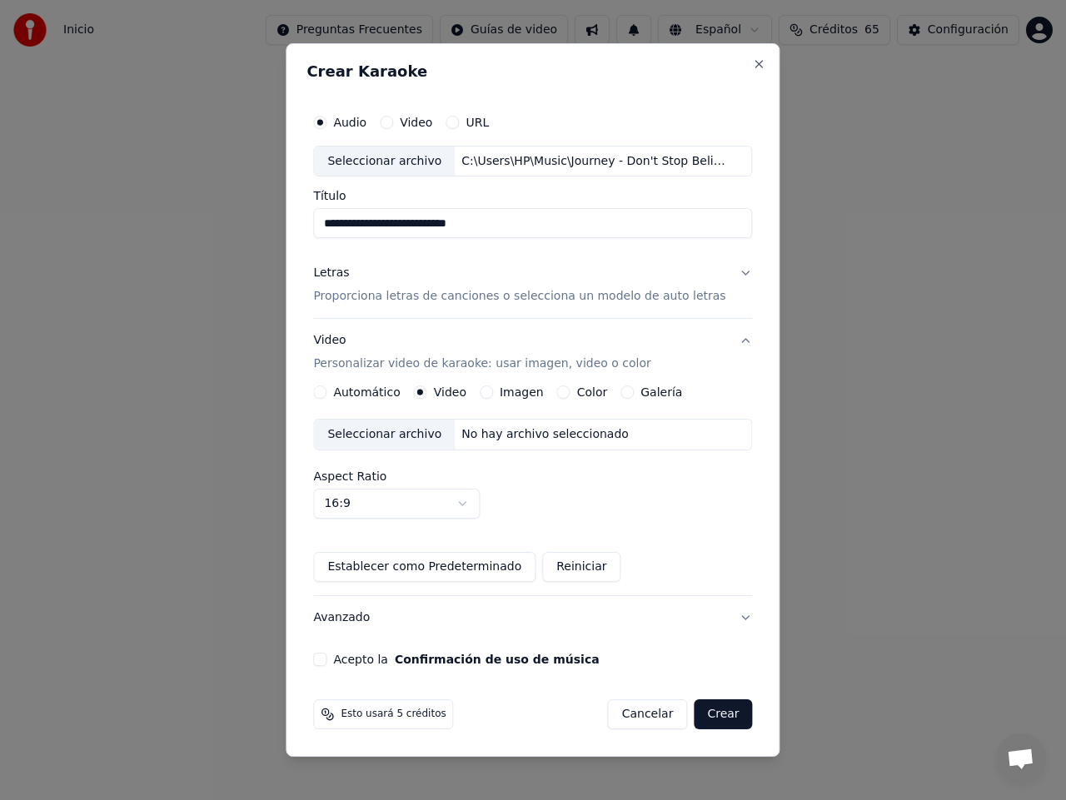
click at [351, 433] on div "Seleccionar archivo" at bounding box center [384, 435] width 141 height 30
click at [326, 659] on button "Acepto la Confirmación de uso de música" at bounding box center [319, 659] width 13 height 13
click at [711, 718] on button "Crear" at bounding box center [722, 714] width 58 height 30
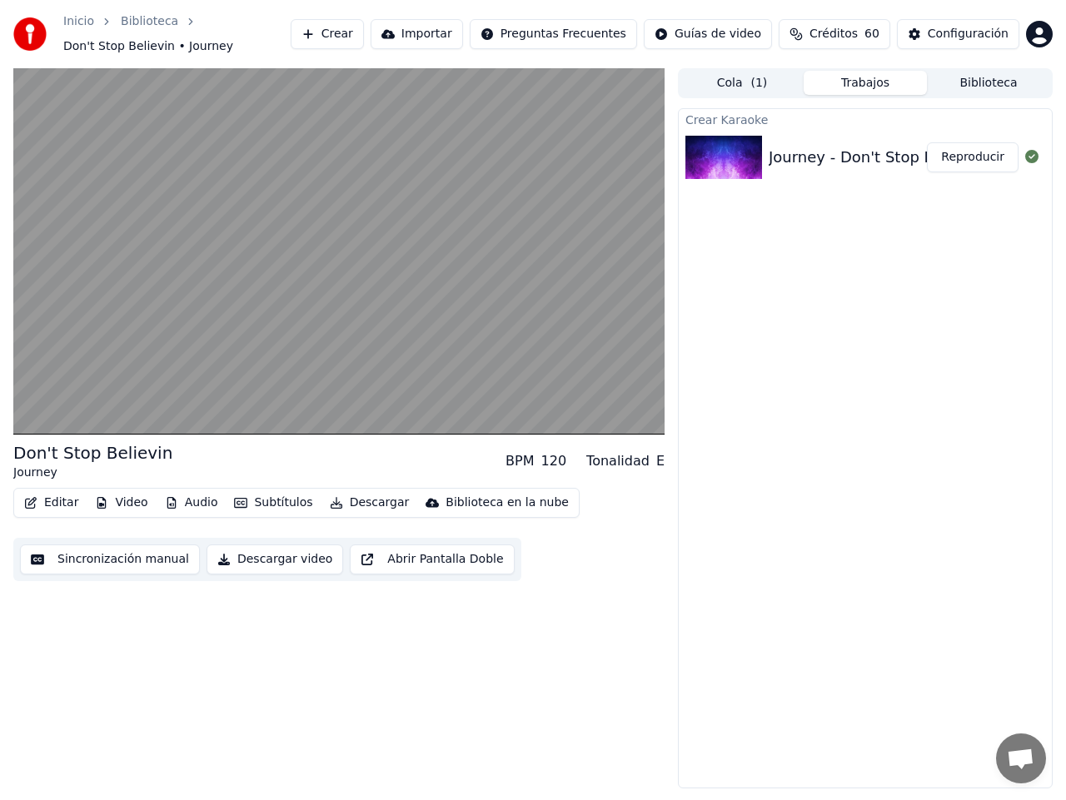
click at [580, 660] on div "Don't Stop Believin Journey BPM 120 Tonalidad E Editar Video Audio Subtítulos D…" at bounding box center [338, 428] width 651 height 720
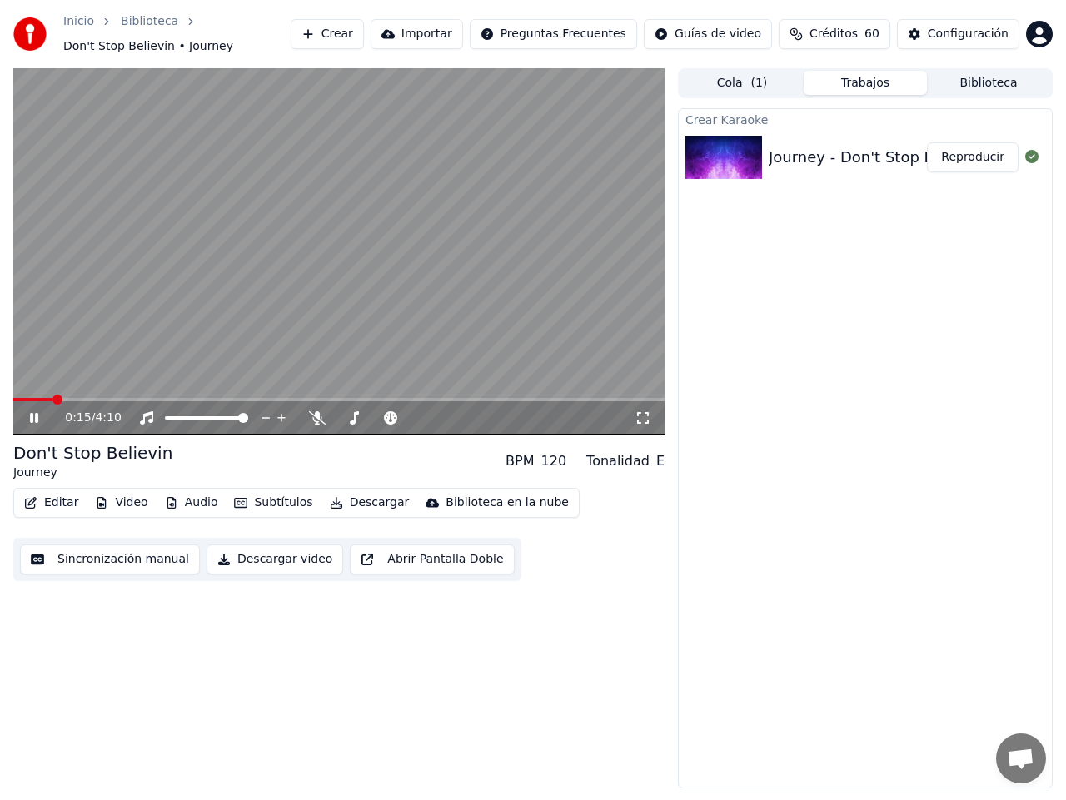
click at [30, 416] on icon at bounding box center [46, 417] width 38 height 13
click at [248, 502] on button "Subtítulos" at bounding box center [273, 502] width 92 height 23
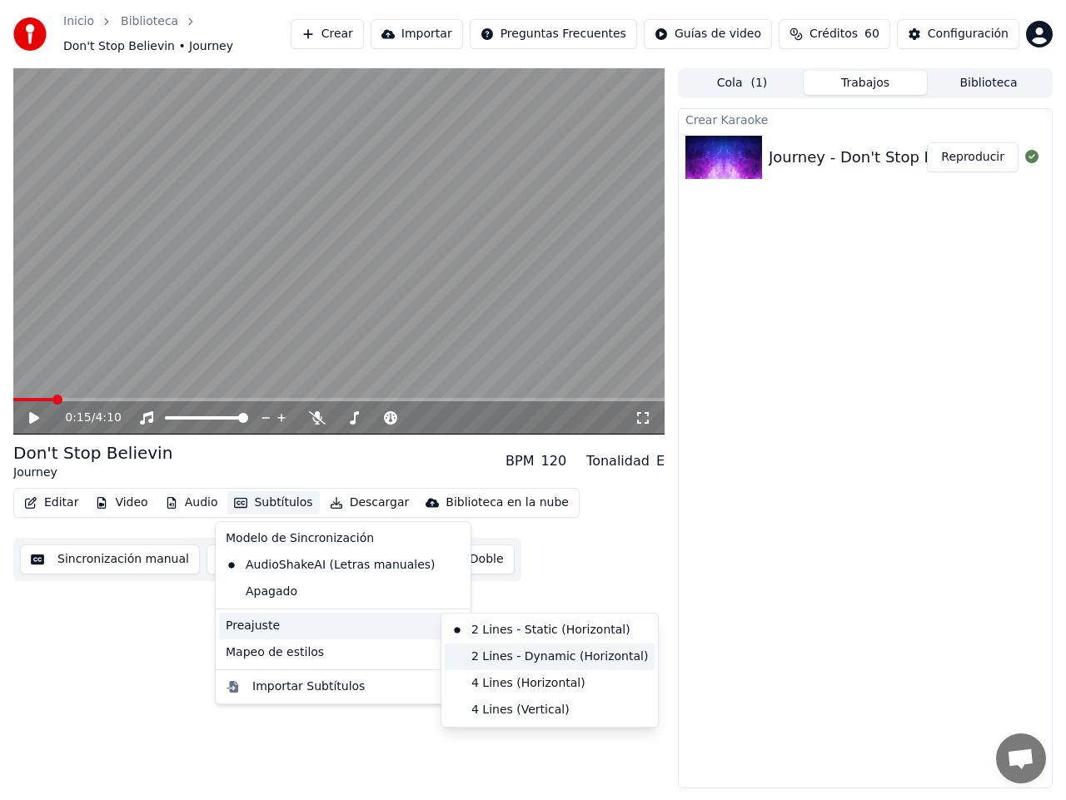
click at [561, 657] on div "2 Lines - Dynamic (Horizontal)" at bounding box center [550, 656] width 210 height 27
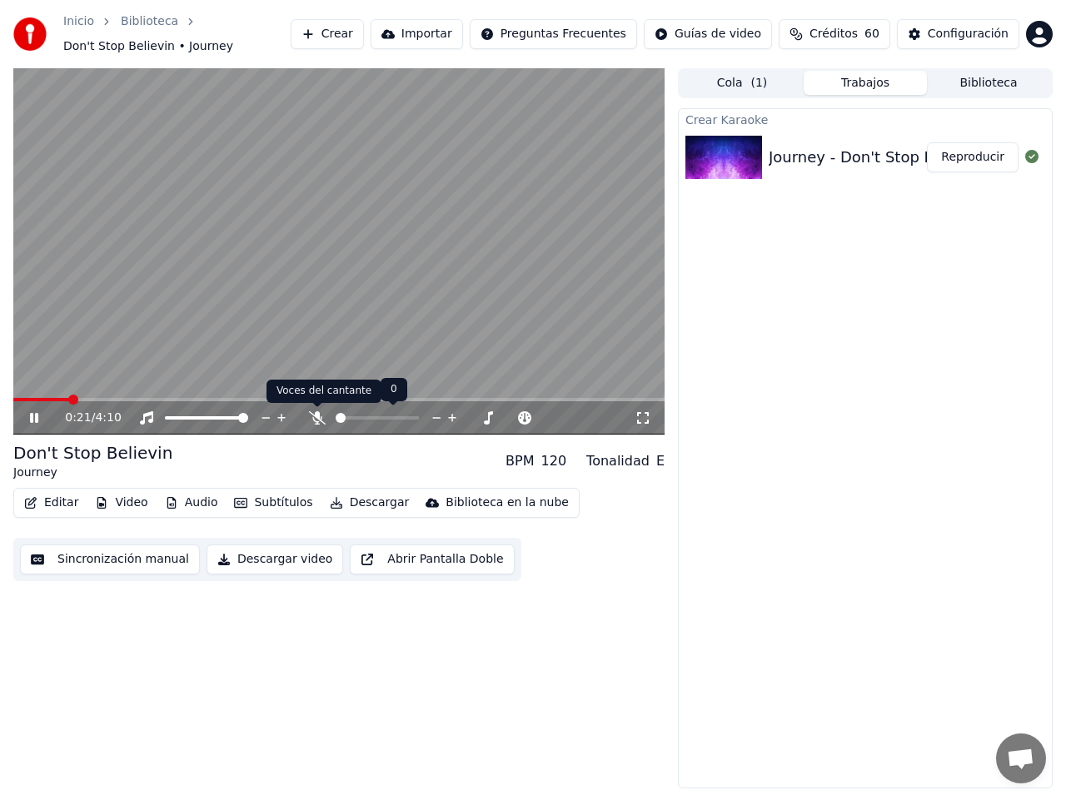
click at [319, 419] on icon at bounding box center [317, 417] width 17 height 13
click at [21, 401] on span at bounding box center [26, 400] width 10 height 10
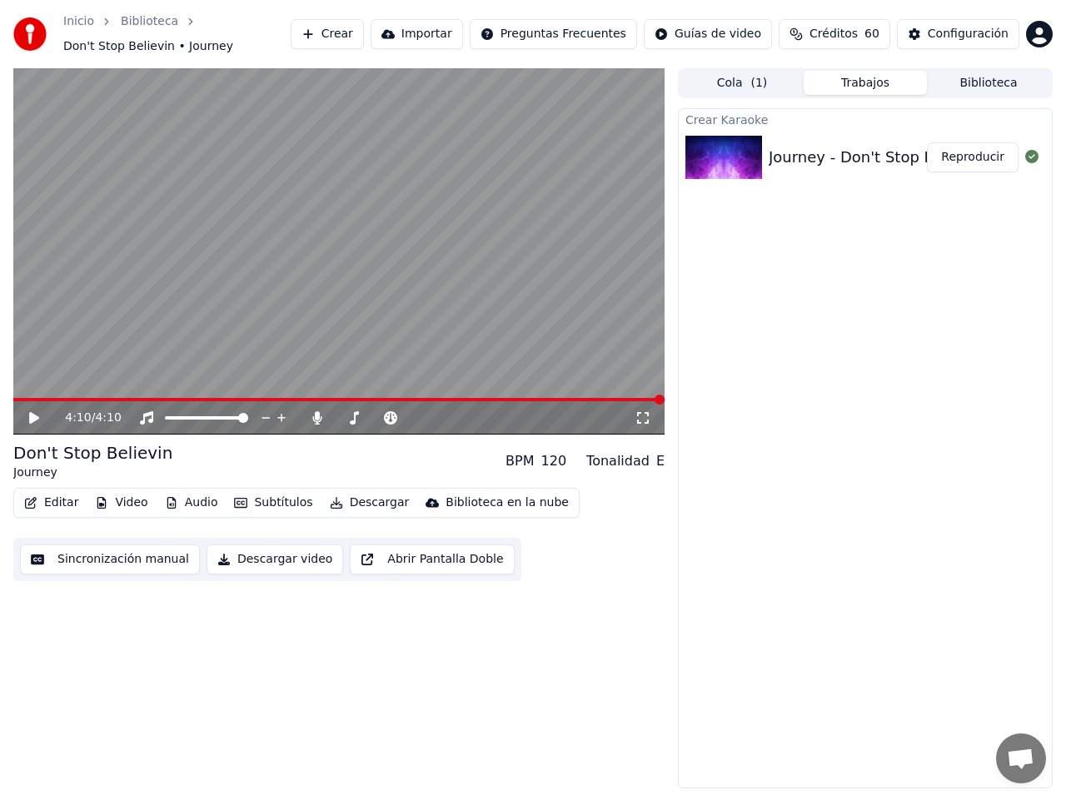
click at [112, 501] on button "Video" at bounding box center [121, 502] width 66 height 23
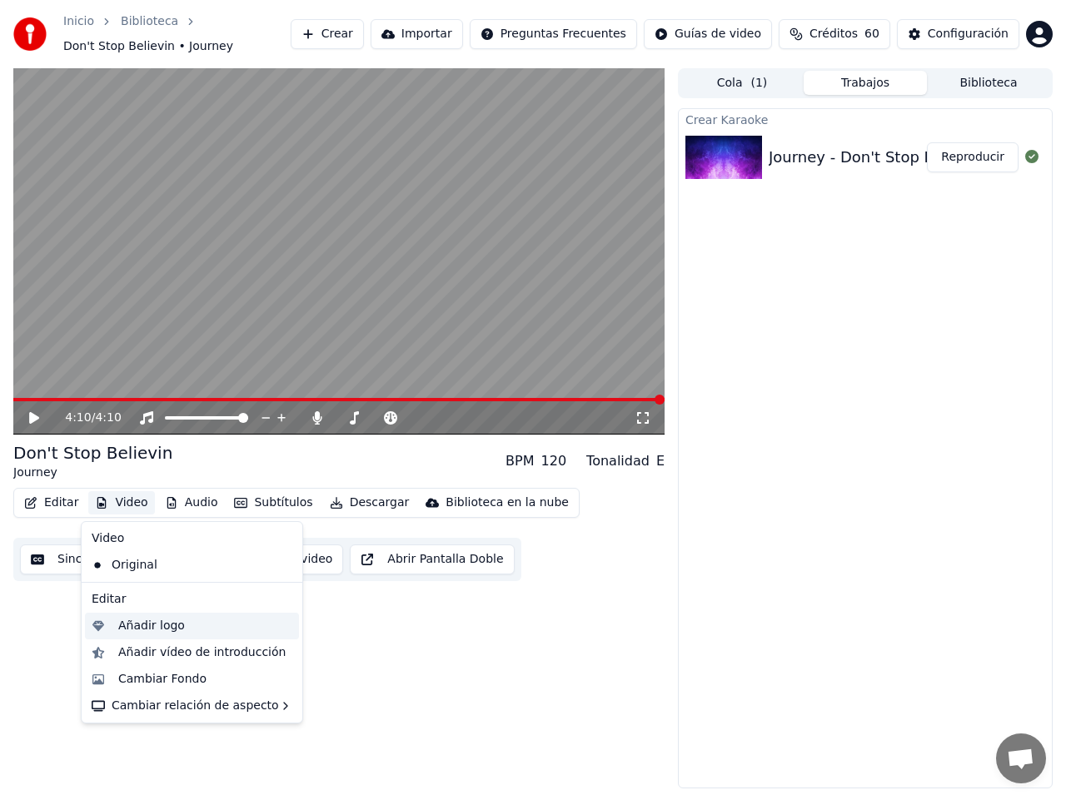
click at [156, 626] on div "Añadir logo" at bounding box center [151, 626] width 67 height 17
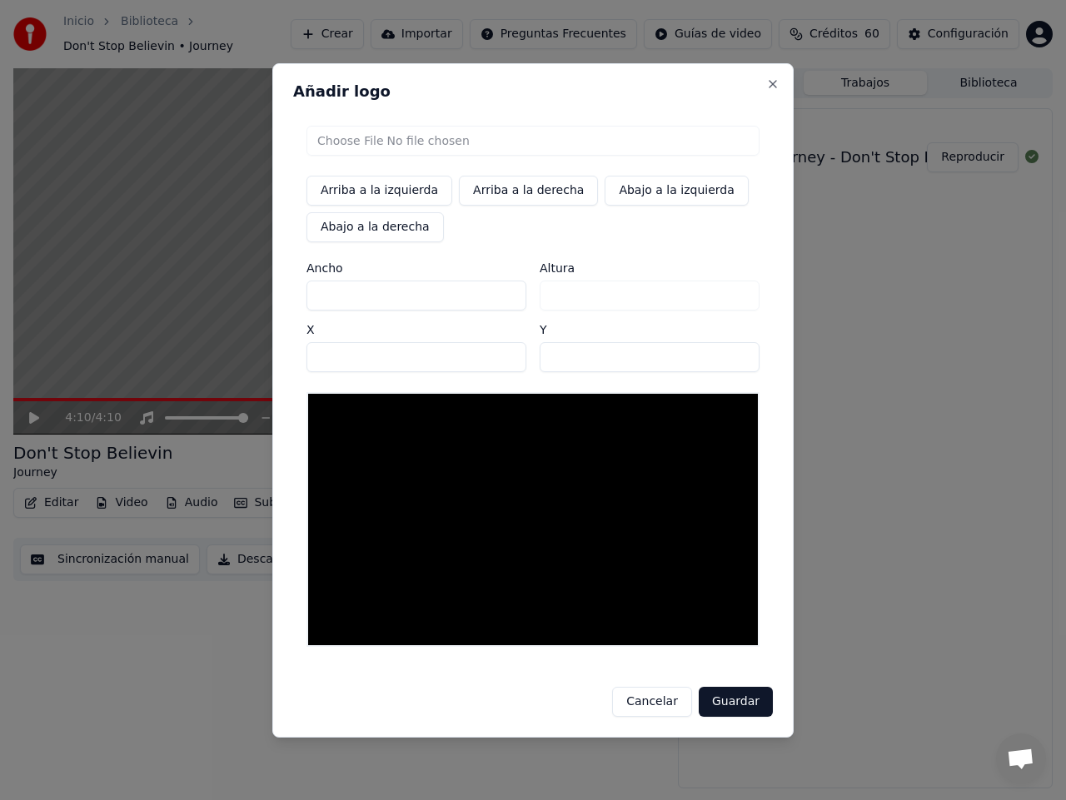
click at [348, 146] on input "file" at bounding box center [532, 141] width 453 height 30
type input "**********"
click at [736, 703] on button "Guardar" at bounding box center [735, 702] width 74 height 30
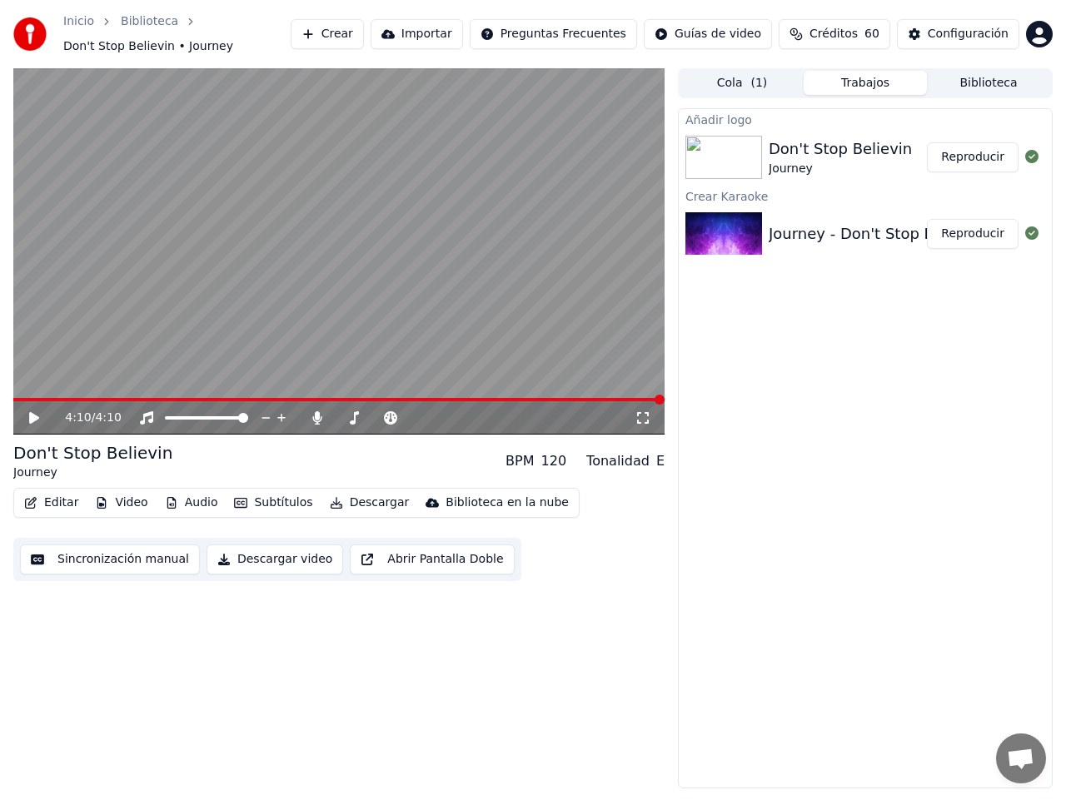
click at [741, 166] on img at bounding box center [723, 157] width 77 height 43
click at [984, 159] on button "Reproducir" at bounding box center [973, 157] width 92 height 30
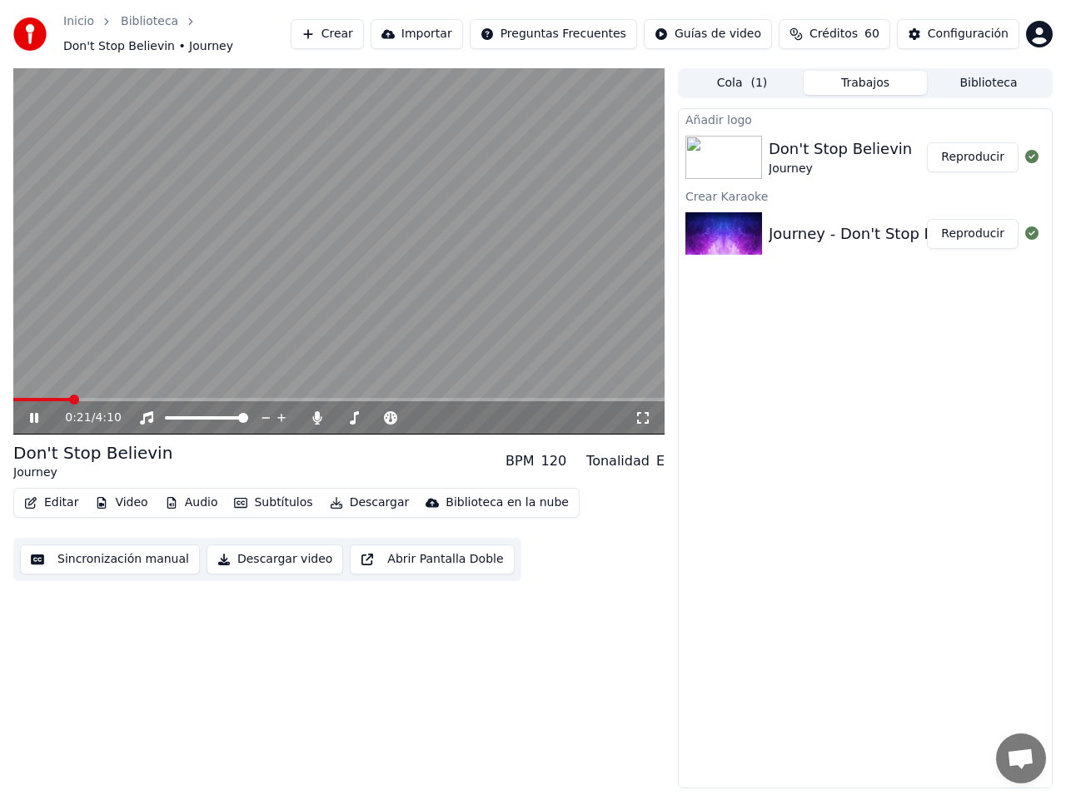
click at [36, 416] on icon at bounding box center [34, 418] width 8 height 10
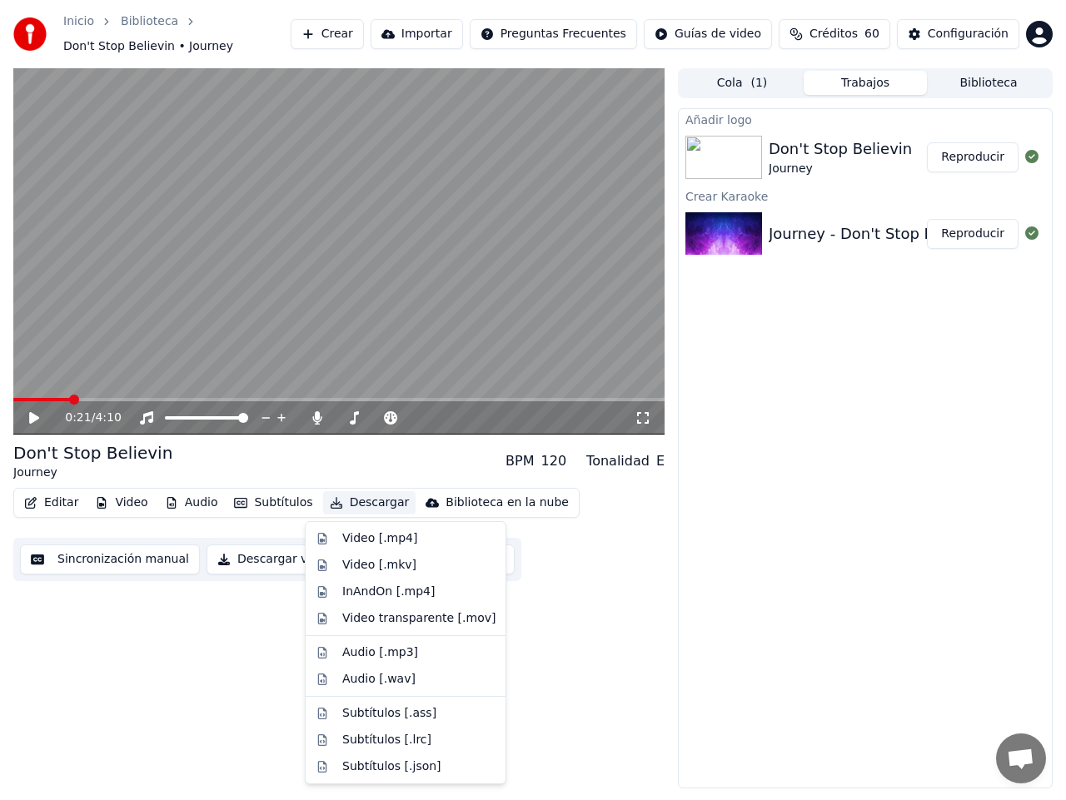
click at [355, 501] on button "Descargar" at bounding box center [369, 502] width 93 height 23
click at [368, 541] on div "Video [.mp4]" at bounding box center [379, 538] width 75 height 17
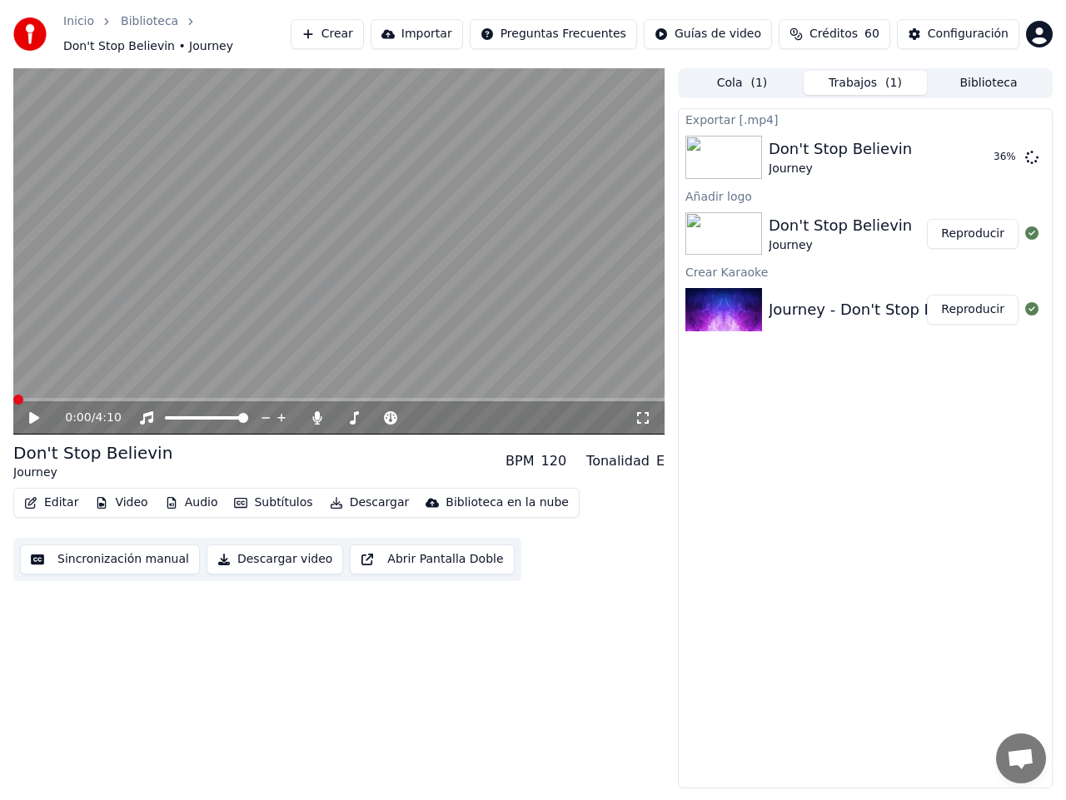
click at [13, 397] on span at bounding box center [18, 400] width 10 height 10
click at [32, 423] on icon at bounding box center [34, 418] width 10 height 12
click at [32, 419] on icon at bounding box center [34, 418] width 8 height 10
click at [312, 417] on icon at bounding box center [317, 417] width 17 height 13
click at [365, 505] on button "Descargar" at bounding box center [369, 502] width 93 height 23
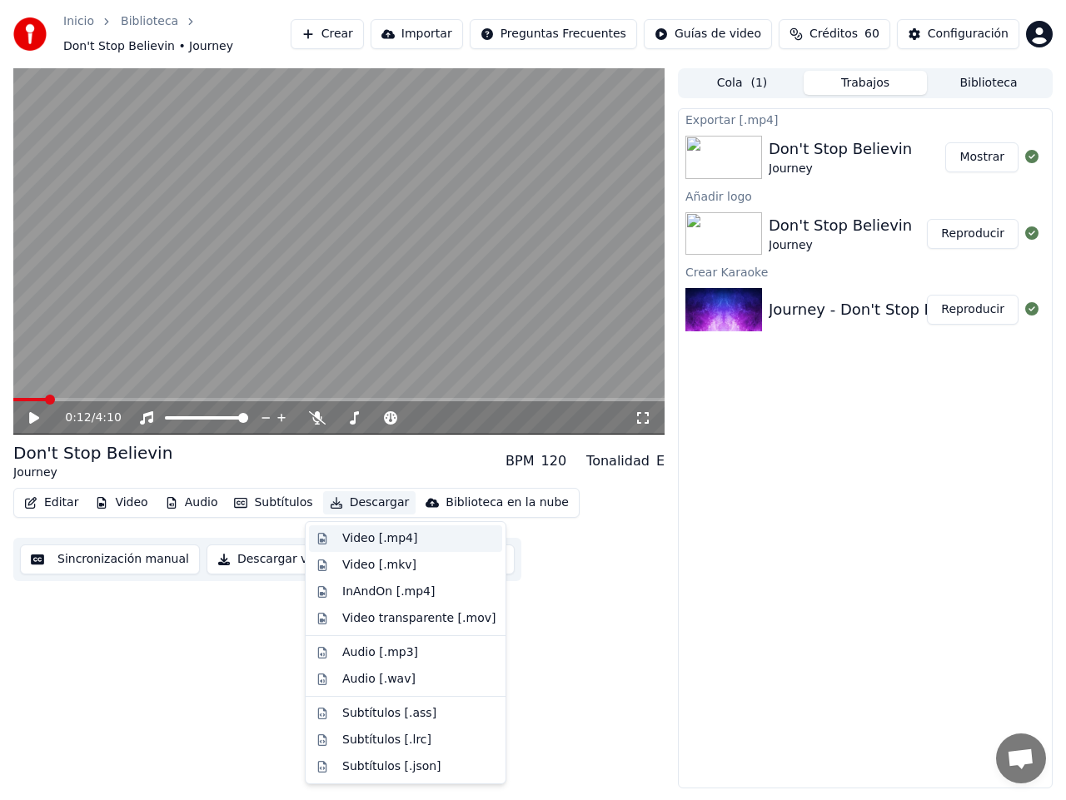
click at [369, 536] on div "Video [.mp4]" at bounding box center [379, 538] width 75 height 17
